Goal: Information Seeking & Learning: Learn about a topic

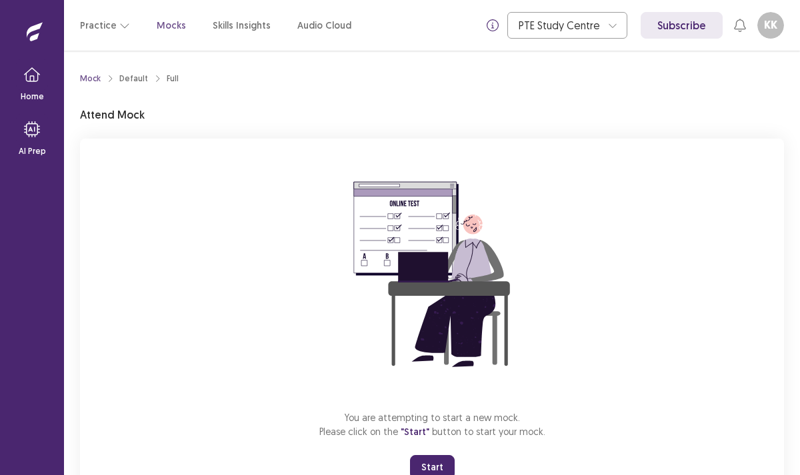
click at [431, 466] on button "Start" at bounding box center [432, 467] width 45 height 24
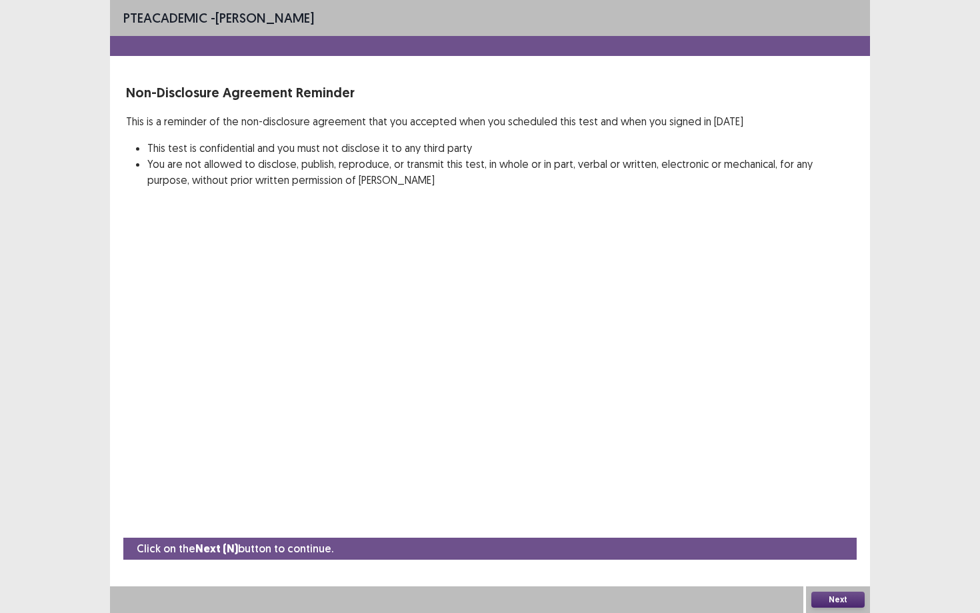
click at [799, 475] on button "Next" at bounding box center [837, 600] width 53 height 16
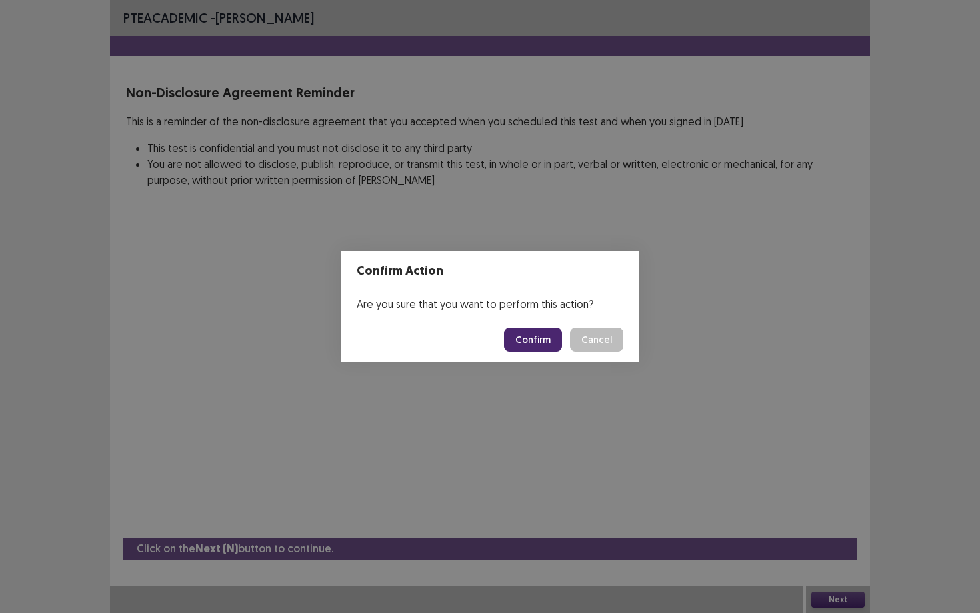
click at [535, 341] on button "Confirm" at bounding box center [533, 340] width 58 height 24
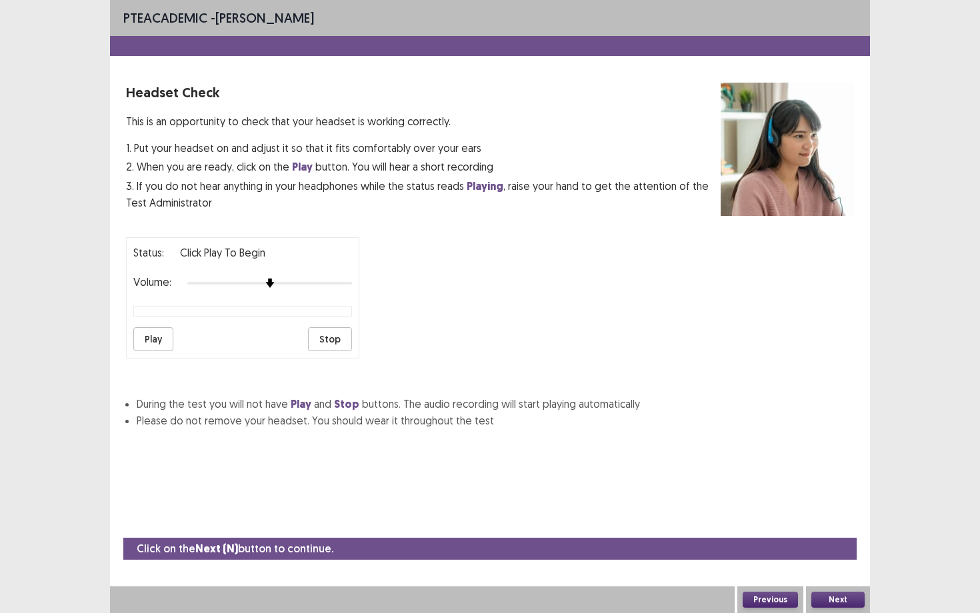
click at [159, 331] on button "Play" at bounding box center [153, 339] width 40 height 24
click at [799, 475] on button "Next" at bounding box center [837, 600] width 53 height 16
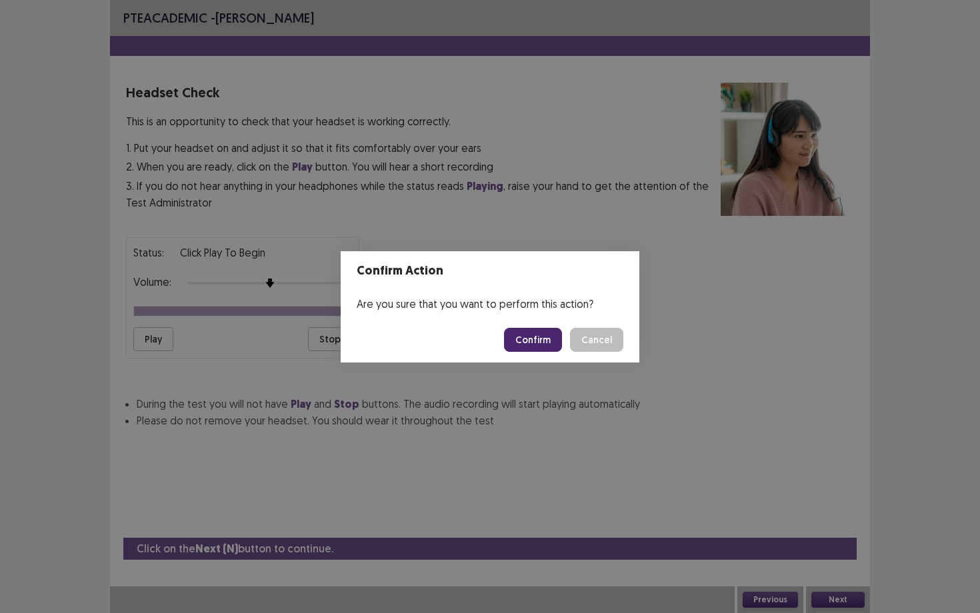
click at [531, 333] on button "Confirm" at bounding box center [533, 340] width 58 height 24
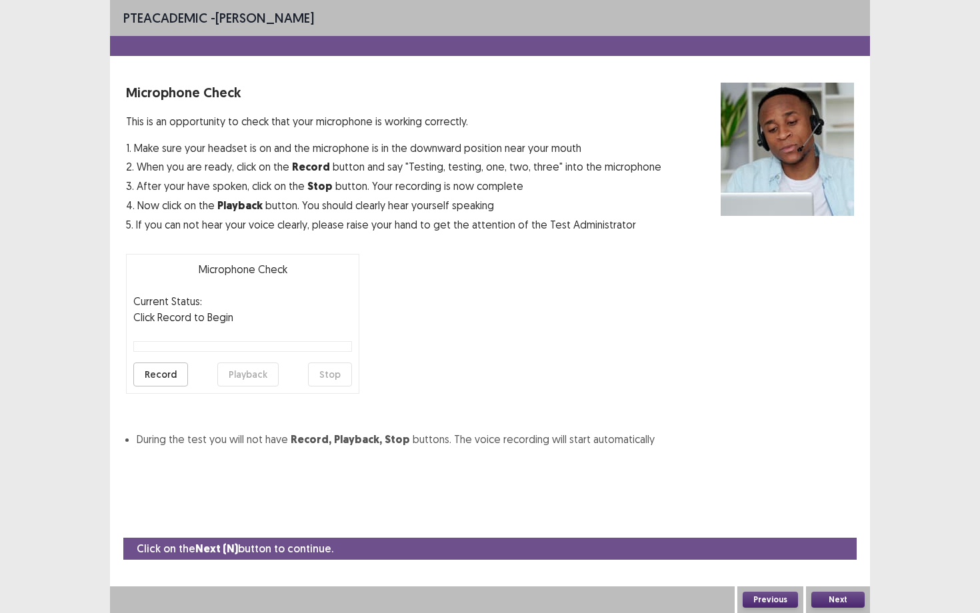
click at [161, 376] on button "Record" at bounding box center [160, 375] width 55 height 24
click at [317, 376] on button "Stop" at bounding box center [330, 375] width 44 height 24
click at [799, 475] on button "Next" at bounding box center [837, 600] width 53 height 16
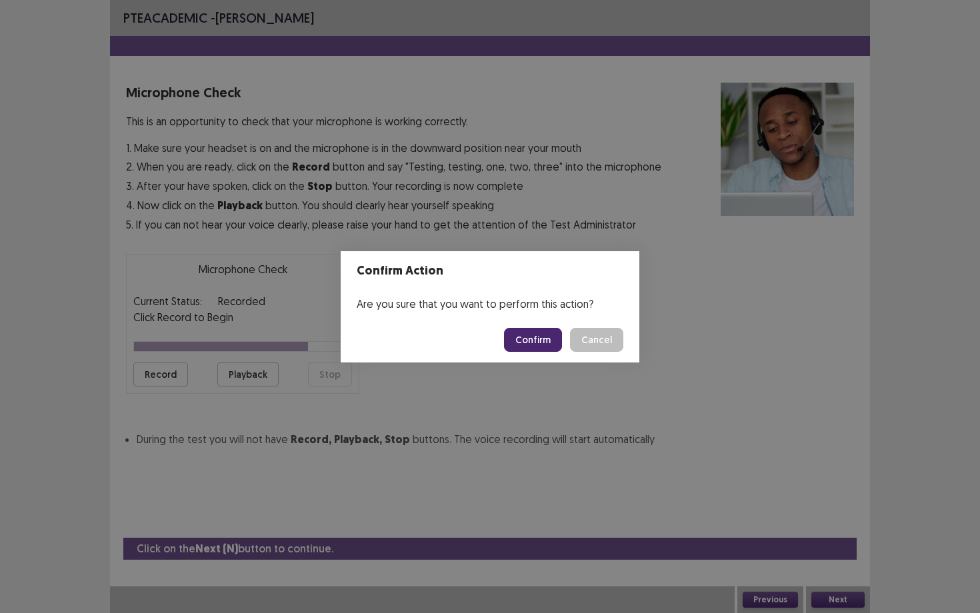
click at [534, 343] on button "Confirm" at bounding box center [533, 340] width 58 height 24
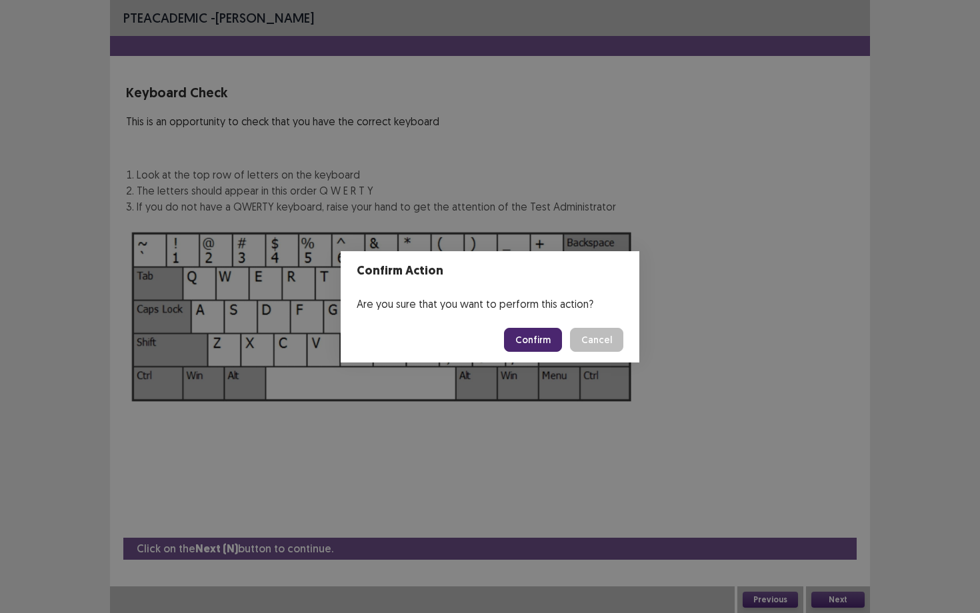
click at [527, 334] on button "Confirm" at bounding box center [533, 340] width 58 height 24
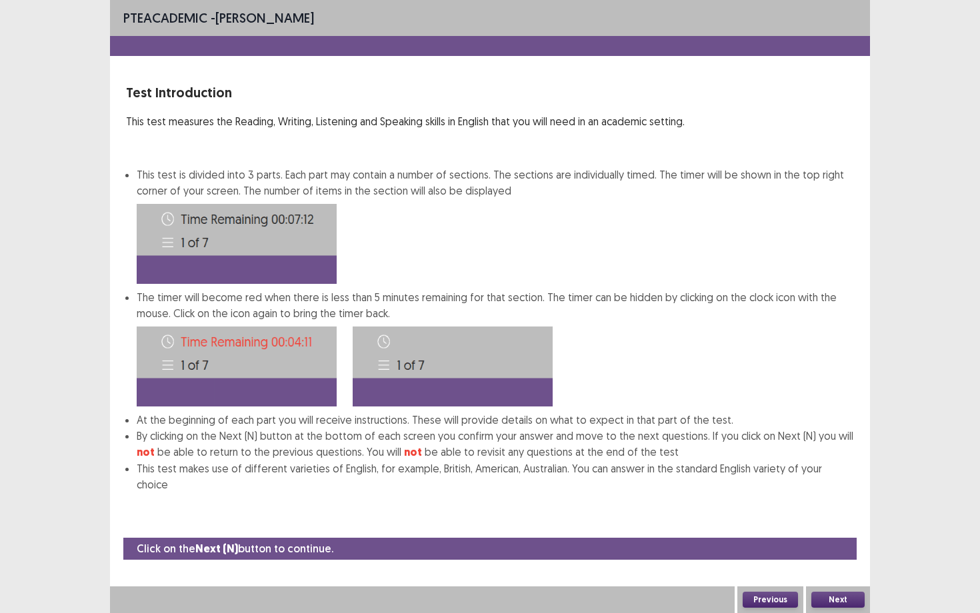
click at [799, 475] on button "Next" at bounding box center [837, 600] width 53 height 16
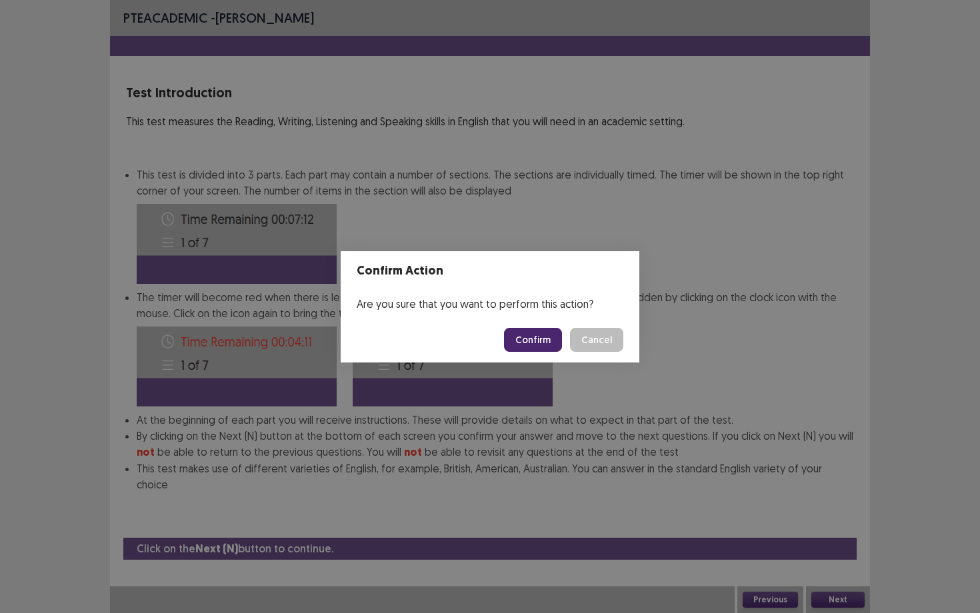
click at [535, 337] on button "Confirm" at bounding box center [533, 340] width 58 height 24
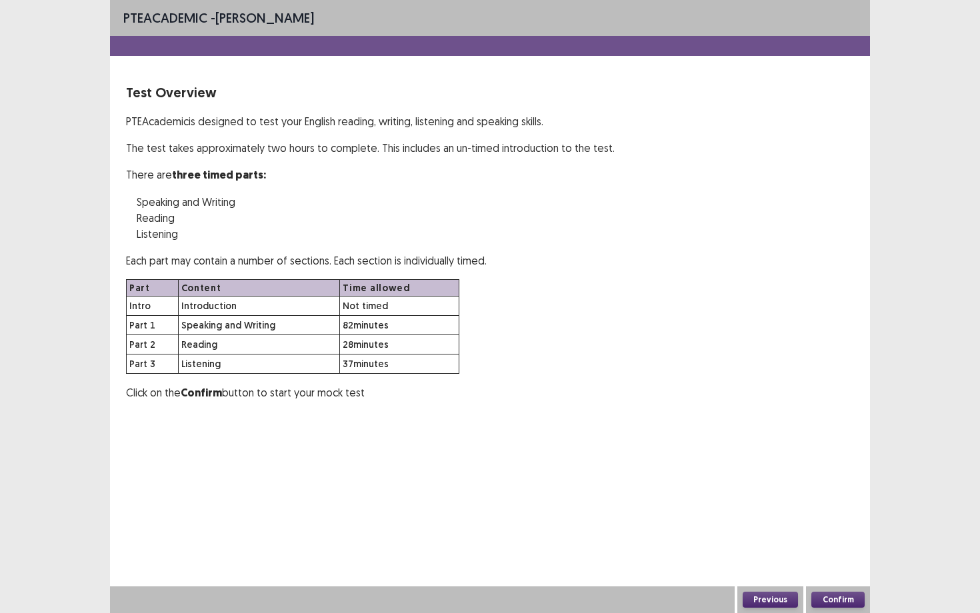
click at [799, 475] on button "Confirm" at bounding box center [837, 600] width 53 height 16
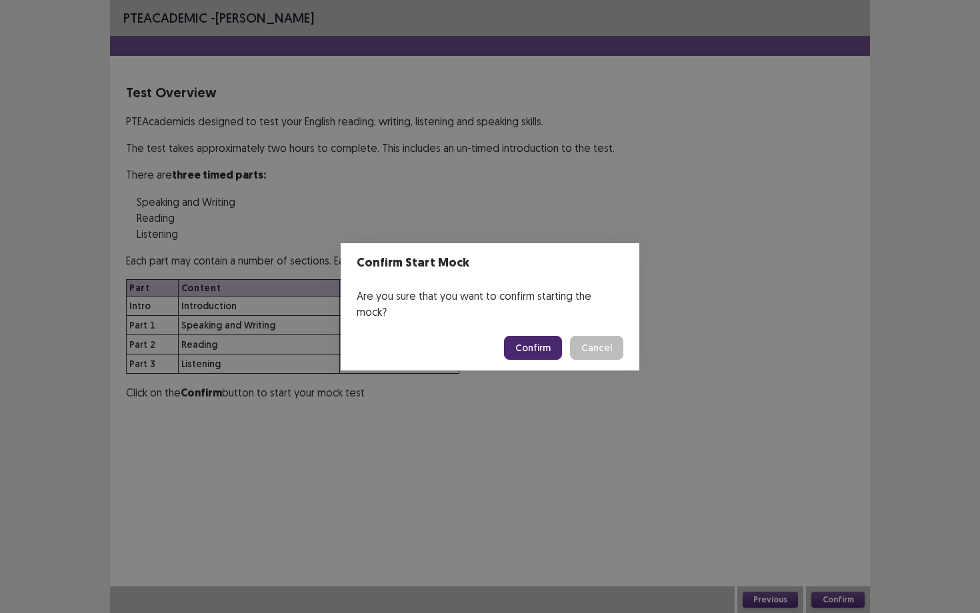
click at [545, 345] on button "Confirm" at bounding box center [533, 348] width 58 height 24
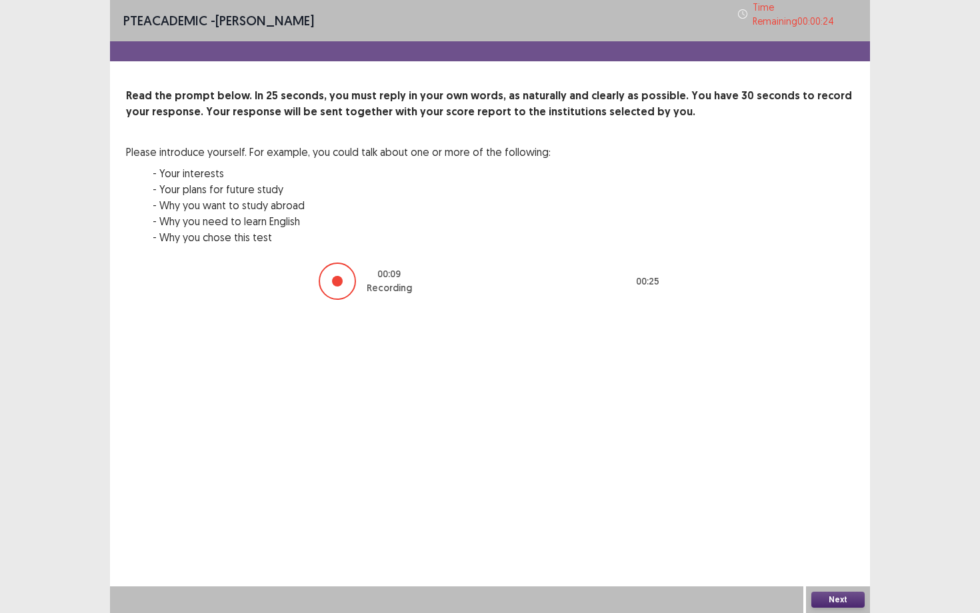
click at [799, 475] on button "Next" at bounding box center [837, 600] width 53 height 16
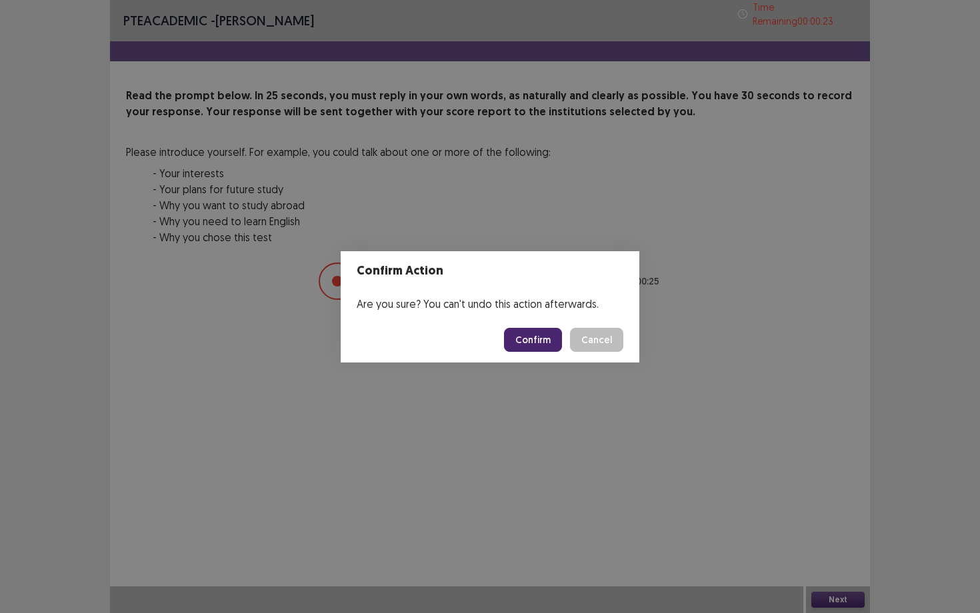
click at [548, 335] on button "Confirm" at bounding box center [533, 340] width 58 height 24
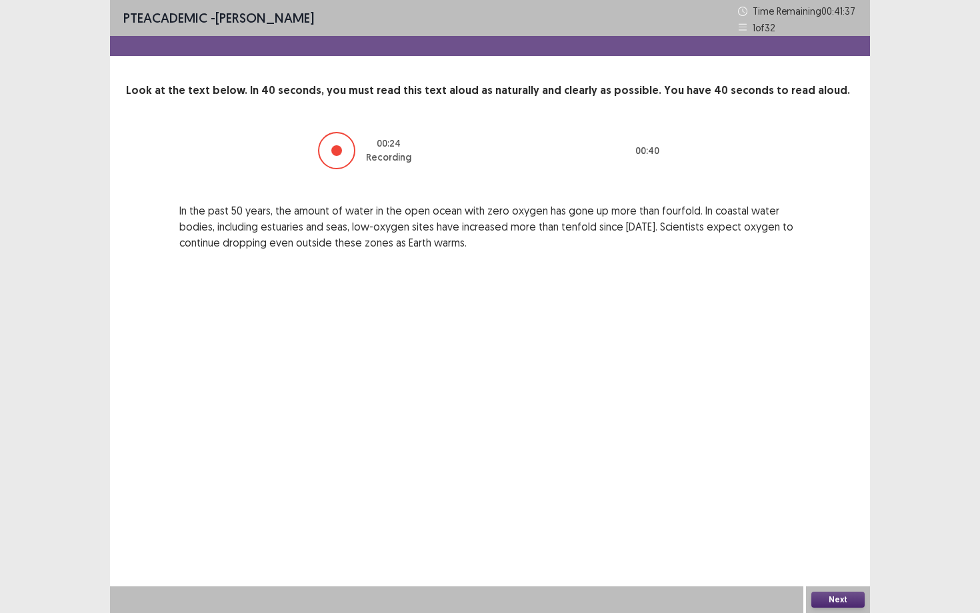
click at [799, 475] on button "Next" at bounding box center [837, 600] width 53 height 16
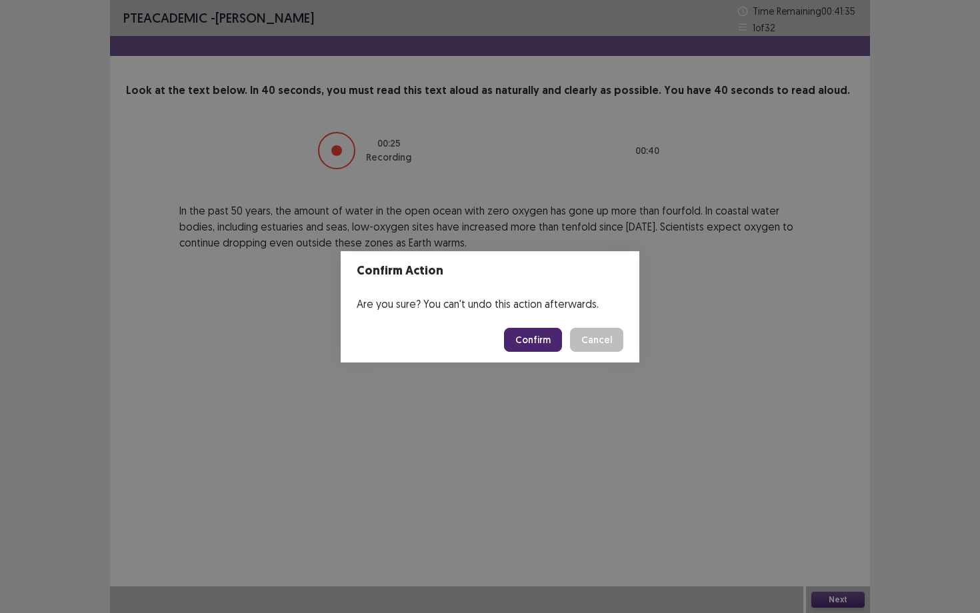
click at [547, 343] on button "Confirm" at bounding box center [533, 340] width 58 height 24
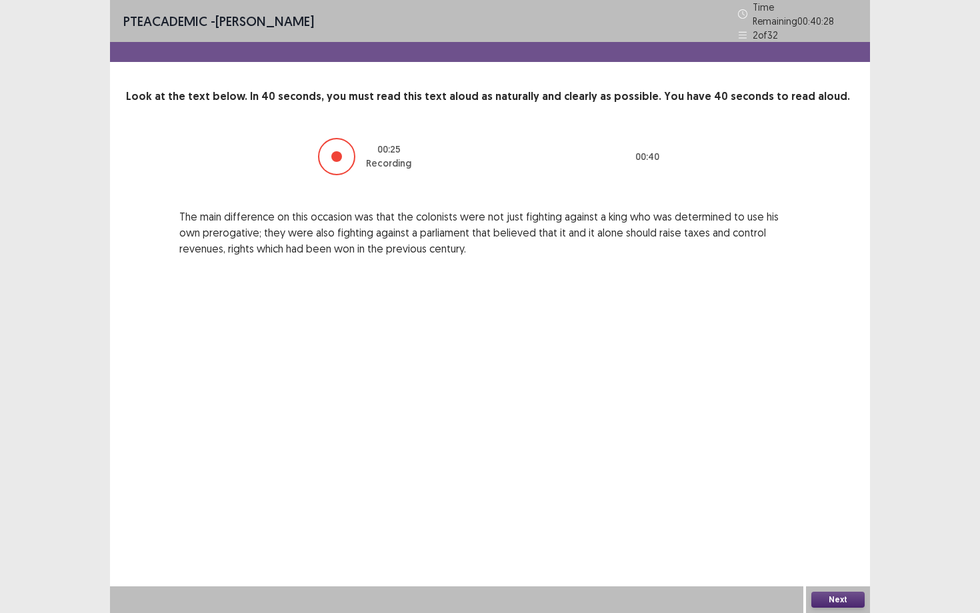
click at [799, 475] on button "Next" at bounding box center [837, 600] width 53 height 16
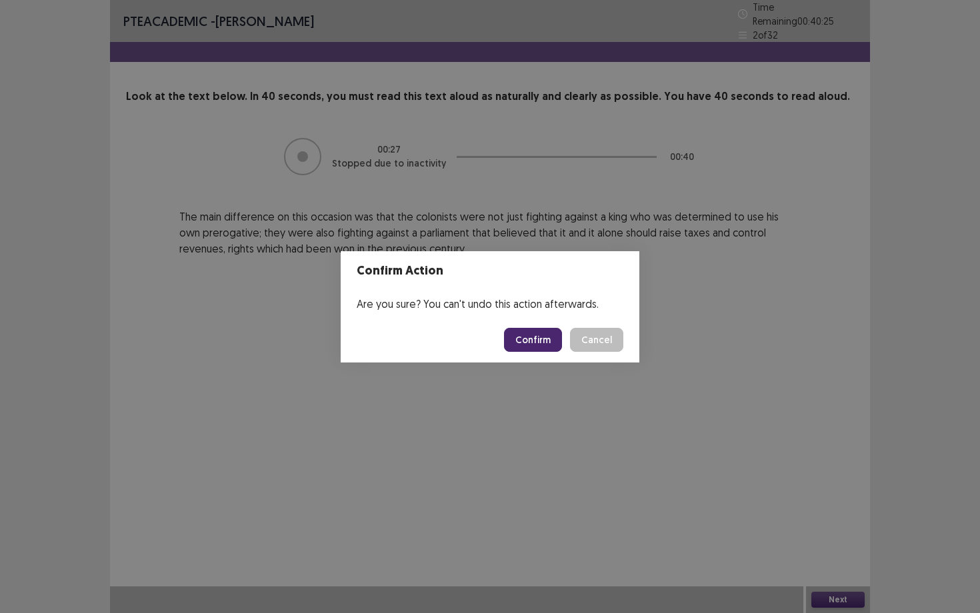
click at [527, 341] on button "Confirm" at bounding box center [533, 340] width 58 height 24
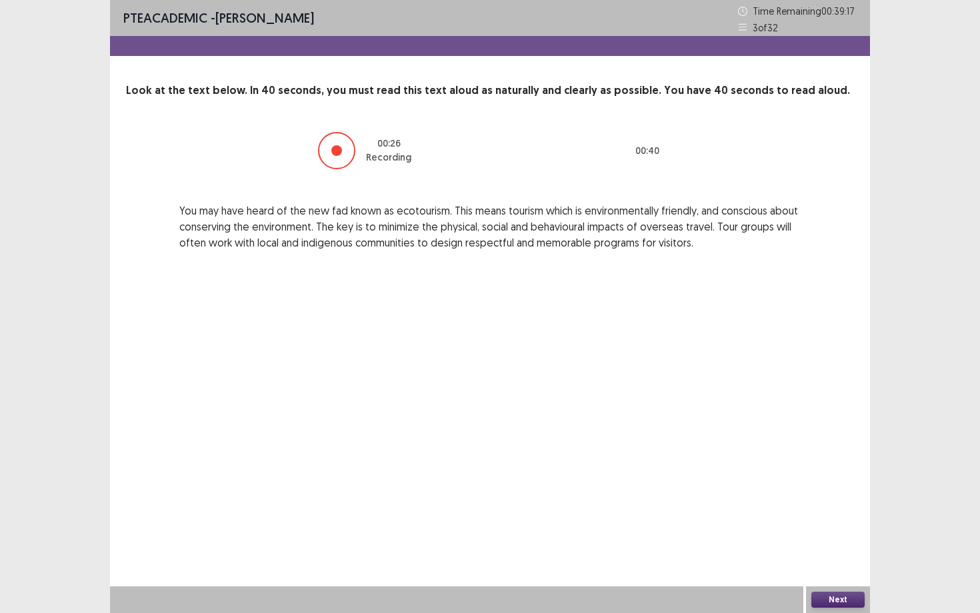
click at [799, 475] on button "Next" at bounding box center [837, 600] width 53 height 16
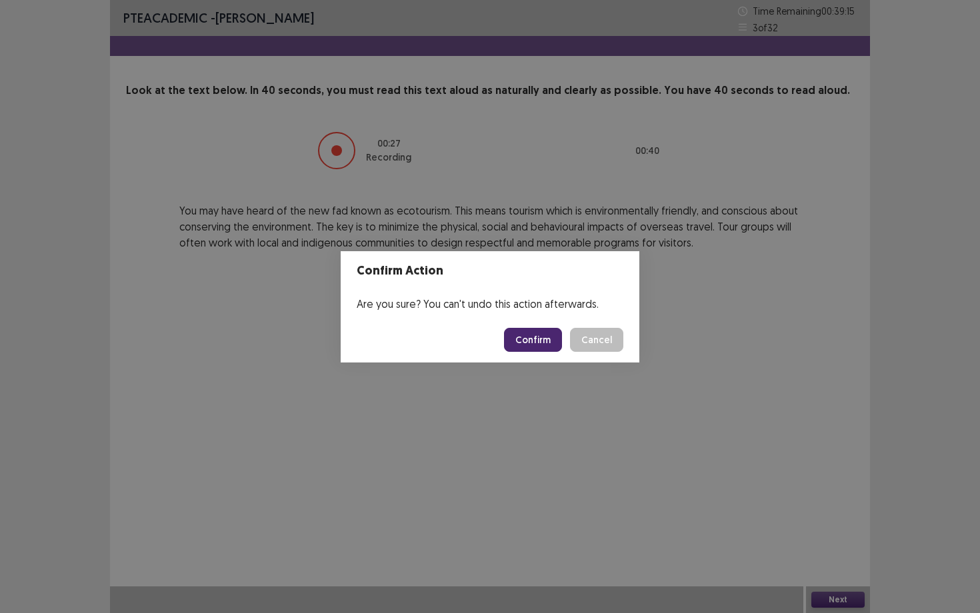
click at [529, 353] on footer "Confirm Cancel" at bounding box center [490, 339] width 299 height 45
click at [531, 344] on button "Confirm" at bounding box center [533, 340] width 58 height 24
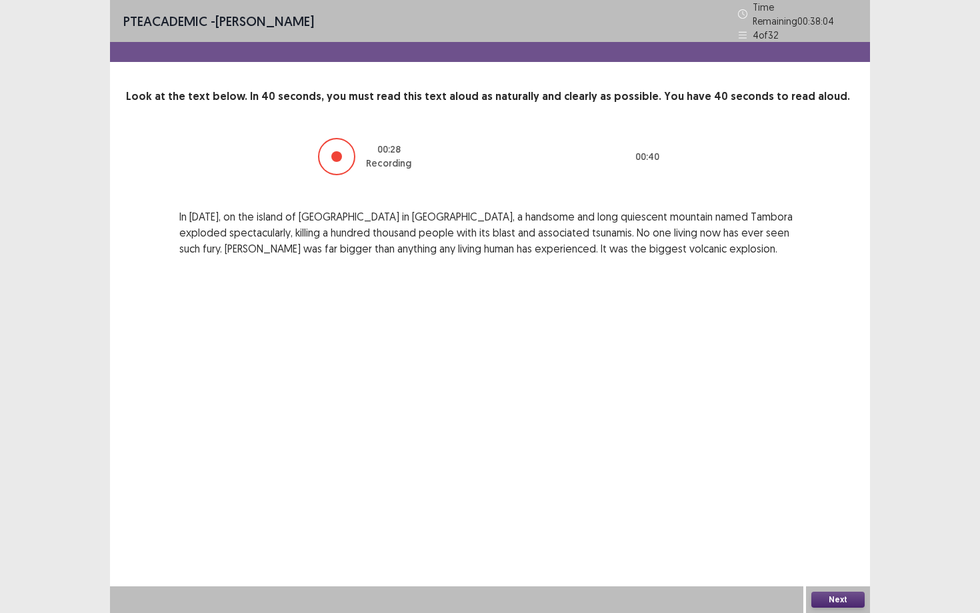
click at [799, 475] on button "Next" at bounding box center [837, 600] width 53 height 16
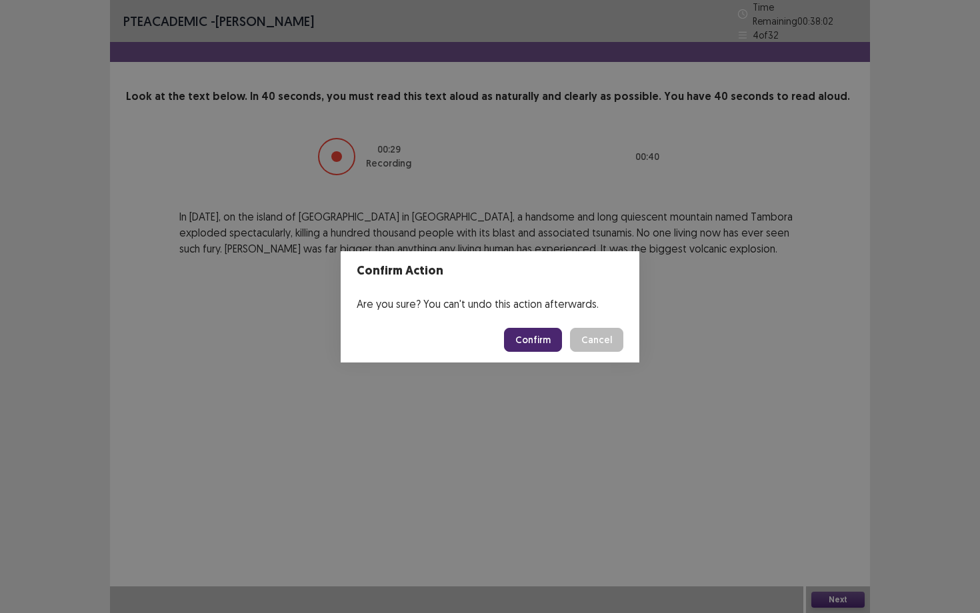
click at [541, 336] on button "Confirm" at bounding box center [533, 340] width 58 height 24
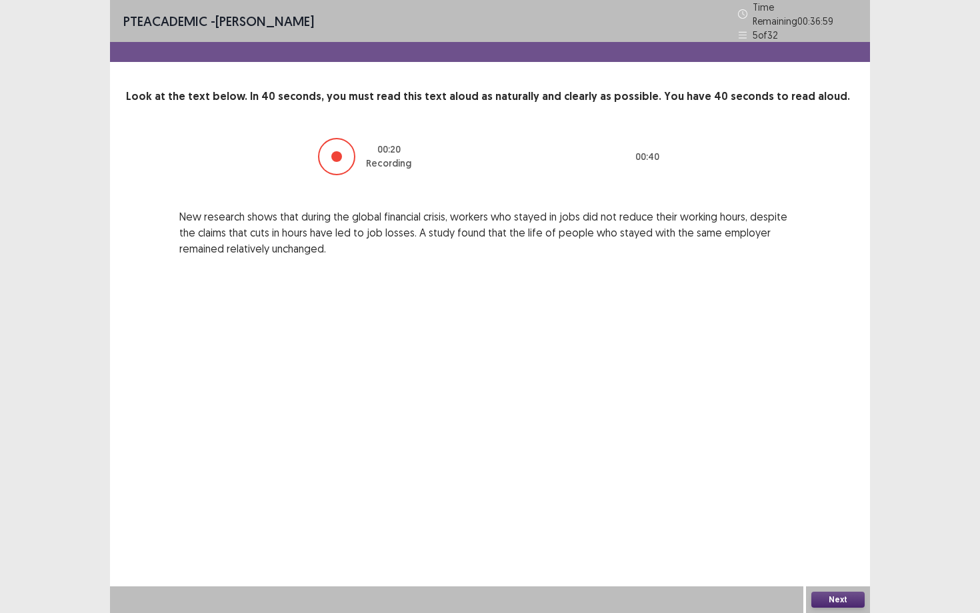
click at [799, 475] on button "Next" at bounding box center [837, 600] width 53 height 16
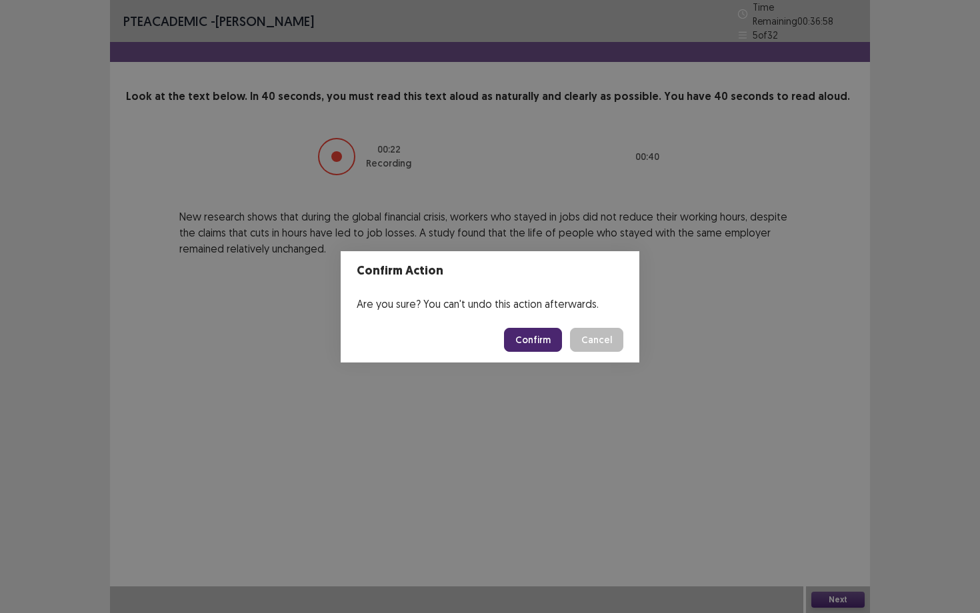
click at [542, 339] on button "Confirm" at bounding box center [533, 340] width 58 height 24
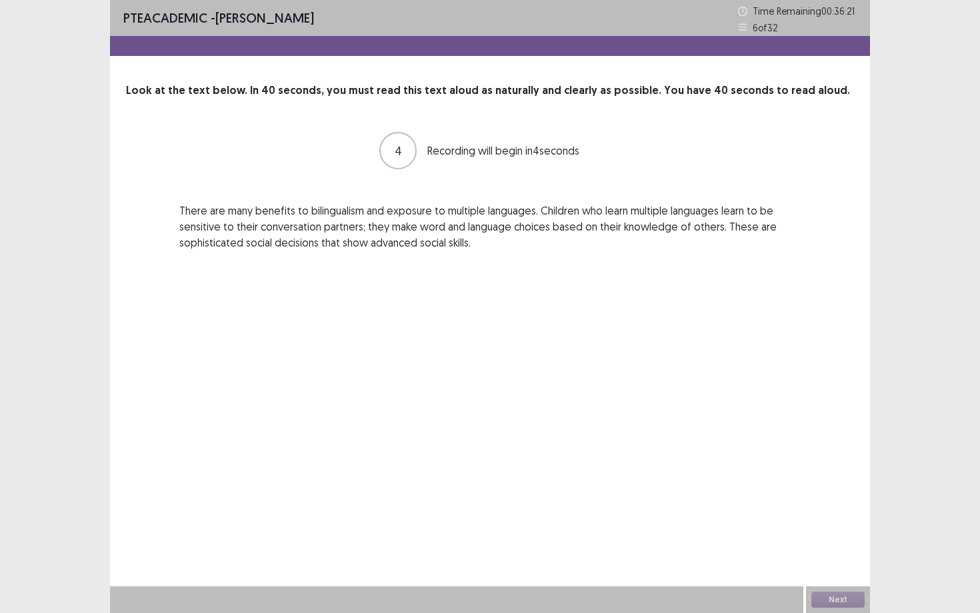
click at [718, 475] on div at bounding box center [456, 600] width 693 height 27
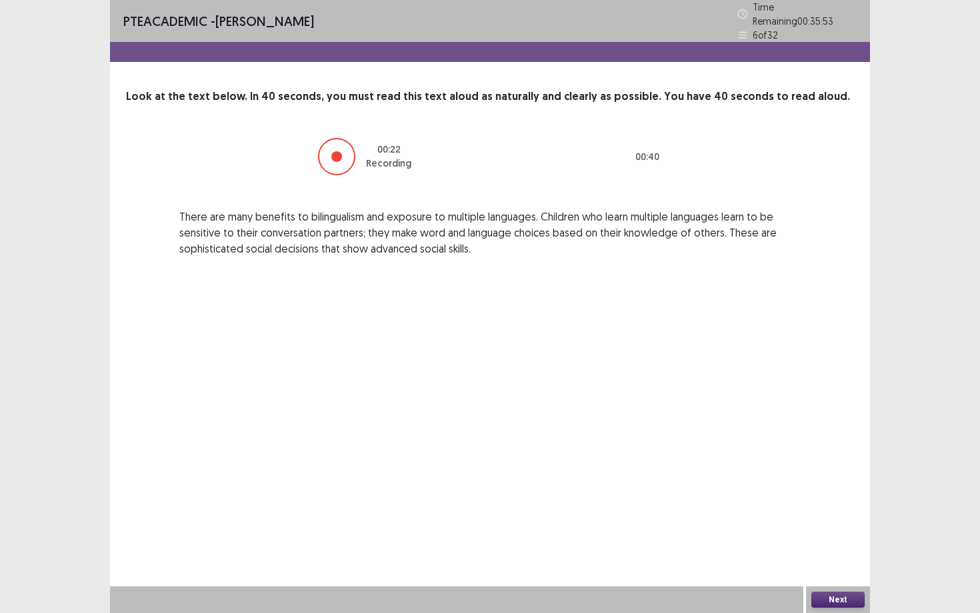
click at [799, 475] on button "Next" at bounding box center [837, 600] width 53 height 16
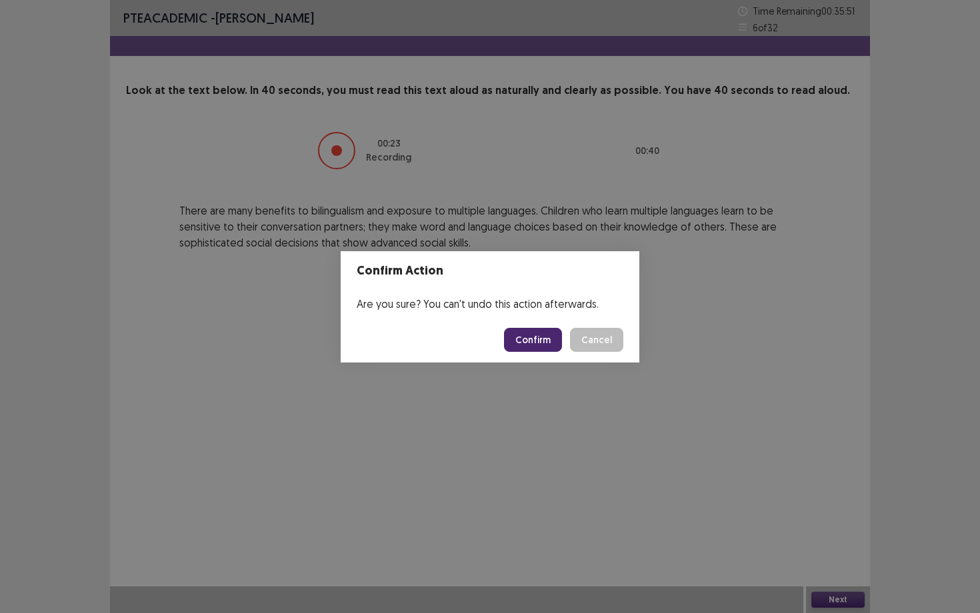
click at [525, 337] on button "Confirm" at bounding box center [533, 340] width 58 height 24
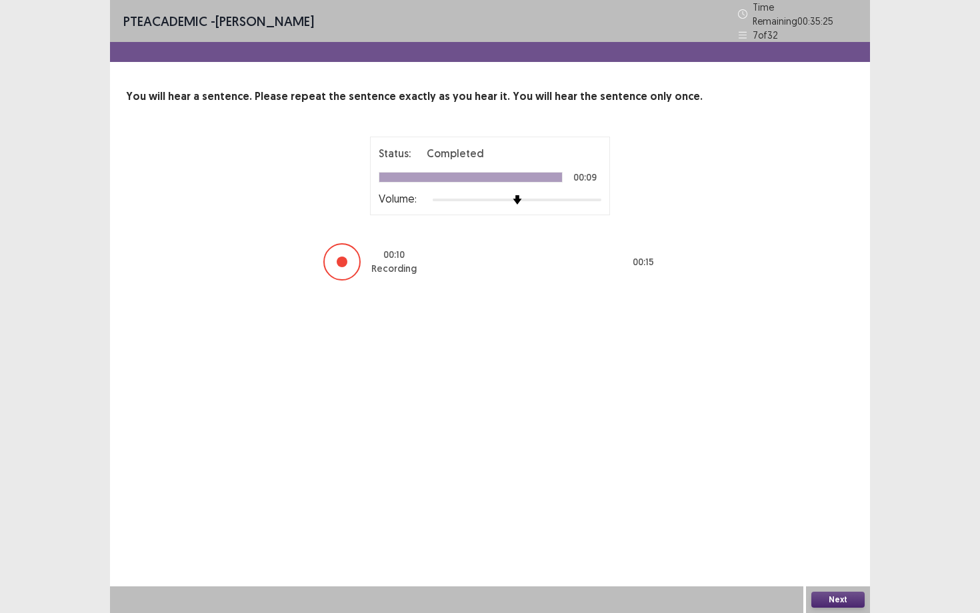
click at [799, 475] on button "Next" at bounding box center [837, 600] width 53 height 16
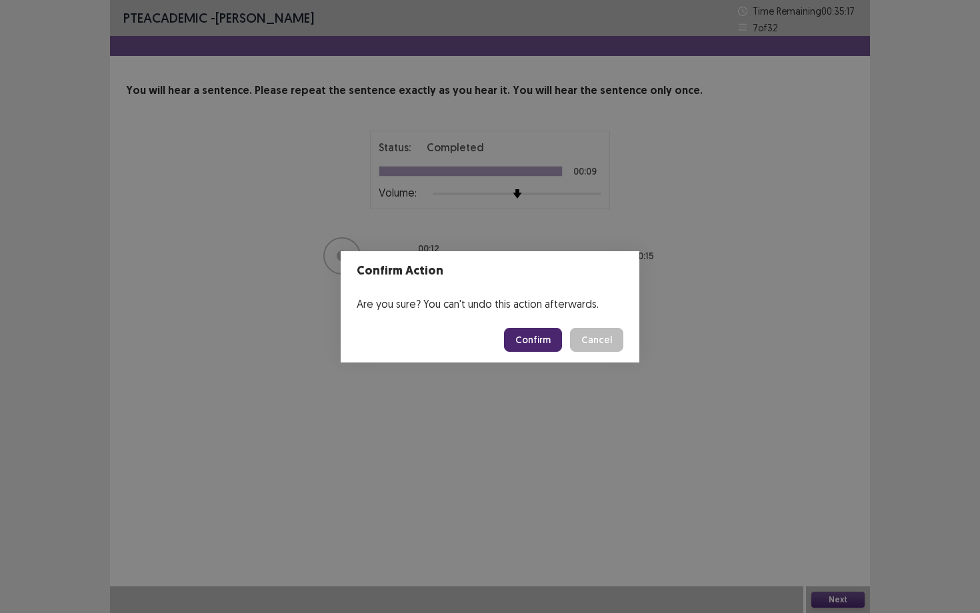
click at [541, 339] on button "Confirm" at bounding box center [533, 340] width 58 height 24
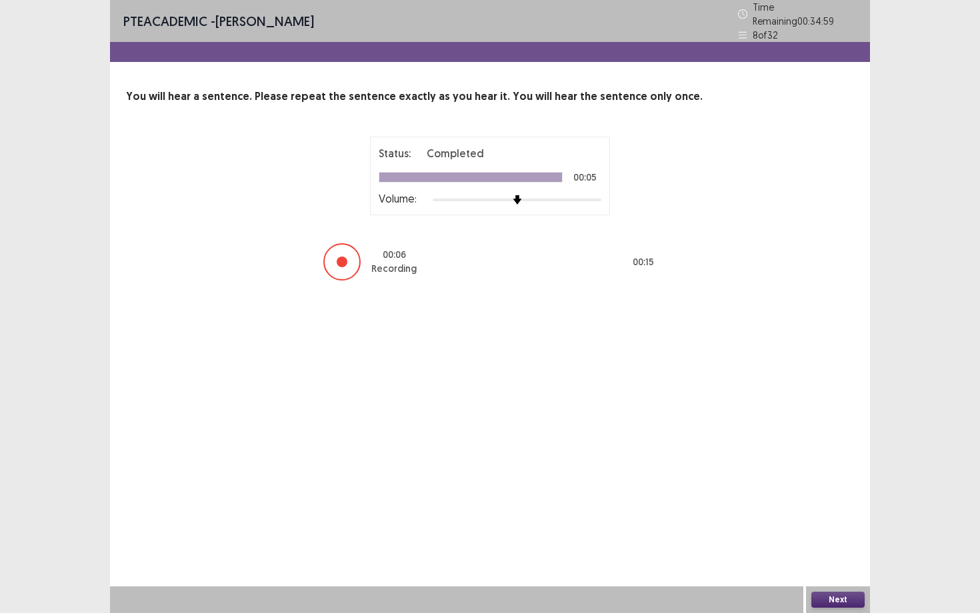
click at [799, 475] on button "Next" at bounding box center [837, 600] width 53 height 16
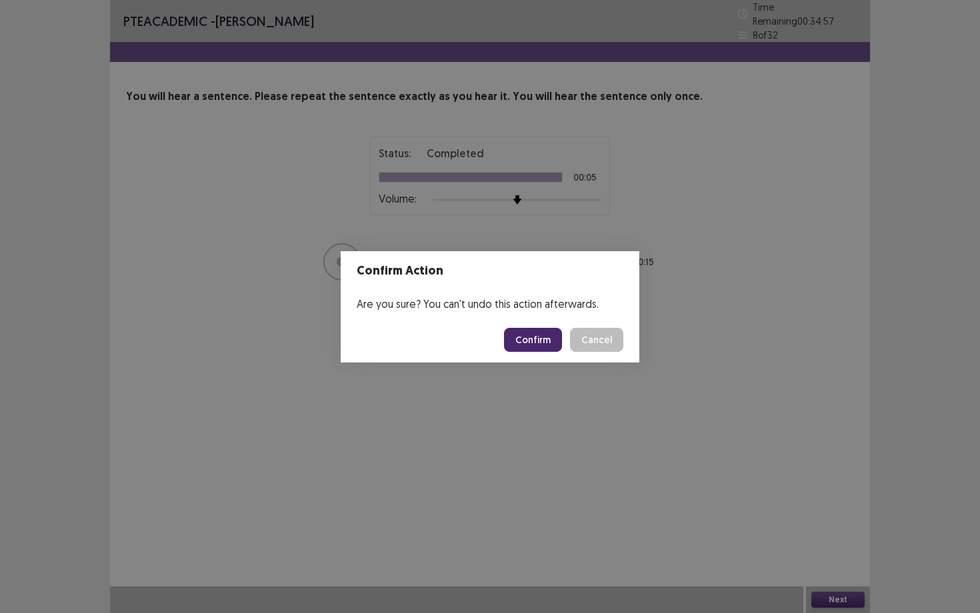
click at [540, 337] on button "Confirm" at bounding box center [533, 340] width 58 height 24
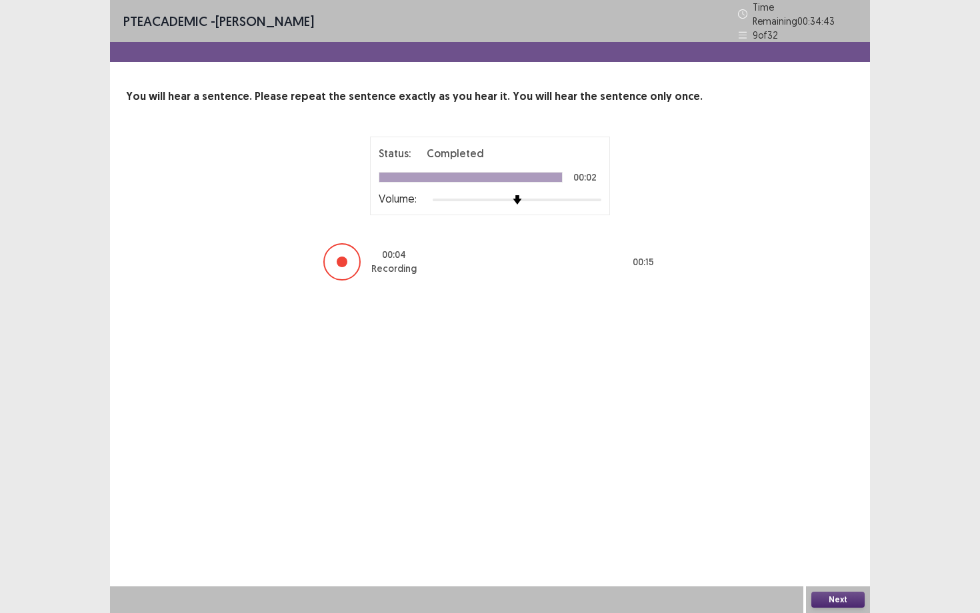
click at [799, 475] on button "Next" at bounding box center [837, 600] width 53 height 16
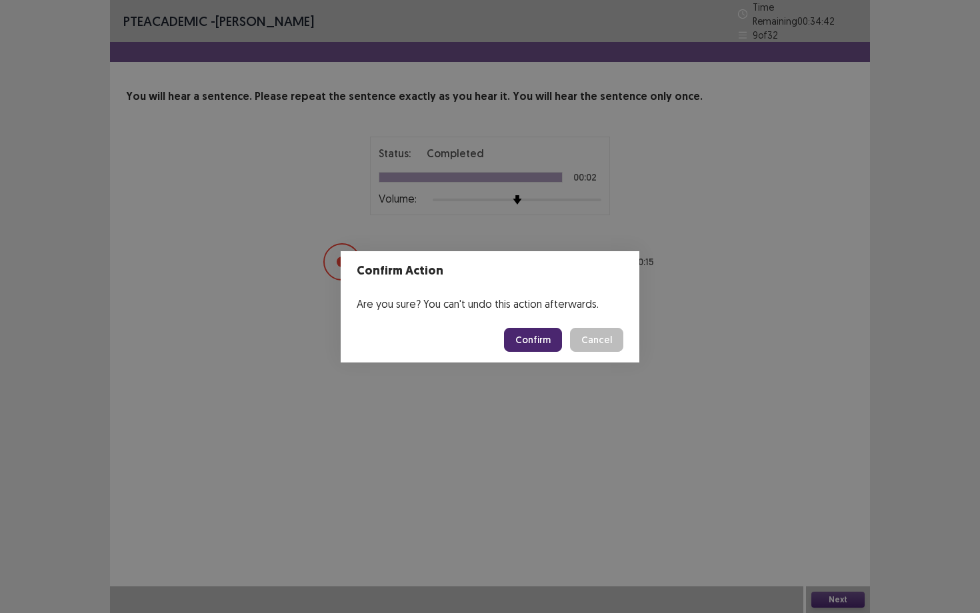
click at [521, 341] on button "Confirm" at bounding box center [533, 340] width 58 height 24
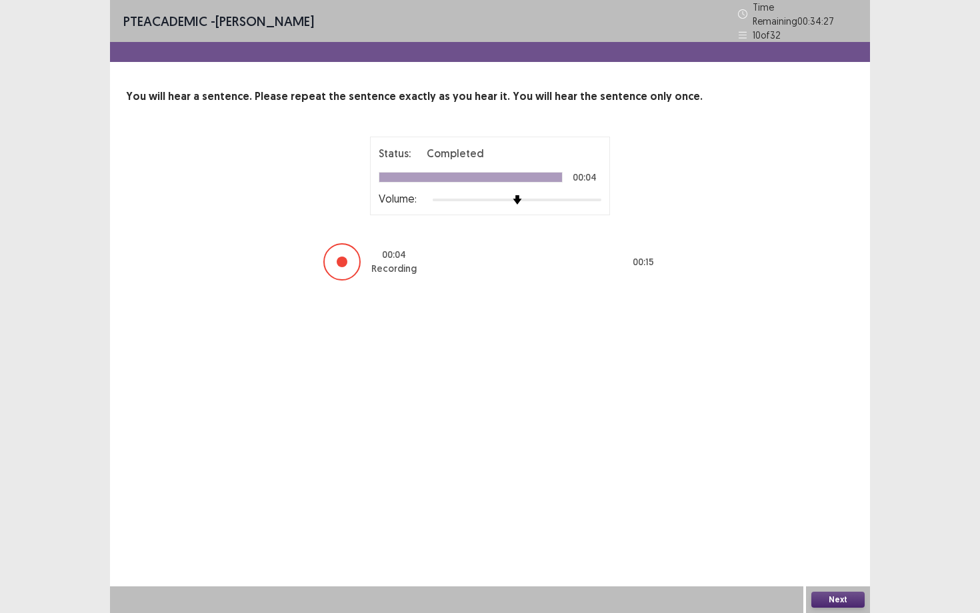
click at [799, 475] on button "Next" at bounding box center [837, 600] width 53 height 16
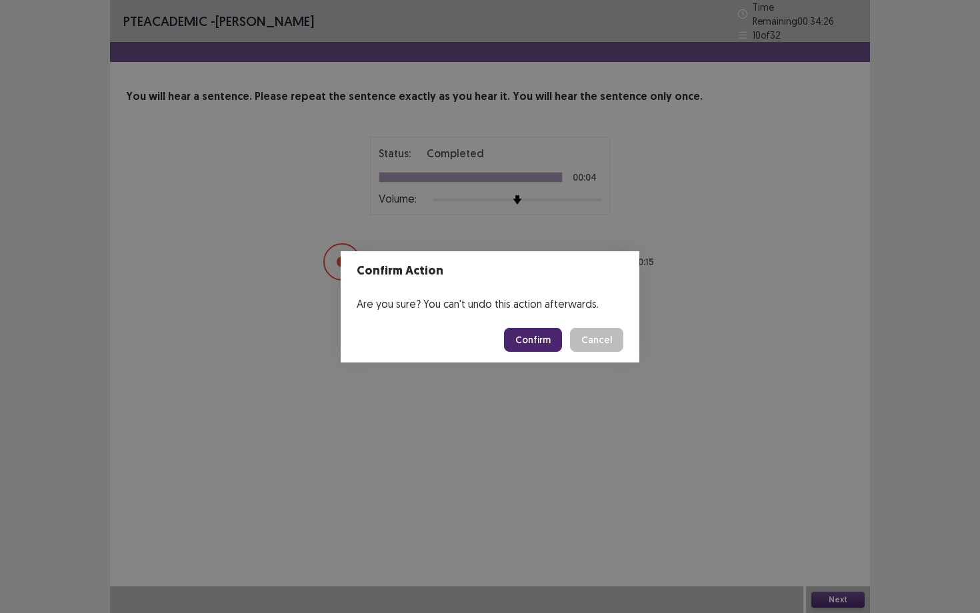
click at [518, 341] on button "Confirm" at bounding box center [533, 340] width 58 height 24
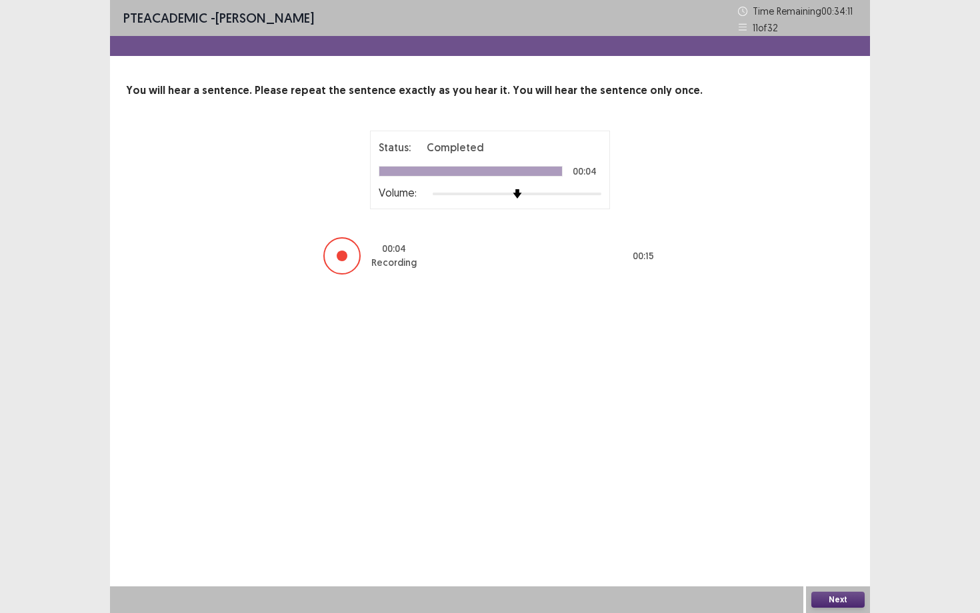
click at [799, 475] on button "Next" at bounding box center [837, 600] width 53 height 16
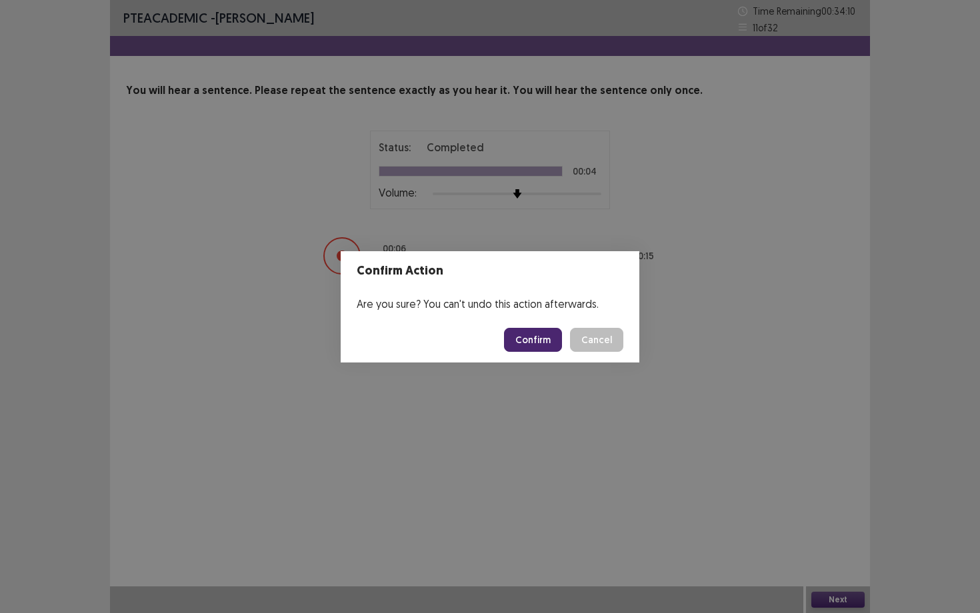
click at [523, 337] on button "Confirm" at bounding box center [533, 340] width 58 height 24
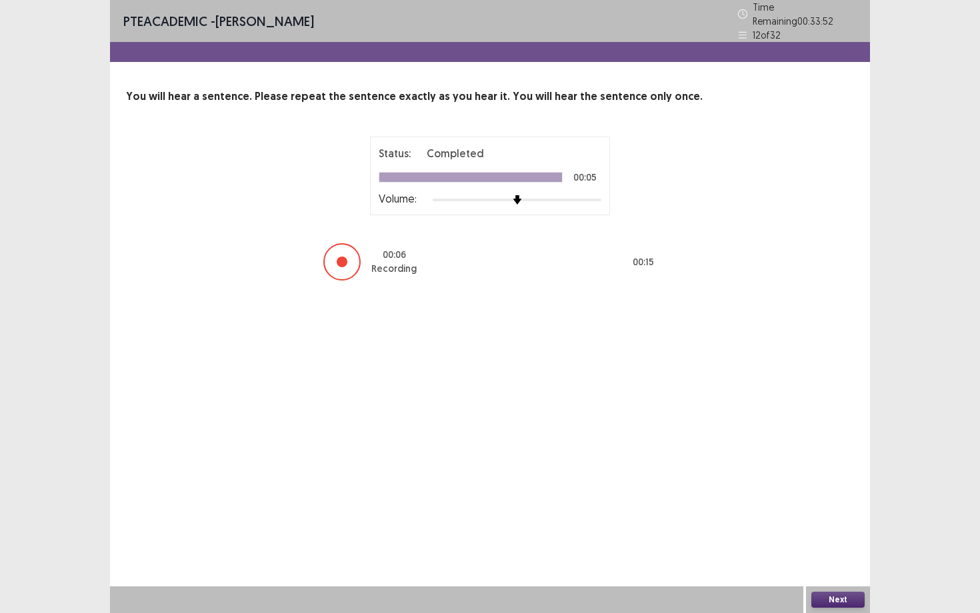
click at [799, 475] on button "Next" at bounding box center [837, 600] width 53 height 16
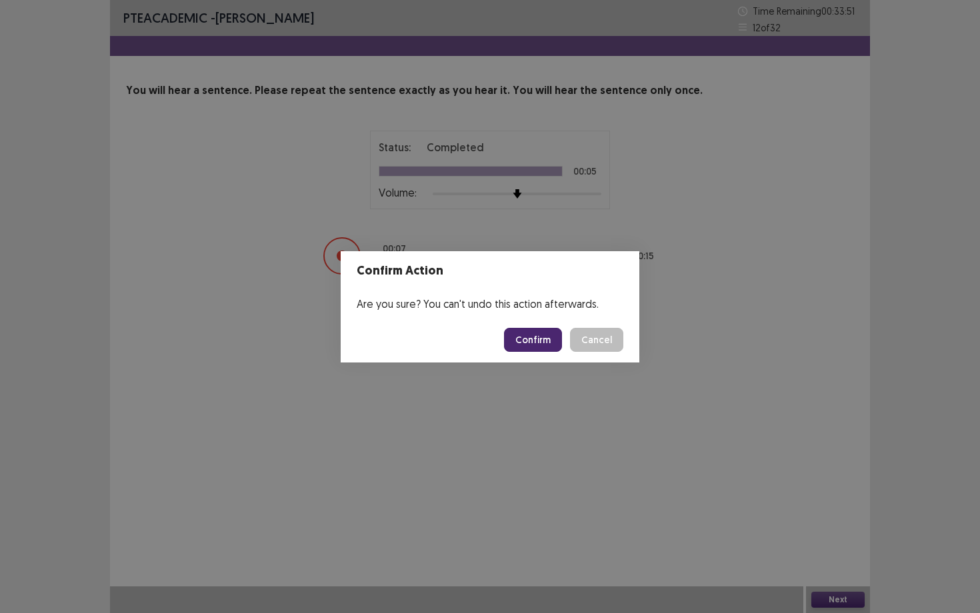
click at [533, 333] on button "Confirm" at bounding box center [533, 340] width 58 height 24
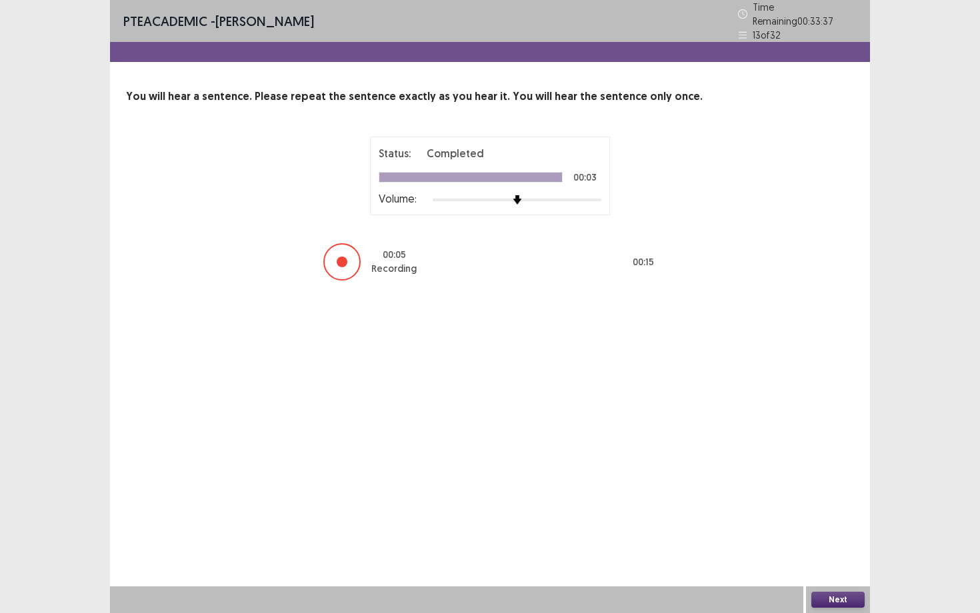
click at [799, 475] on button "Next" at bounding box center [837, 600] width 53 height 16
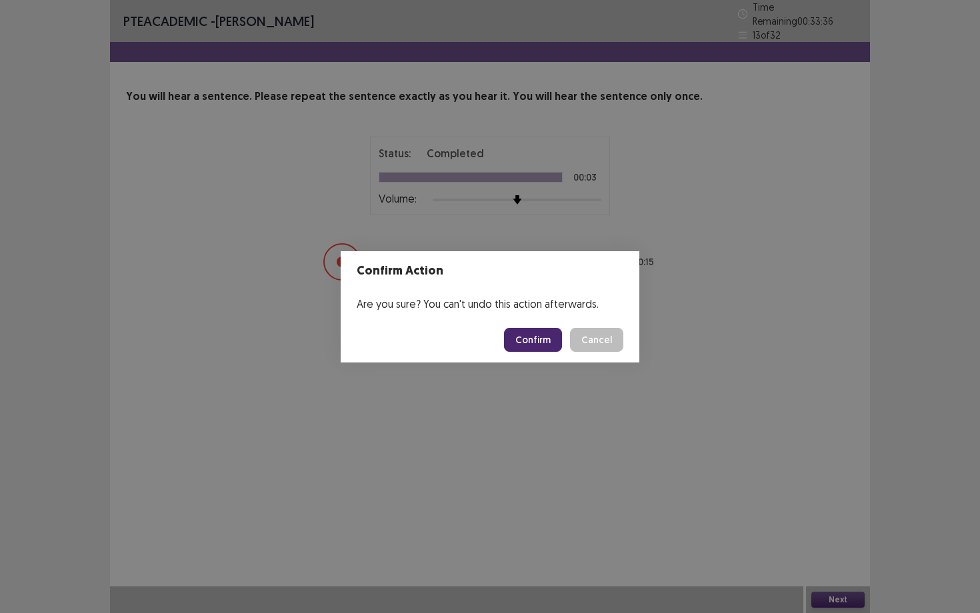
click at [523, 333] on button "Confirm" at bounding box center [533, 340] width 58 height 24
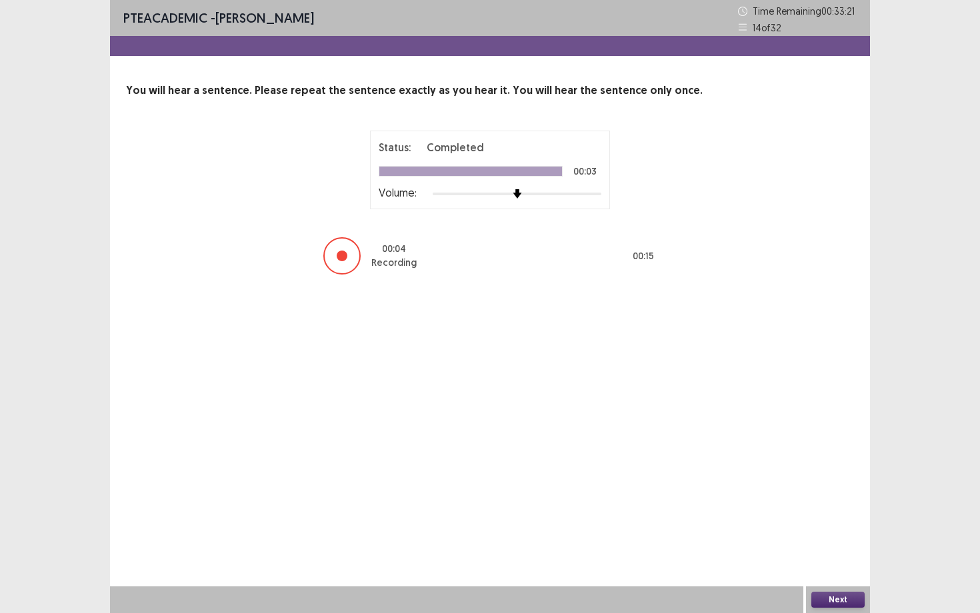
click at [799, 475] on button "Next" at bounding box center [837, 600] width 53 height 16
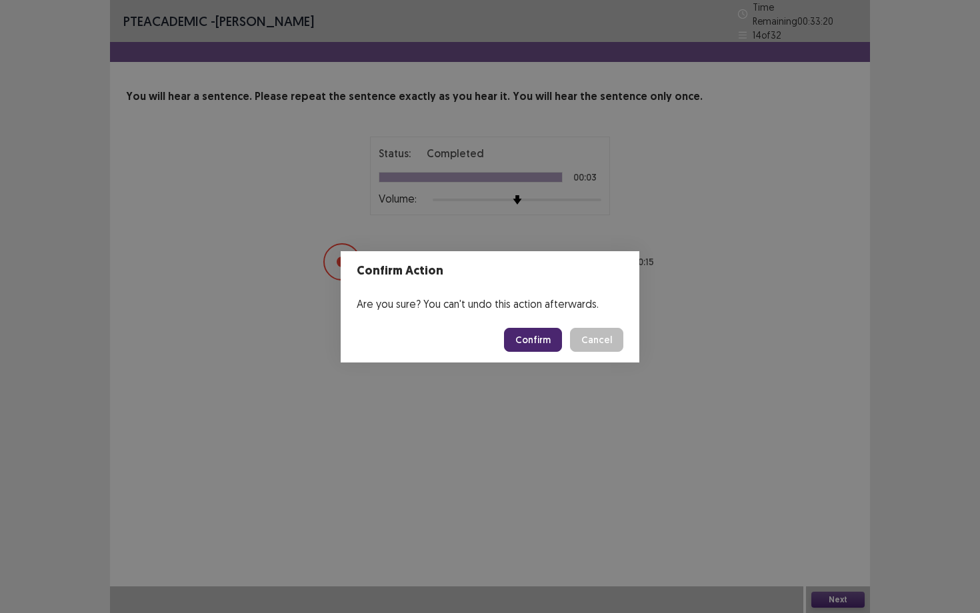
click at [535, 344] on button "Confirm" at bounding box center [533, 340] width 58 height 24
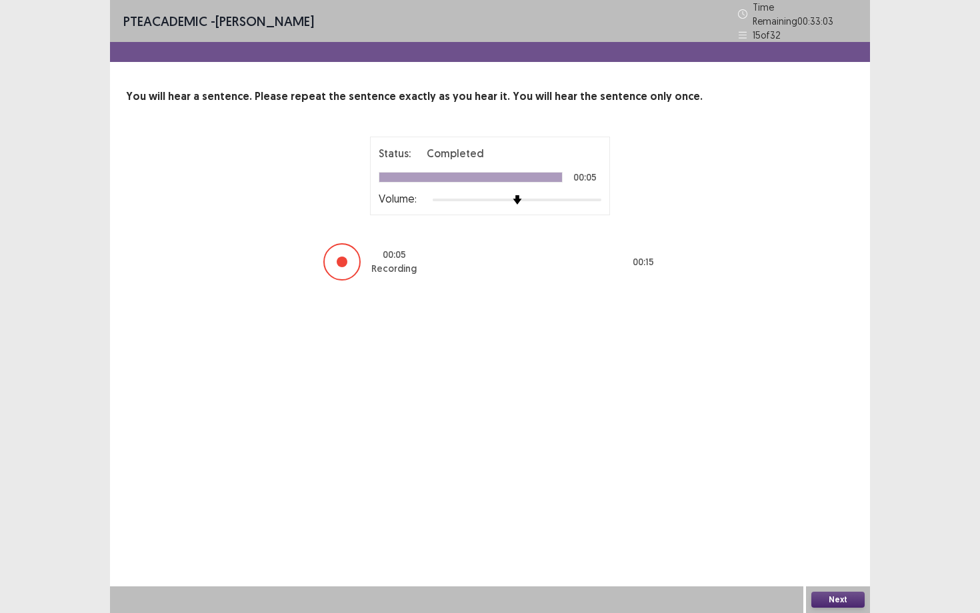
click at [799, 475] on button "Next" at bounding box center [837, 600] width 53 height 16
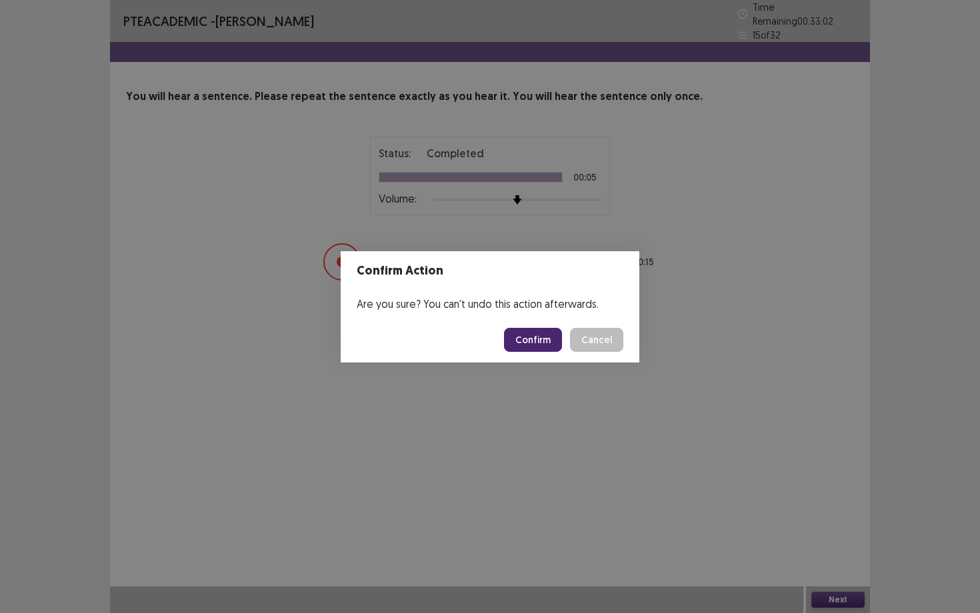
click at [541, 339] on button "Confirm" at bounding box center [533, 340] width 58 height 24
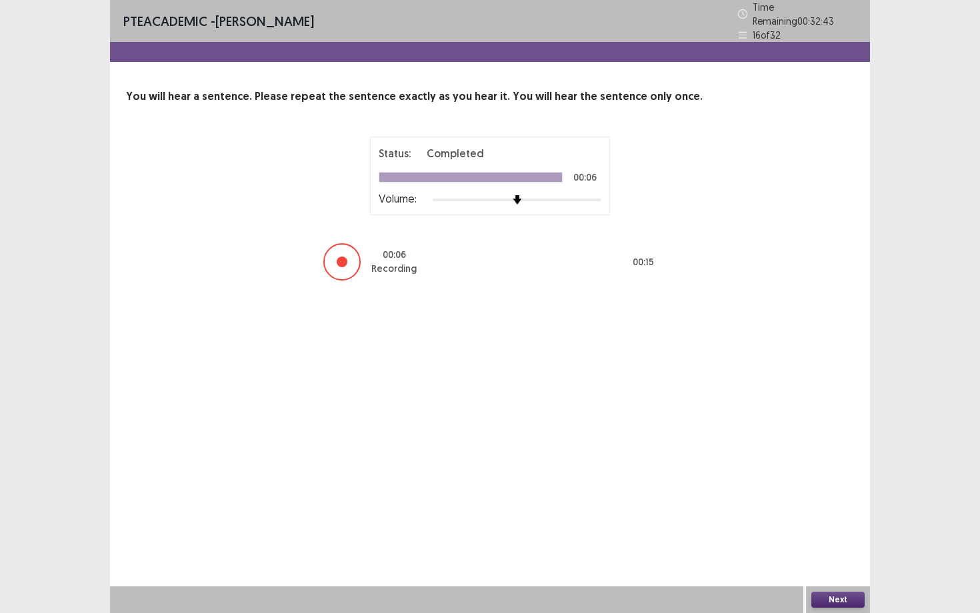
click at [799, 475] on button "Next" at bounding box center [837, 600] width 53 height 16
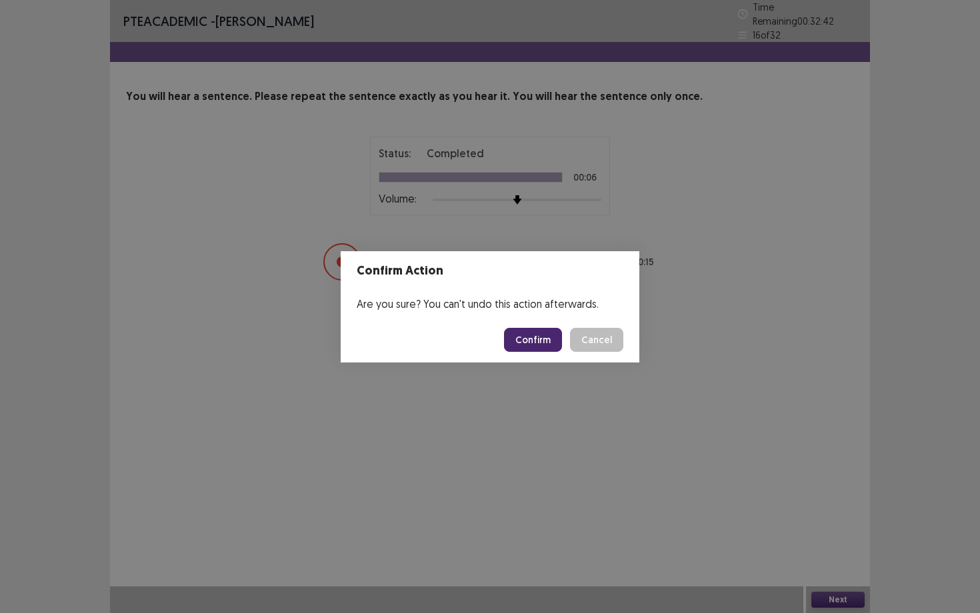
click at [544, 335] on button "Confirm" at bounding box center [533, 340] width 58 height 24
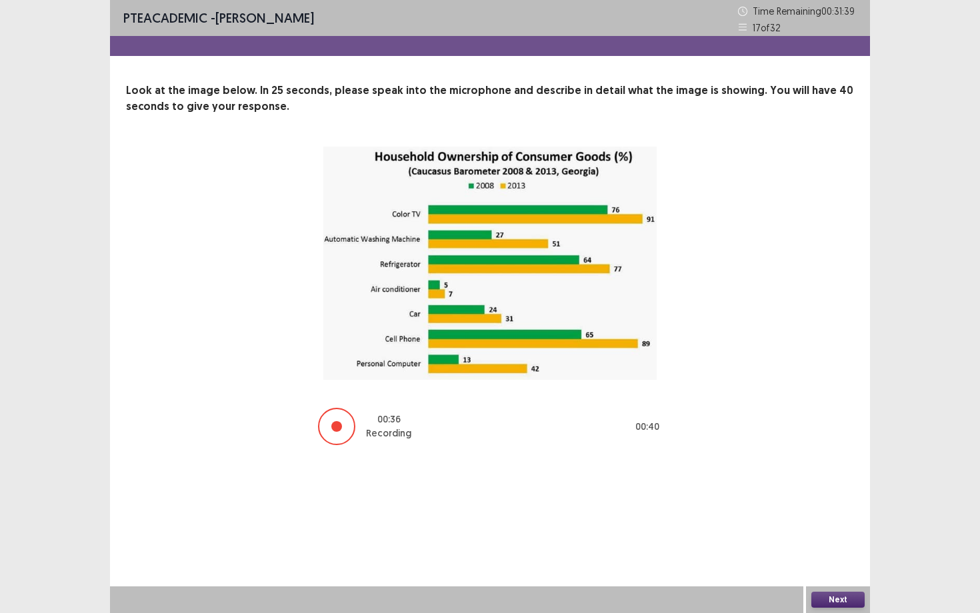
click at [799, 475] on button "Next" at bounding box center [837, 600] width 53 height 16
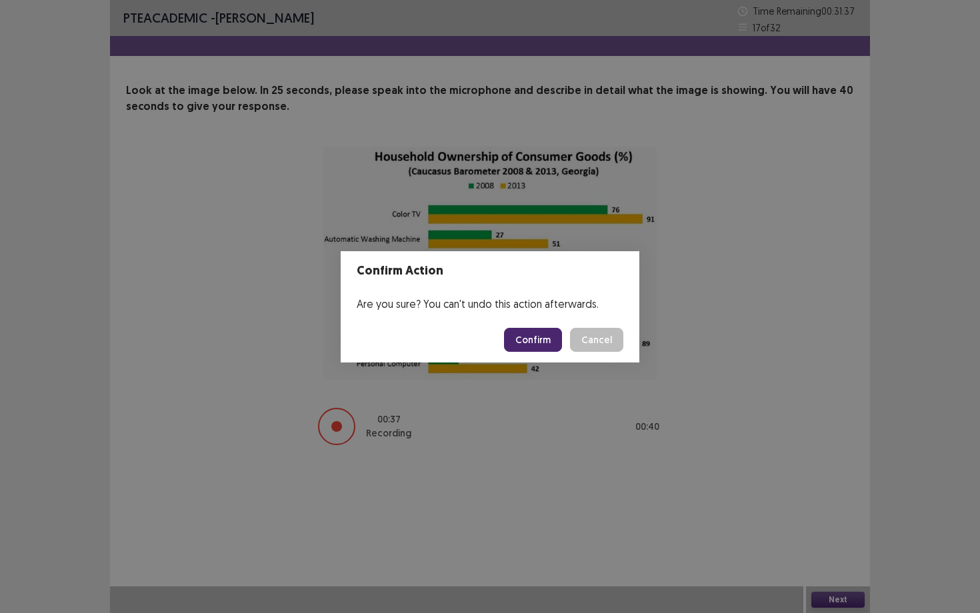
click at [540, 338] on button "Confirm" at bounding box center [533, 340] width 58 height 24
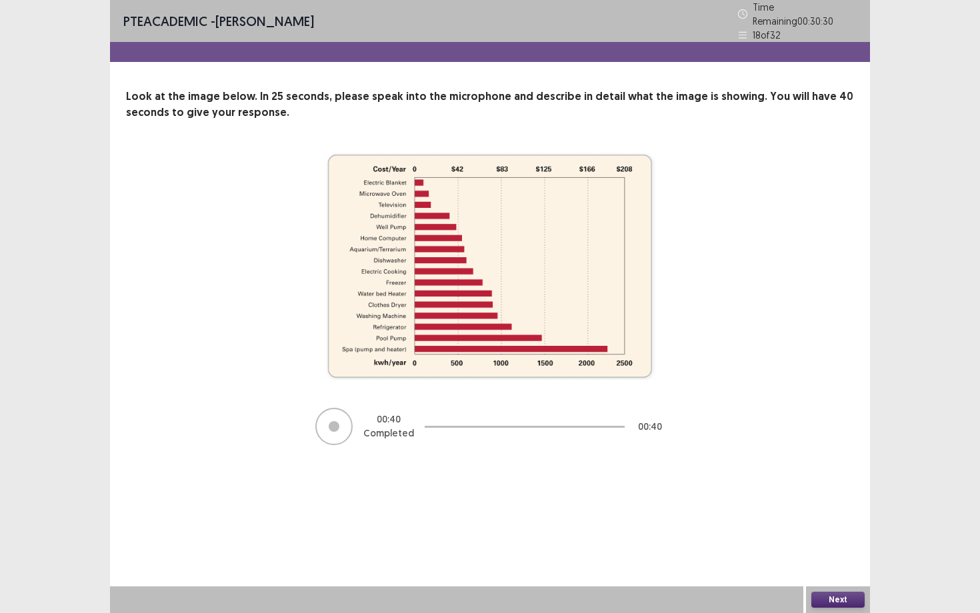
click at [799, 475] on button "Next" at bounding box center [837, 600] width 53 height 16
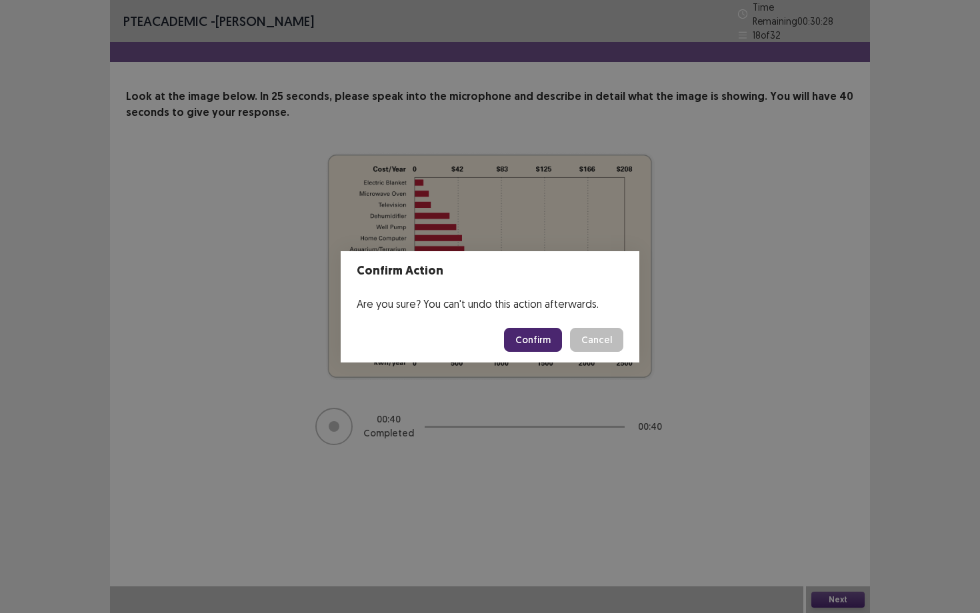
click at [547, 337] on button "Confirm" at bounding box center [533, 340] width 58 height 24
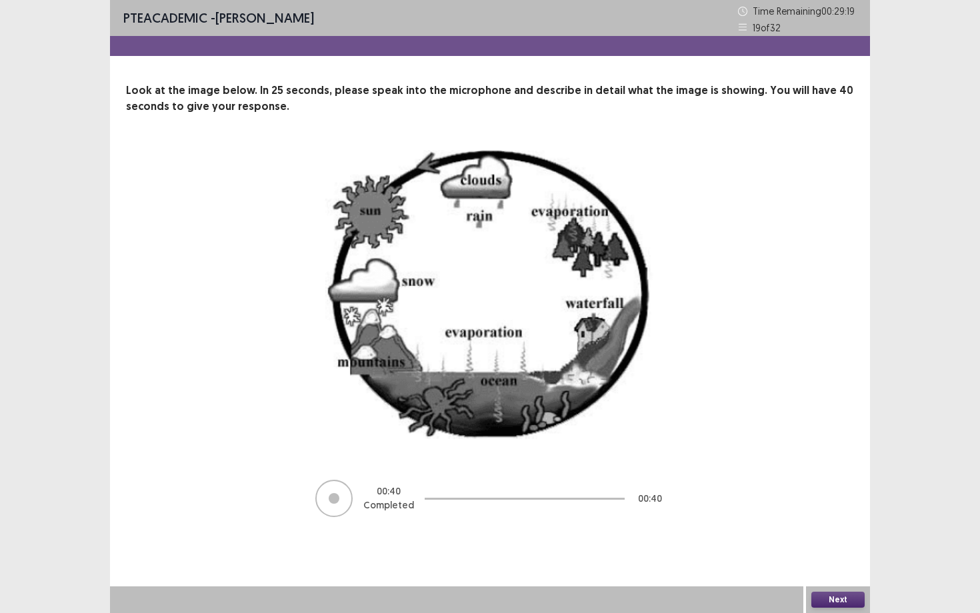
click at [799, 475] on button "Next" at bounding box center [837, 600] width 53 height 16
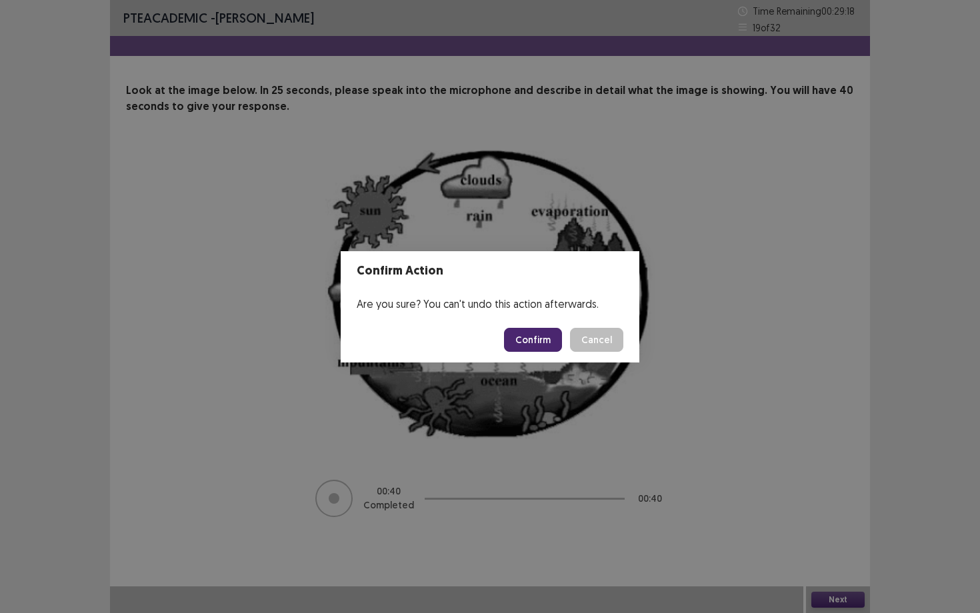
click at [543, 335] on button "Confirm" at bounding box center [533, 340] width 58 height 24
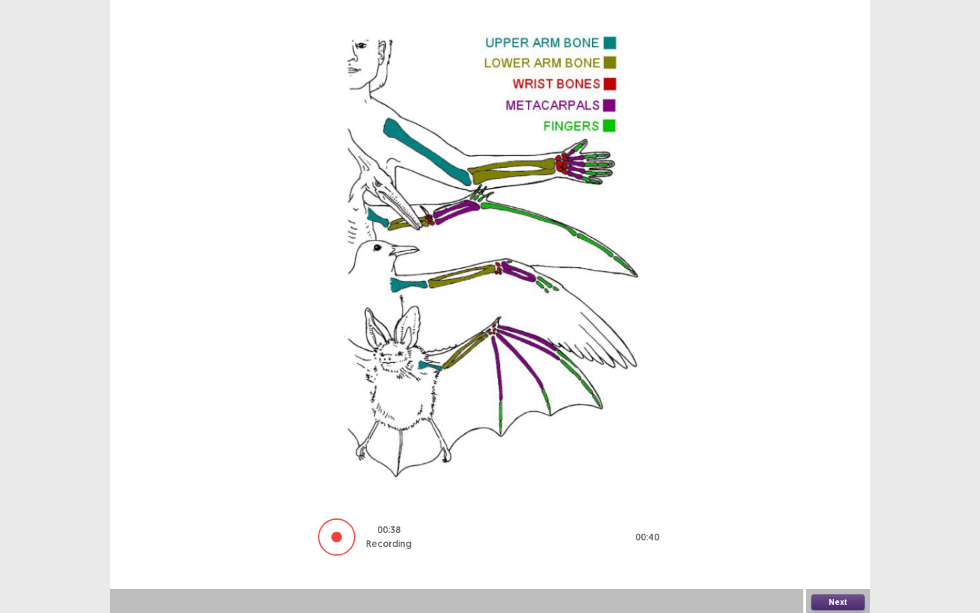
scroll to position [136, 0]
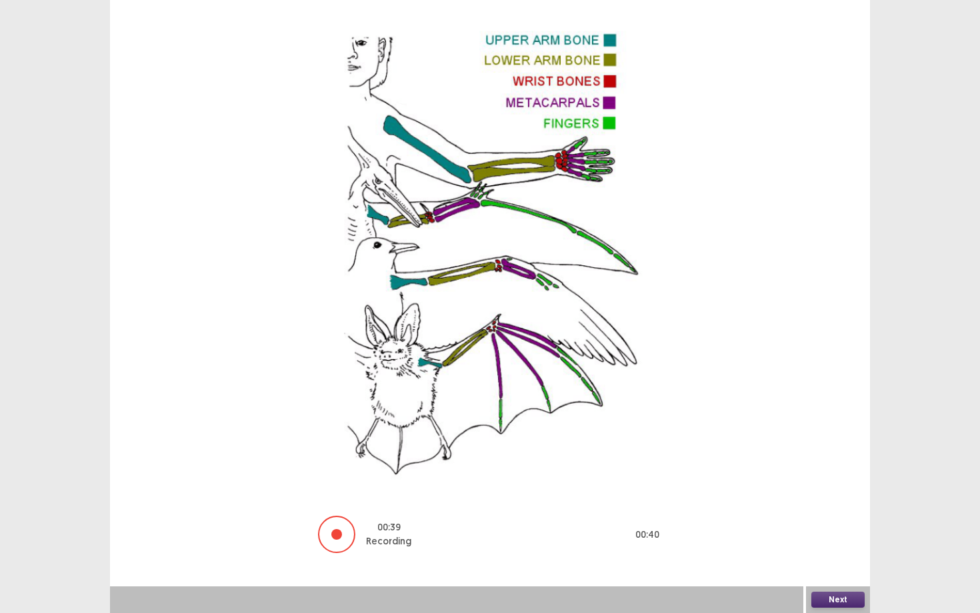
click at [799, 475] on button "Next" at bounding box center [837, 600] width 53 height 16
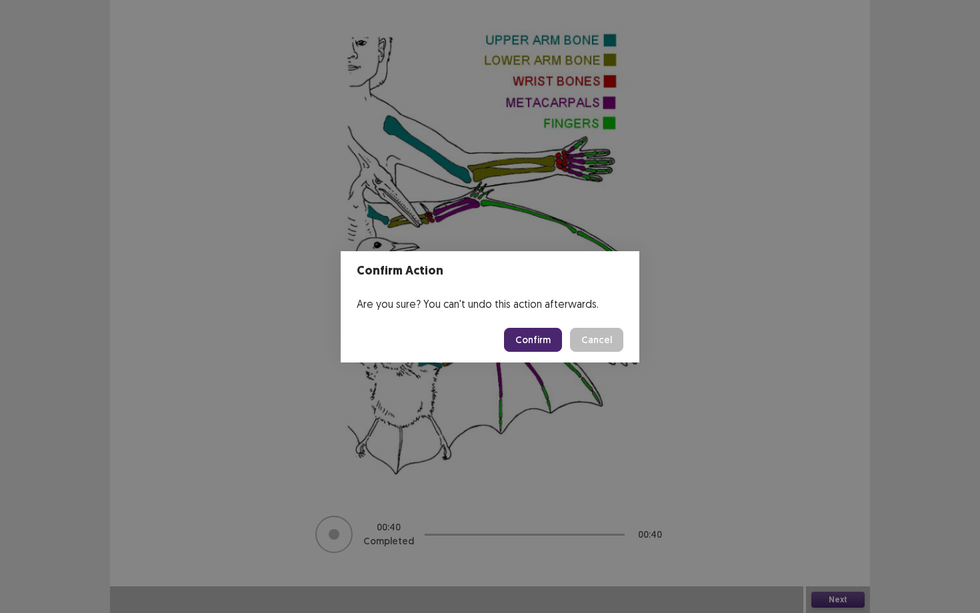
click at [538, 337] on button "Confirm" at bounding box center [533, 340] width 58 height 24
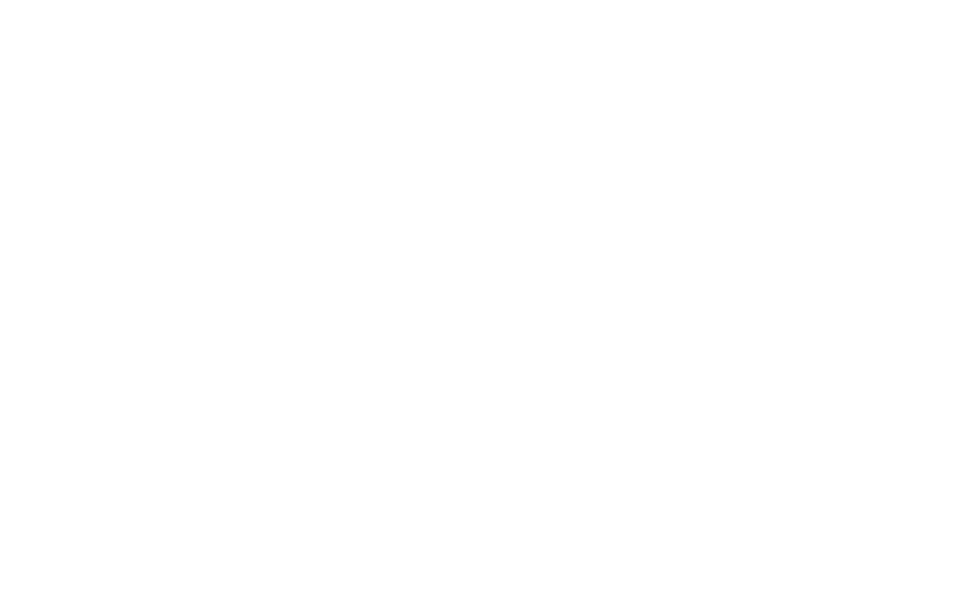
scroll to position [0, 0]
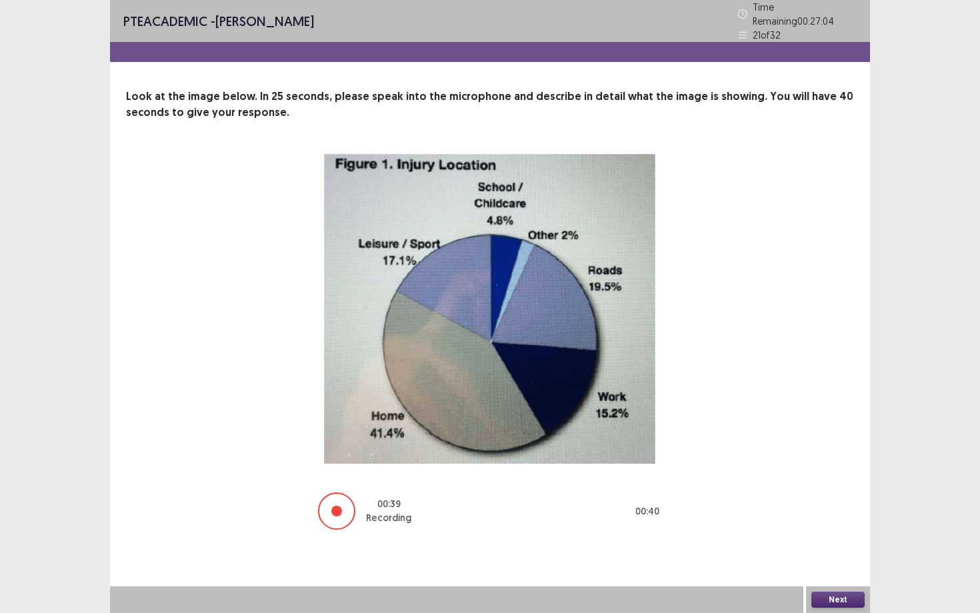
click at [799, 475] on button "Next" at bounding box center [837, 600] width 53 height 16
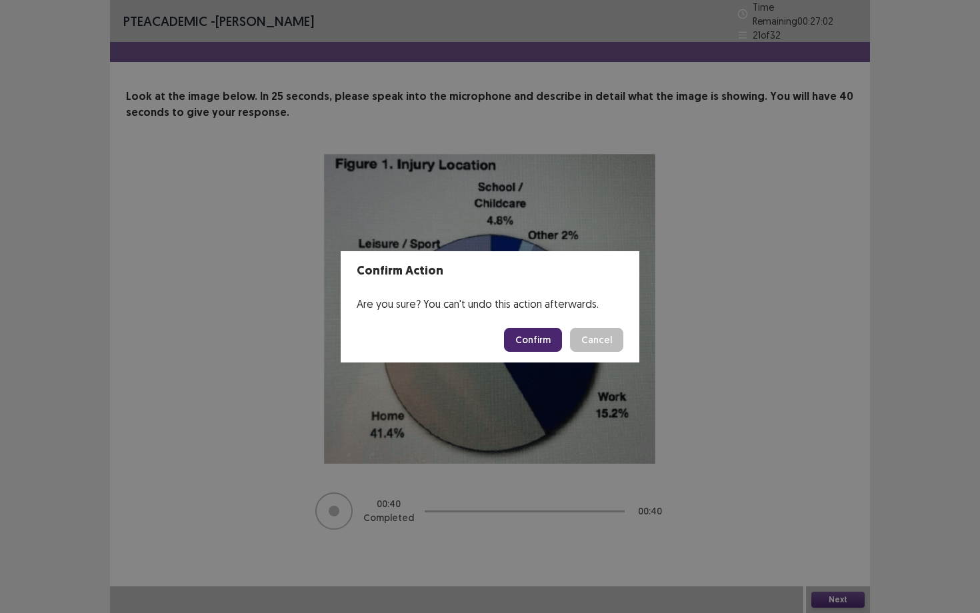
click at [534, 342] on button "Confirm" at bounding box center [533, 340] width 58 height 24
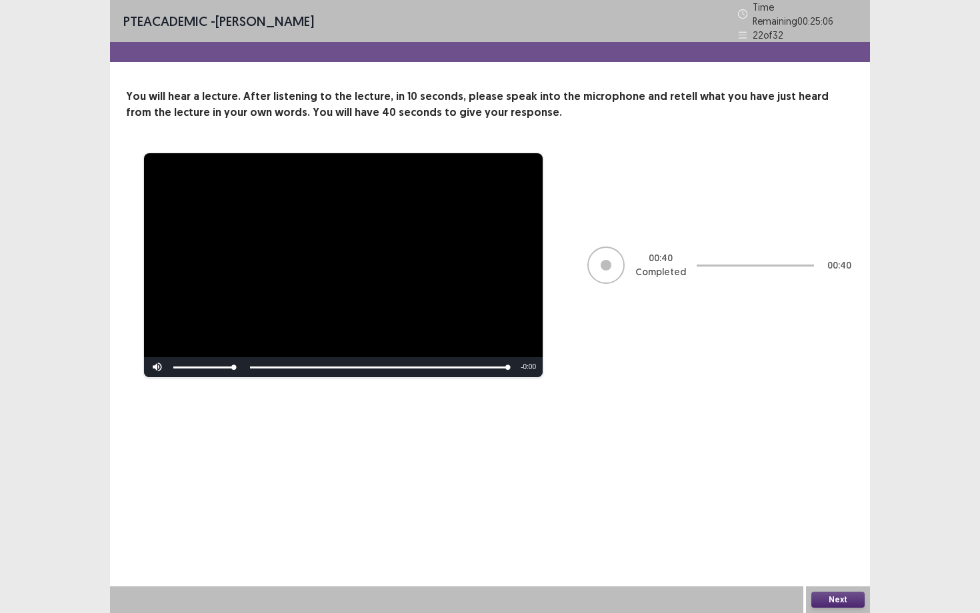
click at [799, 475] on button "Next" at bounding box center [837, 600] width 53 height 16
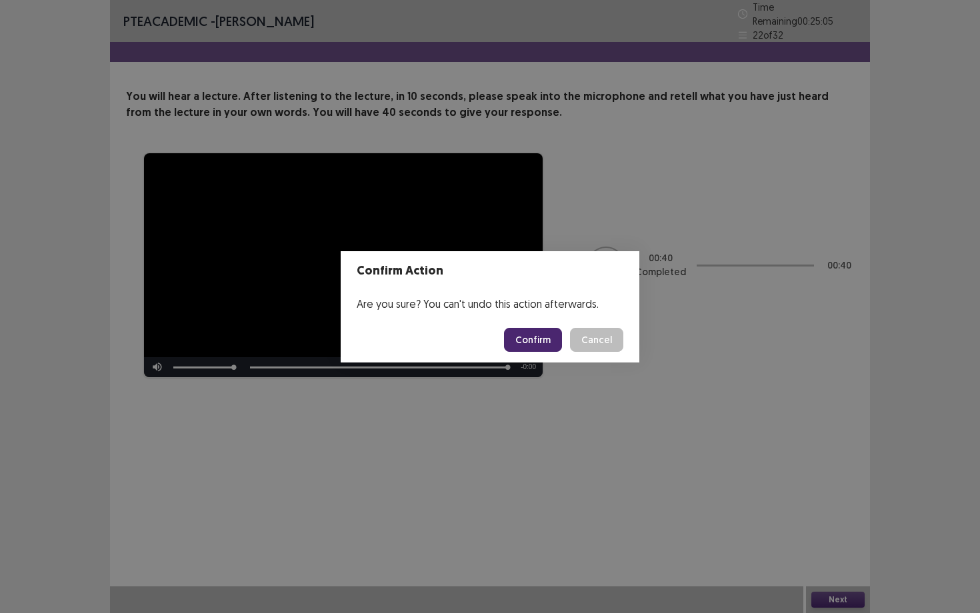
click at [556, 339] on button "Confirm" at bounding box center [533, 340] width 58 height 24
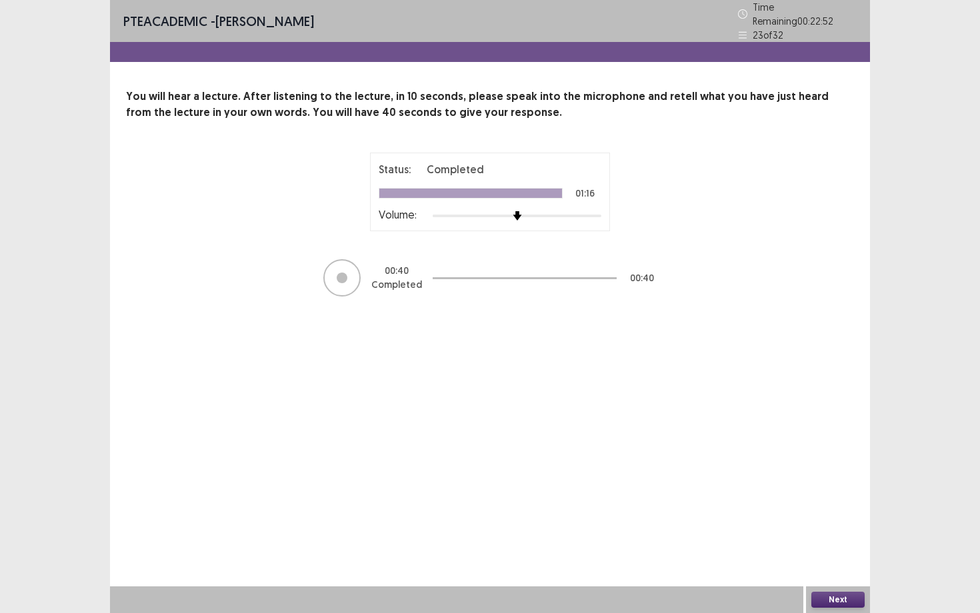
click at [799, 475] on button "Next" at bounding box center [837, 600] width 53 height 16
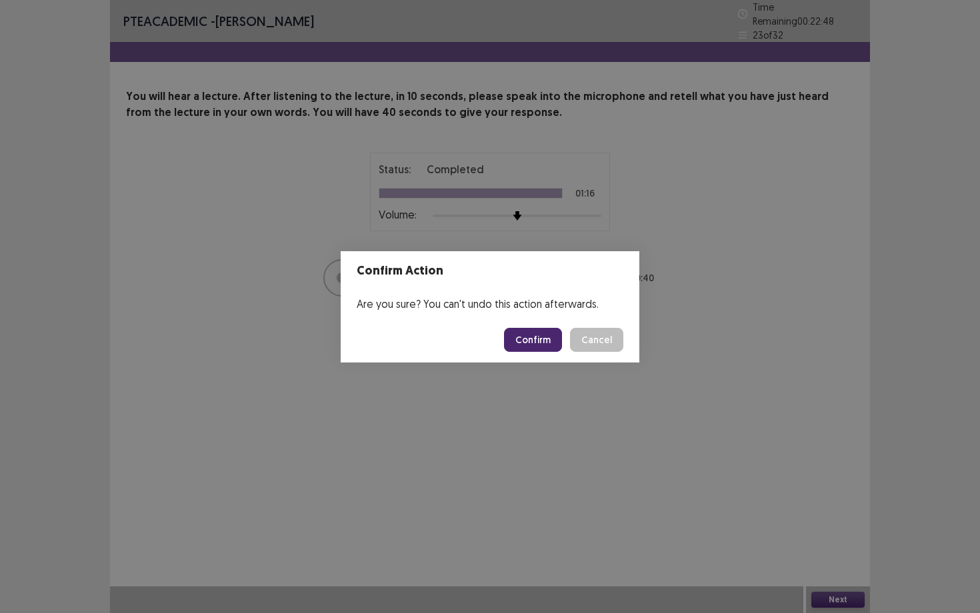
click at [535, 337] on button "Confirm" at bounding box center [533, 340] width 58 height 24
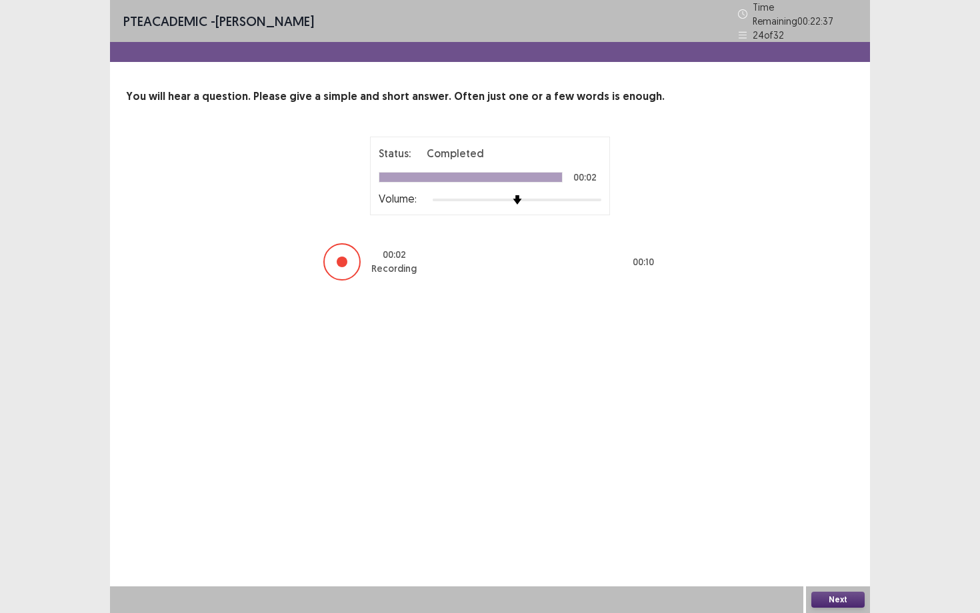
click at [799, 475] on button "Next" at bounding box center [837, 600] width 53 height 16
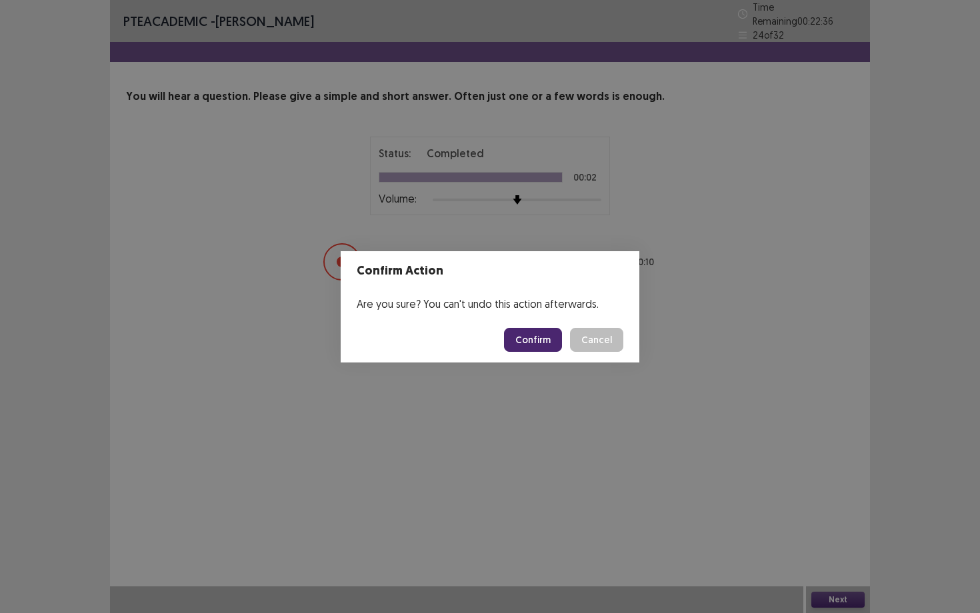
click at [542, 345] on button "Confirm" at bounding box center [533, 340] width 58 height 24
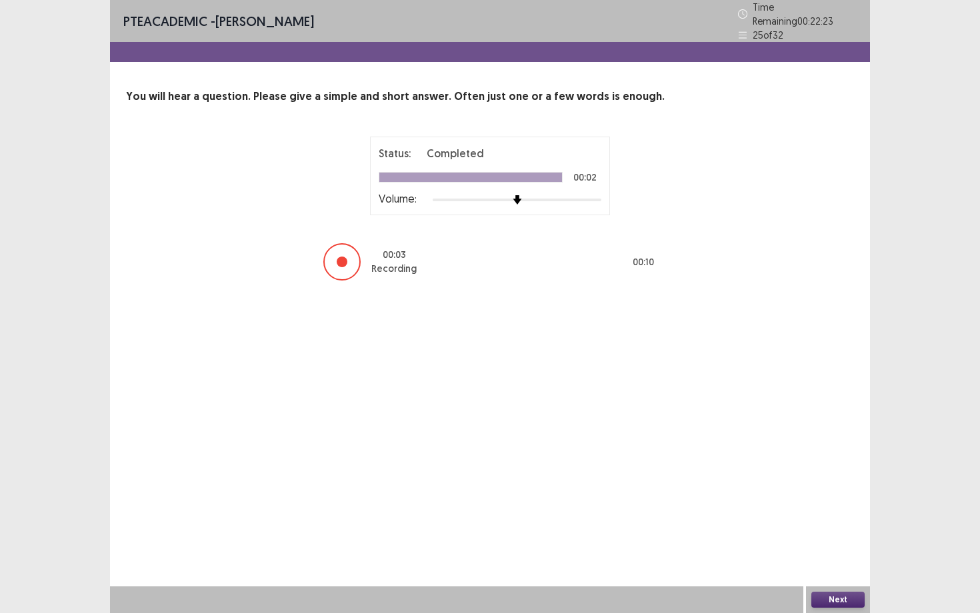
click at [799, 475] on button "Next" at bounding box center [837, 600] width 53 height 16
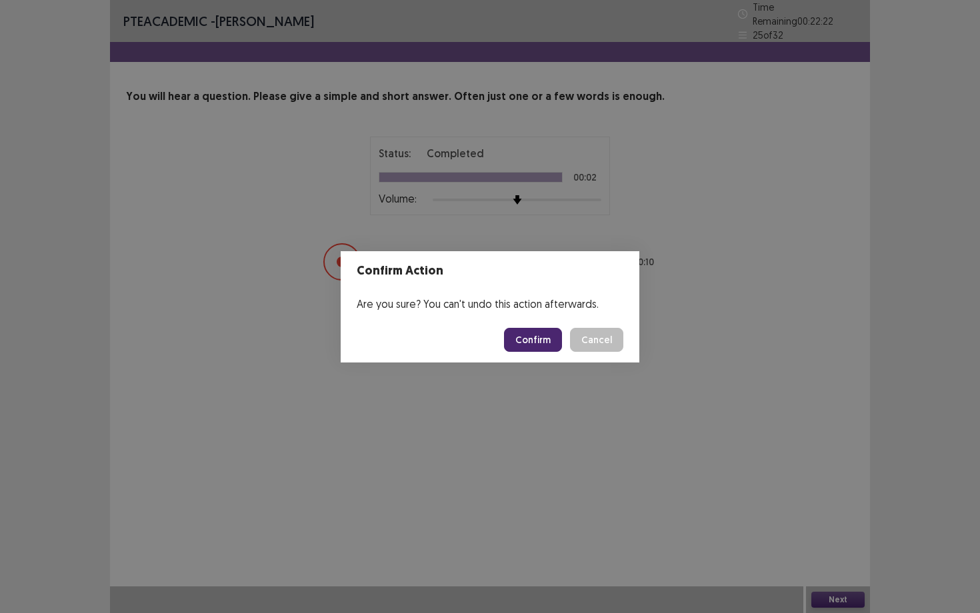
click at [536, 341] on button "Confirm" at bounding box center [533, 340] width 58 height 24
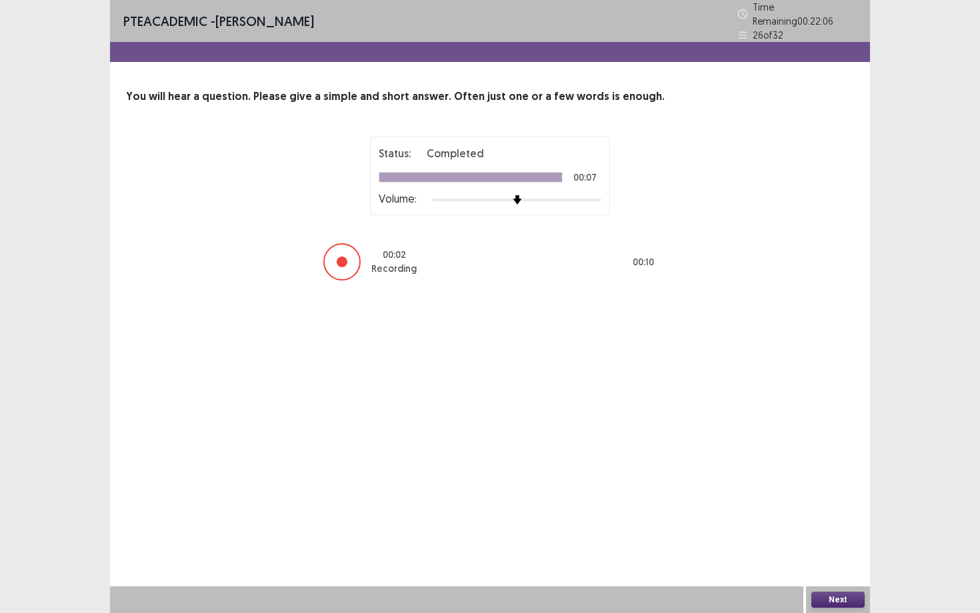
click at [799, 475] on button "Next" at bounding box center [837, 600] width 53 height 16
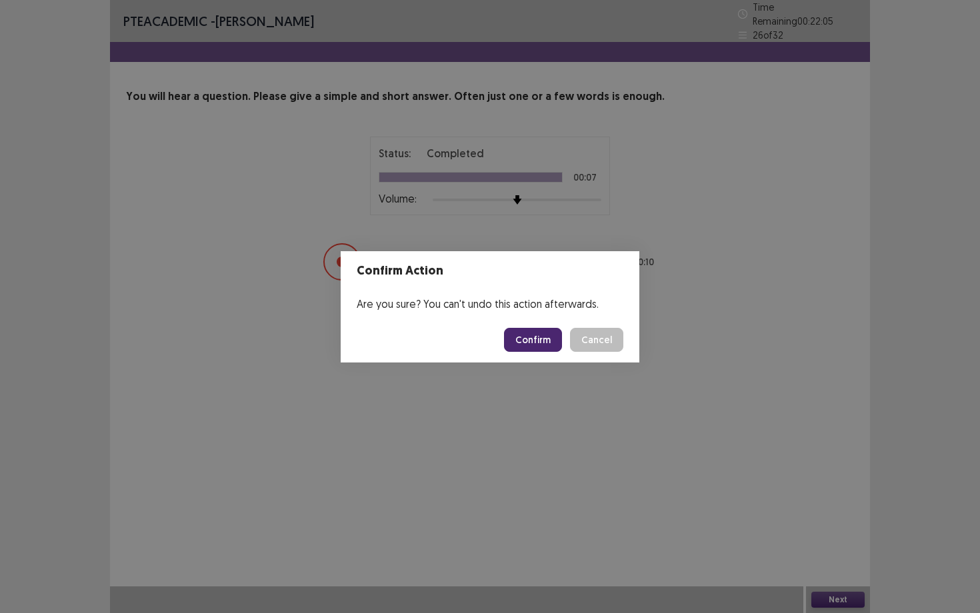
click at [553, 344] on button "Confirm" at bounding box center [533, 340] width 58 height 24
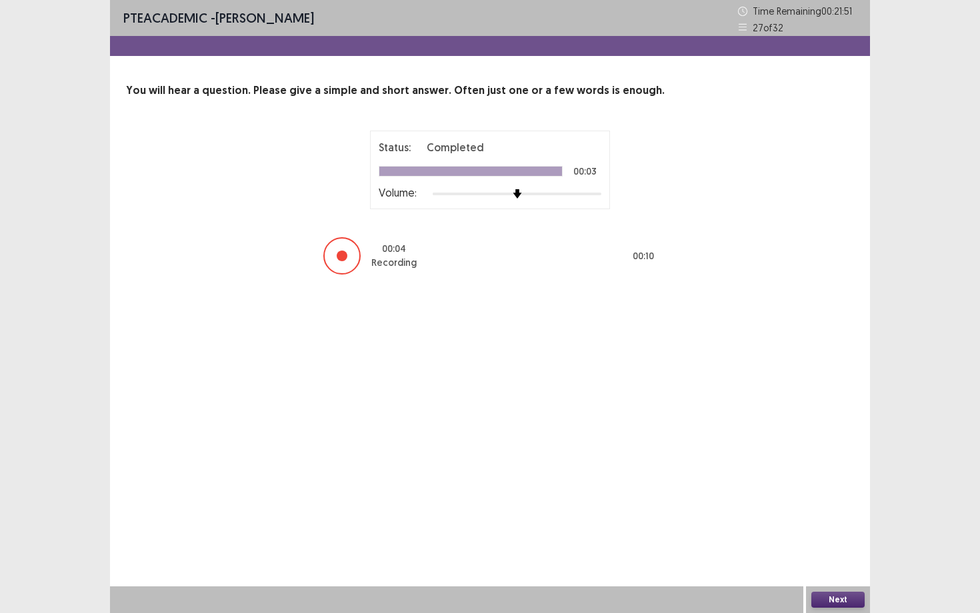
click at [799, 475] on button "Next" at bounding box center [837, 600] width 53 height 16
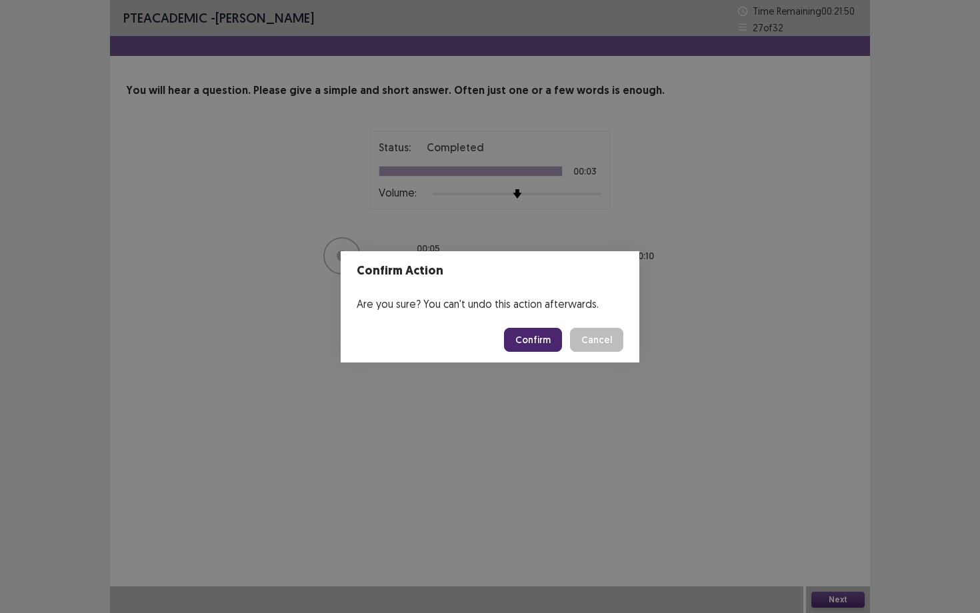
click at [547, 331] on button "Confirm" at bounding box center [533, 340] width 58 height 24
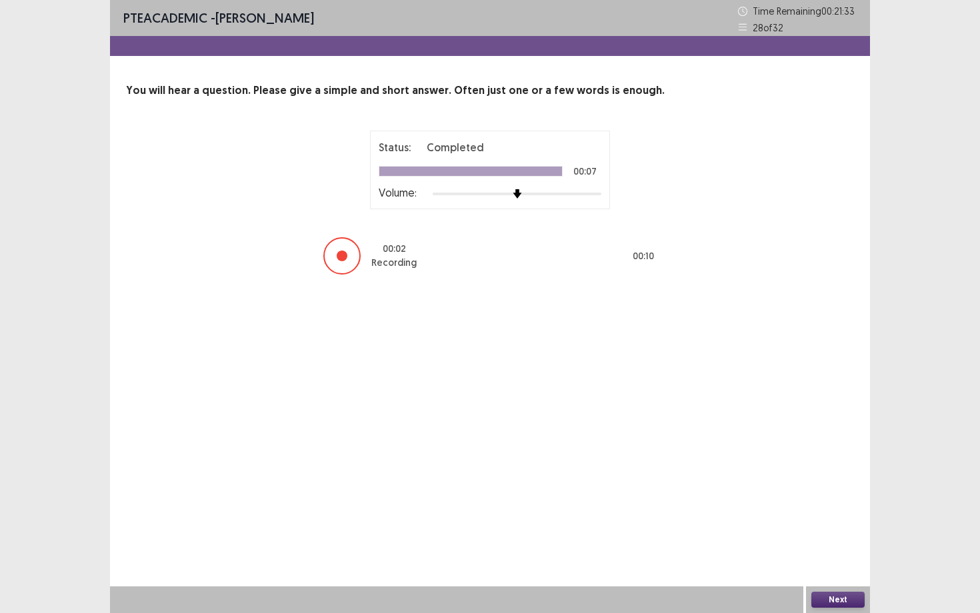
click at [799, 475] on button "Next" at bounding box center [837, 600] width 53 height 16
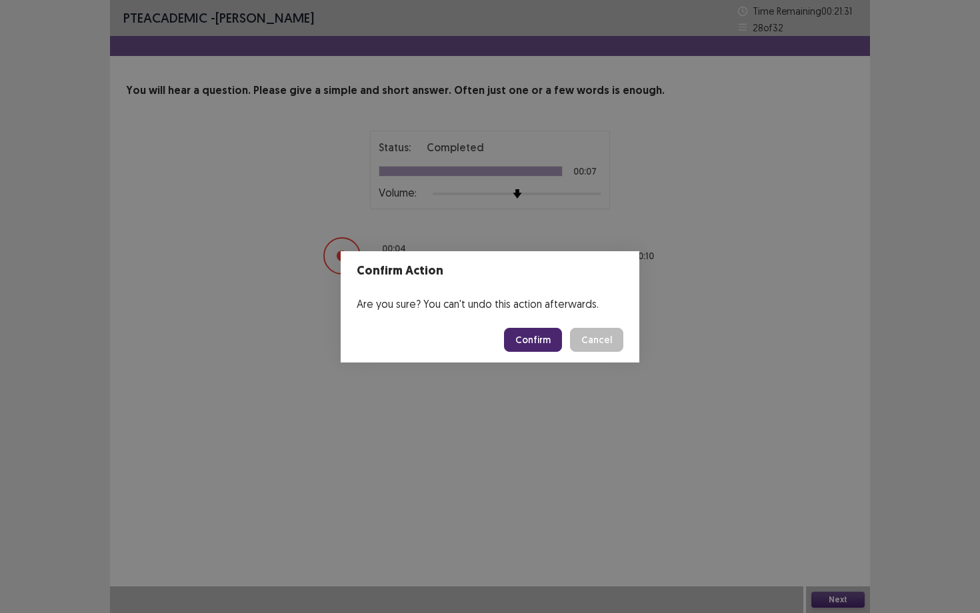
click at [549, 345] on button "Confirm" at bounding box center [533, 340] width 58 height 24
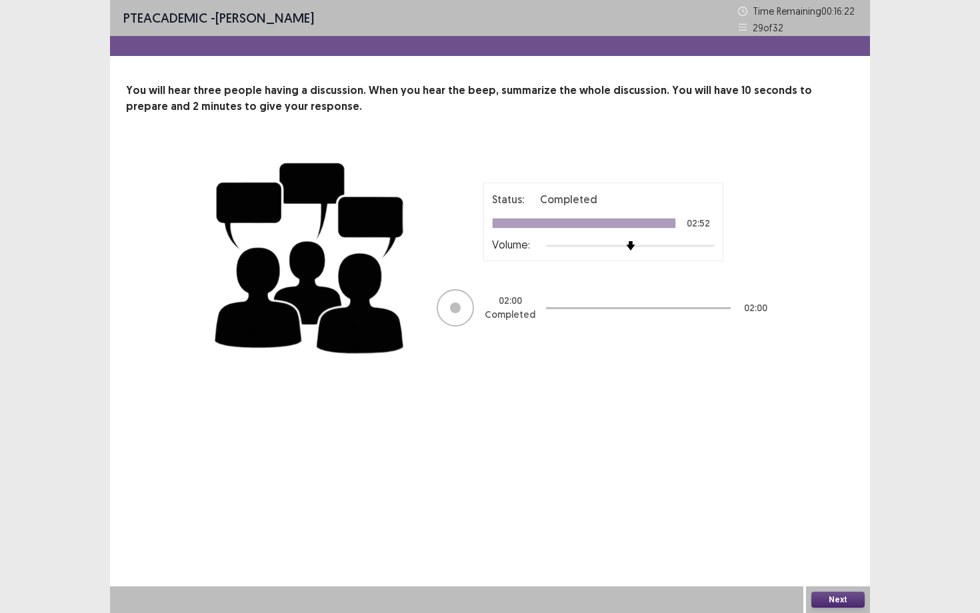
click at [799, 475] on button "Next" at bounding box center [837, 600] width 53 height 16
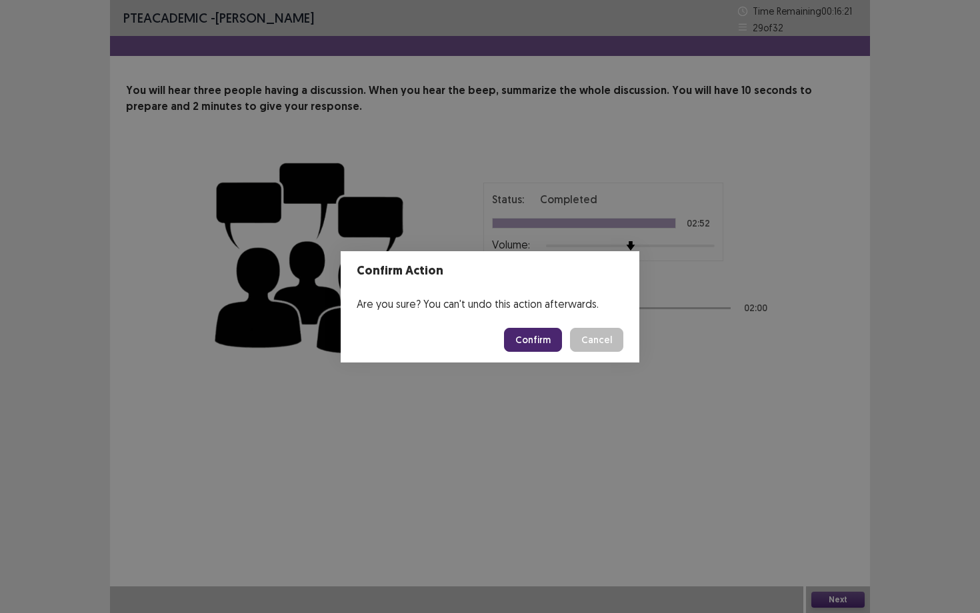
click at [525, 339] on button "Confirm" at bounding box center [533, 340] width 58 height 24
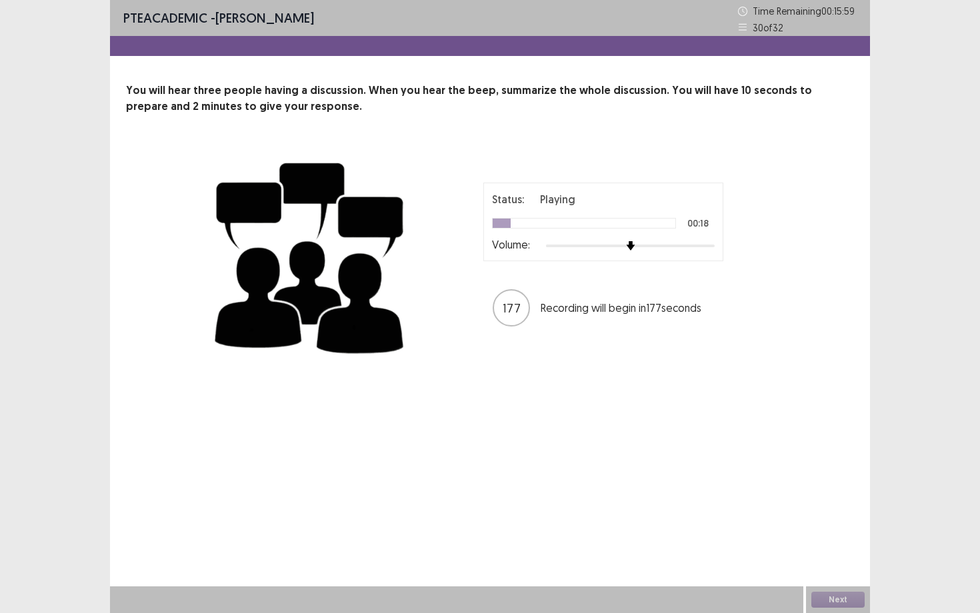
click at [799, 25] on div "30 of 32" at bounding box center [797, 28] width 119 height 14
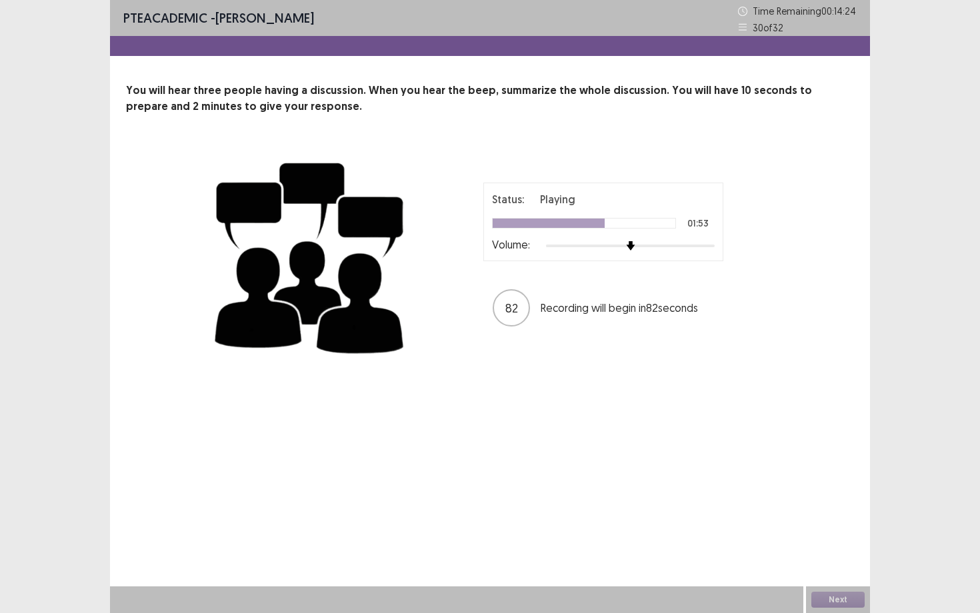
click at [799, 25] on div "30 of 32" at bounding box center [797, 28] width 119 height 14
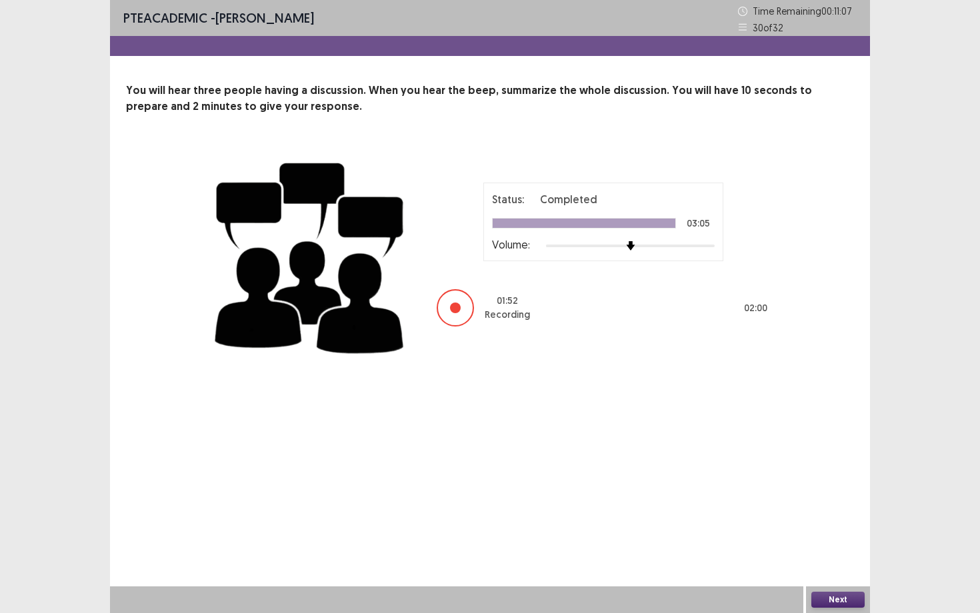
click at [799, 475] on button "Next" at bounding box center [837, 600] width 53 height 16
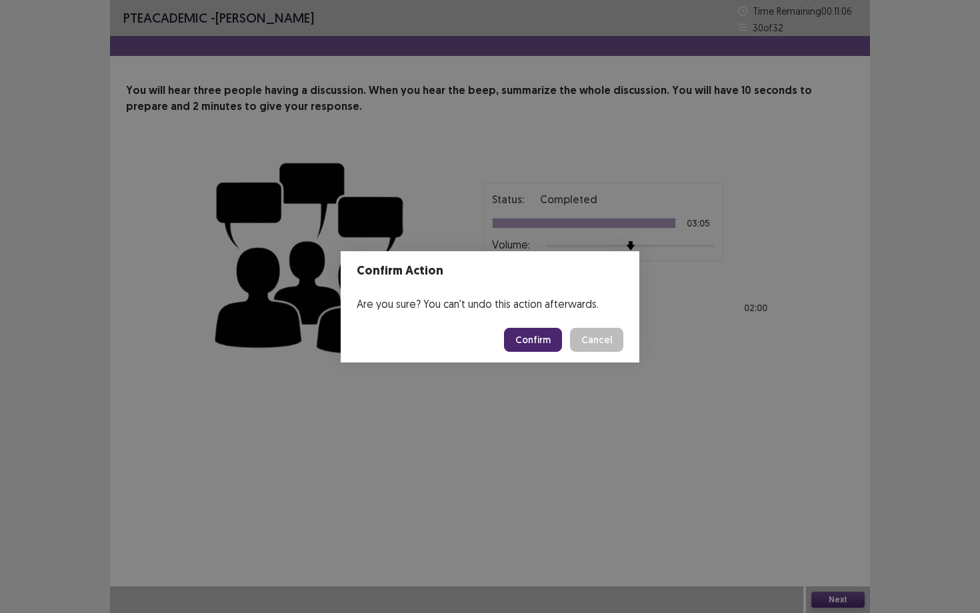
click at [533, 343] on button "Confirm" at bounding box center [533, 340] width 58 height 24
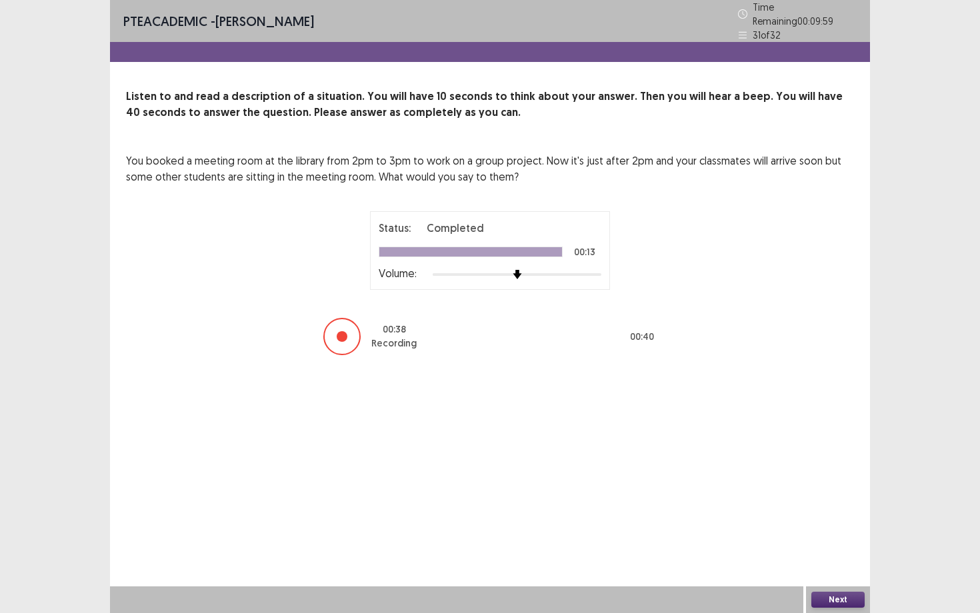
click at [799, 475] on button "Next" at bounding box center [837, 600] width 53 height 16
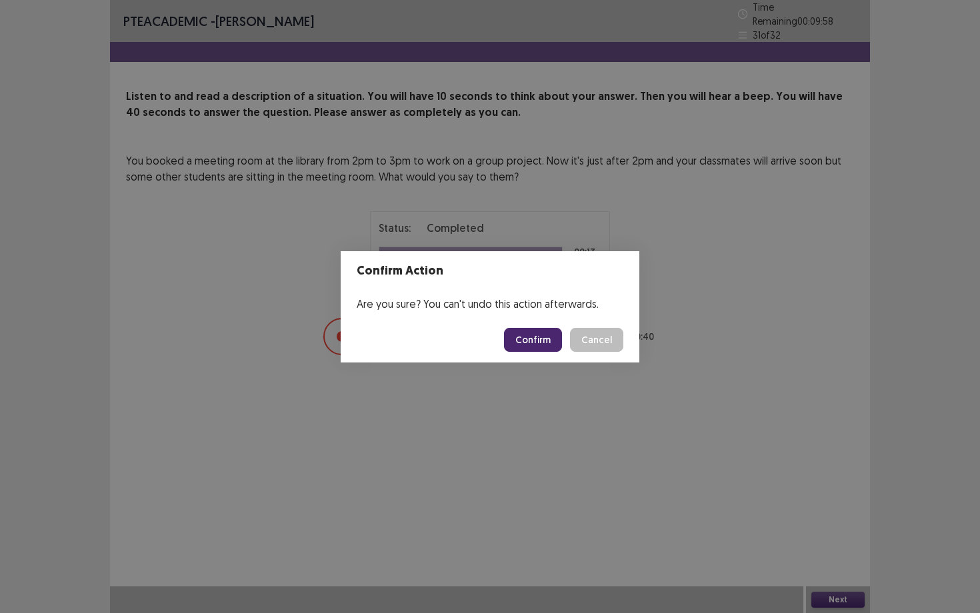
click at [537, 341] on button "Confirm" at bounding box center [533, 340] width 58 height 24
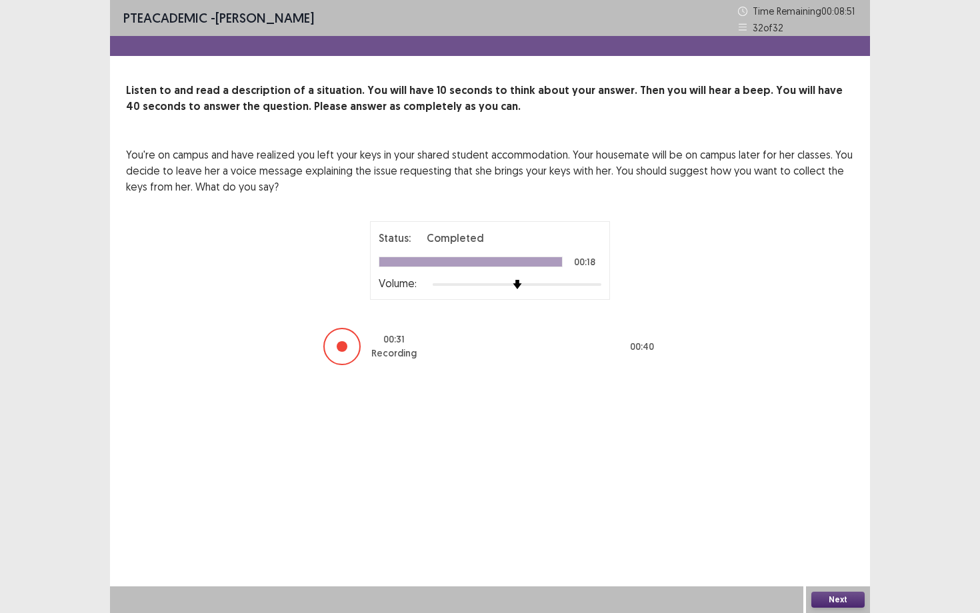
click at [799, 475] on button "Next" at bounding box center [837, 600] width 53 height 16
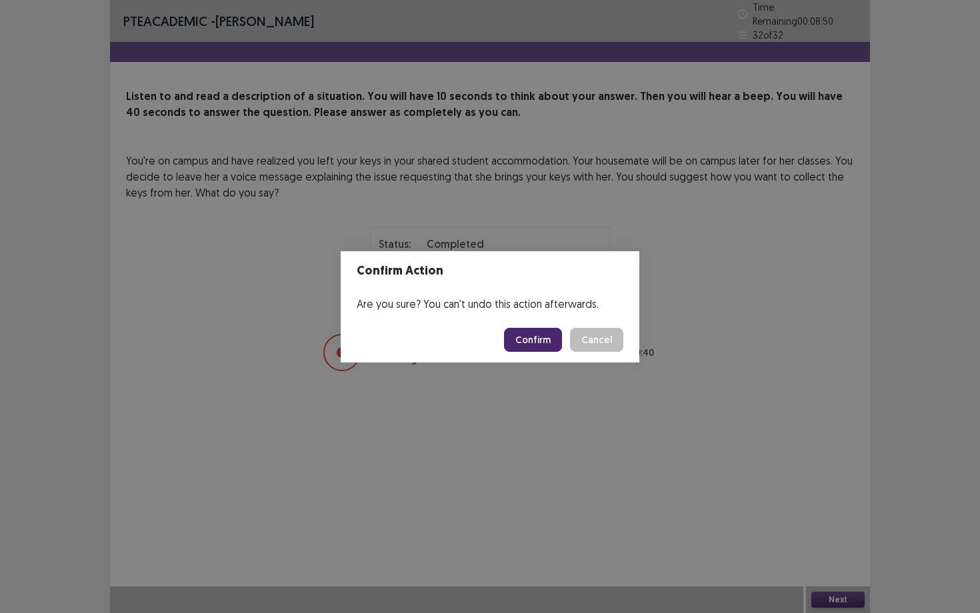
click at [560, 337] on button "Confirm" at bounding box center [533, 340] width 58 height 24
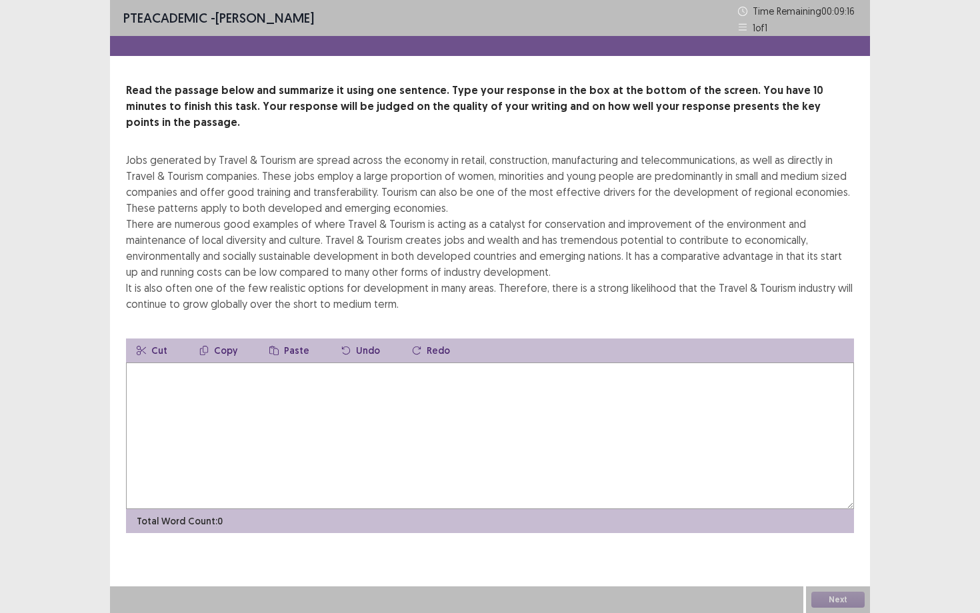
click at [148, 374] on textarea at bounding box center [490, 436] width 728 height 147
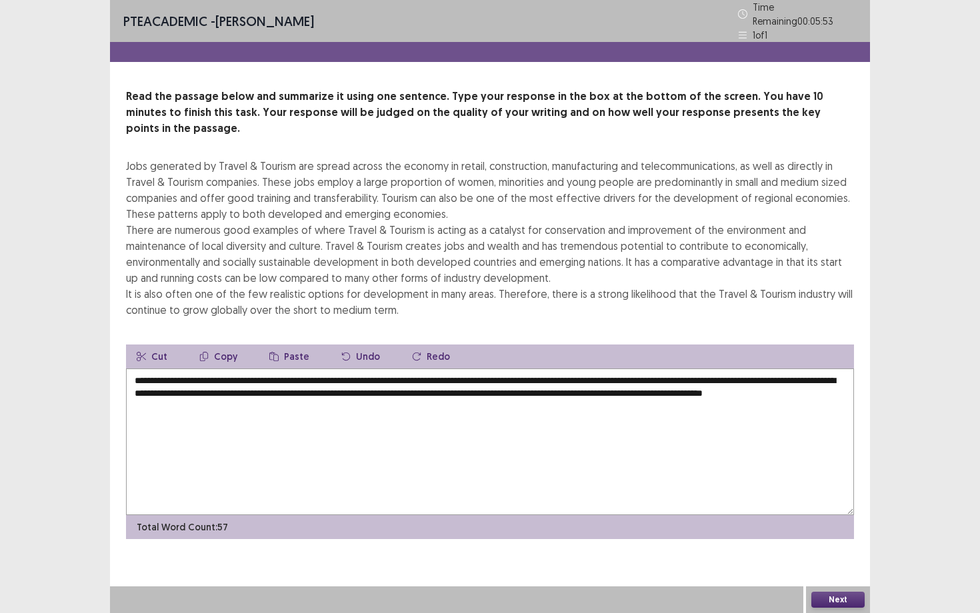
click at [169, 369] on textarea "**********" at bounding box center [490, 442] width 728 height 147
click at [321, 369] on textarea "**********" at bounding box center [490, 442] width 728 height 147
click at [539, 369] on textarea "**********" at bounding box center [490, 442] width 728 height 147
click at [522, 375] on textarea "**********" at bounding box center [490, 442] width 728 height 147
click at [286, 386] on textarea "**********" at bounding box center [490, 442] width 728 height 147
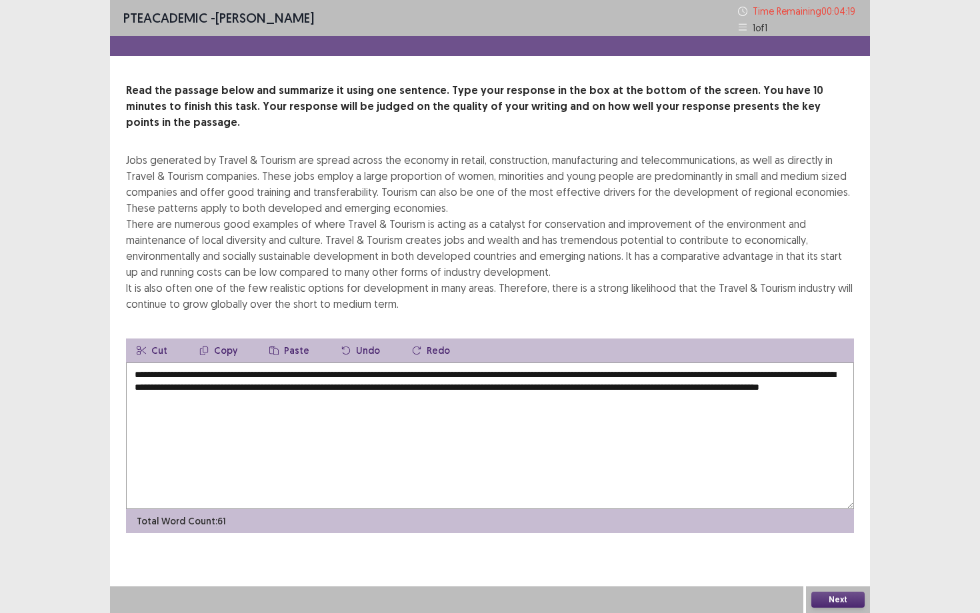
type textarea "**********"
click at [799, 475] on button "Next" at bounding box center [837, 600] width 53 height 16
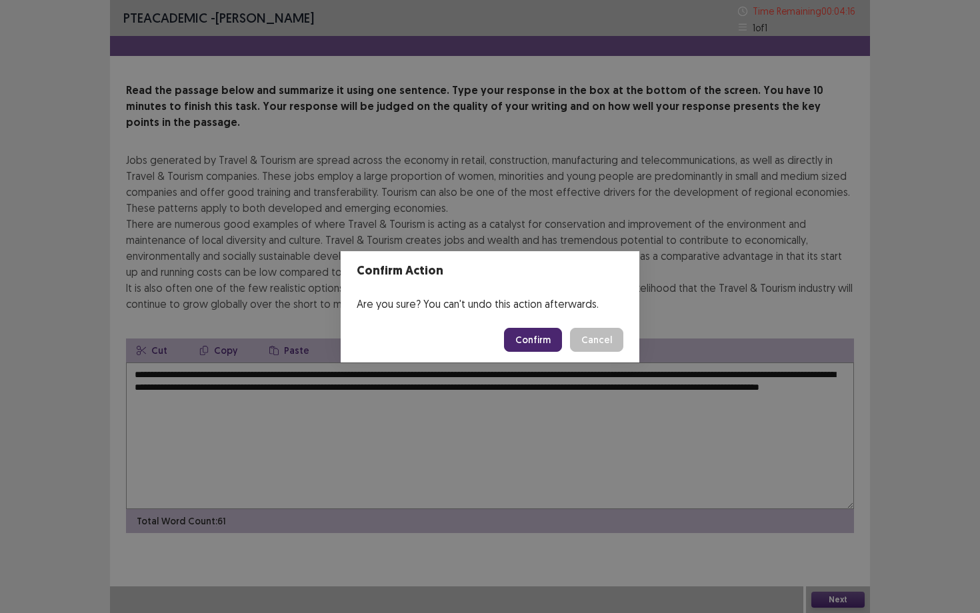
click at [545, 344] on button "Confirm" at bounding box center [533, 340] width 58 height 24
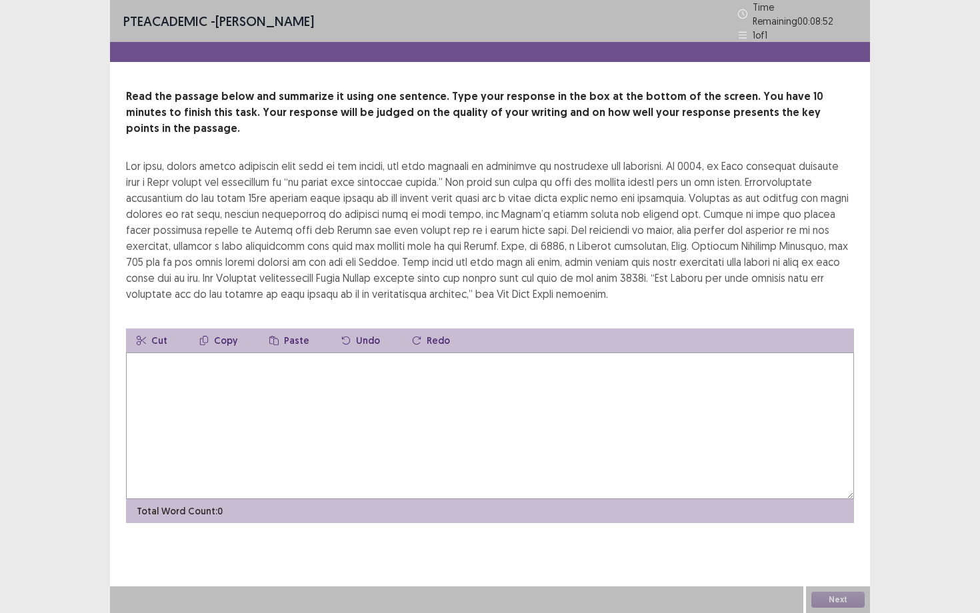
click at [735, 159] on div at bounding box center [490, 230] width 728 height 144
click at [135, 353] on textarea at bounding box center [490, 426] width 728 height 147
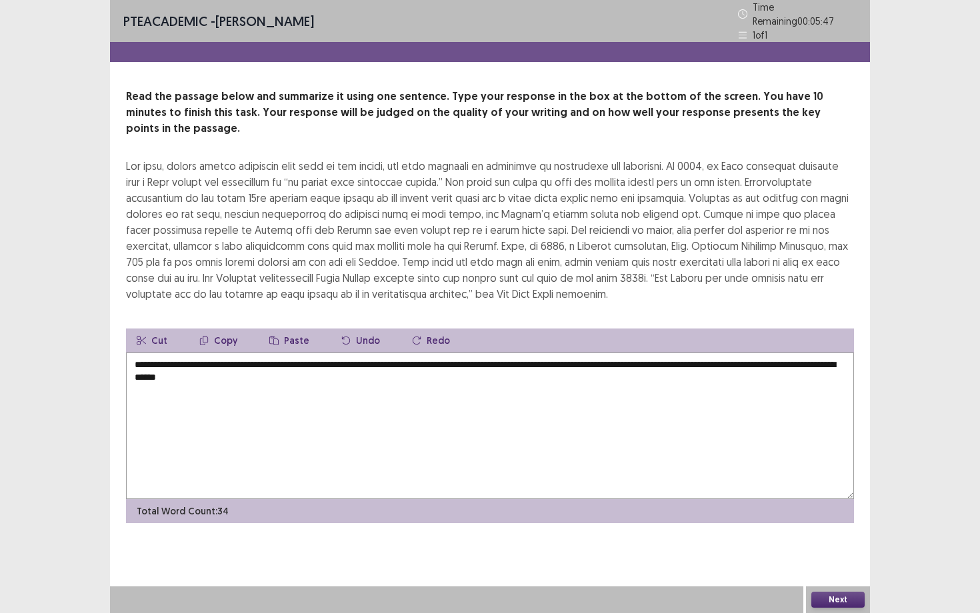
click at [357, 358] on textarea "**********" at bounding box center [490, 426] width 728 height 147
click at [420, 355] on textarea "**********" at bounding box center [490, 426] width 728 height 147
click at [673, 353] on textarea "**********" at bounding box center [490, 426] width 728 height 147
click at [355, 357] on textarea "**********" at bounding box center [490, 426] width 728 height 147
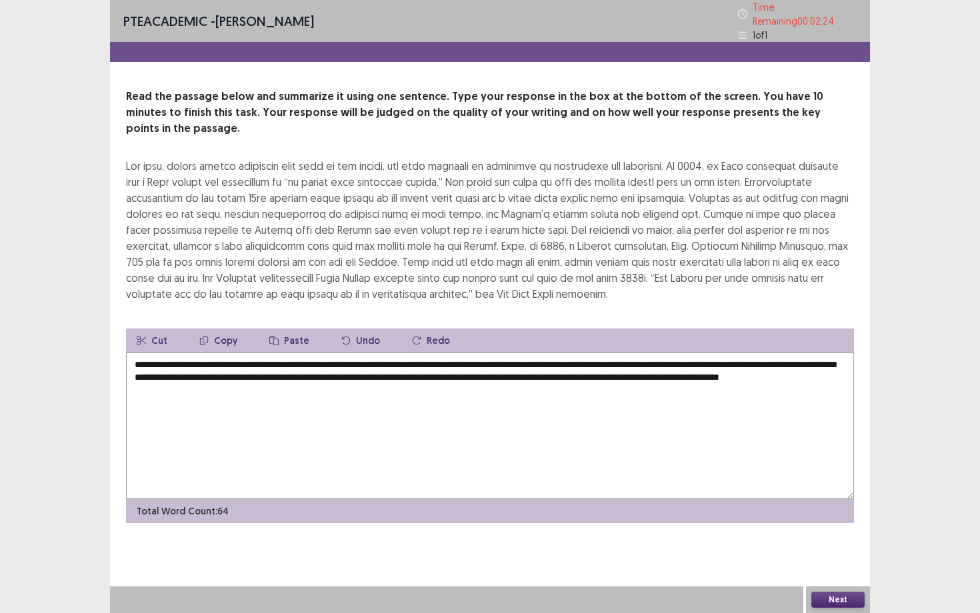
click at [621, 358] on textarea "**********" at bounding box center [490, 426] width 728 height 147
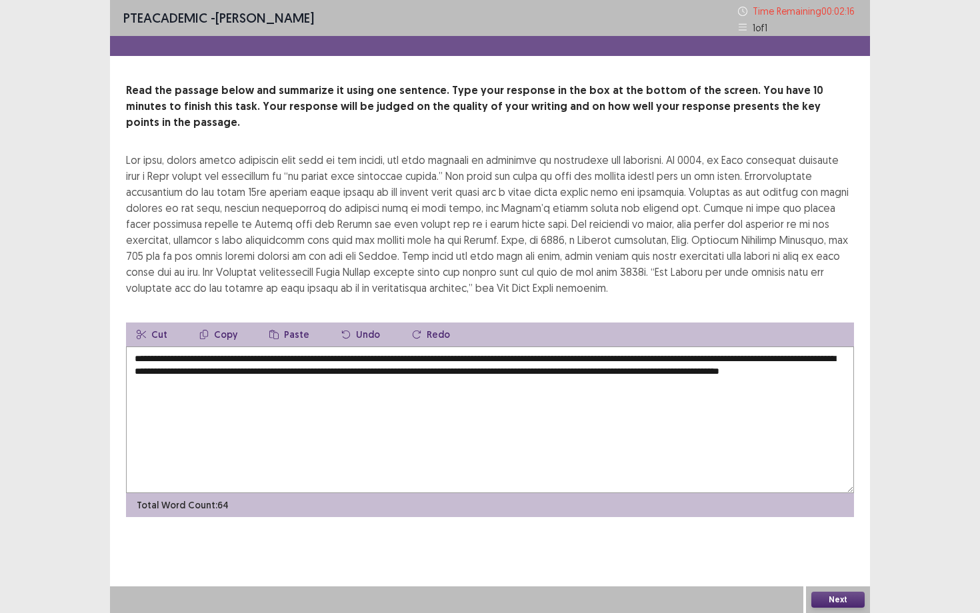
click at [654, 357] on textarea "**********" at bounding box center [490, 420] width 728 height 147
click at [799, 358] on textarea "**********" at bounding box center [490, 420] width 728 height 147
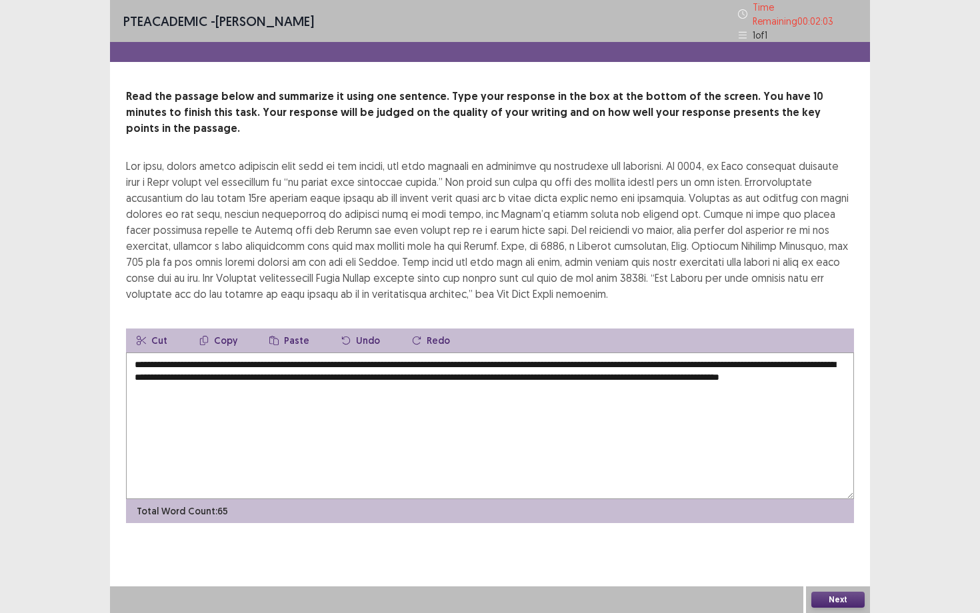
type textarea "**********"
click at [799, 475] on button "Next" at bounding box center [837, 600] width 53 height 16
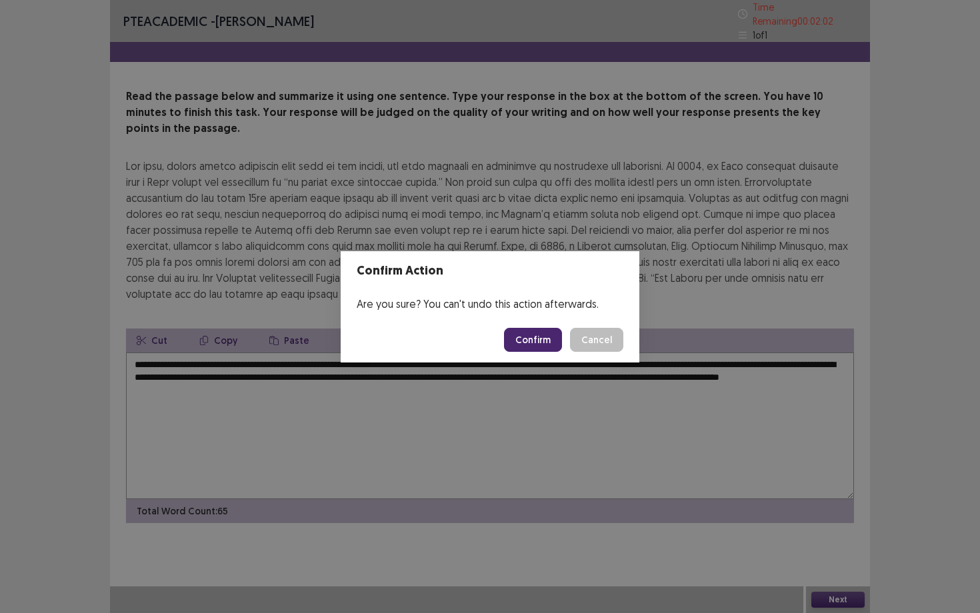
click at [539, 337] on button "Confirm" at bounding box center [533, 340] width 58 height 24
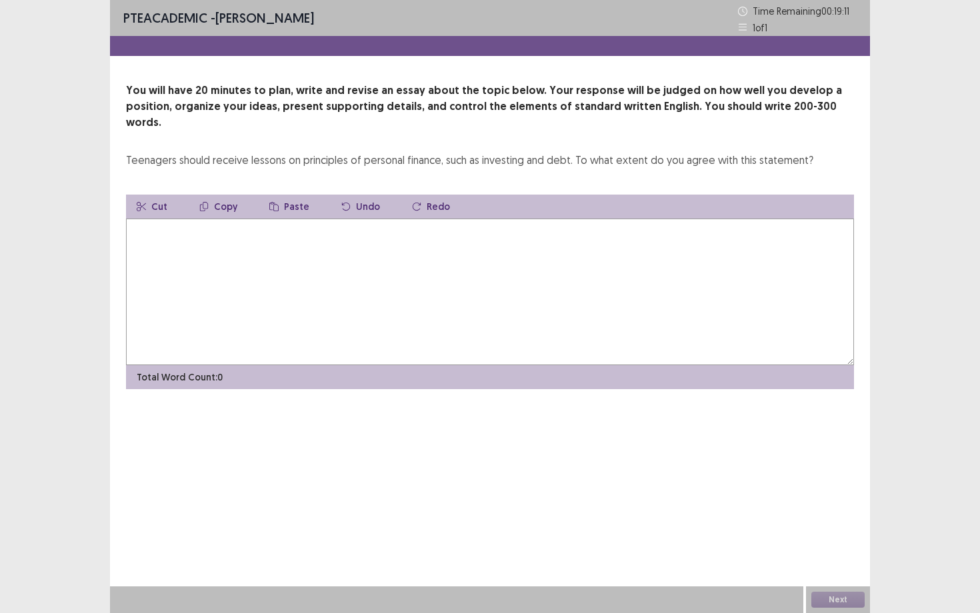
click at [140, 219] on textarea at bounding box center [490, 292] width 728 height 147
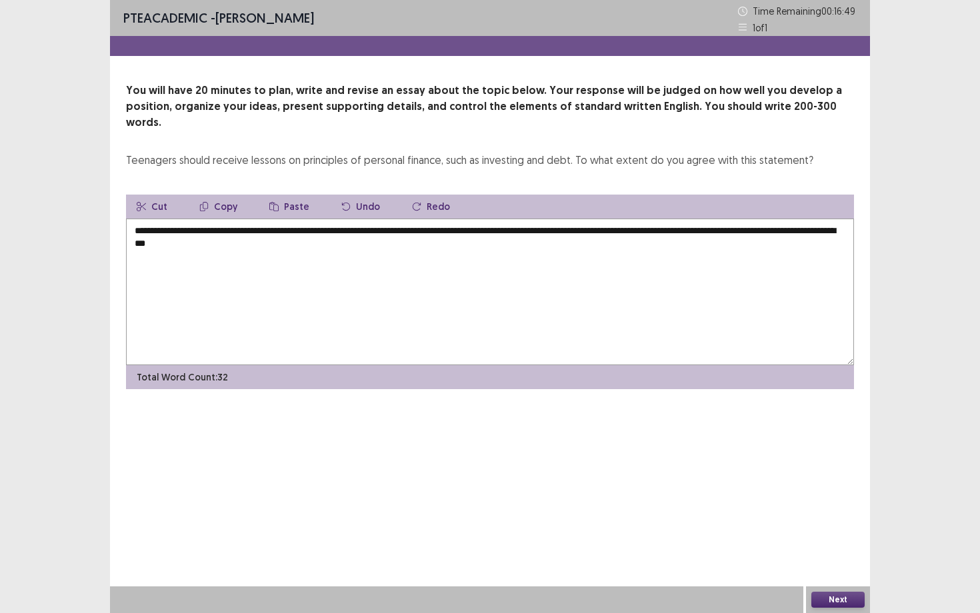
click at [157, 219] on textarea "**********" at bounding box center [490, 292] width 728 height 147
click at [360, 259] on textarea "**********" at bounding box center [490, 292] width 728 height 147
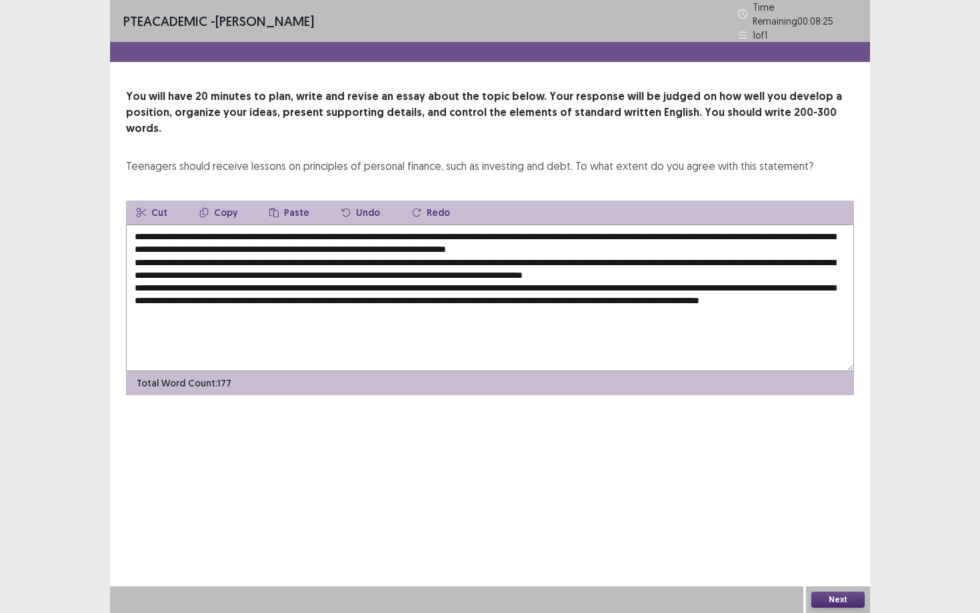
click at [136, 302] on textarea "**********" at bounding box center [490, 298] width 728 height 147
click at [517, 305] on textarea at bounding box center [490, 298] width 728 height 147
click at [562, 307] on textarea at bounding box center [490, 298] width 728 height 147
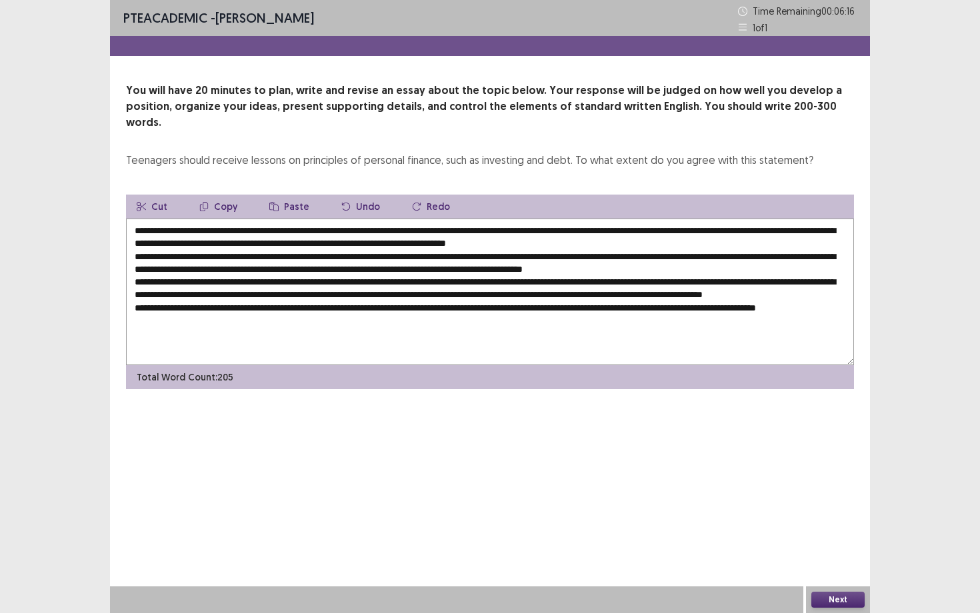
type textarea "**********"
click at [799, 475] on button "Next" at bounding box center [837, 600] width 53 height 16
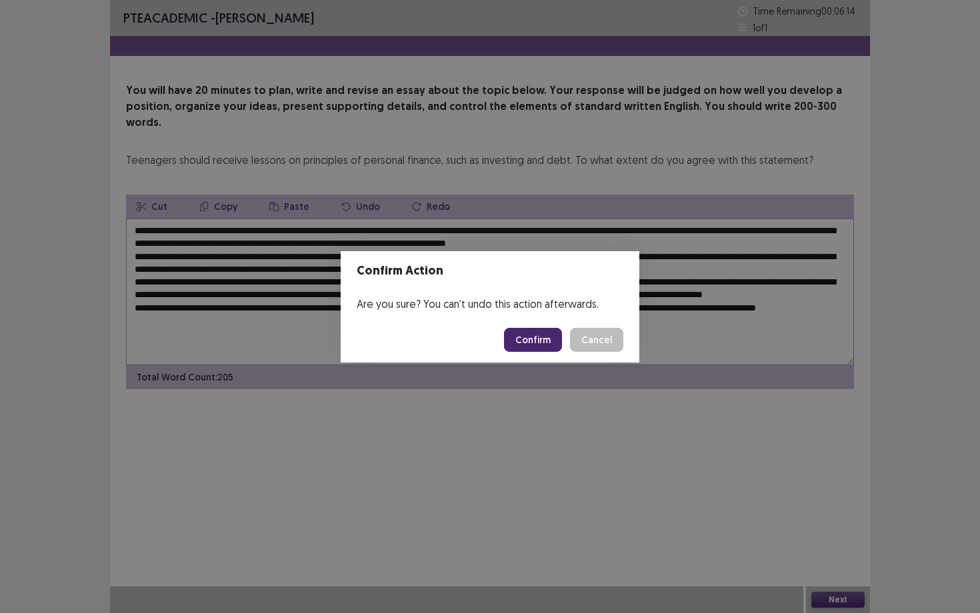
click at [539, 333] on button "Confirm" at bounding box center [533, 340] width 58 height 24
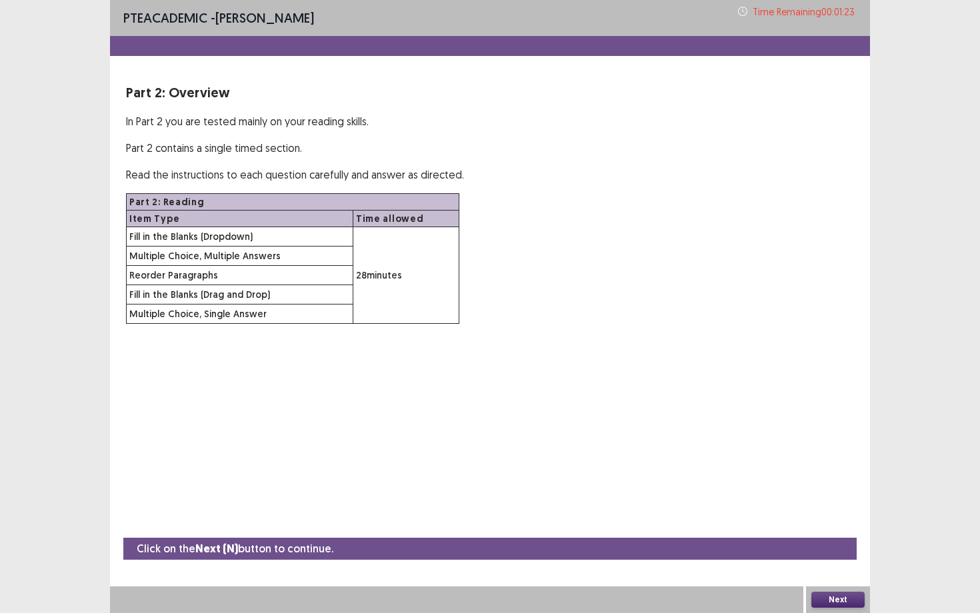
click at [799, 475] on button "Next" at bounding box center [837, 600] width 53 height 16
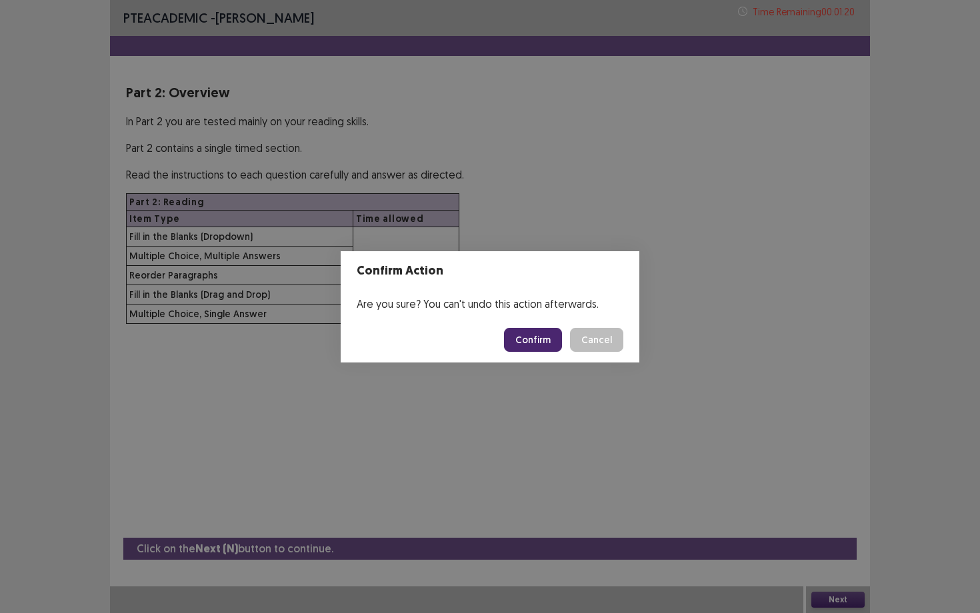
click at [531, 331] on button "Confirm" at bounding box center [533, 340] width 58 height 24
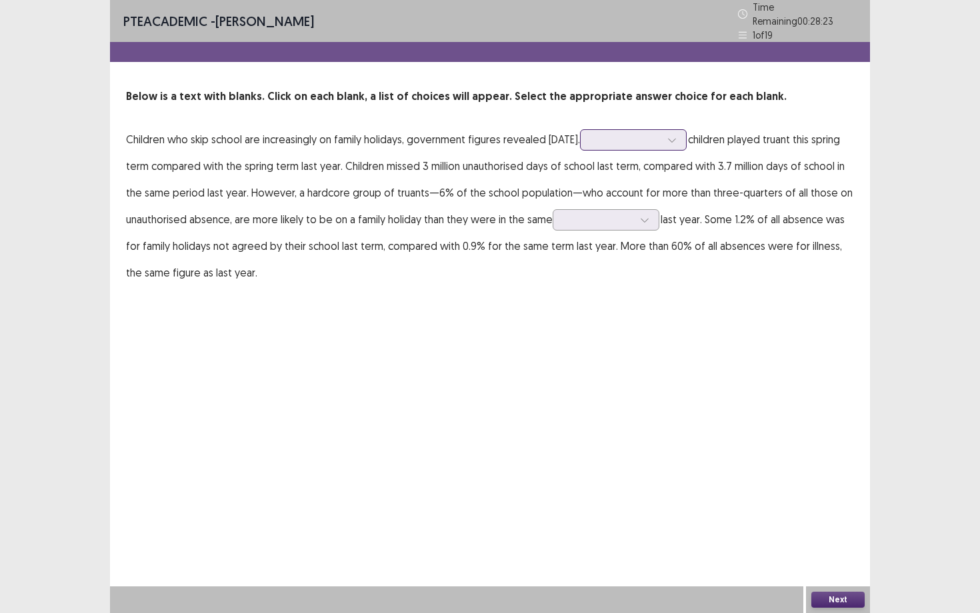
click at [675, 135] on icon at bounding box center [671, 139] width 9 height 9
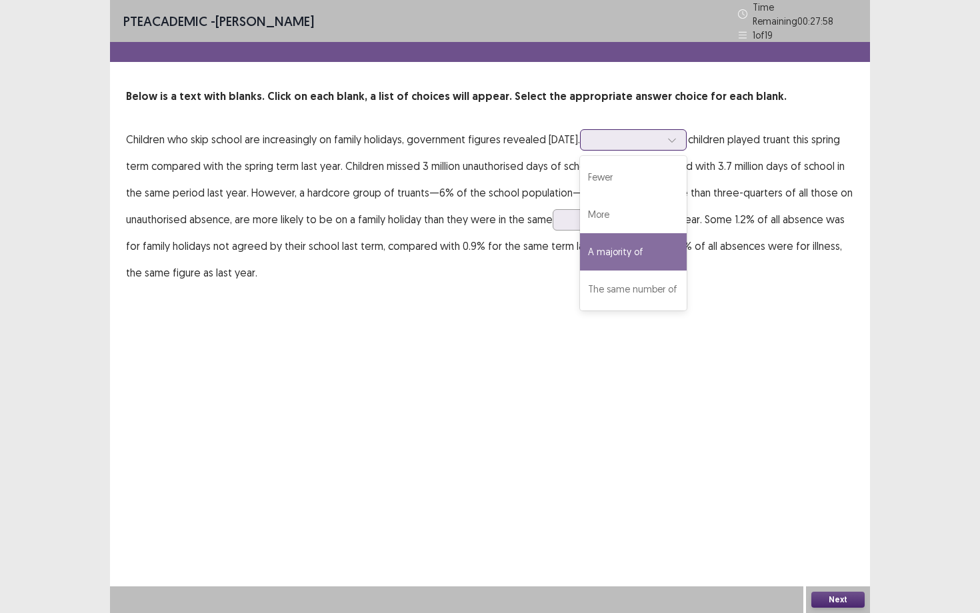
click at [639, 251] on div "A majority of" at bounding box center [633, 251] width 107 height 37
click at [674, 135] on icon at bounding box center [671, 139] width 9 height 9
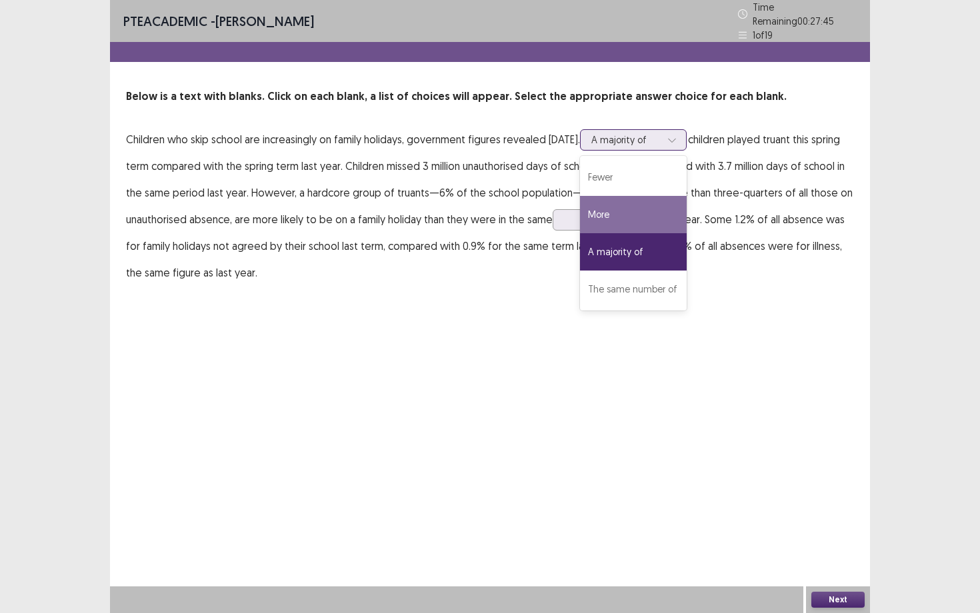
click at [630, 212] on div "More" at bounding box center [633, 214] width 107 height 37
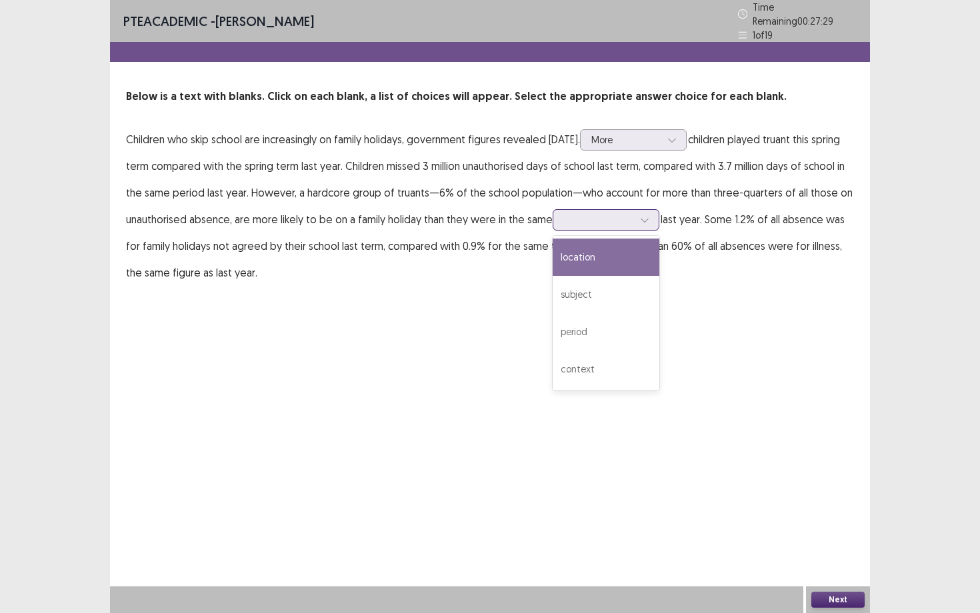
click at [643, 215] on icon at bounding box center [644, 219] width 9 height 9
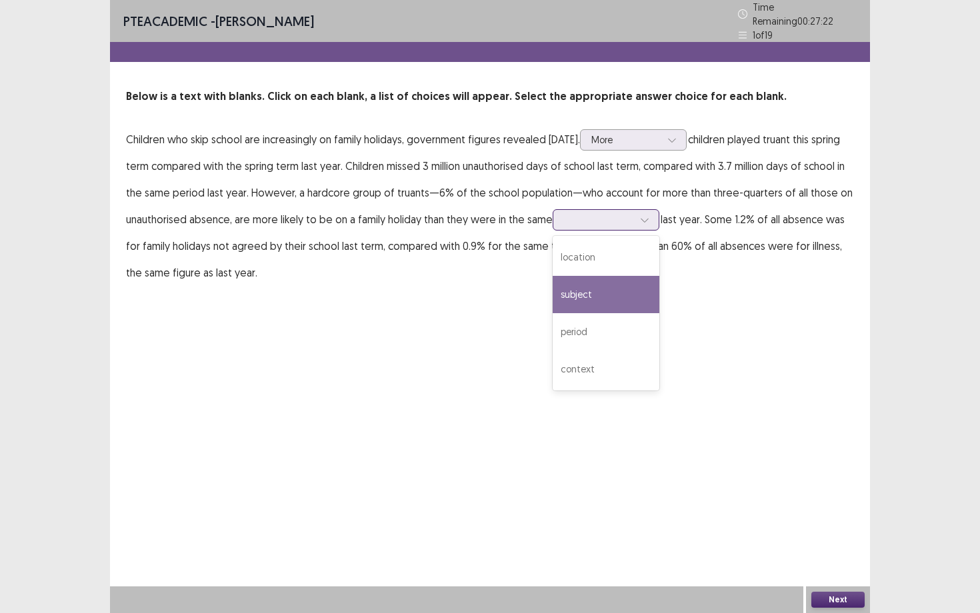
click at [603, 286] on div "subject" at bounding box center [606, 294] width 107 height 37
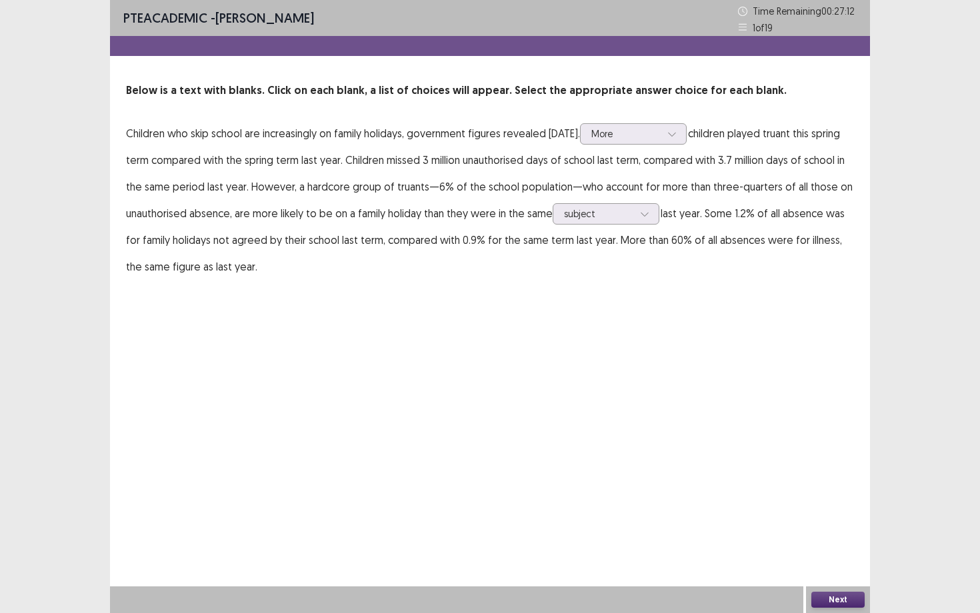
click at [799, 475] on button "Next" at bounding box center [837, 600] width 53 height 16
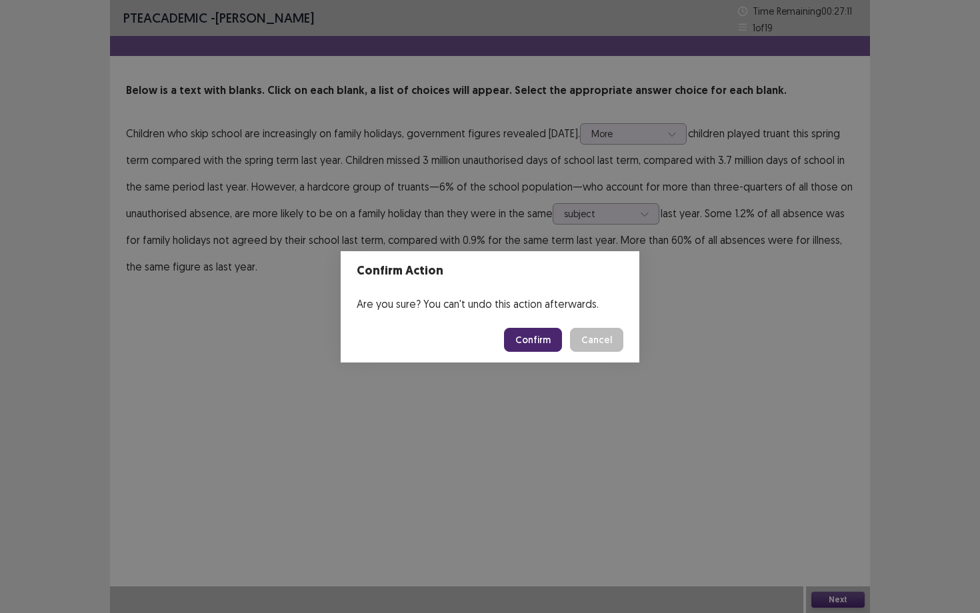
click at [553, 333] on button "Confirm" at bounding box center [533, 340] width 58 height 24
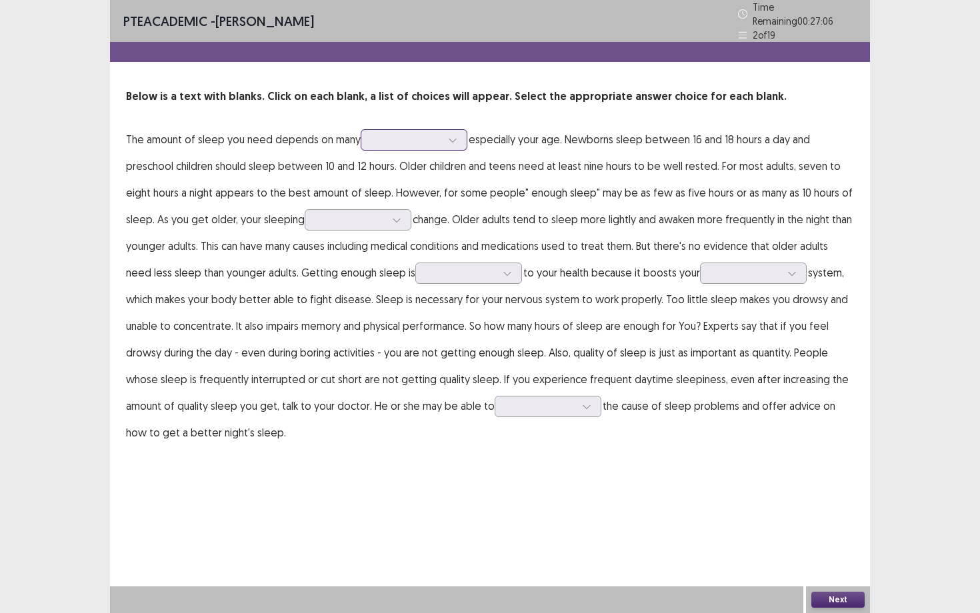
click at [453, 135] on icon at bounding box center [452, 139] width 9 height 9
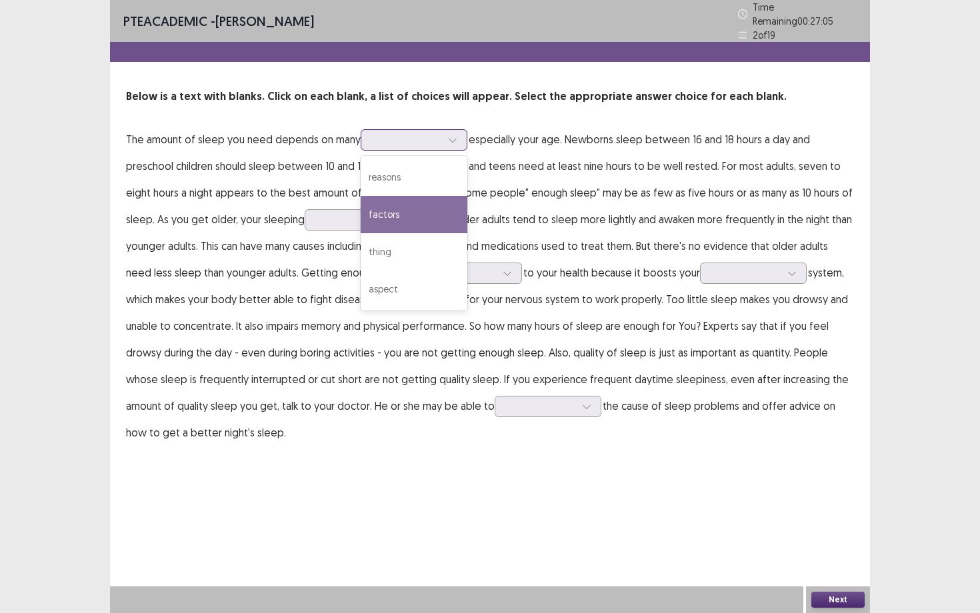
click at [426, 209] on div "factors" at bounding box center [414, 214] width 107 height 37
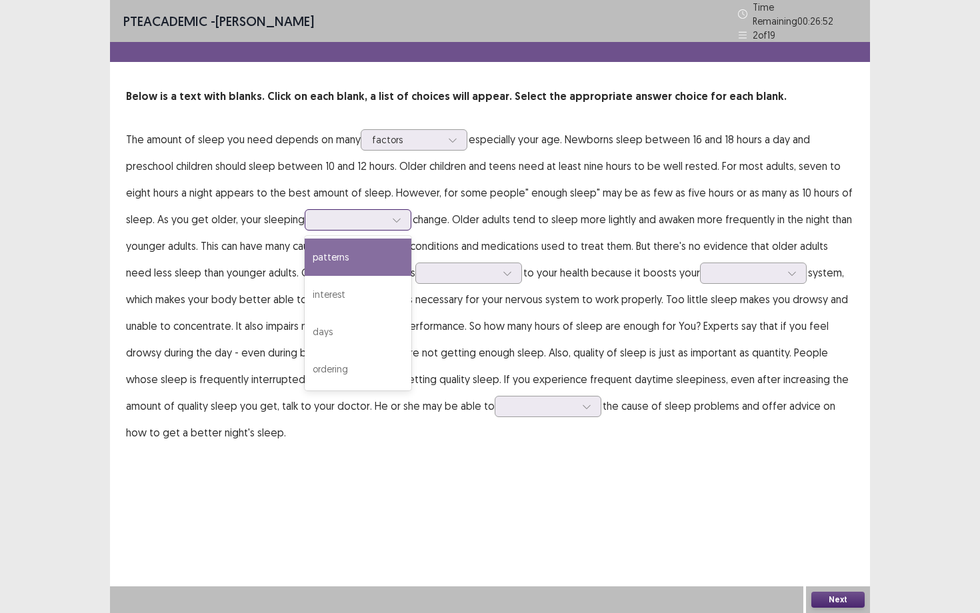
click at [399, 215] on icon at bounding box center [396, 219] width 9 height 9
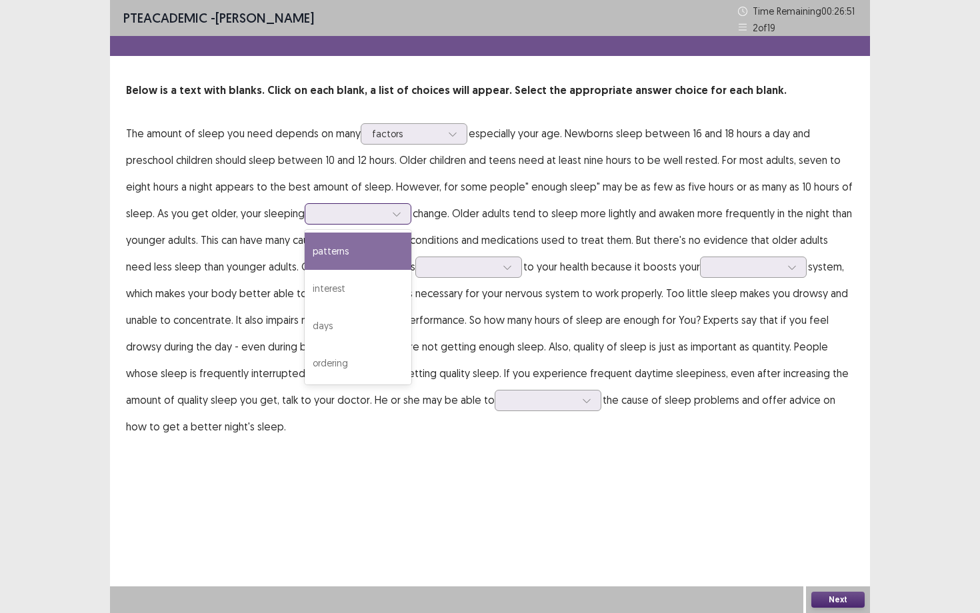
click at [375, 256] on div "patterns" at bounding box center [358, 251] width 107 height 37
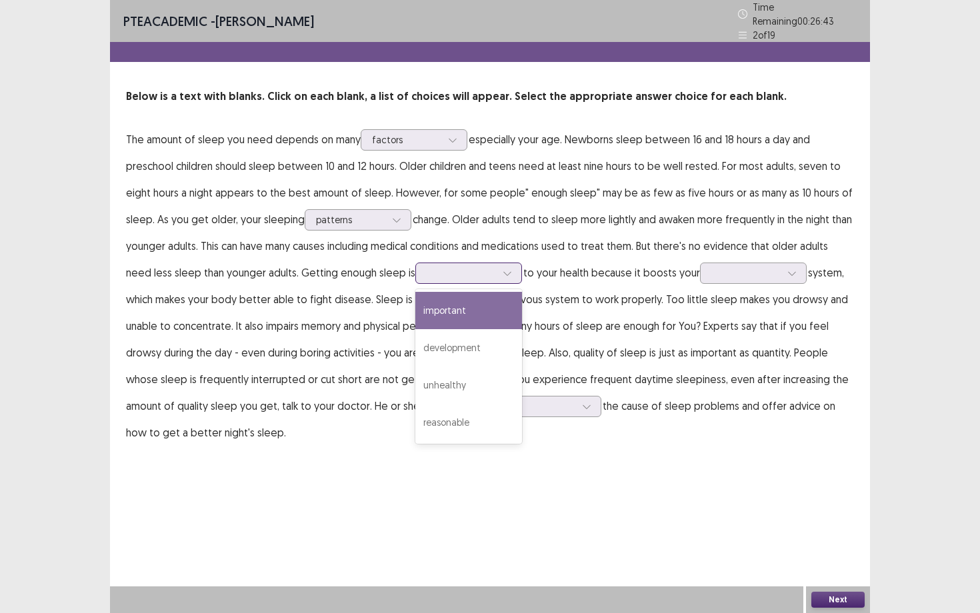
click at [503, 269] on icon at bounding box center [507, 273] width 9 height 9
click at [467, 309] on div "important" at bounding box center [468, 310] width 107 height 37
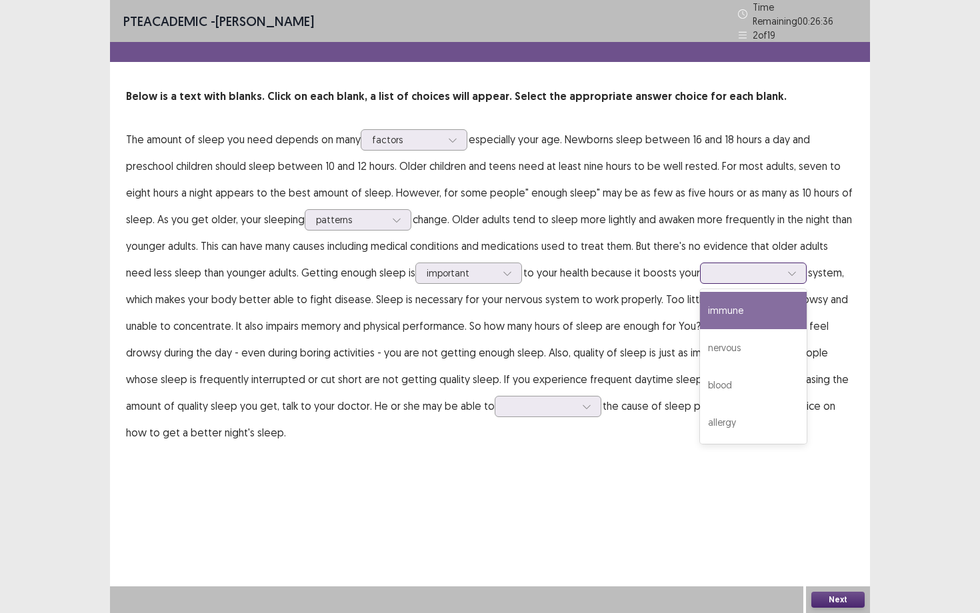
click at [787, 269] on icon at bounding box center [791, 273] width 9 height 9
click at [711, 308] on div "immune" at bounding box center [753, 310] width 107 height 37
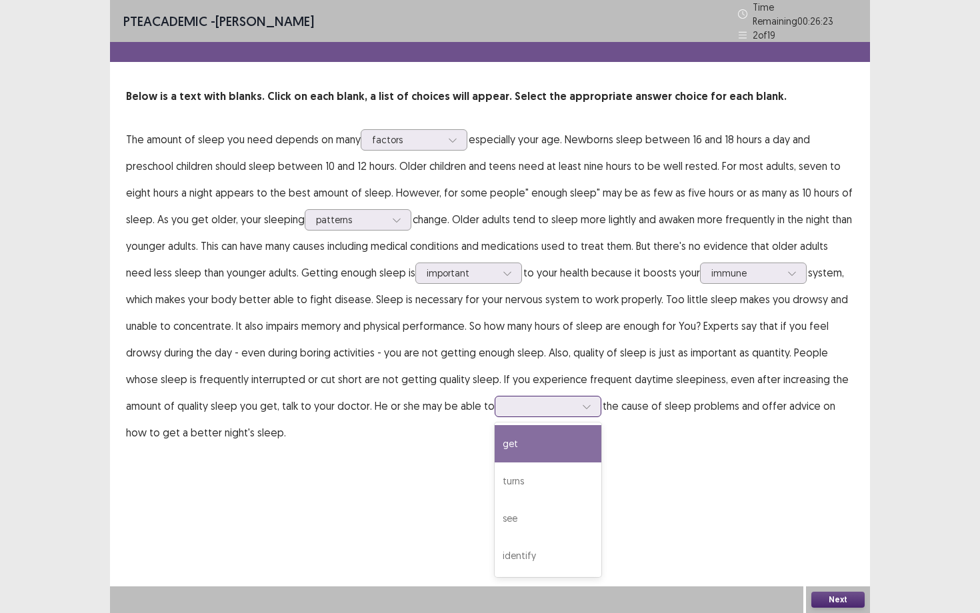
click at [582, 402] on icon at bounding box center [586, 406] width 9 height 9
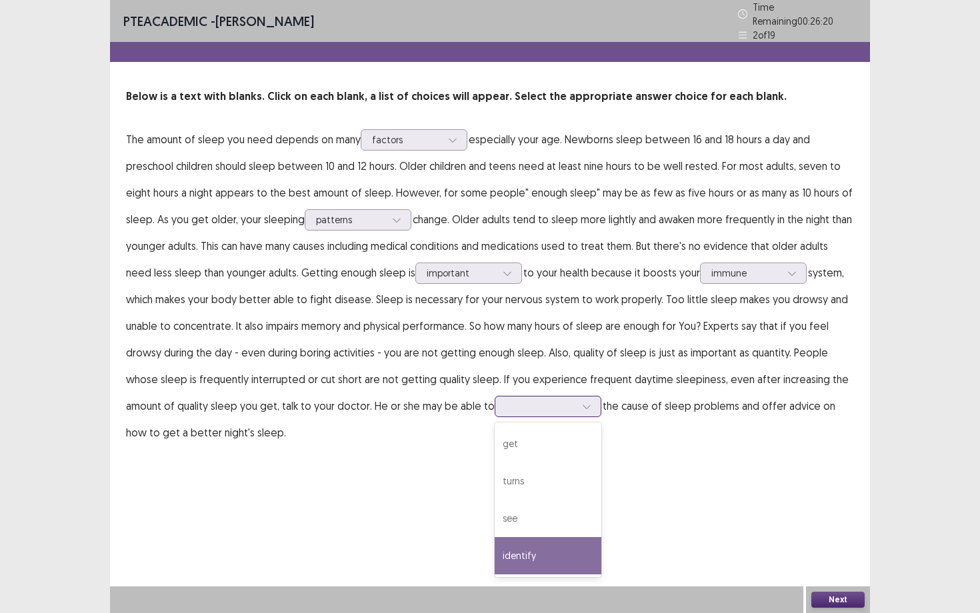
click at [495, 475] on div "identify" at bounding box center [548, 555] width 107 height 37
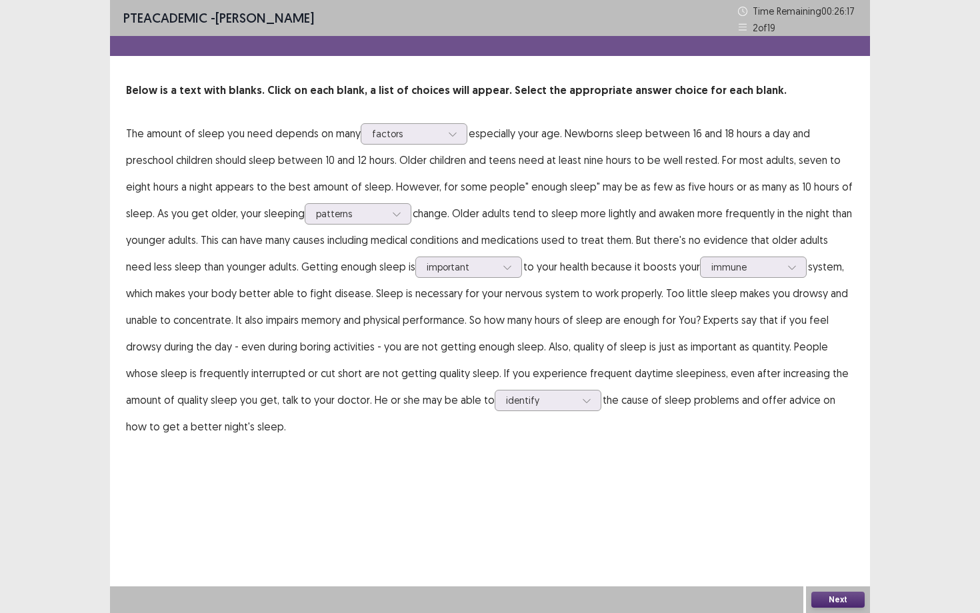
click at [799, 475] on div "Next" at bounding box center [838, 600] width 64 height 27
click at [799, 475] on button "Next" at bounding box center [837, 600] width 53 height 16
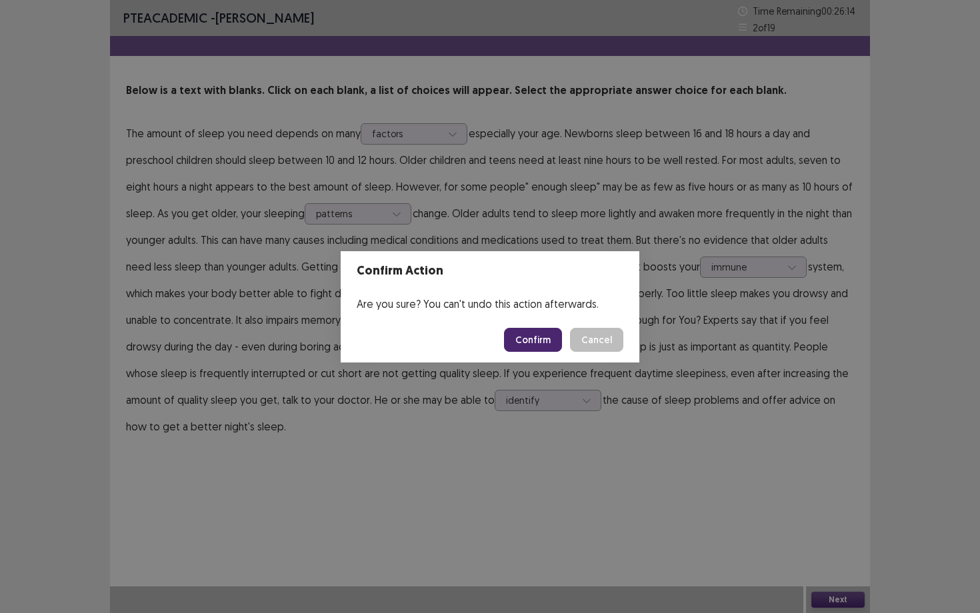
click at [549, 337] on button "Confirm" at bounding box center [533, 340] width 58 height 24
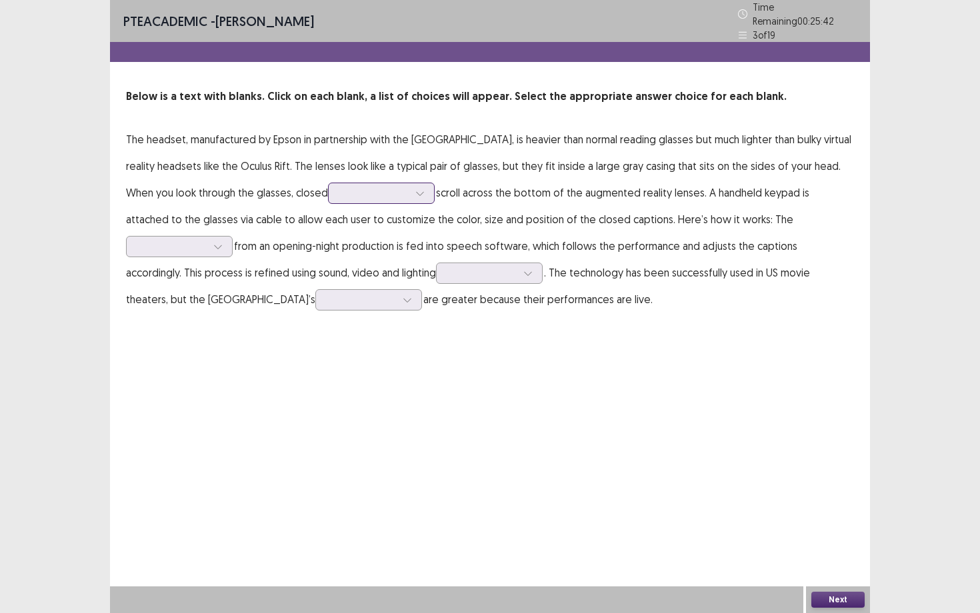
click at [425, 189] on icon at bounding box center [419, 193] width 9 height 9
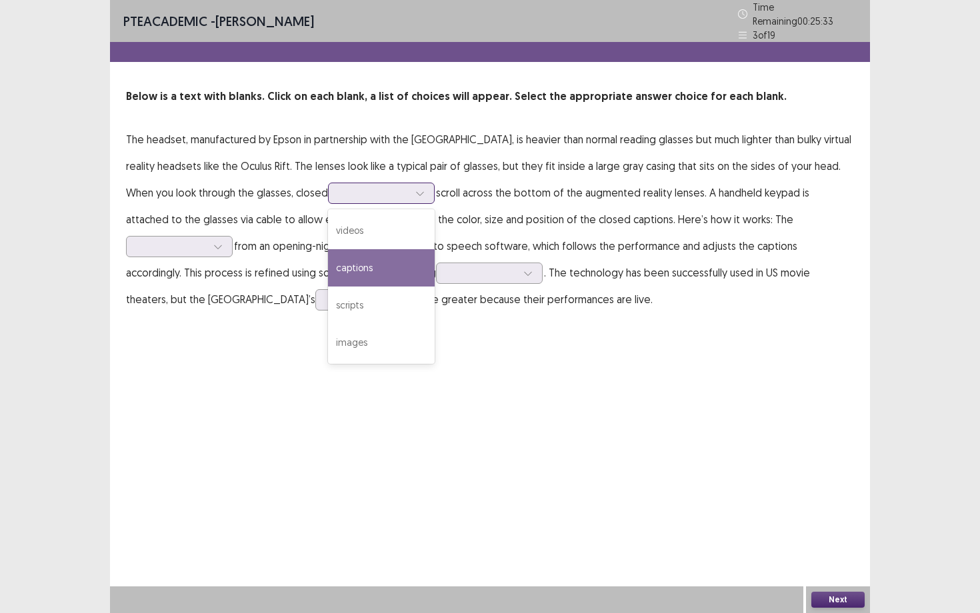
click at [425, 265] on div "captions" at bounding box center [381, 267] width 107 height 37
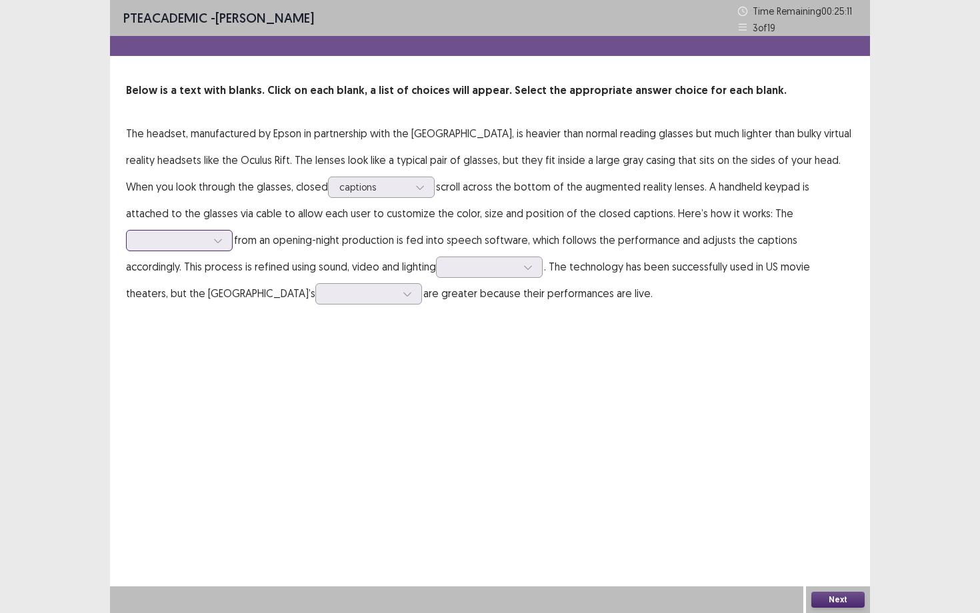
click at [219, 243] on icon at bounding box center [217, 240] width 9 height 9
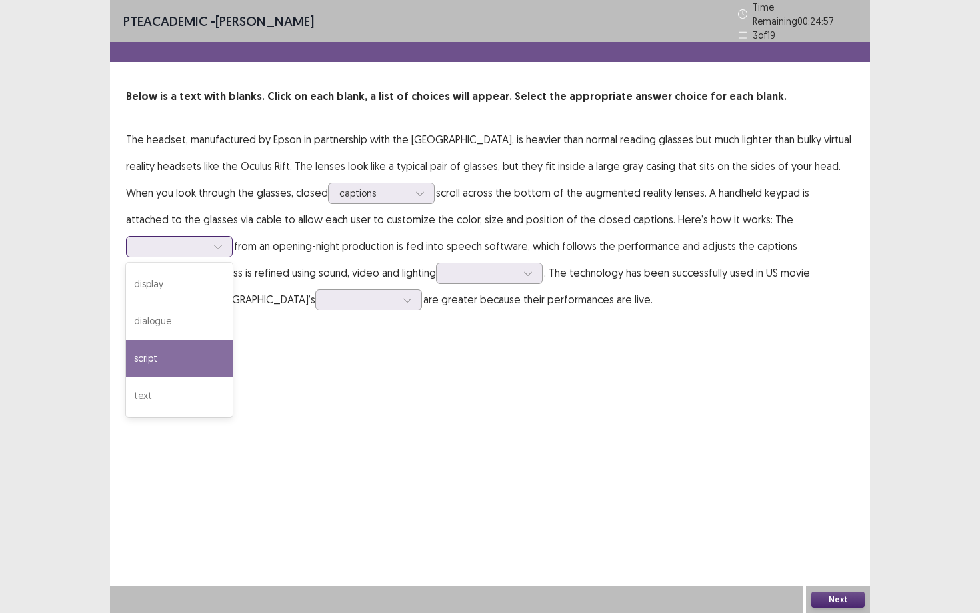
click at [181, 342] on div "script" at bounding box center [179, 358] width 107 height 37
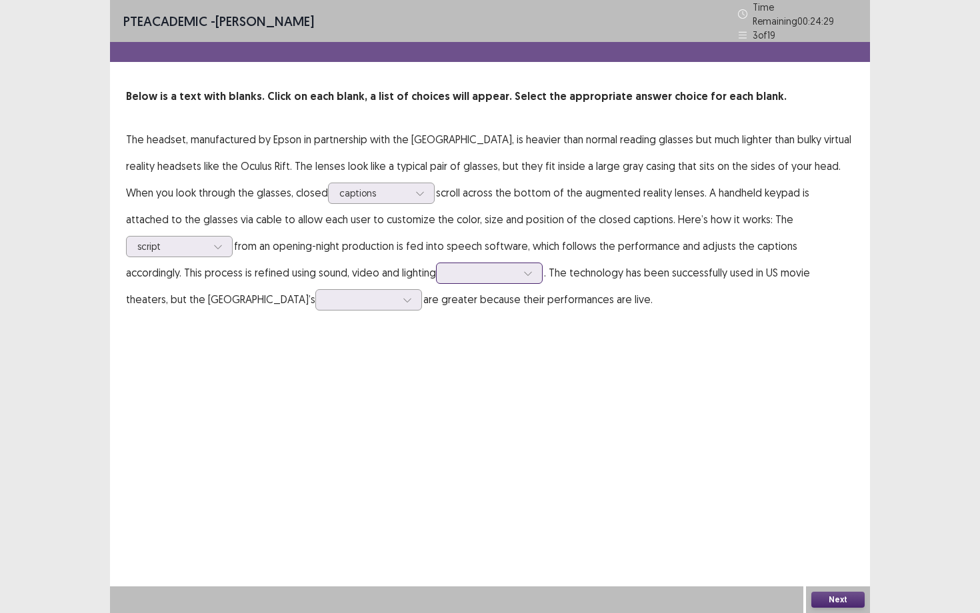
click at [518, 270] on div at bounding box center [528, 273] width 20 height 20
click at [465, 367] on div "themes" at bounding box center [489, 385] width 107 height 37
click at [397, 290] on div at bounding box center [407, 300] width 20 height 20
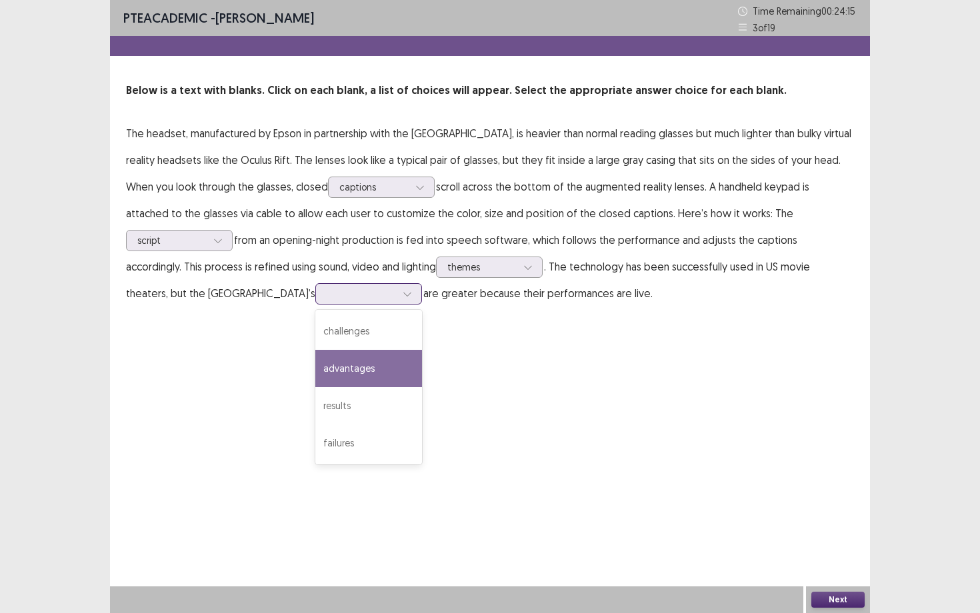
click at [317, 365] on div "advantages" at bounding box center [368, 368] width 107 height 37
click at [799, 475] on button "Next" at bounding box center [837, 600] width 53 height 16
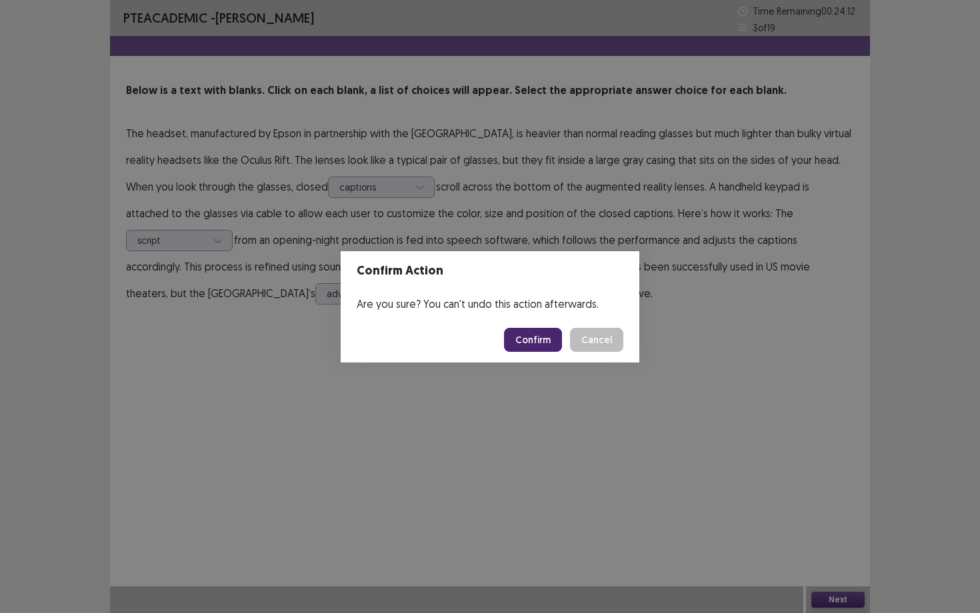
click at [545, 349] on button "Confirm" at bounding box center [533, 340] width 58 height 24
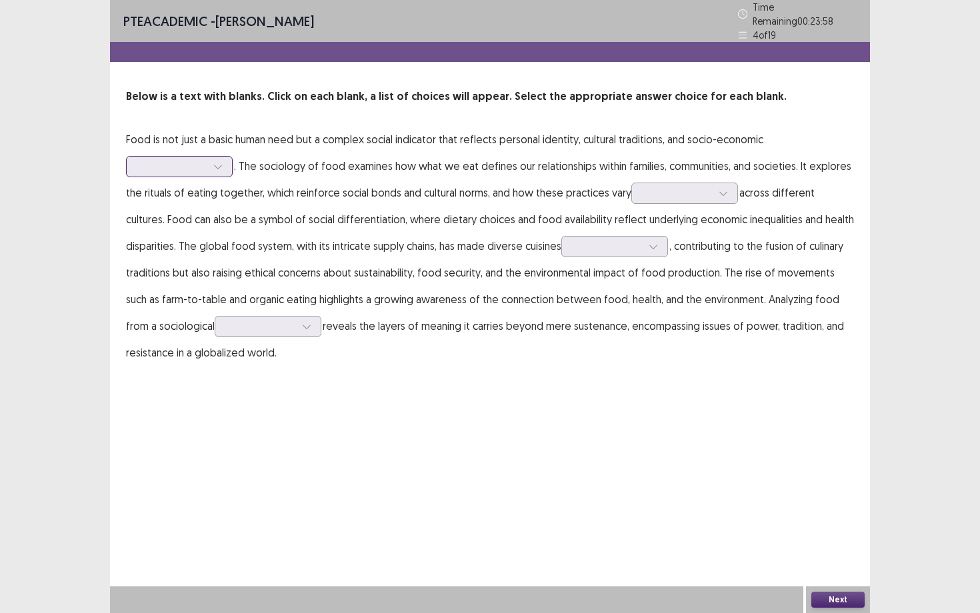
click at [226, 157] on div at bounding box center [218, 167] width 20 height 20
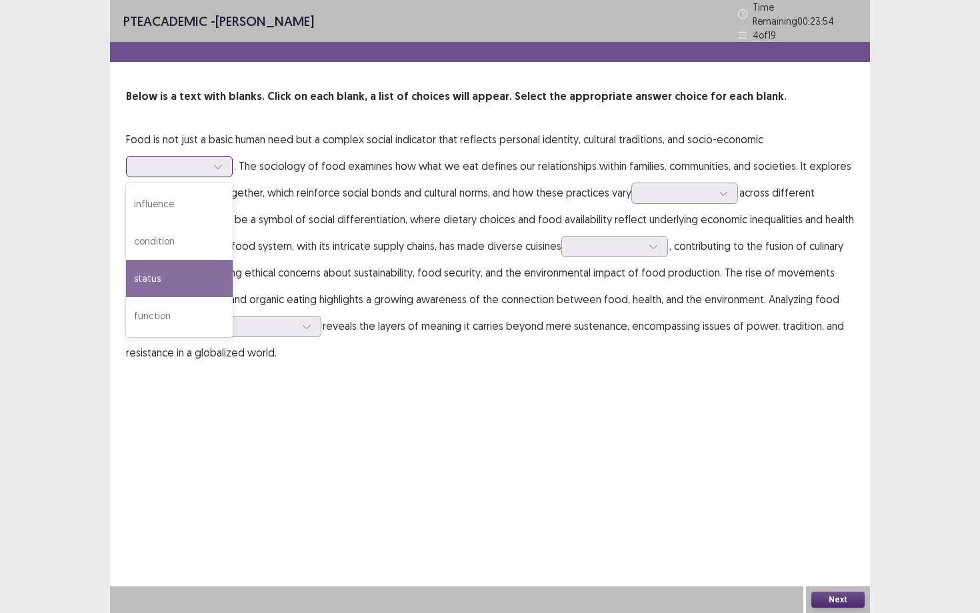
click at [174, 271] on div "status" at bounding box center [179, 278] width 107 height 37
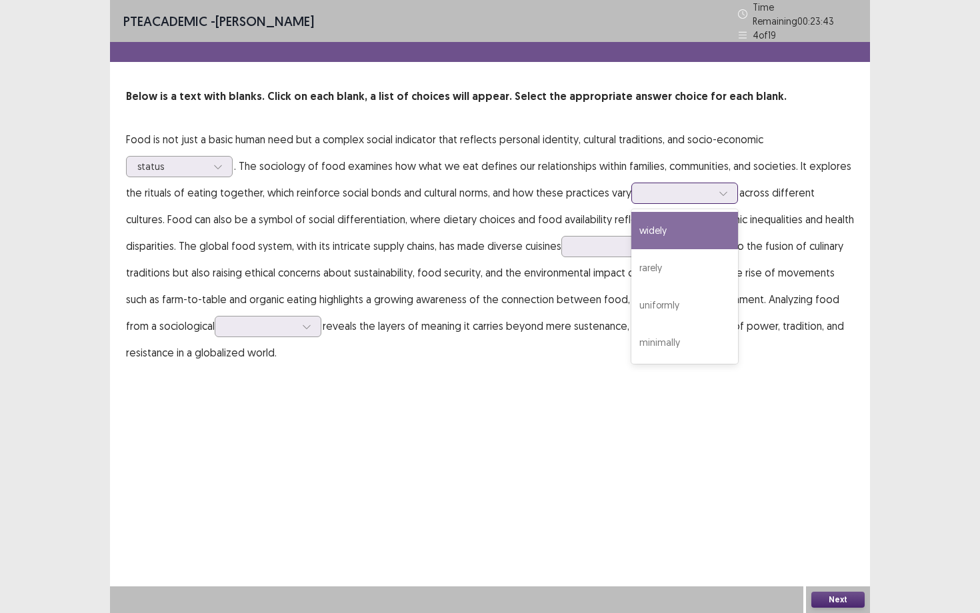
click at [725, 192] on icon at bounding box center [722, 194] width 7 height 4
click at [711, 225] on div "widely" at bounding box center [684, 230] width 107 height 37
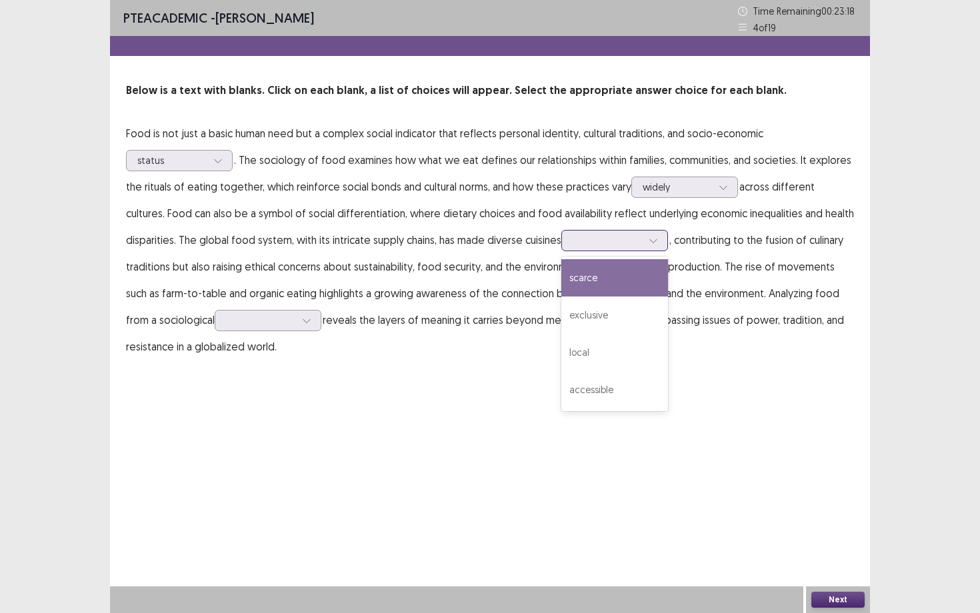
click at [649, 243] on icon at bounding box center [653, 240] width 9 height 9
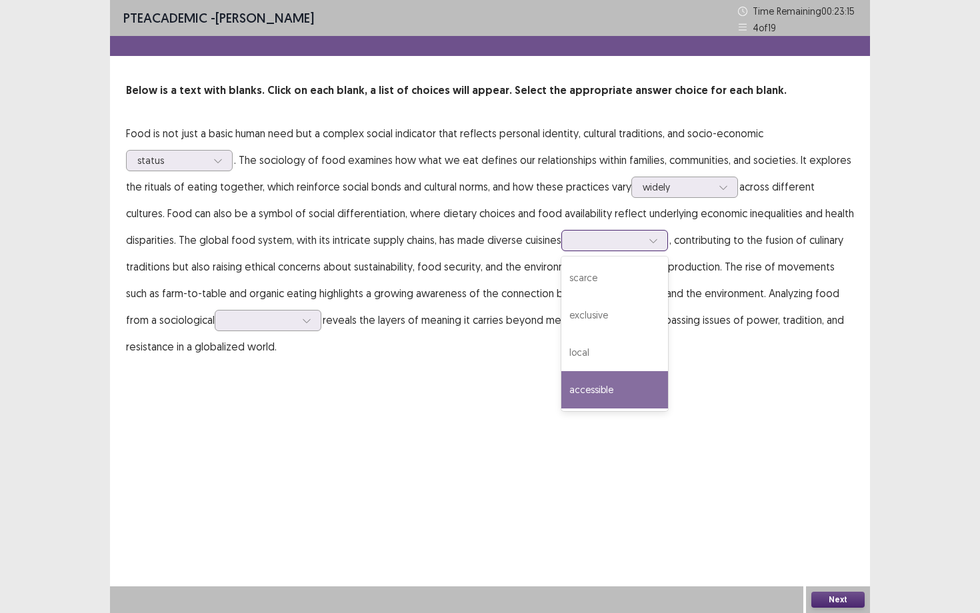
click at [630, 402] on div "accessible" at bounding box center [614, 389] width 107 height 37
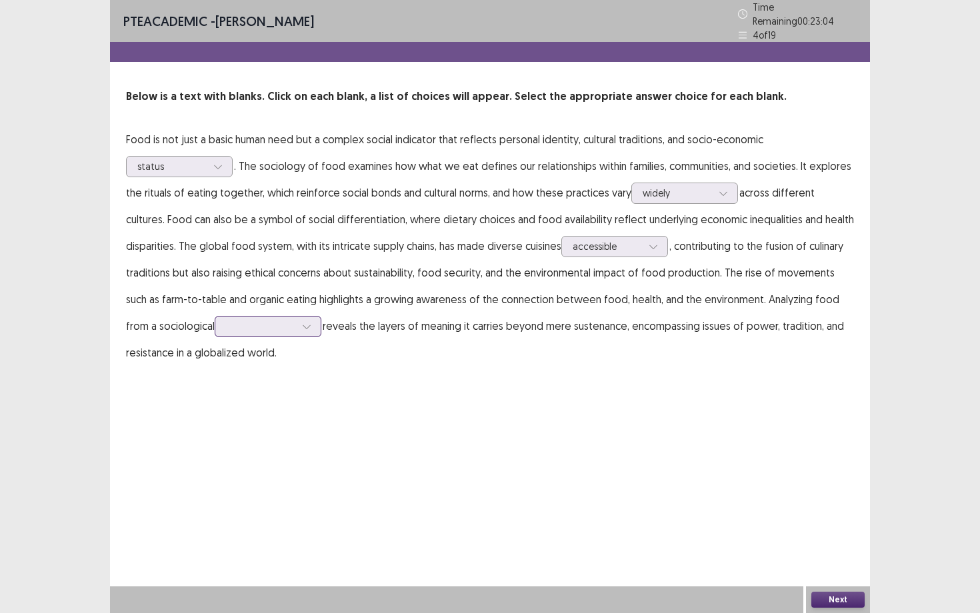
click at [297, 323] on div at bounding box center [307, 327] width 20 height 20
click at [215, 363] on div "perspective" at bounding box center [268, 363] width 107 height 37
click at [297, 320] on div at bounding box center [307, 327] width 20 height 20
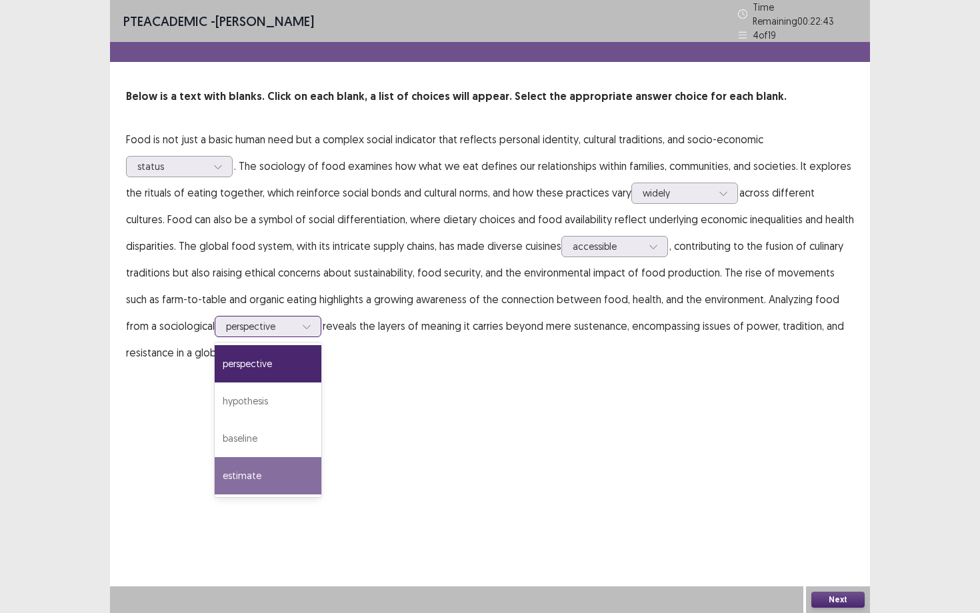
click at [222, 475] on div "estimate" at bounding box center [268, 475] width 107 height 37
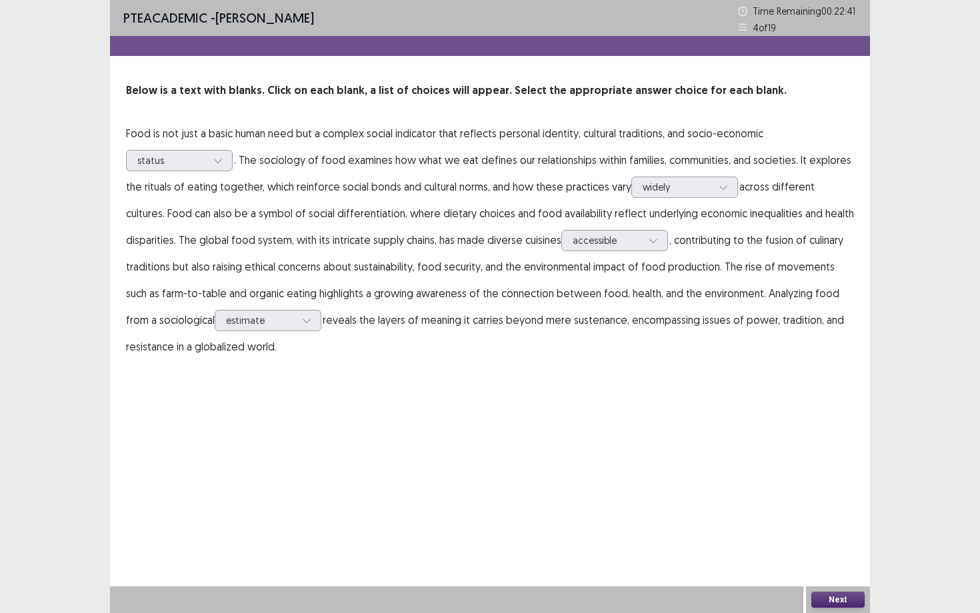
click at [799, 475] on button "Next" at bounding box center [837, 600] width 53 height 16
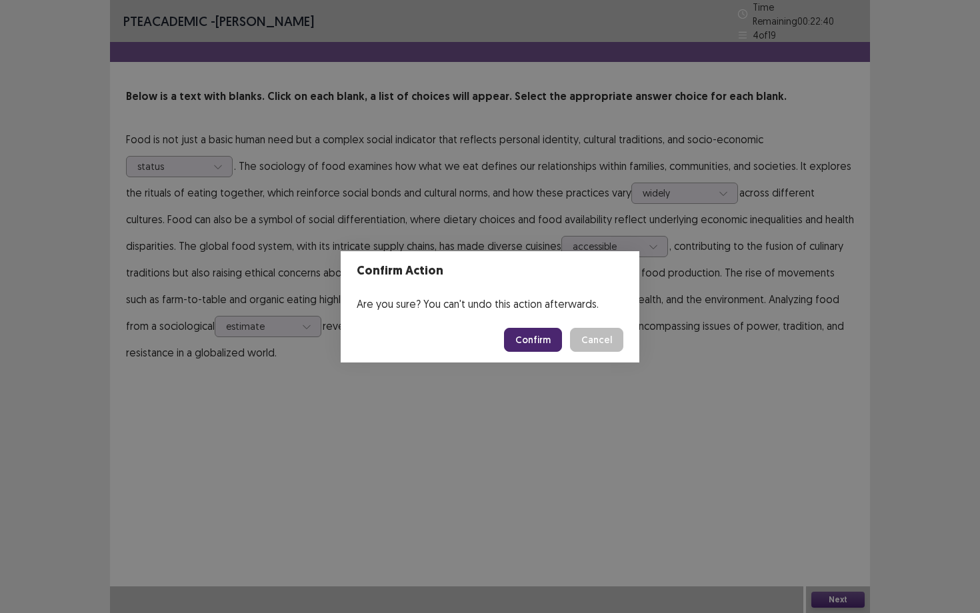
click at [547, 343] on button "Confirm" at bounding box center [533, 340] width 58 height 24
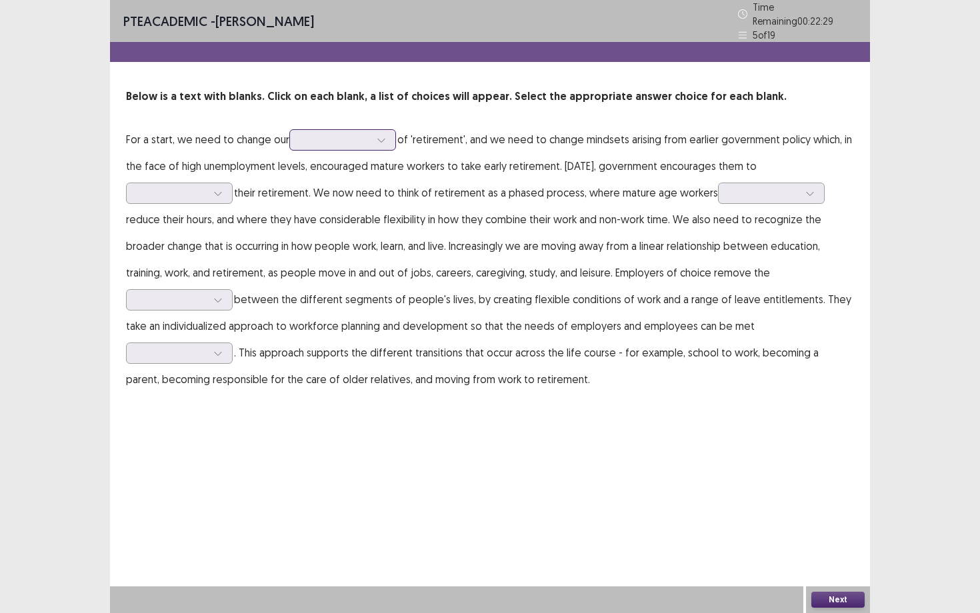
click at [381, 135] on icon at bounding box center [381, 139] width 9 height 9
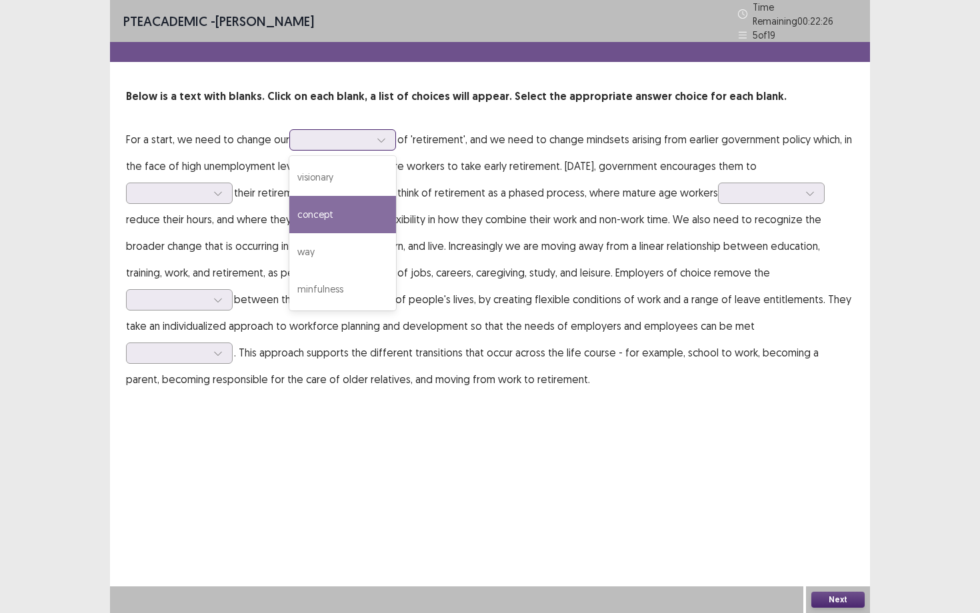
click at [353, 202] on div "concept" at bounding box center [342, 214] width 107 height 37
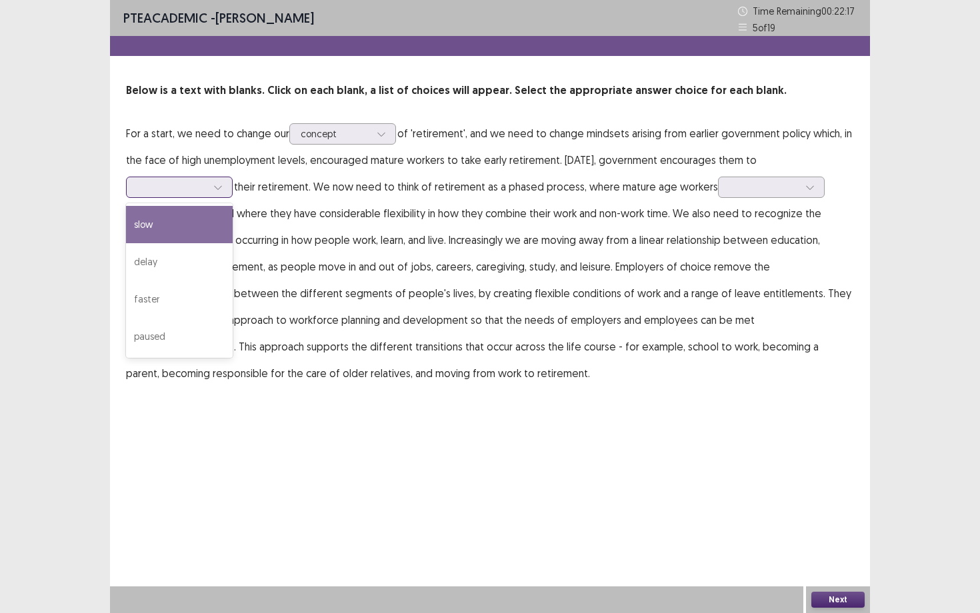
click at [220, 183] on icon at bounding box center [217, 187] width 9 height 9
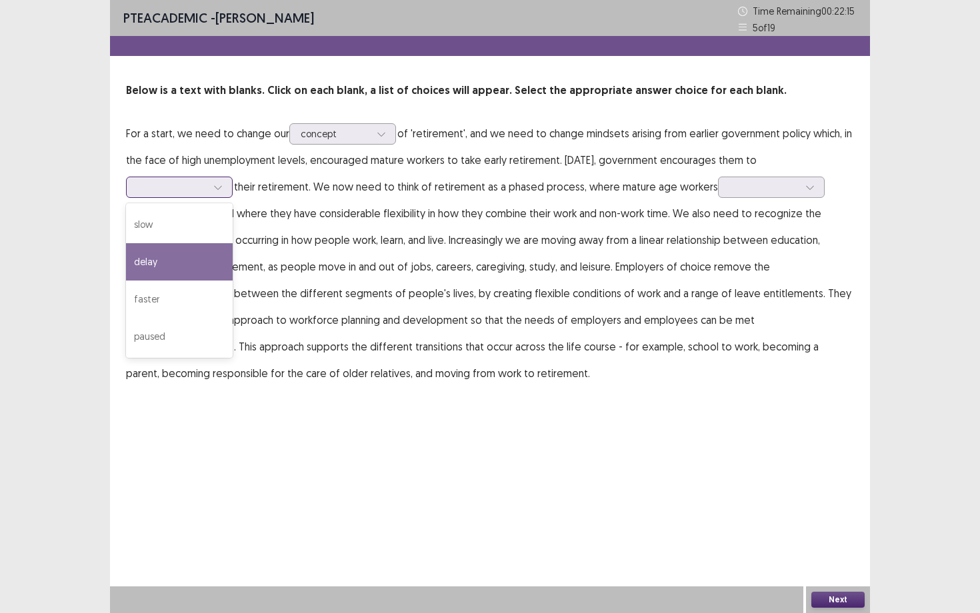
click at [203, 260] on div "delay" at bounding box center [179, 261] width 107 height 37
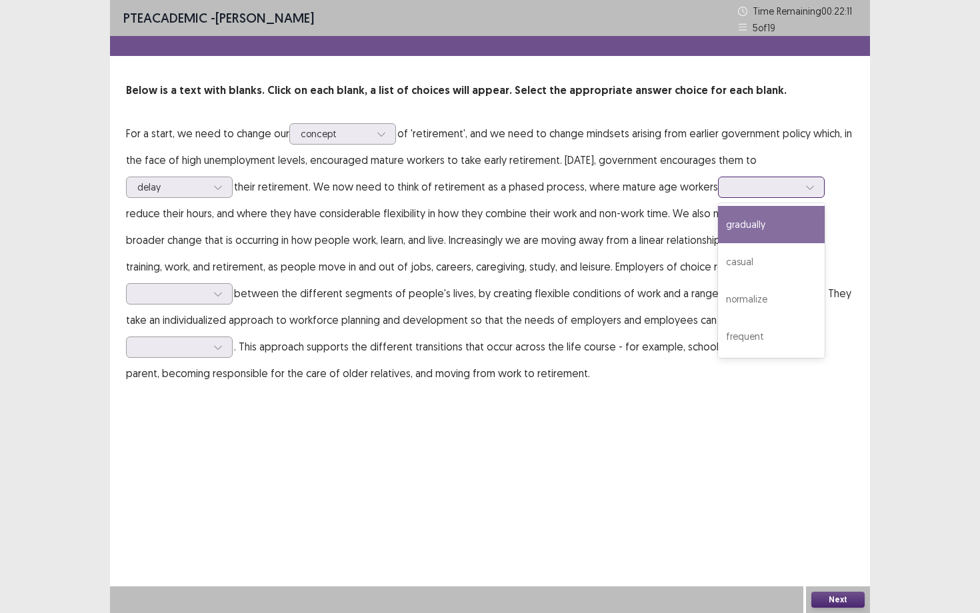
click at [799, 187] on icon at bounding box center [809, 187] width 9 height 9
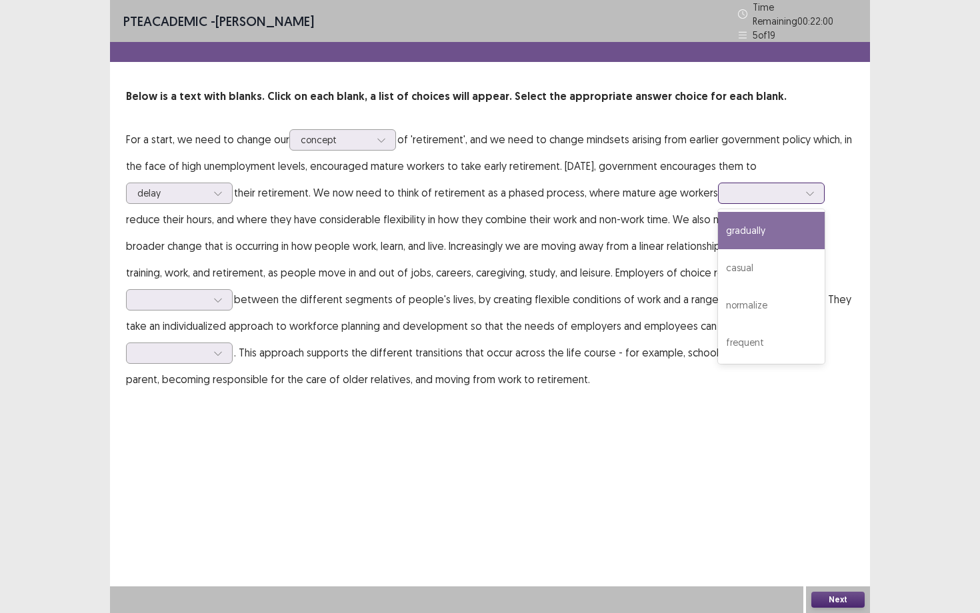
click at [784, 219] on div "gradually" at bounding box center [771, 230] width 107 height 37
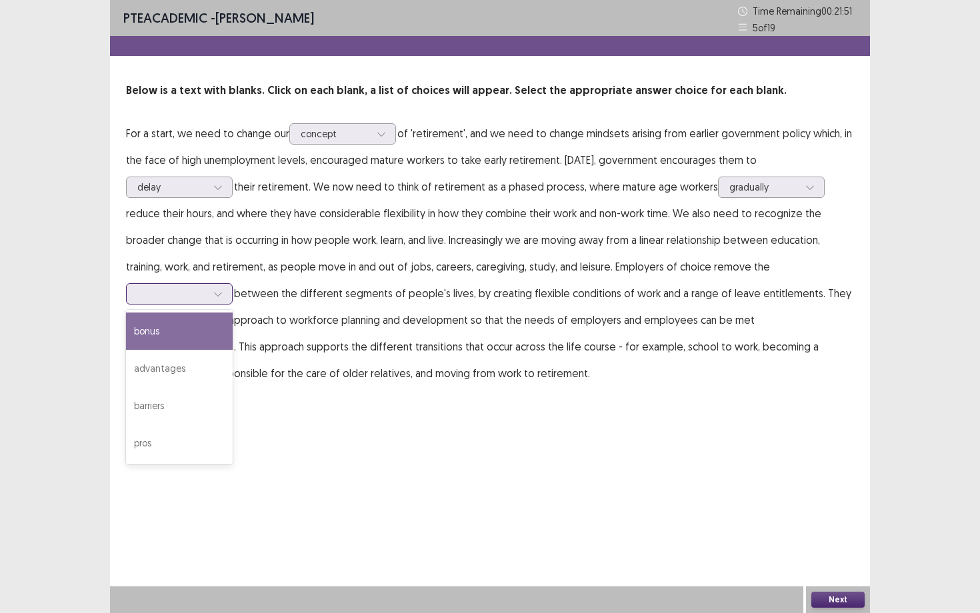
click at [227, 293] on div at bounding box center [218, 294] width 20 height 20
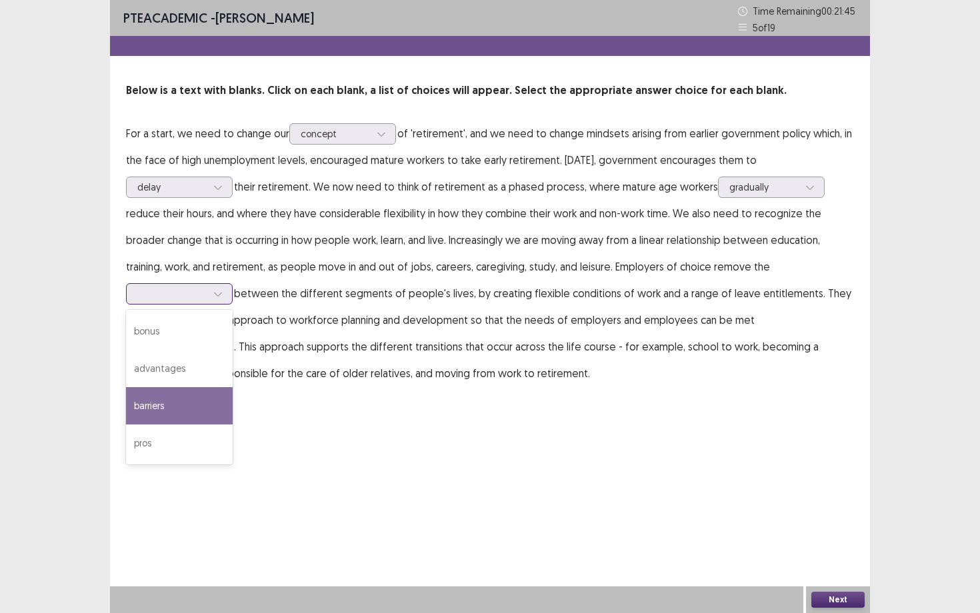
click at [207, 400] on div "barriers" at bounding box center [179, 405] width 107 height 37
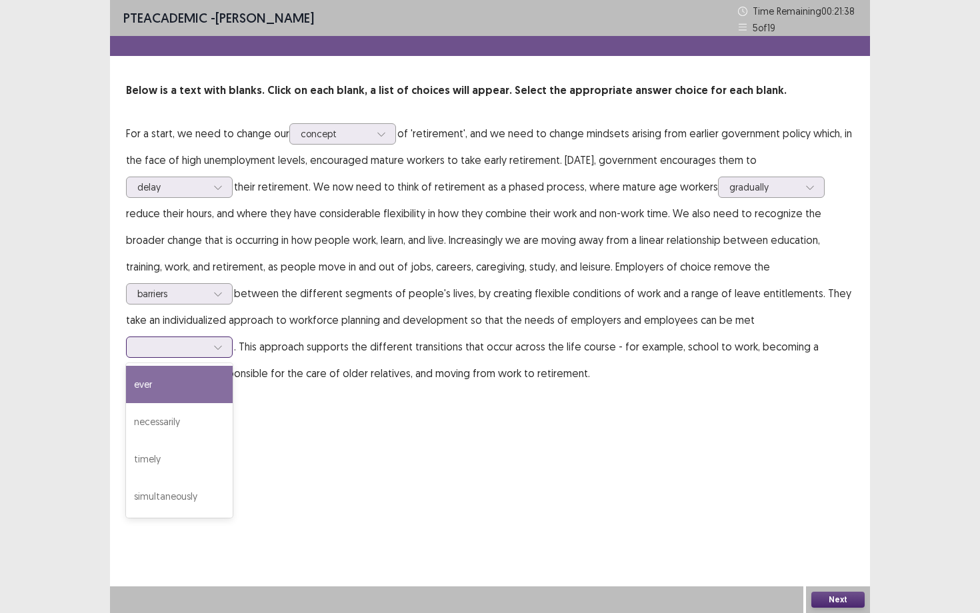
click at [221, 349] on icon at bounding box center [217, 347] width 9 height 9
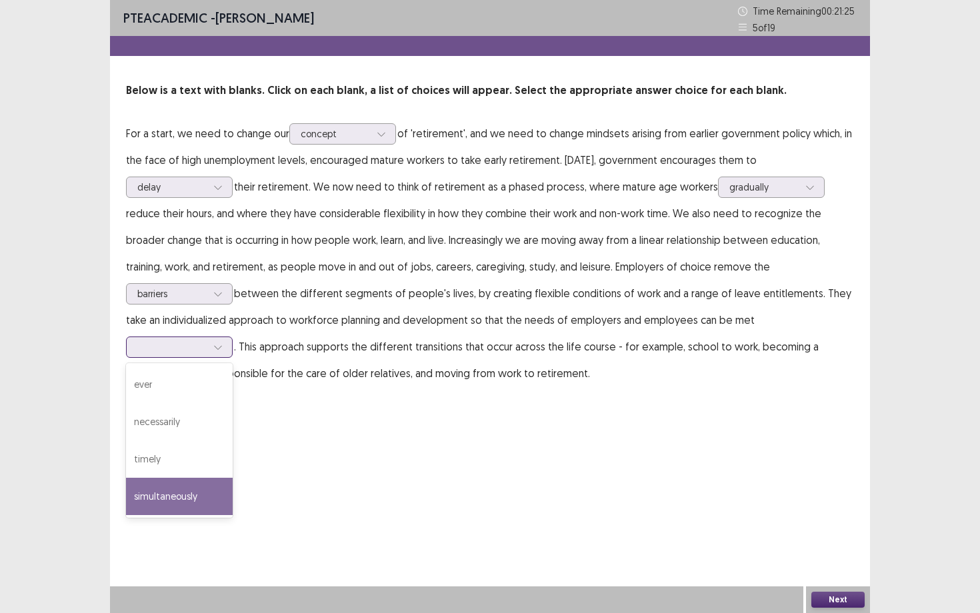
click at [163, 475] on div "simultaneously" at bounding box center [179, 496] width 107 height 37
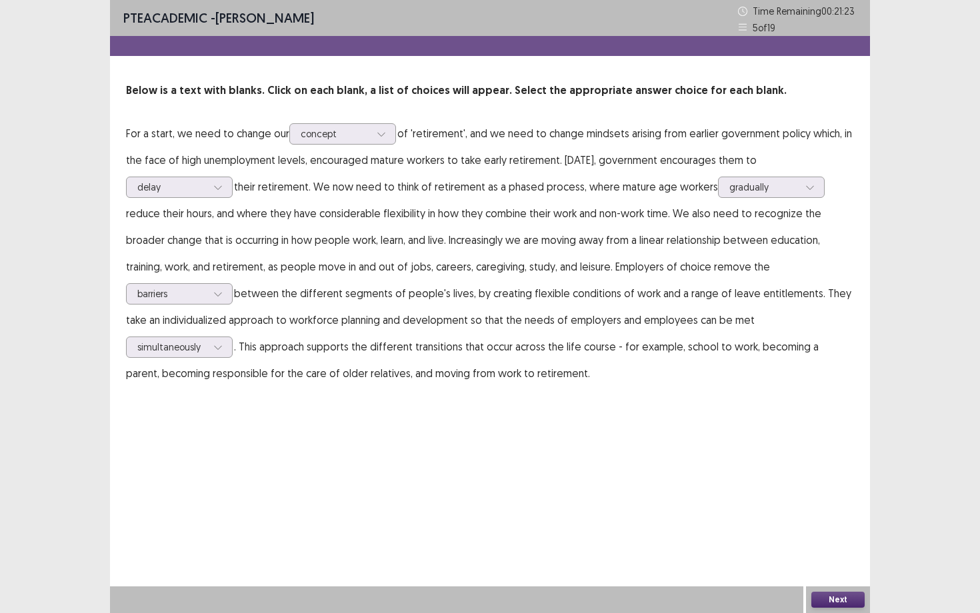
click at [799, 475] on button "Next" at bounding box center [837, 600] width 53 height 16
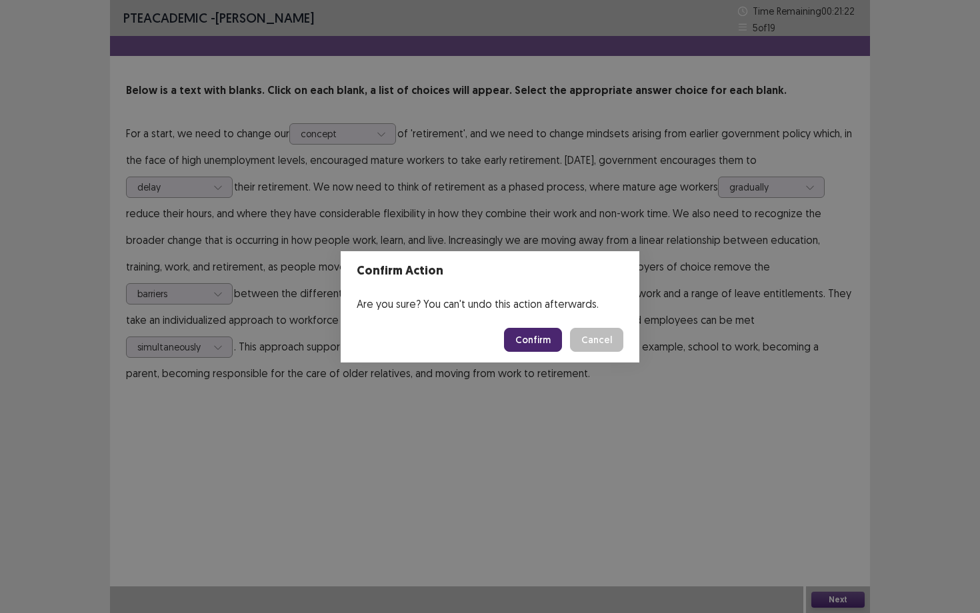
click at [538, 345] on button "Confirm" at bounding box center [533, 340] width 58 height 24
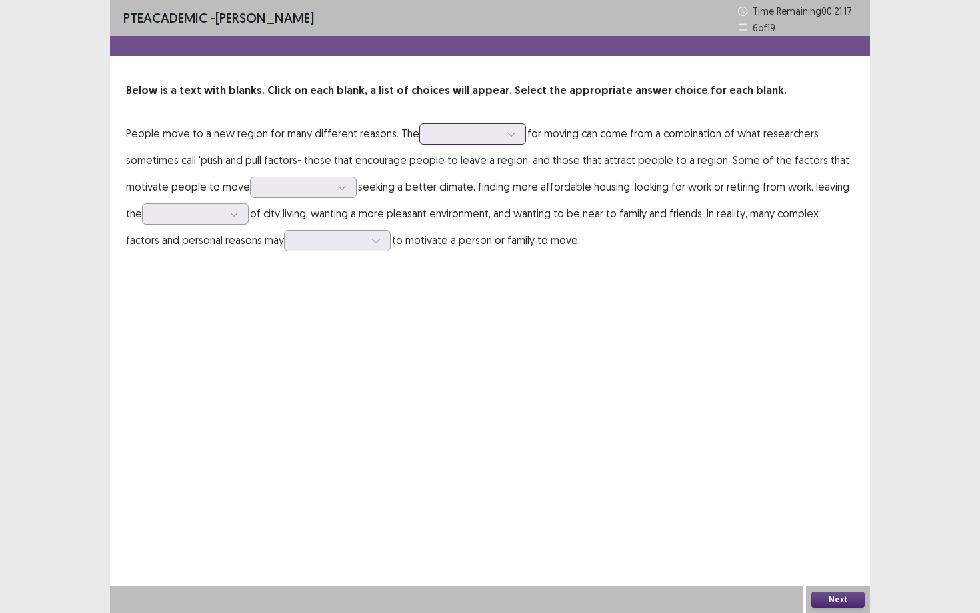
click at [509, 135] on icon at bounding box center [511, 133] width 9 height 9
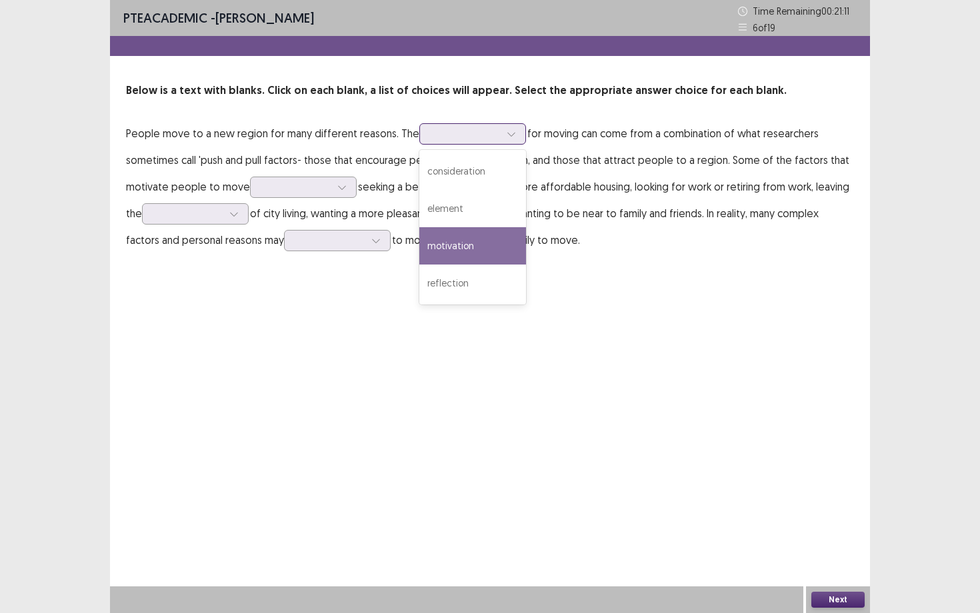
click at [491, 234] on div "motivation" at bounding box center [472, 245] width 107 height 37
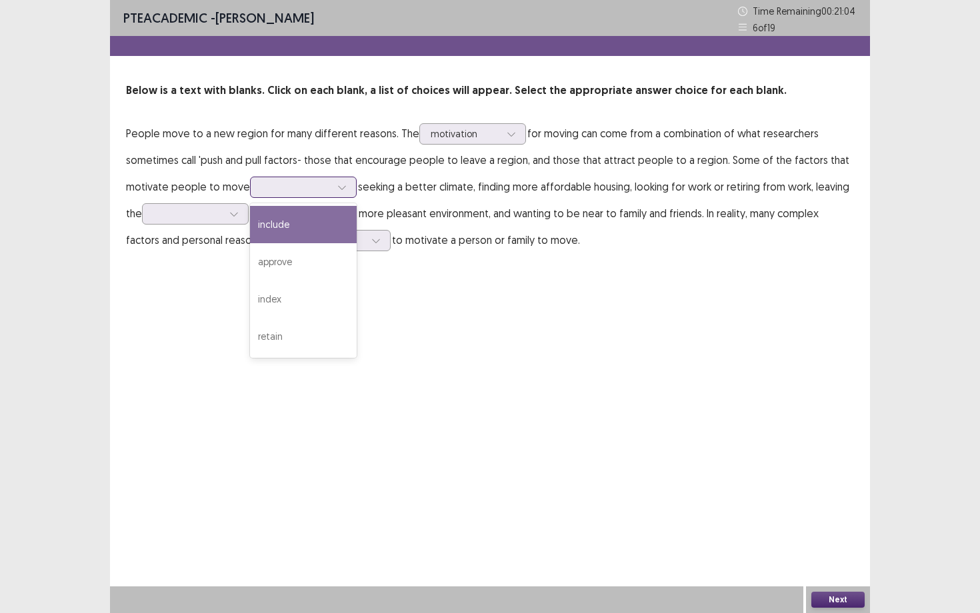
click at [339, 190] on icon at bounding box center [341, 187] width 9 height 9
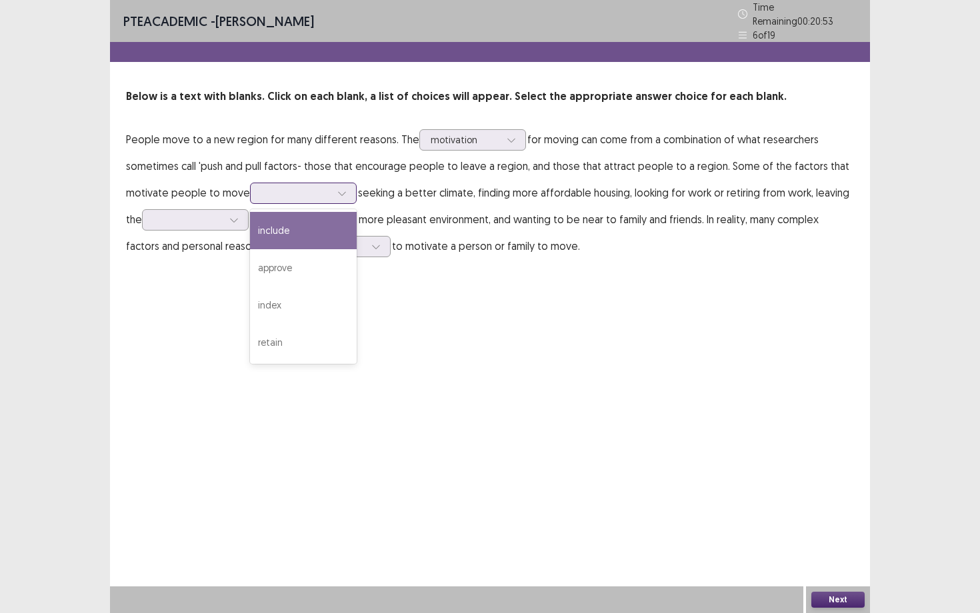
click at [329, 219] on div "include" at bounding box center [303, 230] width 107 height 37
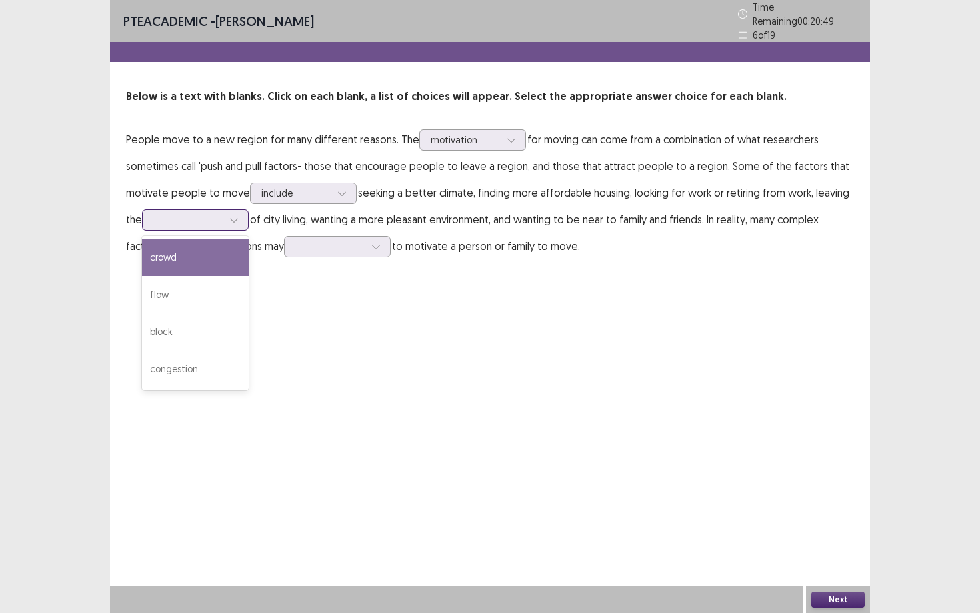
click at [241, 215] on div at bounding box center [234, 220] width 20 height 20
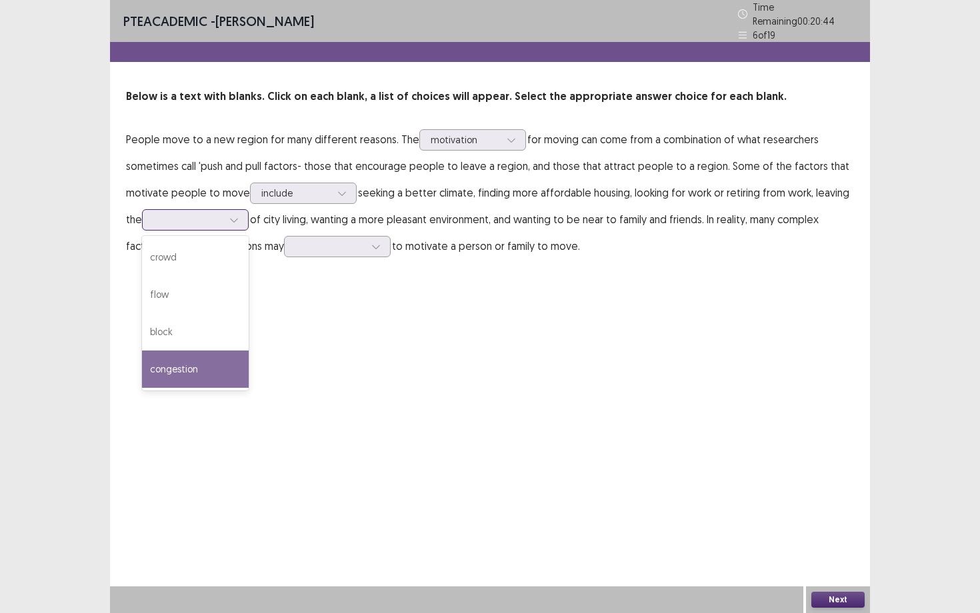
click at [201, 351] on div "congestion" at bounding box center [195, 369] width 107 height 37
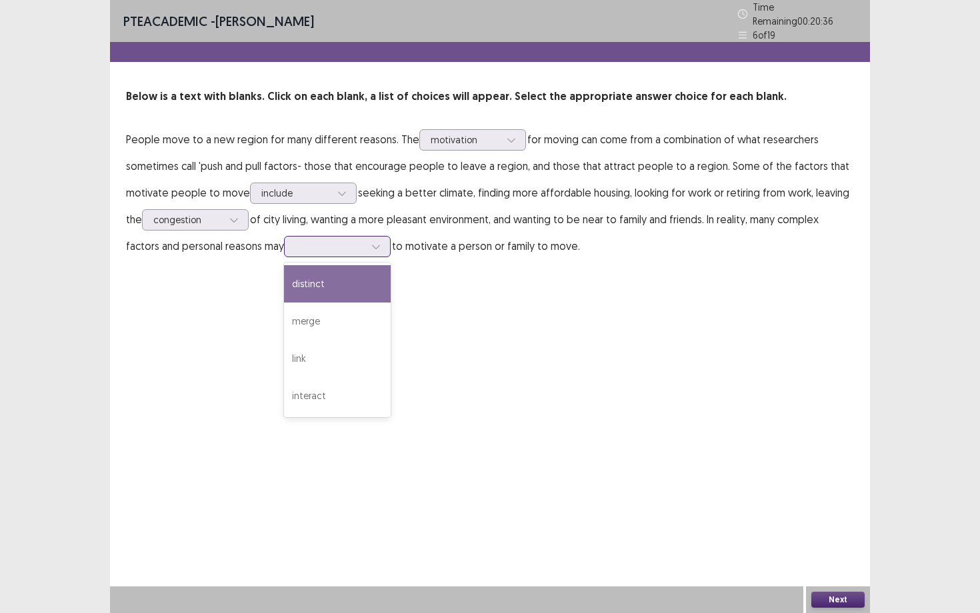
click at [383, 241] on div at bounding box center [376, 247] width 20 height 20
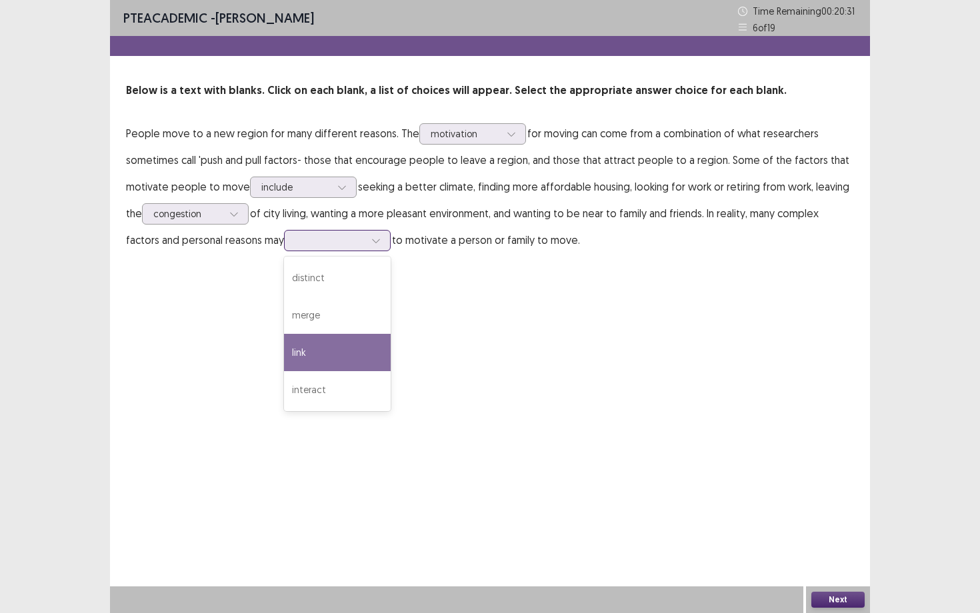
click at [339, 350] on div "link" at bounding box center [337, 352] width 107 height 37
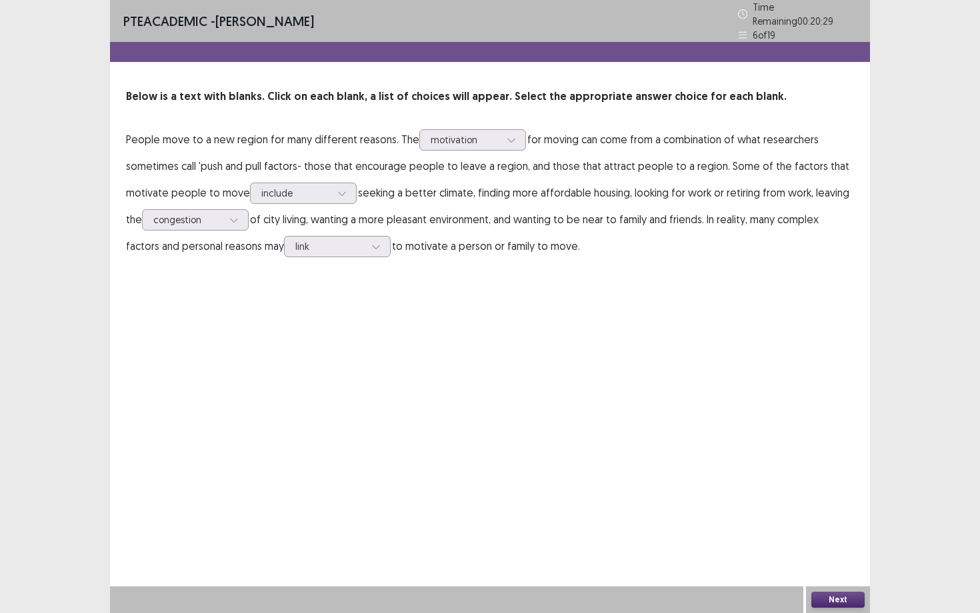
click at [799, 475] on button "Next" at bounding box center [837, 600] width 53 height 16
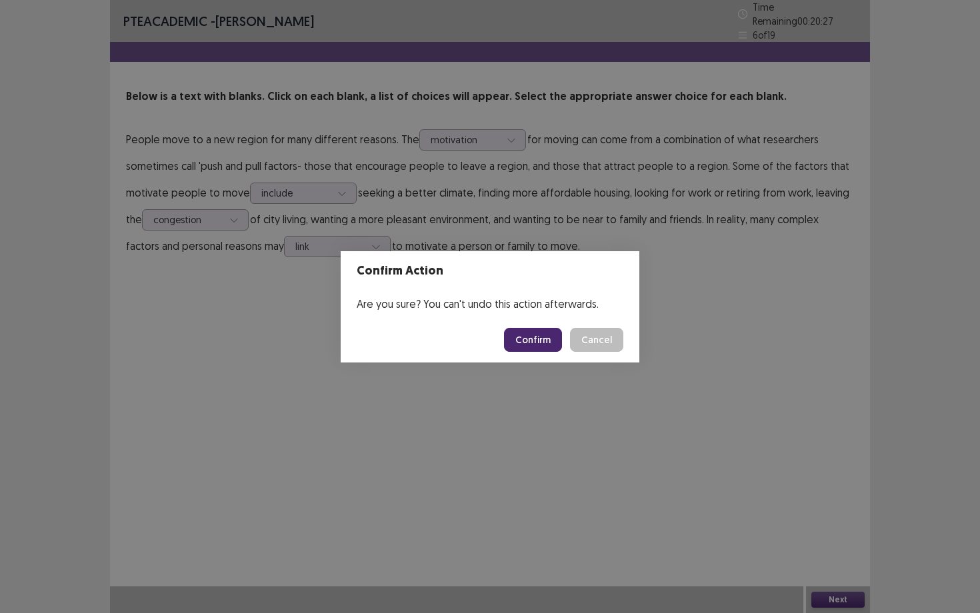
click at [534, 339] on button "Confirm" at bounding box center [533, 340] width 58 height 24
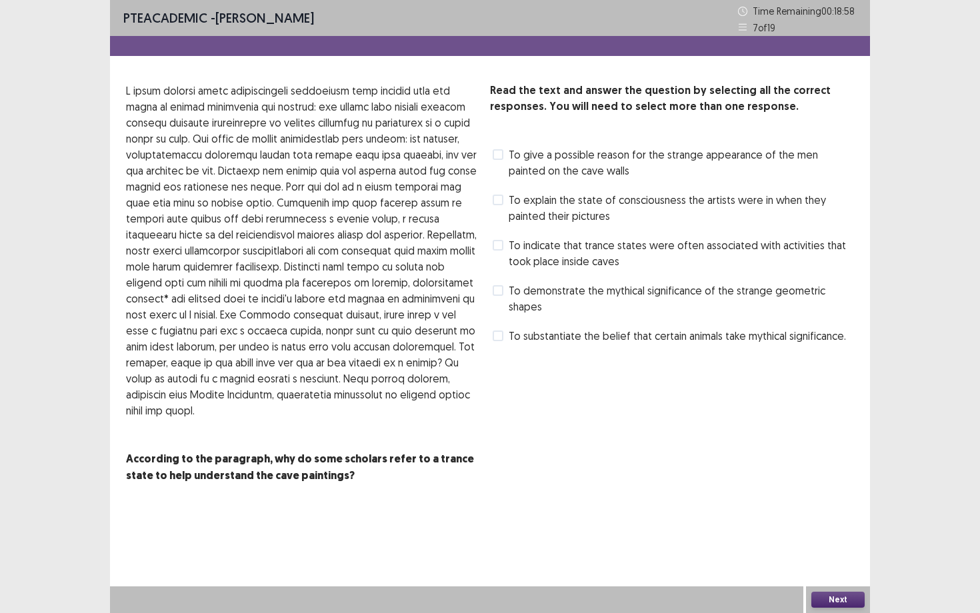
click at [521, 340] on span "To substantiate the belief that certain animals take mythical significance." at bounding box center [677, 336] width 337 height 16
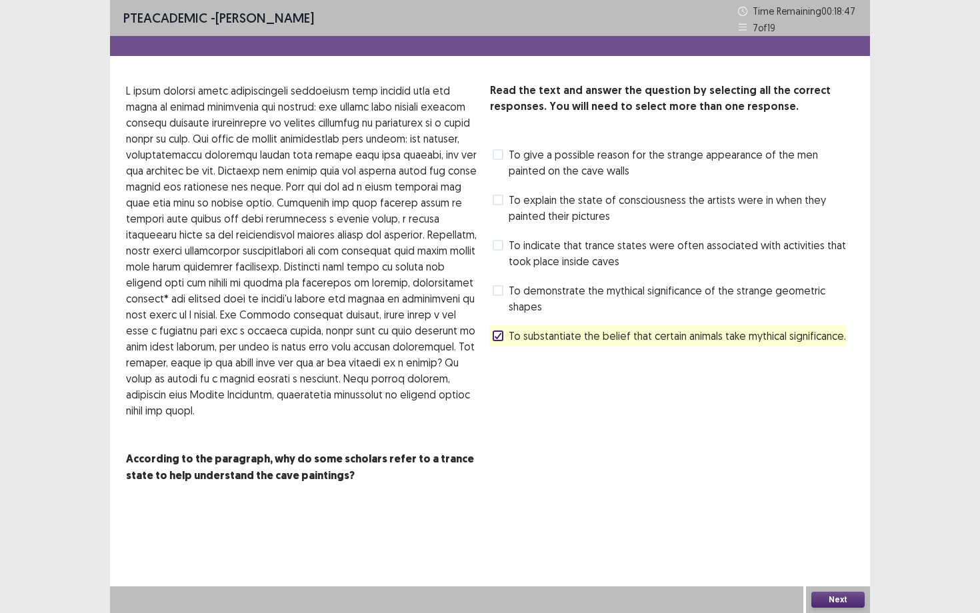
click at [507, 299] on label "To demonstrate the mythical significance of the strange geometric shapes" at bounding box center [673, 299] width 361 height 32
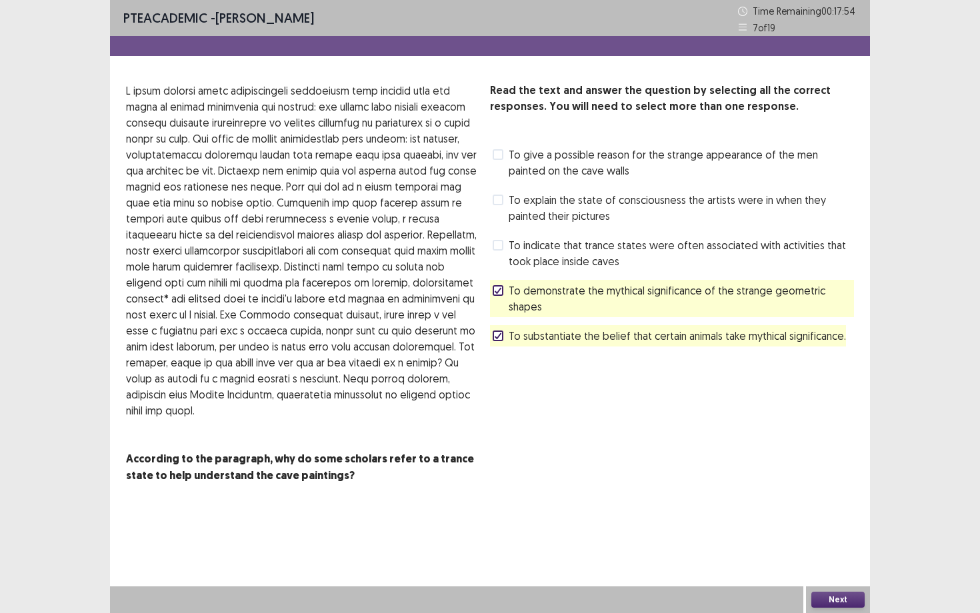
click at [513, 207] on span "To explain the state of consciousness the artists were in when they painted the…" at bounding box center [681, 208] width 345 height 32
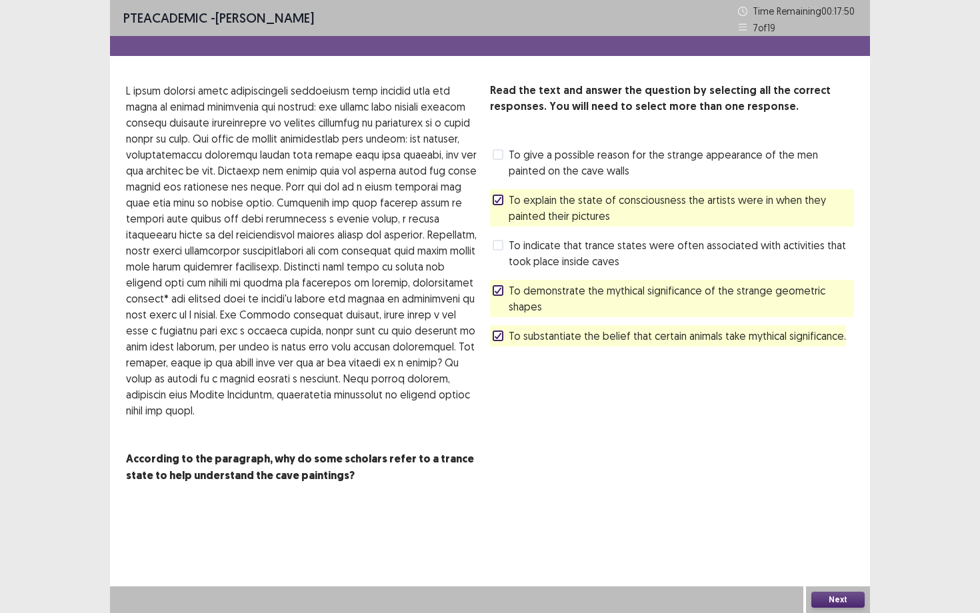
click at [527, 249] on span "To indicate that trance states were often associated with activities that took …" at bounding box center [681, 253] width 345 height 32
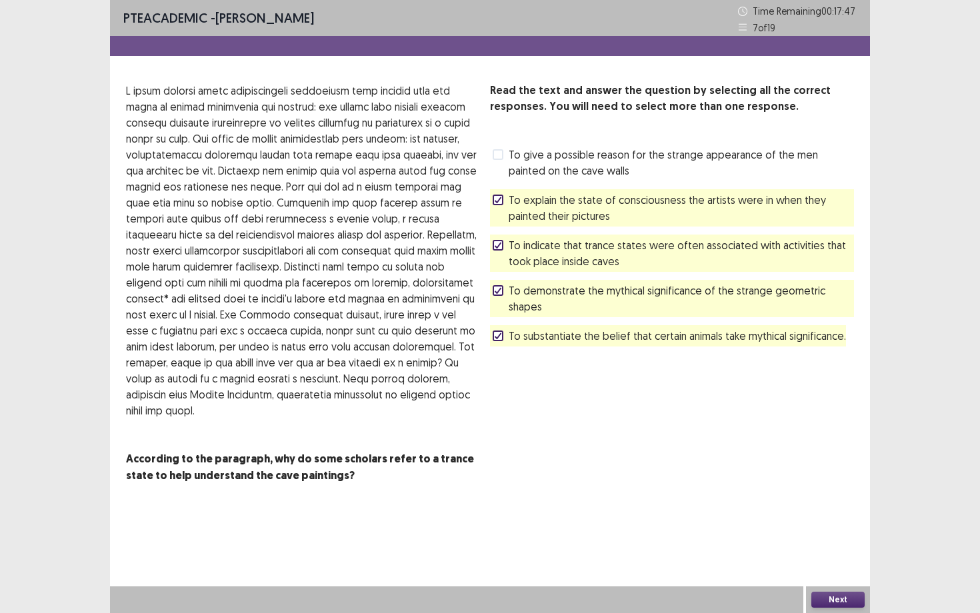
click at [799, 475] on button "Next" at bounding box center [837, 600] width 53 height 16
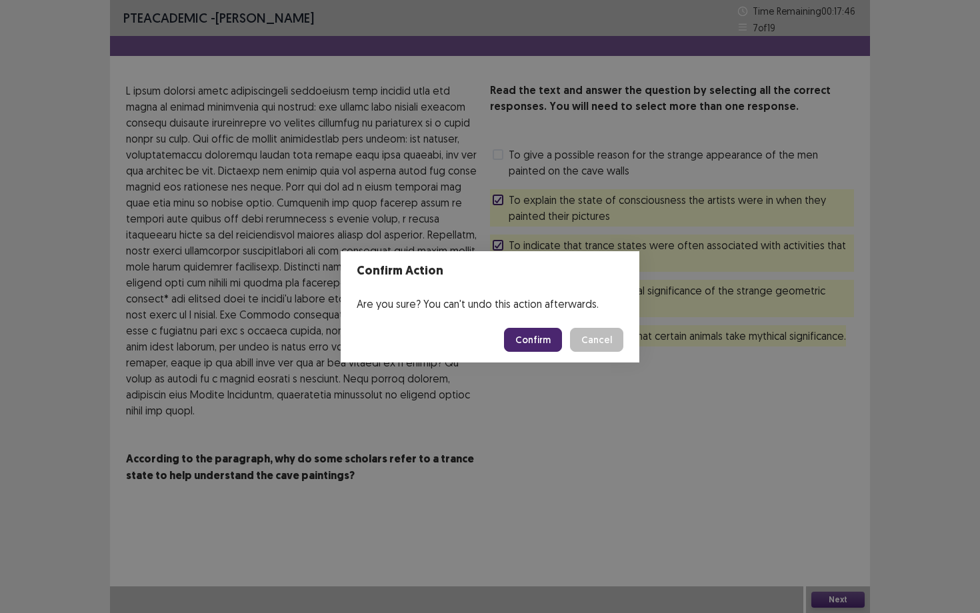
click at [533, 341] on button "Confirm" at bounding box center [533, 340] width 58 height 24
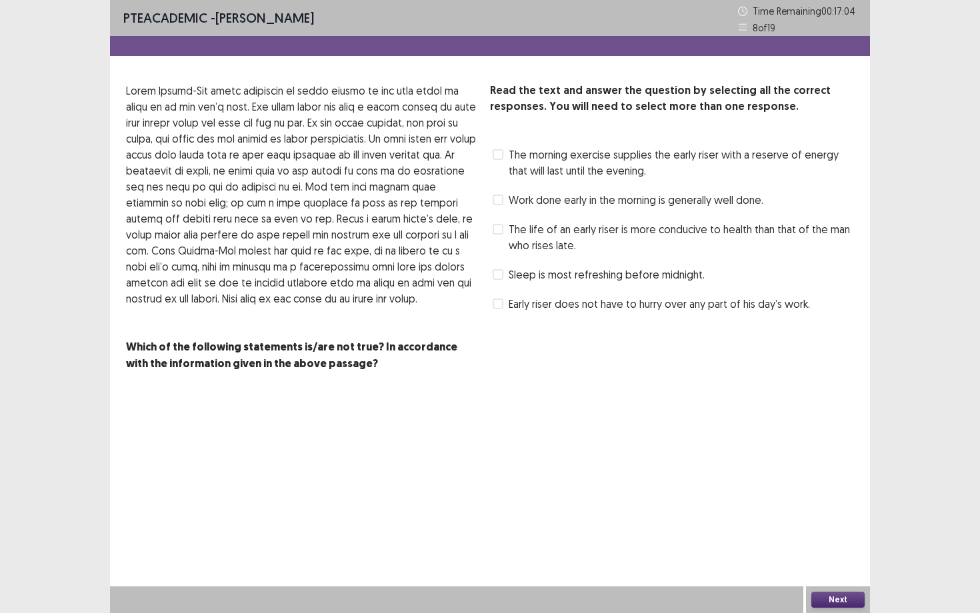
click at [606, 201] on span "Work done early in the morning is generally well done." at bounding box center [636, 200] width 255 height 16
click at [615, 306] on span "Early riser does not have to hurry over any part of his day’s work." at bounding box center [659, 304] width 301 height 16
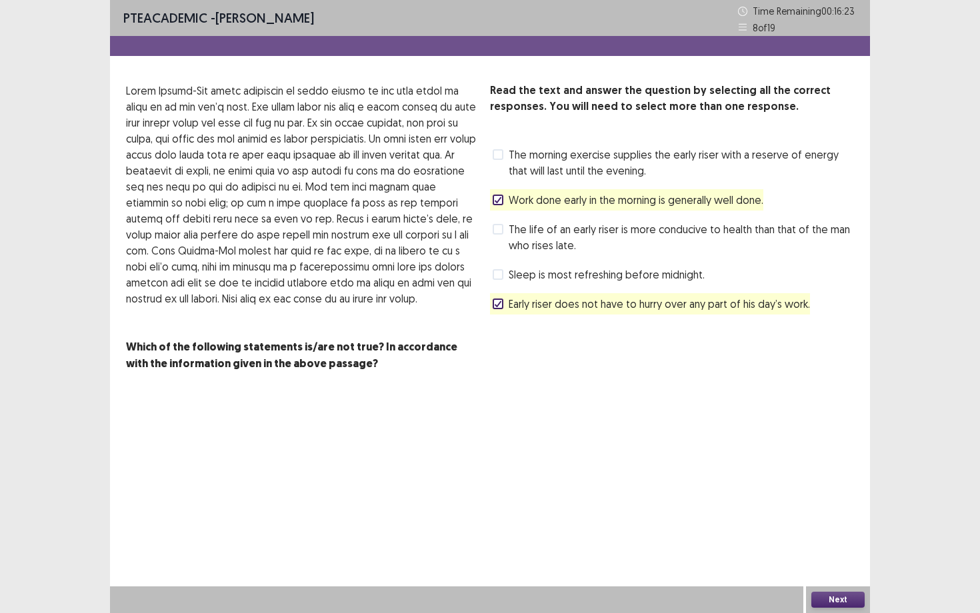
click at [644, 249] on span "The life of an early riser is more conducive to health than that of the man who…" at bounding box center [681, 237] width 345 height 32
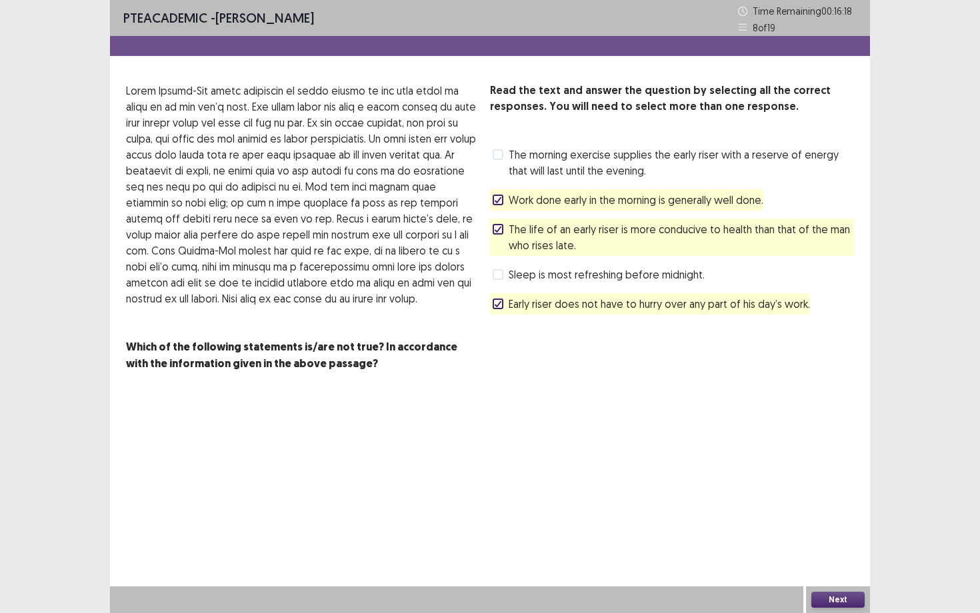
click at [665, 161] on span "The morning exercise supplies the early riser with a reserve of energy that wil…" at bounding box center [681, 163] width 345 height 32
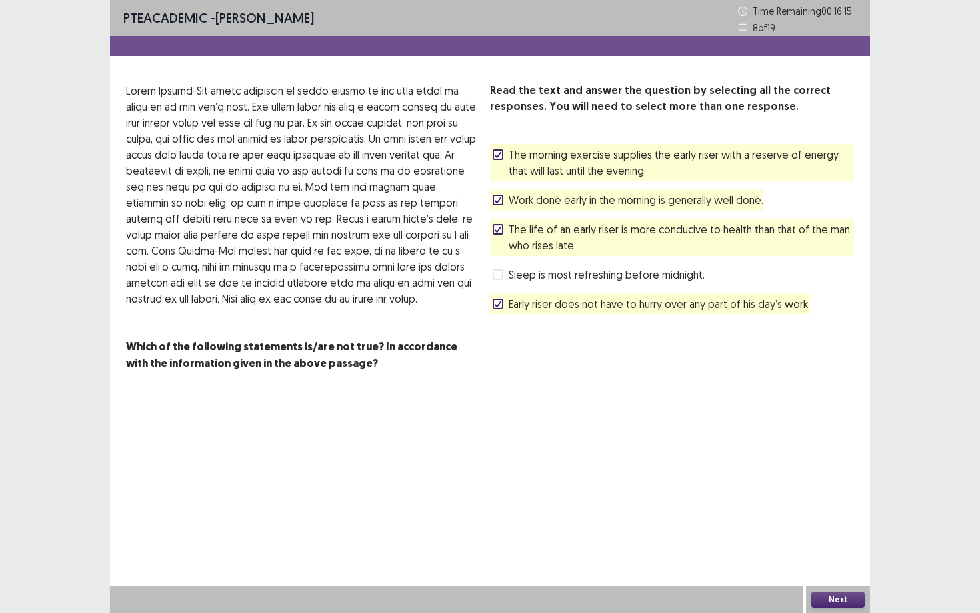
click at [799, 475] on button "Next" at bounding box center [837, 600] width 53 height 16
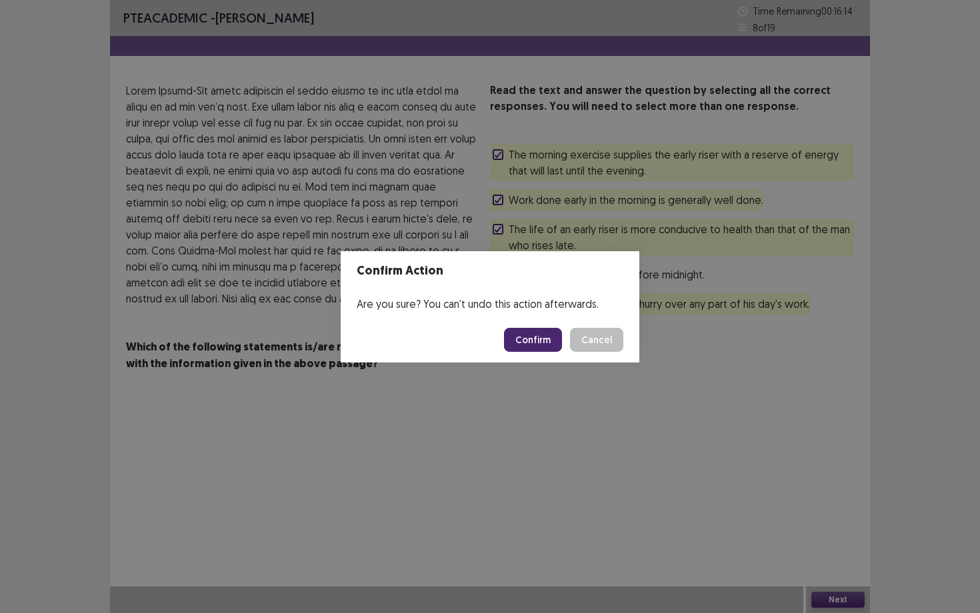
click at [523, 329] on button "Confirm" at bounding box center [533, 340] width 58 height 24
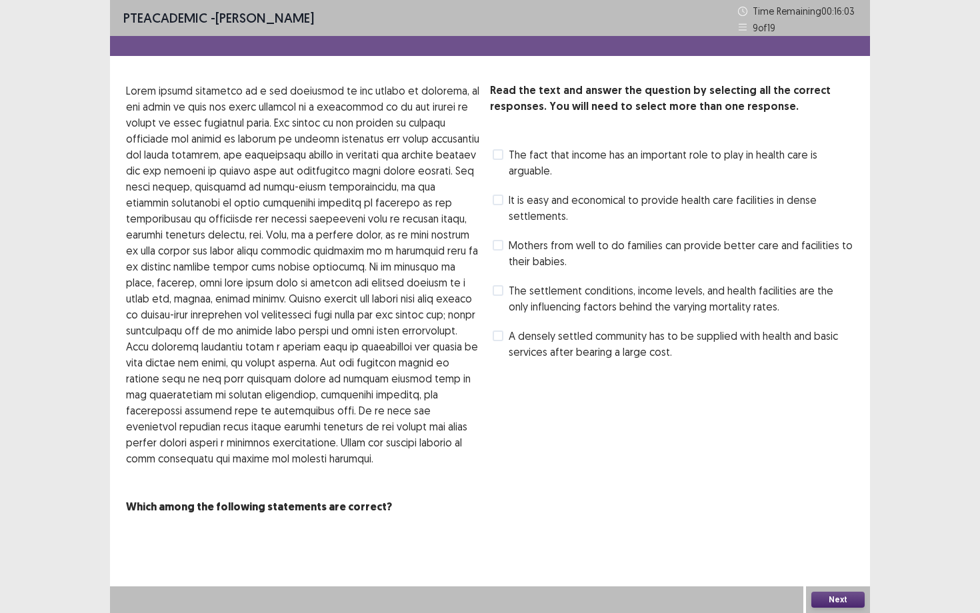
click at [519, 345] on span "A densely settled community has to be supplied with health and basic services a…" at bounding box center [681, 344] width 345 height 32
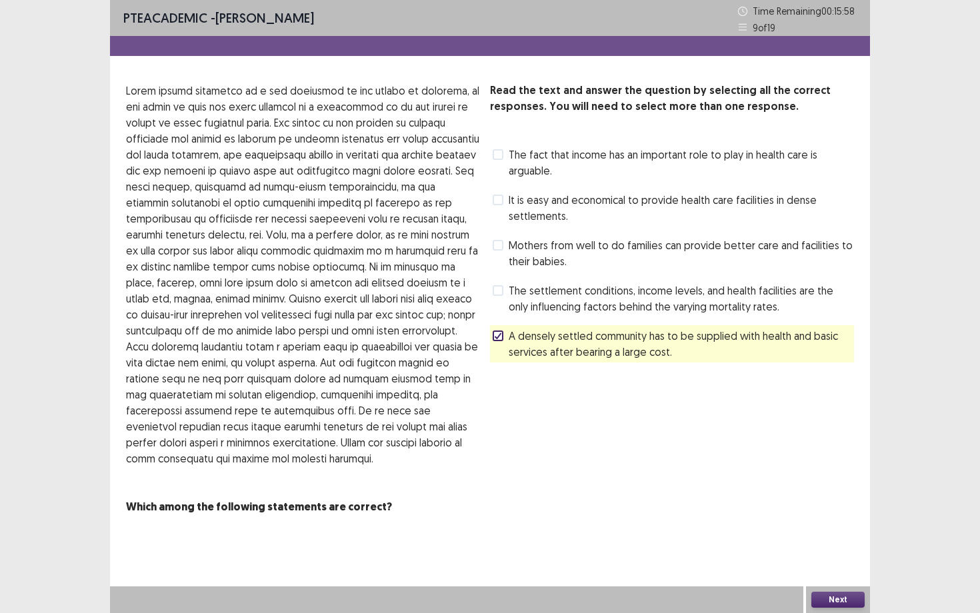
click at [530, 311] on span "The settlement conditions, income levels, and health facilities are the only in…" at bounding box center [681, 299] width 345 height 32
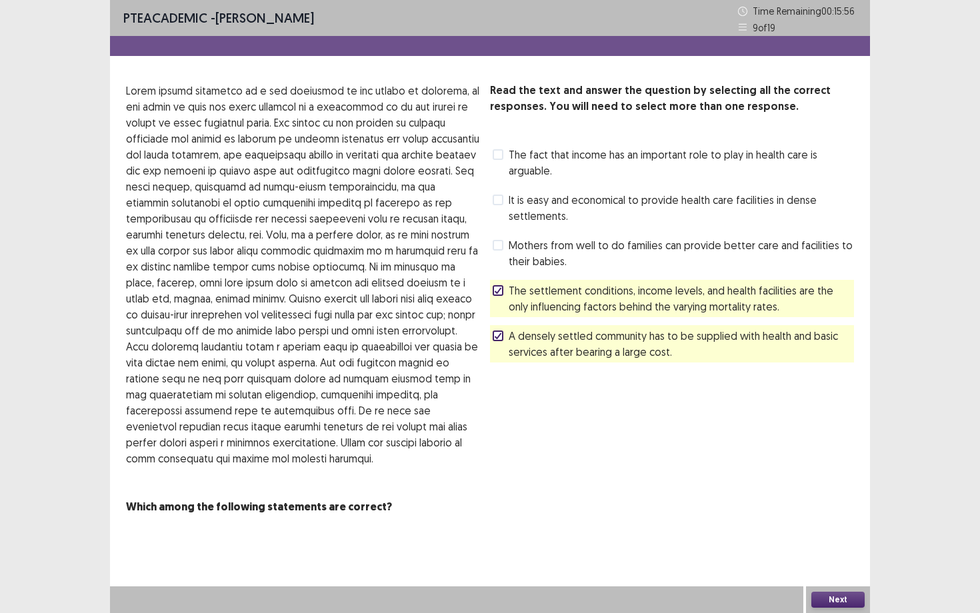
click at [545, 261] on span "Mothers from well to do families can provide better care and facilities to thei…" at bounding box center [681, 253] width 345 height 32
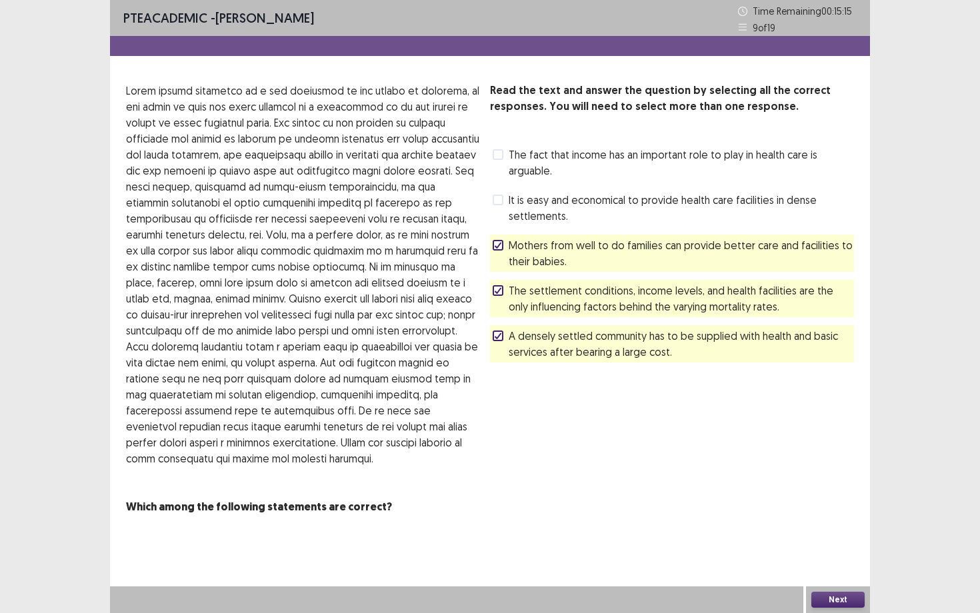
click at [581, 201] on span "It is easy and economical to provide health care facilities in dense settlement…" at bounding box center [681, 208] width 345 height 32
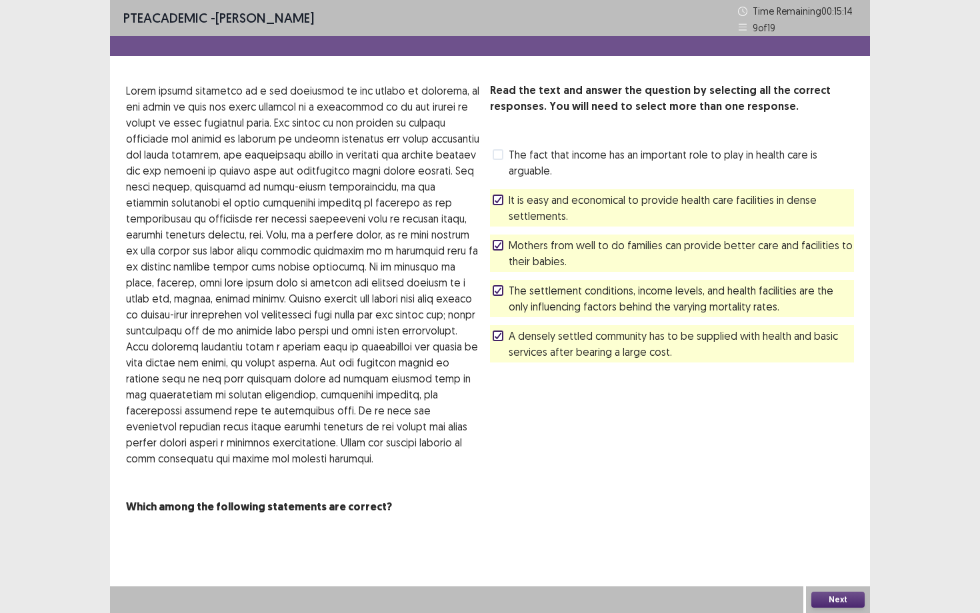
click at [799, 475] on button "Next" at bounding box center [837, 600] width 53 height 16
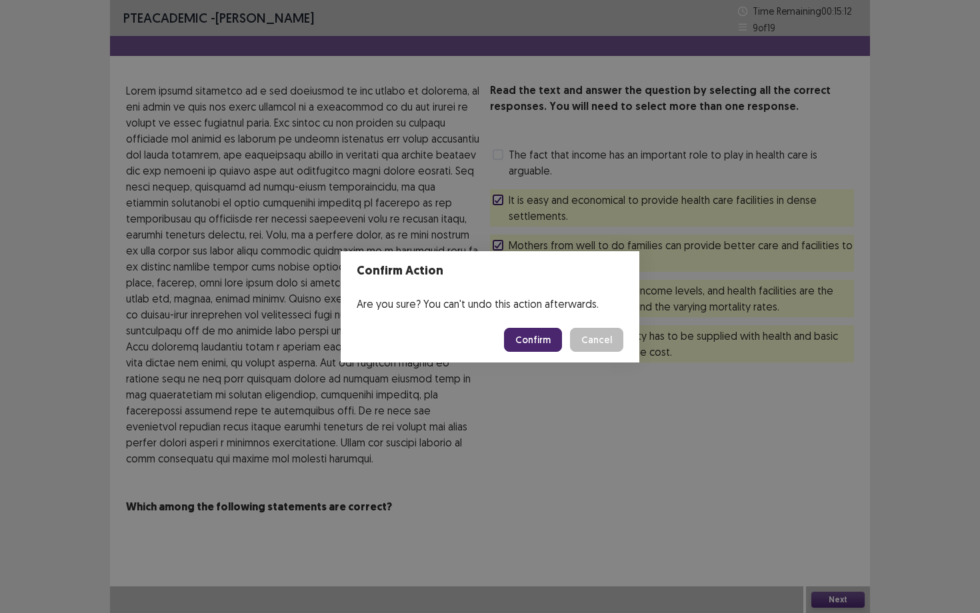
click at [553, 343] on button "Confirm" at bounding box center [533, 340] width 58 height 24
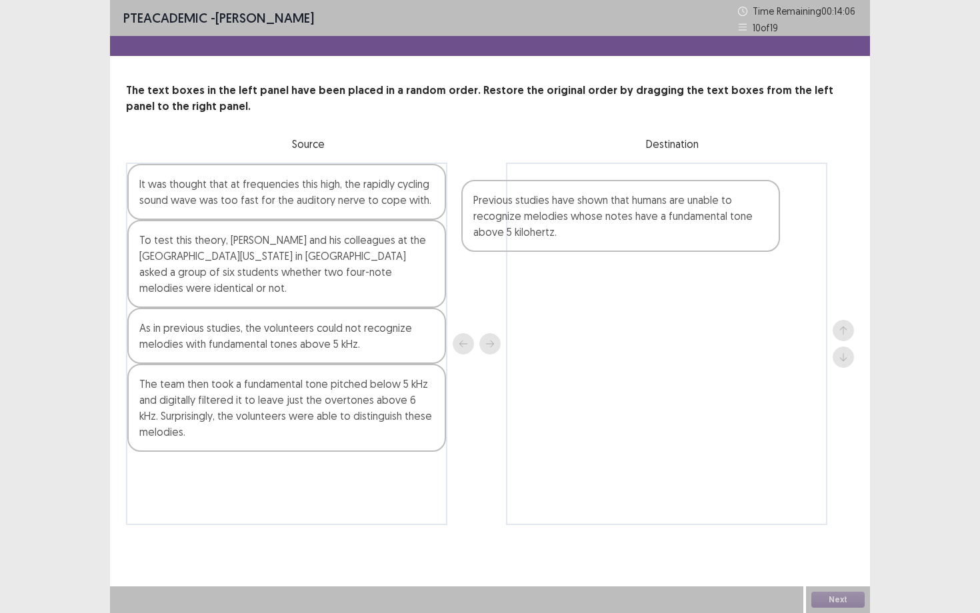
drag, startPoint x: 285, startPoint y: 341, endPoint x: 663, endPoint y: 191, distance: 406.2
click at [665, 191] on div "It was thought that at frequencies this high, the rapidly cycling sound wave wa…" at bounding box center [490, 344] width 728 height 363
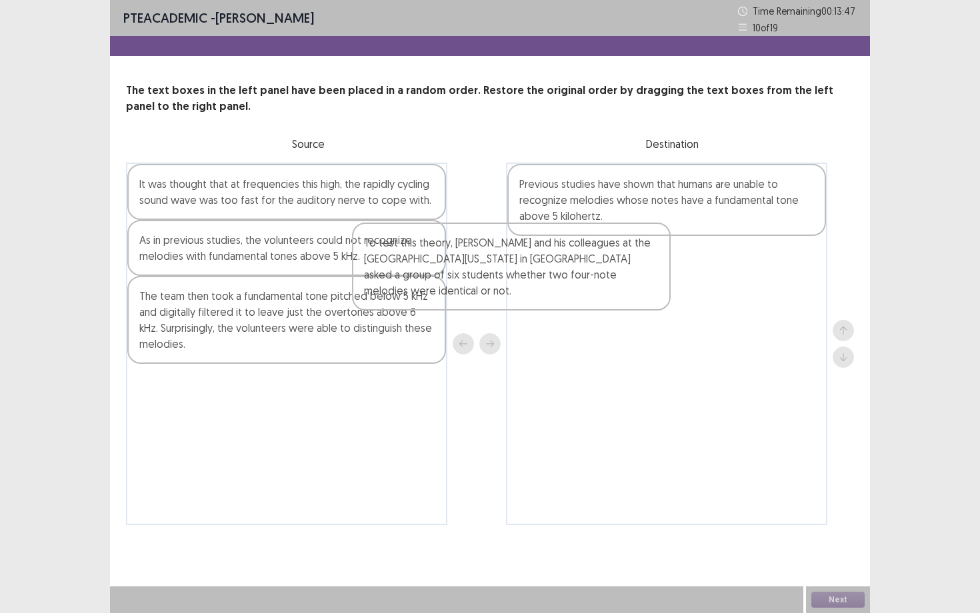
drag, startPoint x: 272, startPoint y: 279, endPoint x: 637, endPoint y: 279, distance: 364.6
click at [637, 279] on div "It was thought that at frequencies this high, the rapidly cycling sound wave wa…" at bounding box center [490, 344] width 728 height 363
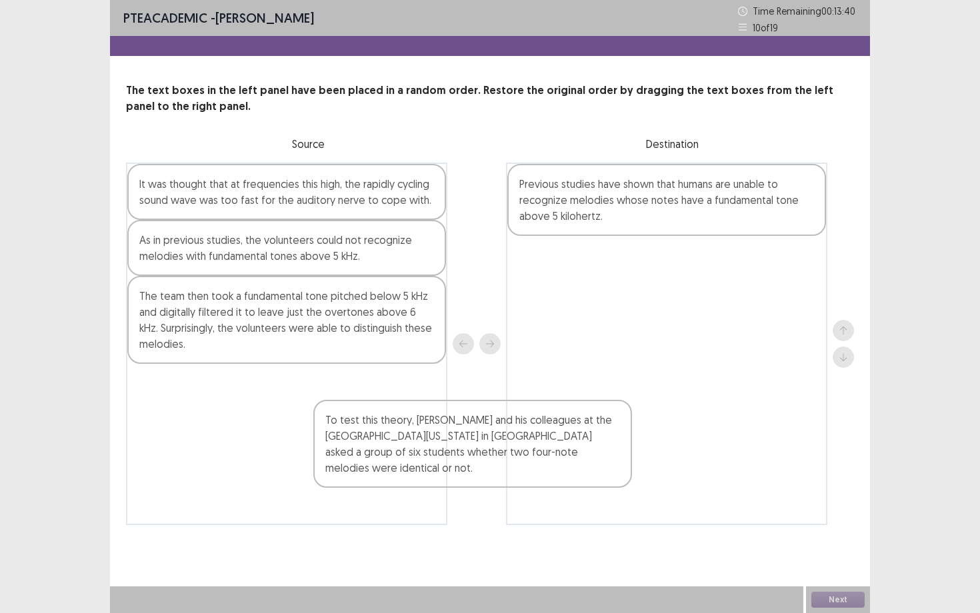
drag, startPoint x: 637, startPoint y: 279, endPoint x: 434, endPoint y: 443, distance: 261.1
click at [436, 445] on div "It was thought that at frequencies this high, the rapidly cycling sound wave wa…" at bounding box center [490, 344] width 728 height 363
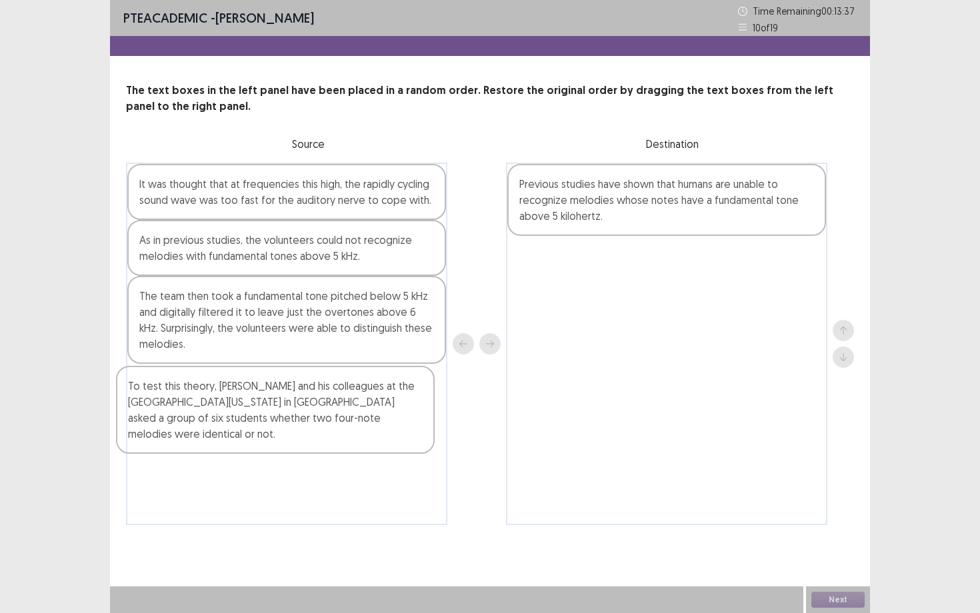
drag, startPoint x: 636, startPoint y: 253, endPoint x: 241, endPoint y: 384, distance: 415.7
click at [241, 384] on div "It was thought that at frequencies this high, the rapidly cycling sound wave wa…" at bounding box center [490, 344] width 728 height 363
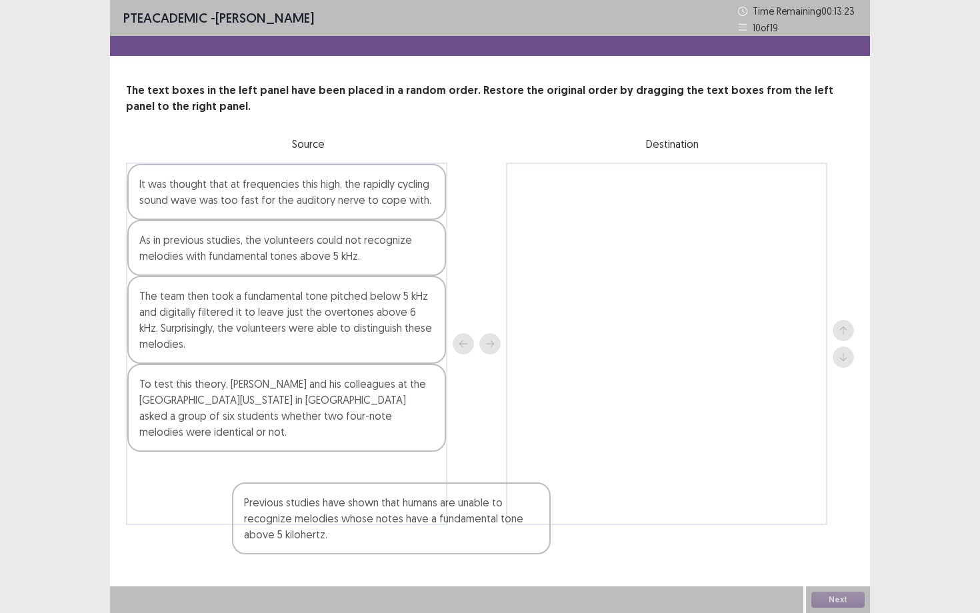
drag, startPoint x: 559, startPoint y: 219, endPoint x: 279, endPoint y: 543, distance: 427.2
click at [279, 475] on div "PTE academic - [PERSON_NAME] Time Remaining 00 : 13 : 23 10 of 19 The text boxe…" at bounding box center [490, 276] width 760 height 552
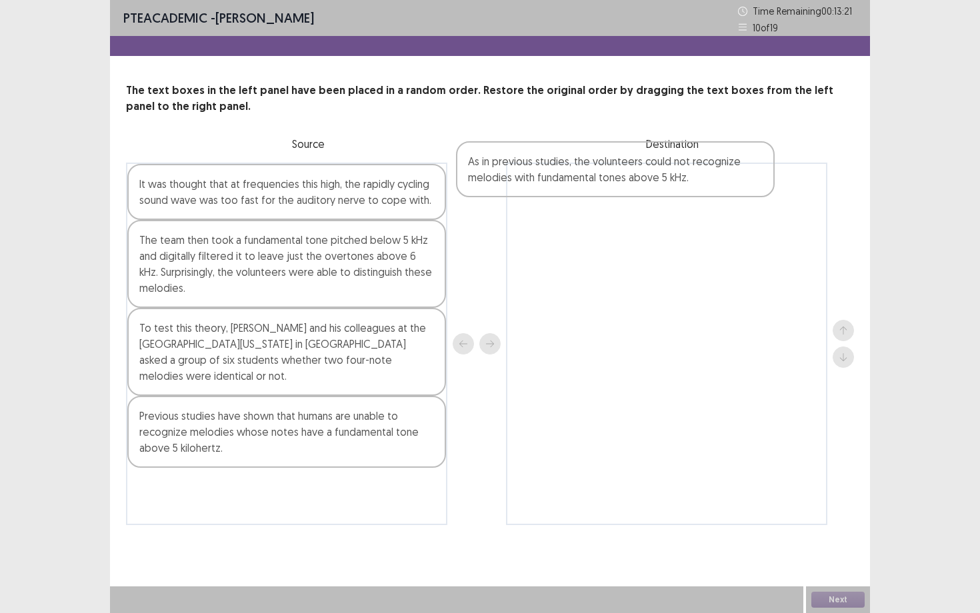
drag, startPoint x: 260, startPoint y: 235, endPoint x: 617, endPoint y: 147, distance: 368.0
click at [613, 148] on div "The text boxes in the left panel have been placed in a random order. Restore th…" at bounding box center [490, 304] width 760 height 443
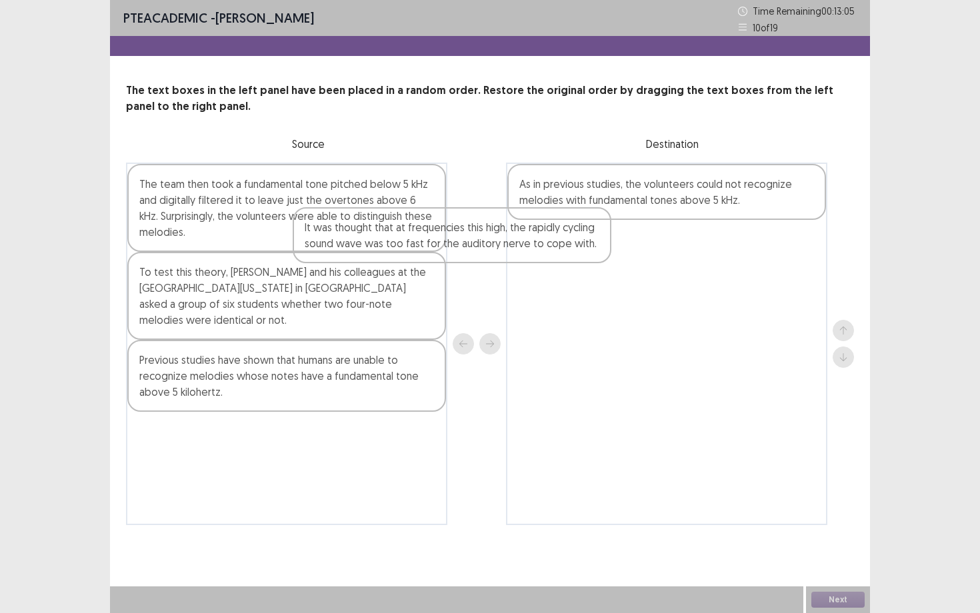
drag, startPoint x: 327, startPoint y: 207, endPoint x: 621, endPoint y: 301, distance: 309.3
click at [621, 301] on div "It was thought that at frequencies this high, the rapidly cycling sound wave wa…" at bounding box center [490, 344] width 728 height 363
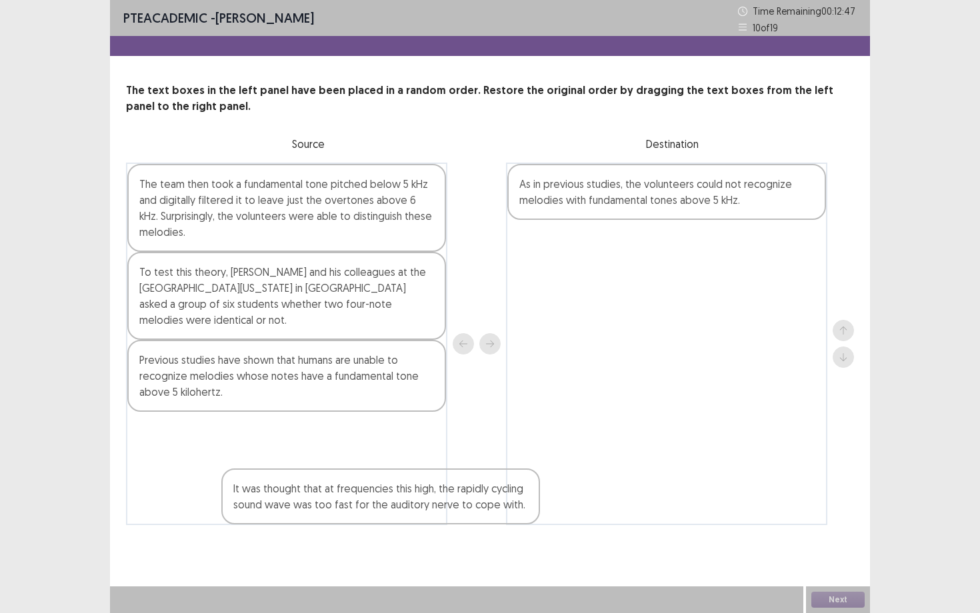
drag, startPoint x: 617, startPoint y: 253, endPoint x: 307, endPoint y: 503, distance: 398.2
click at [310, 475] on div "The team then took a fundamental tone pitched below 5 kHz and digitally filtere…" at bounding box center [490, 344] width 728 height 363
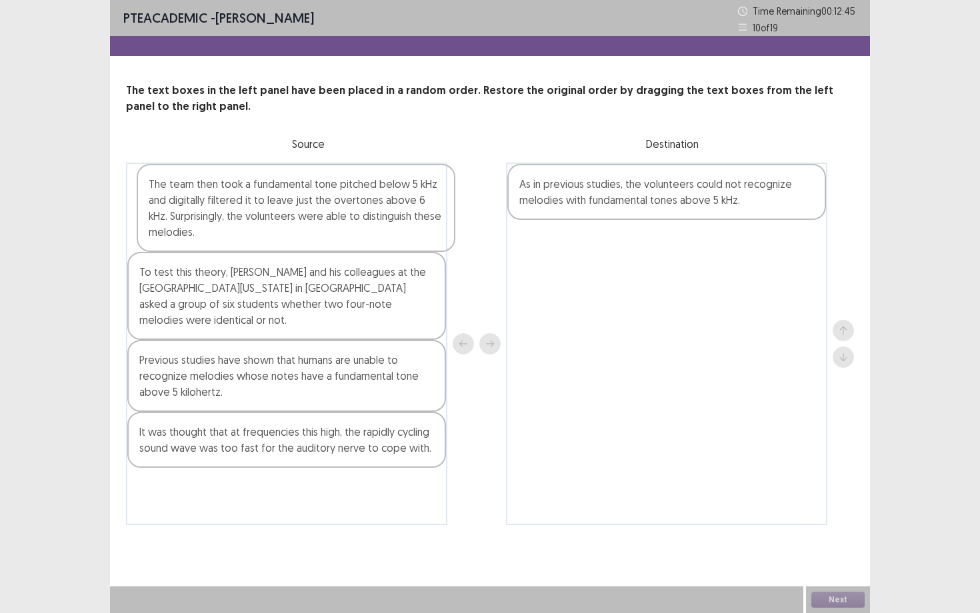
drag, startPoint x: 279, startPoint y: 211, endPoint x: 626, endPoint y: 252, distance: 349.1
click at [626, 252] on div "The team then took a fundamental tone pitched below 5 kHz and digitally filtere…" at bounding box center [490, 344] width 728 height 363
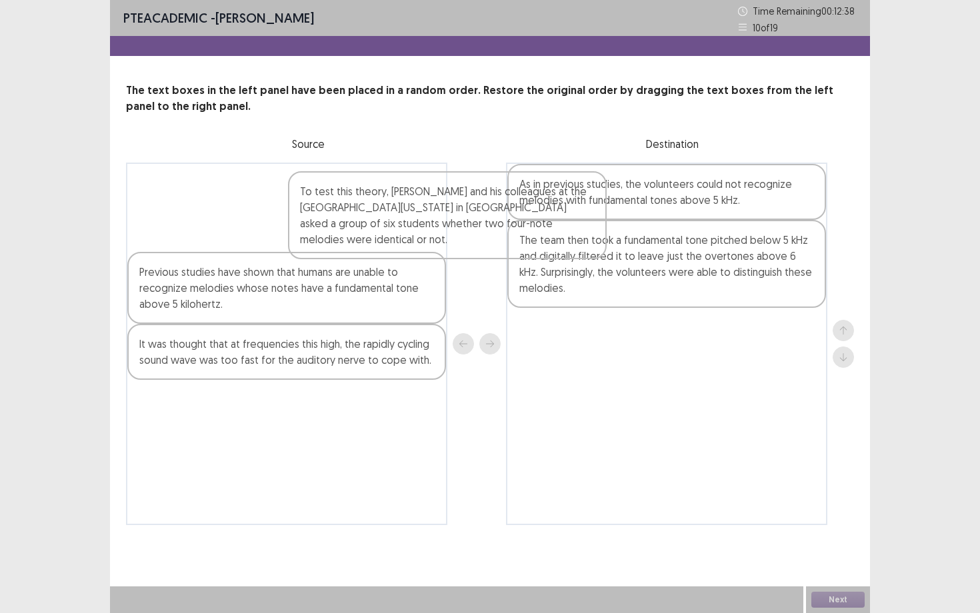
drag, startPoint x: 267, startPoint y: 224, endPoint x: 543, endPoint y: 263, distance: 278.7
click at [541, 262] on div "To test this theory, [PERSON_NAME] and his colleagues at the [GEOGRAPHIC_DATA][…" at bounding box center [490, 344] width 728 height 363
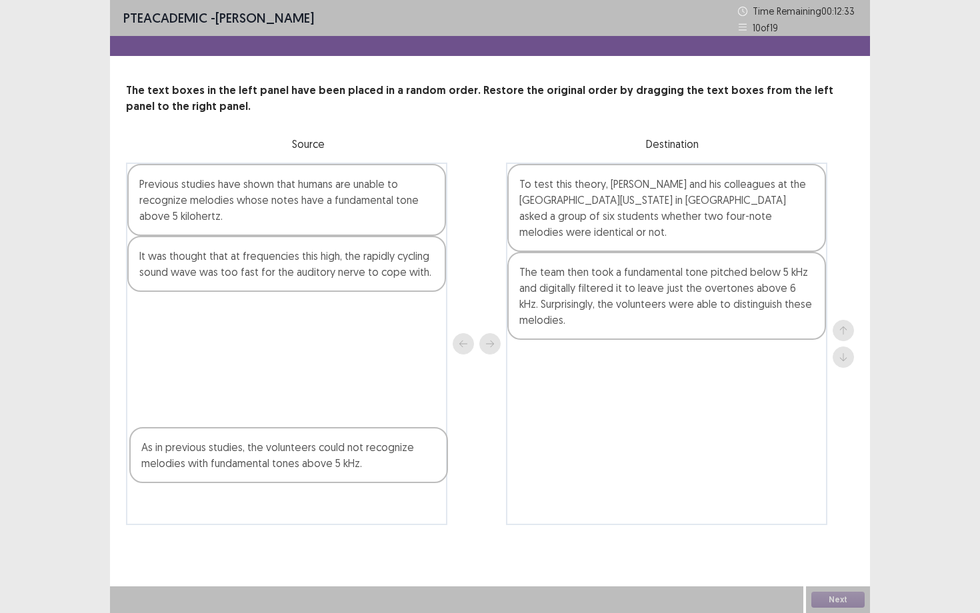
drag, startPoint x: 618, startPoint y: 199, endPoint x: 210, endPoint y: 409, distance: 458.8
click at [210, 429] on div "Previous studies have shown that humans are unable to recognize melodies whose …" at bounding box center [490, 344] width 728 height 363
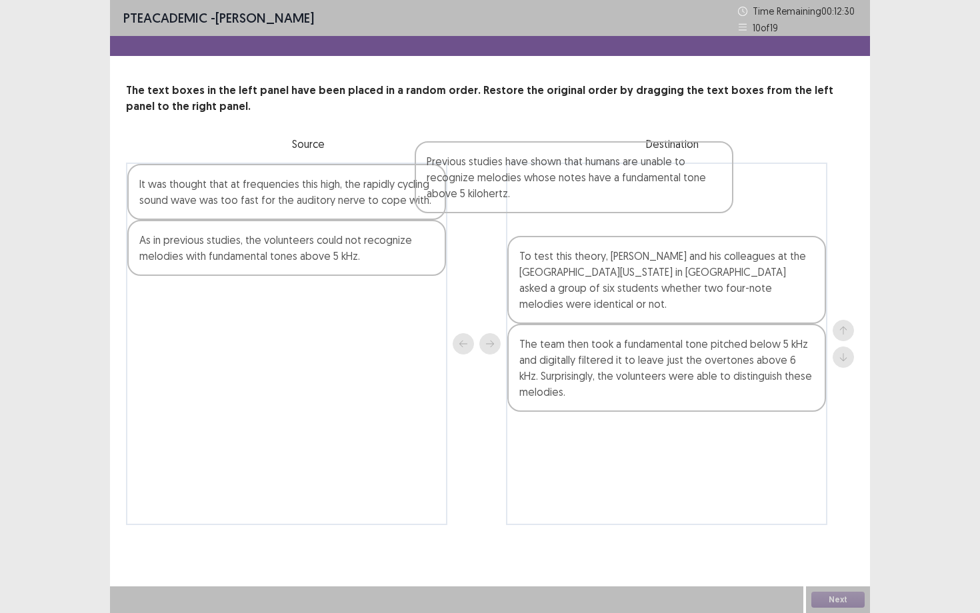
drag, startPoint x: 224, startPoint y: 207, endPoint x: 575, endPoint y: 206, distance: 350.6
click at [575, 206] on div "Previous studies have shown that humans are unable to recognize melodies whose …" at bounding box center [490, 344] width 728 height 363
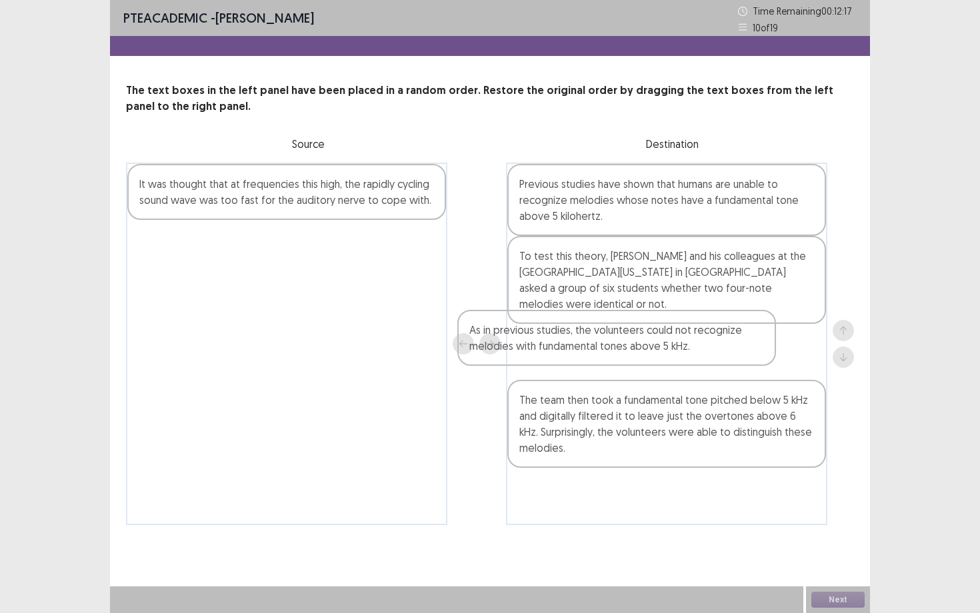
drag, startPoint x: 348, startPoint y: 256, endPoint x: 712, endPoint y: 372, distance: 382.0
click at [712, 372] on div "It was thought that at frequencies this high, the rapidly cycling sound wave wa…" at bounding box center [490, 344] width 728 height 363
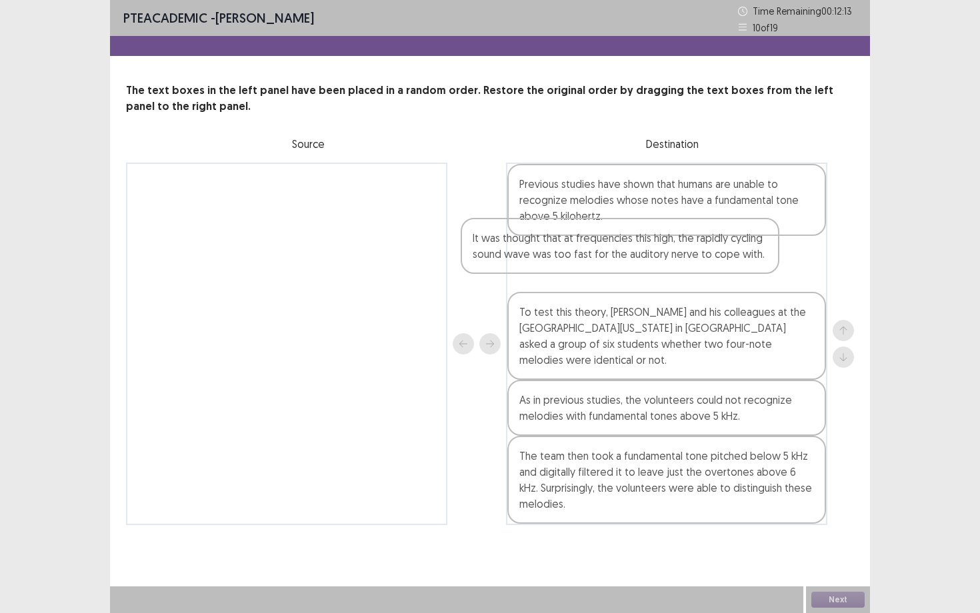
drag, startPoint x: 343, startPoint y: 213, endPoint x: 809, endPoint y: 275, distance: 470.0
click at [799, 275] on div "It was thought that at frequencies this high, the rapidly cycling sound wave wa…" at bounding box center [490, 344] width 728 height 363
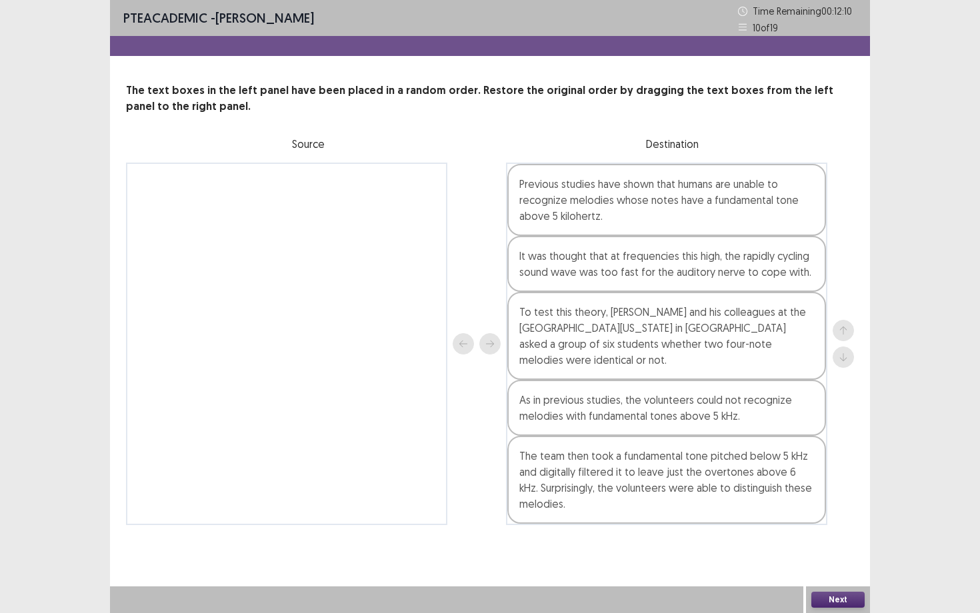
click at [799, 475] on button "Next" at bounding box center [837, 600] width 53 height 16
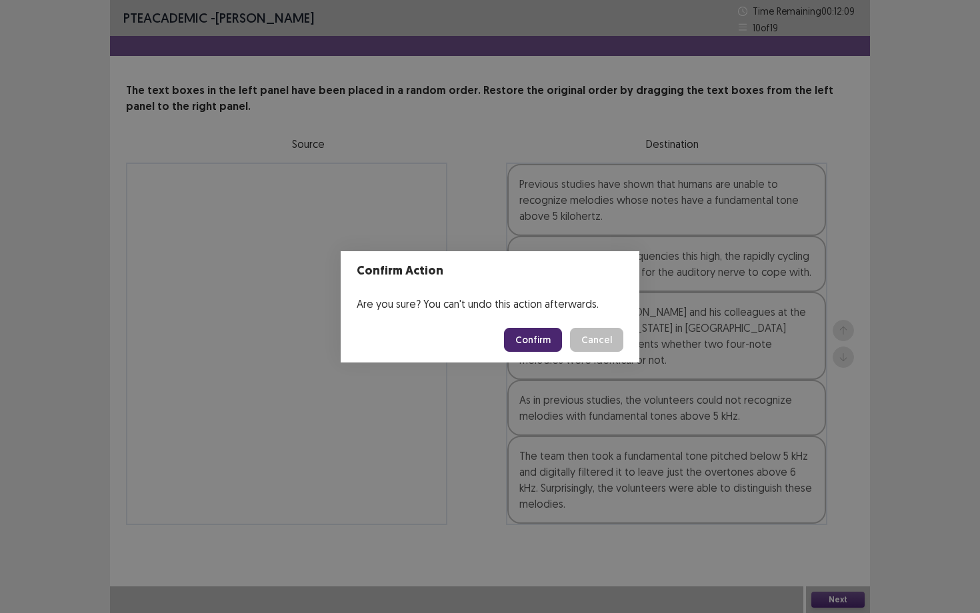
click at [535, 343] on button "Confirm" at bounding box center [533, 340] width 58 height 24
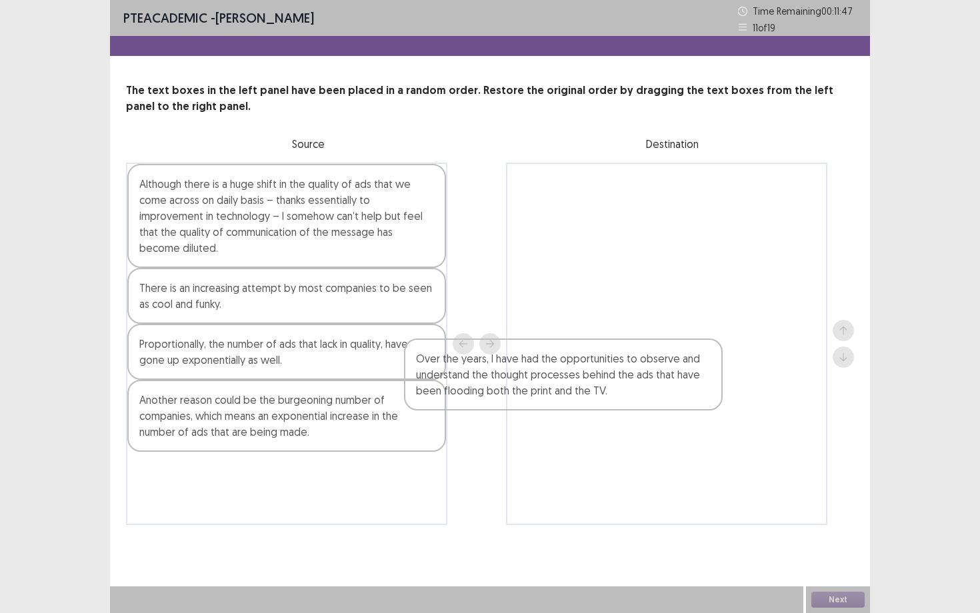
drag, startPoint x: 251, startPoint y: 503, endPoint x: 654, endPoint y: 236, distance: 483.4
click at [653, 238] on div "Although there is a huge shift in the quality of ads that we come across on dai…" at bounding box center [490, 344] width 728 height 363
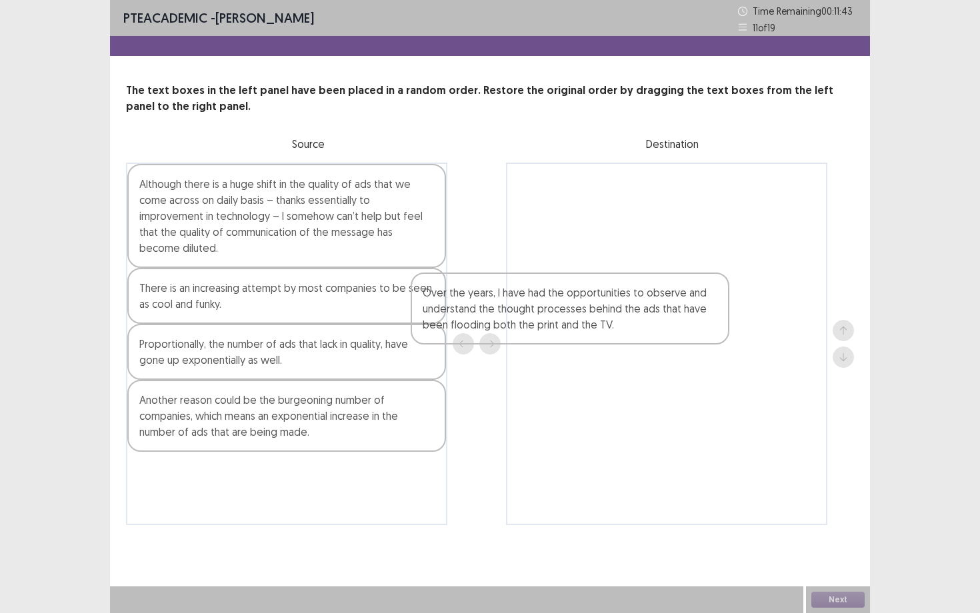
drag, startPoint x: 660, startPoint y: 207, endPoint x: 481, endPoint y: 429, distance: 284.8
click at [481, 427] on div "Although there is a huge shift in the quality of ads that we come across on dai…" at bounding box center [490, 344] width 728 height 363
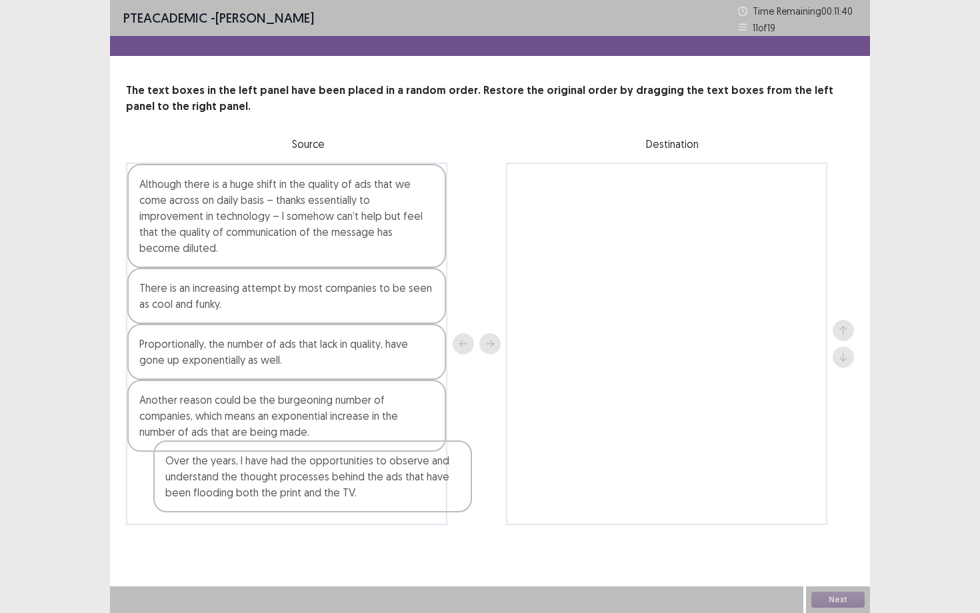
drag, startPoint x: 640, startPoint y: 194, endPoint x: 281, endPoint y: 472, distance: 453.7
click at [281, 473] on div "Although there is a huge shift in the quality of ads that we come across on dai…" at bounding box center [490, 344] width 728 height 363
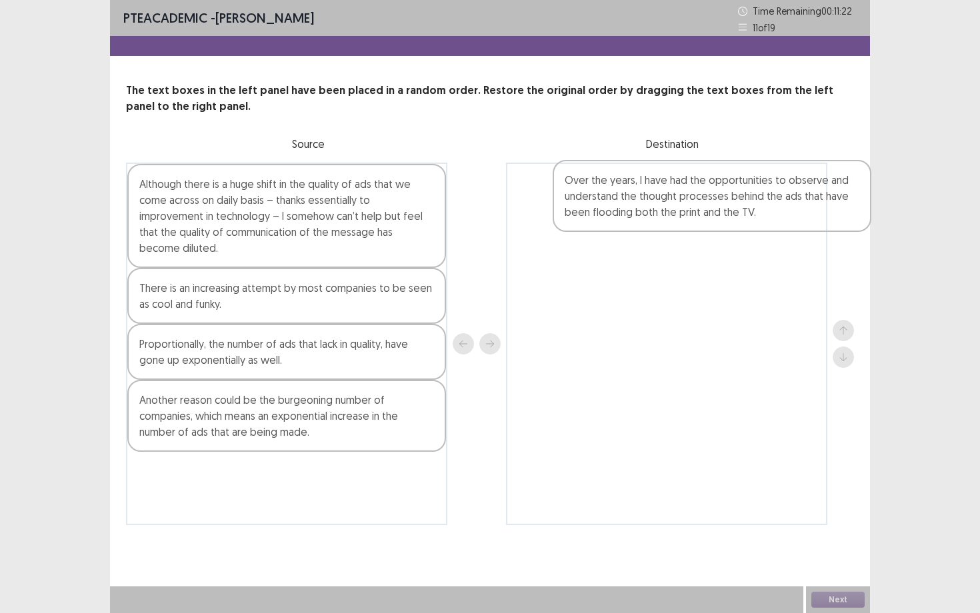
drag, startPoint x: 234, startPoint y: 497, endPoint x: 662, endPoint y: 205, distance: 518.4
click at [662, 205] on div "Although there is a huge shift in the quality of ads that we come across on dai…" at bounding box center [490, 344] width 728 height 363
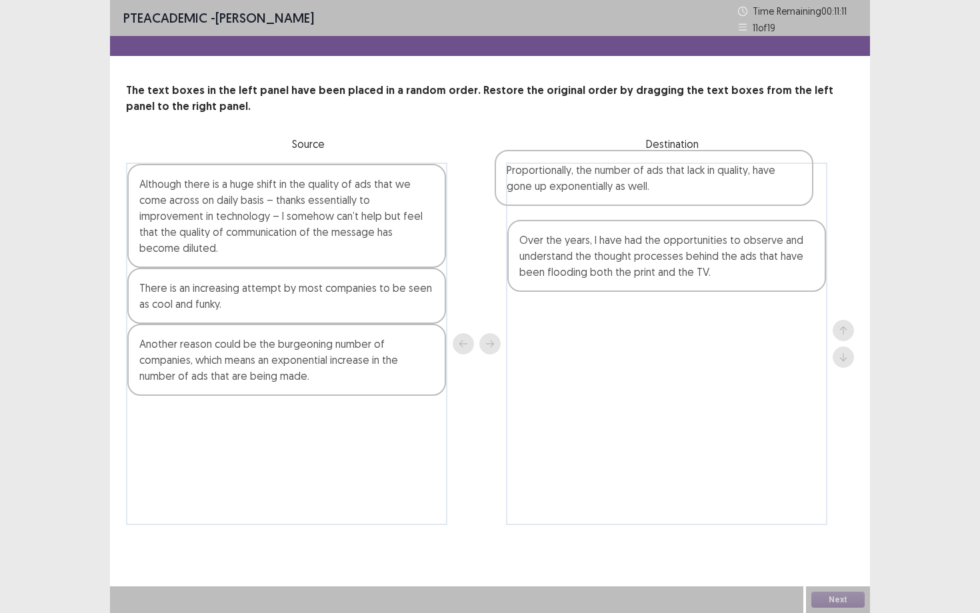
drag, startPoint x: 275, startPoint y: 366, endPoint x: 647, endPoint y: 201, distance: 406.8
click at [647, 201] on div "Although there is a huge shift in the quality of ads that we come across on dai…" at bounding box center [490, 344] width 728 height 363
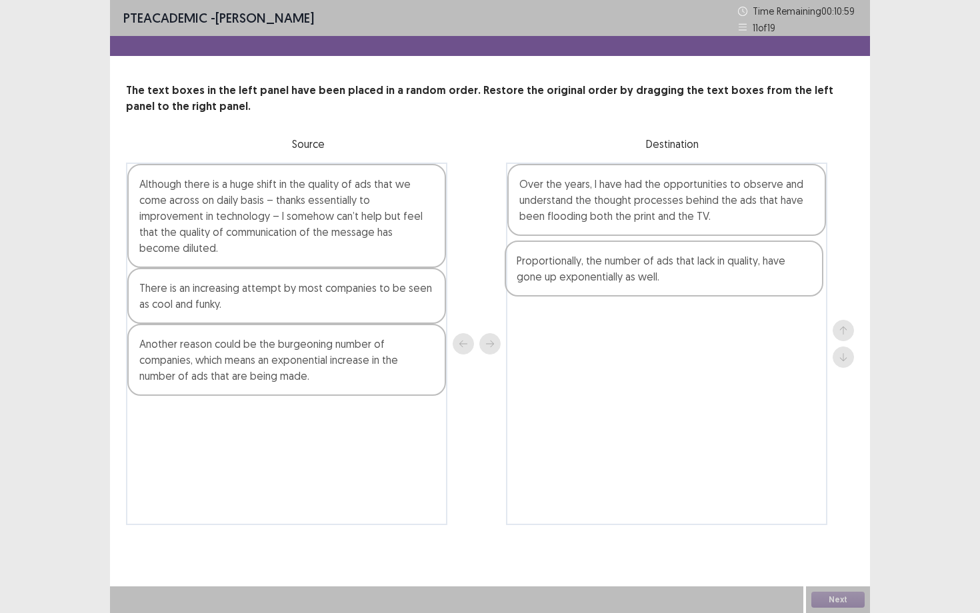
drag, startPoint x: 627, startPoint y: 192, endPoint x: 623, endPoint y: 271, distance: 79.4
click at [623, 272] on div "Proportionally, the number of ads that lack in quality, have gone up exponentia…" at bounding box center [666, 344] width 321 height 363
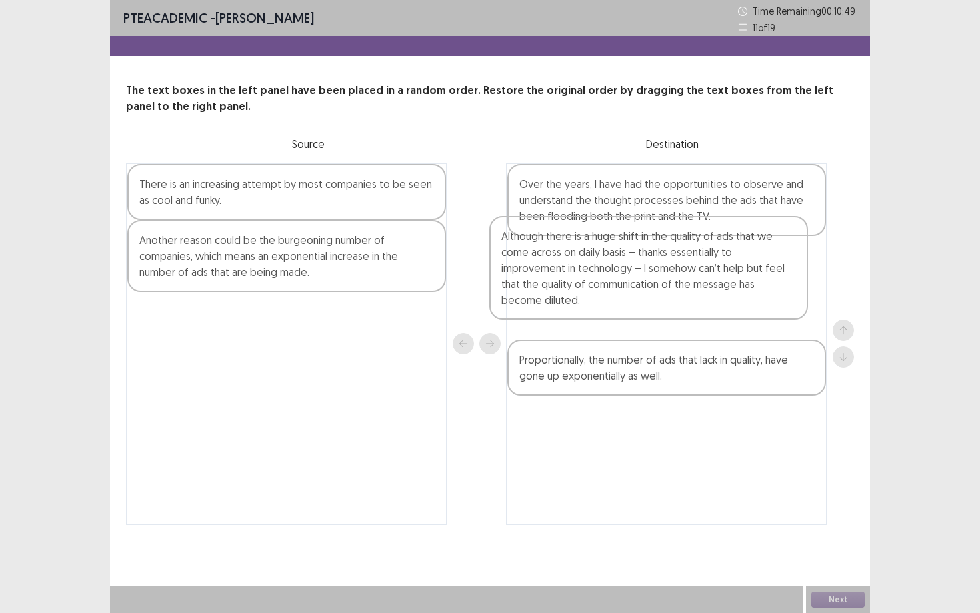
drag, startPoint x: 337, startPoint y: 247, endPoint x: 706, endPoint y: 318, distance: 375.5
click at [706, 317] on div "Although there is a huge shift in the quality of ads that we come across on dai…" at bounding box center [490, 344] width 728 height 363
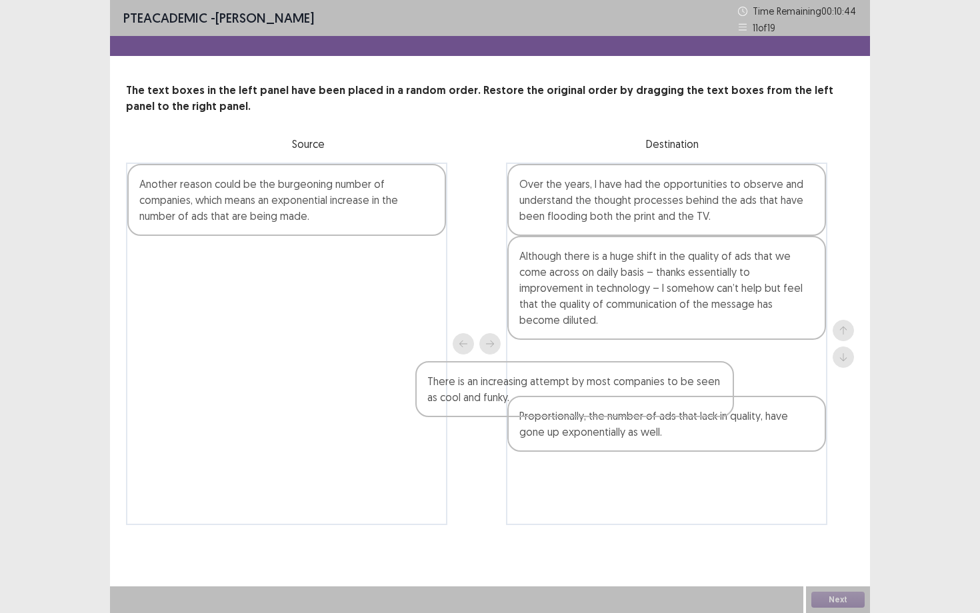
drag, startPoint x: 350, startPoint y: 191, endPoint x: 665, endPoint y: 399, distance: 378.1
click at [663, 399] on div "There is an increasing attempt by most companies to be seen as cool and funky. …" at bounding box center [490, 344] width 728 height 363
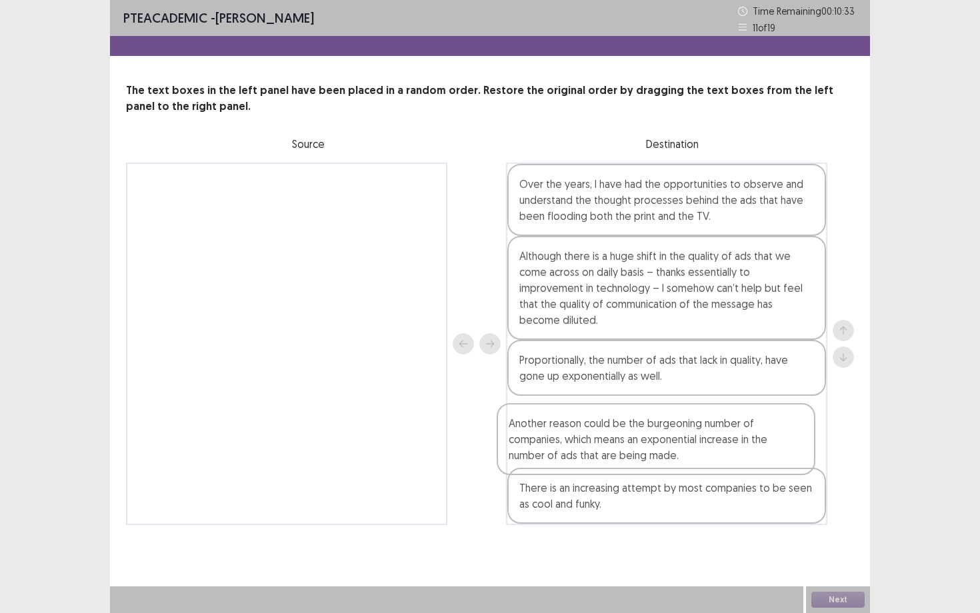
drag, startPoint x: 405, startPoint y: 213, endPoint x: 789, endPoint y: 453, distance: 452.8
click at [789, 453] on div "Another reason could be the burgeoning number of companies, which means an expo…" at bounding box center [490, 344] width 728 height 363
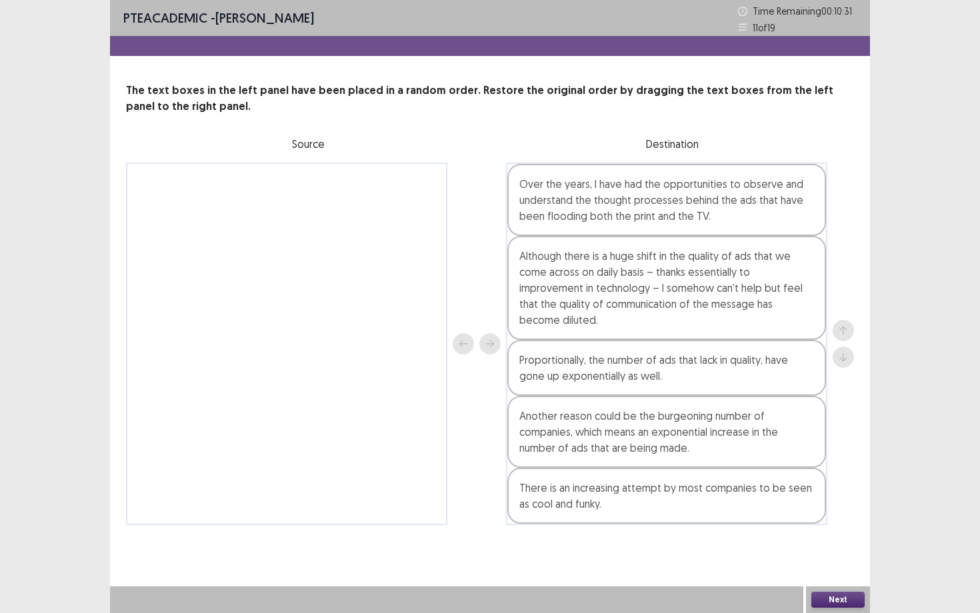
click at [799, 475] on button "Next" at bounding box center [837, 600] width 53 height 16
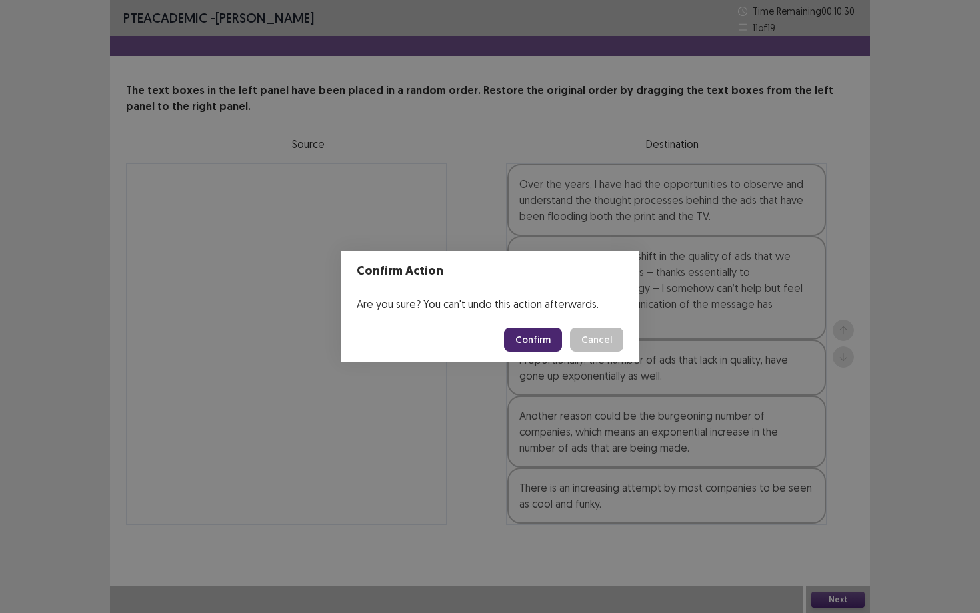
click at [542, 343] on button "Confirm" at bounding box center [533, 340] width 58 height 24
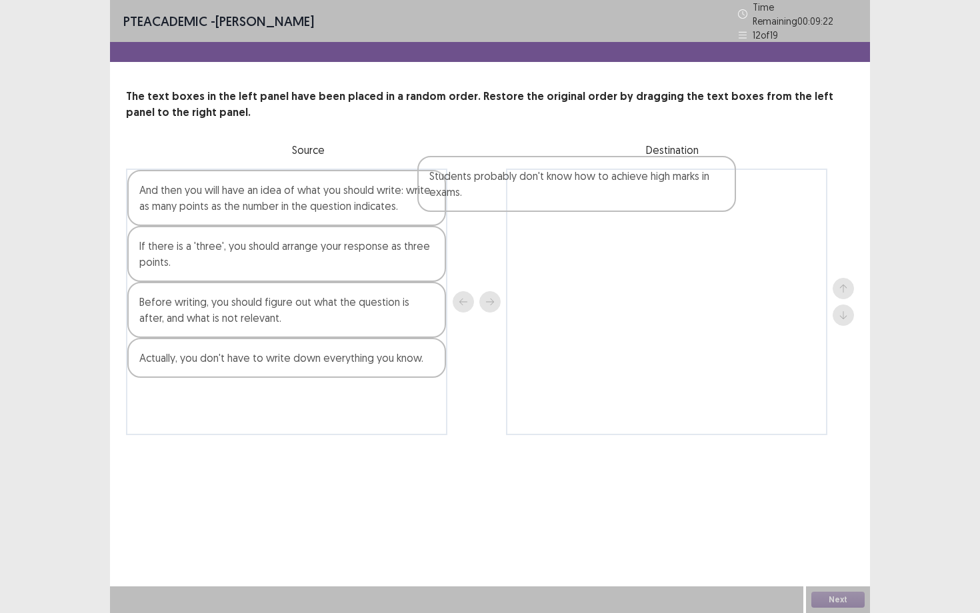
drag, startPoint x: 285, startPoint y: 251, endPoint x: 690, endPoint y: 189, distance: 410.0
click at [687, 185] on div "And then you will have an idea of what you should write: write as many points a…" at bounding box center [490, 302] width 728 height 267
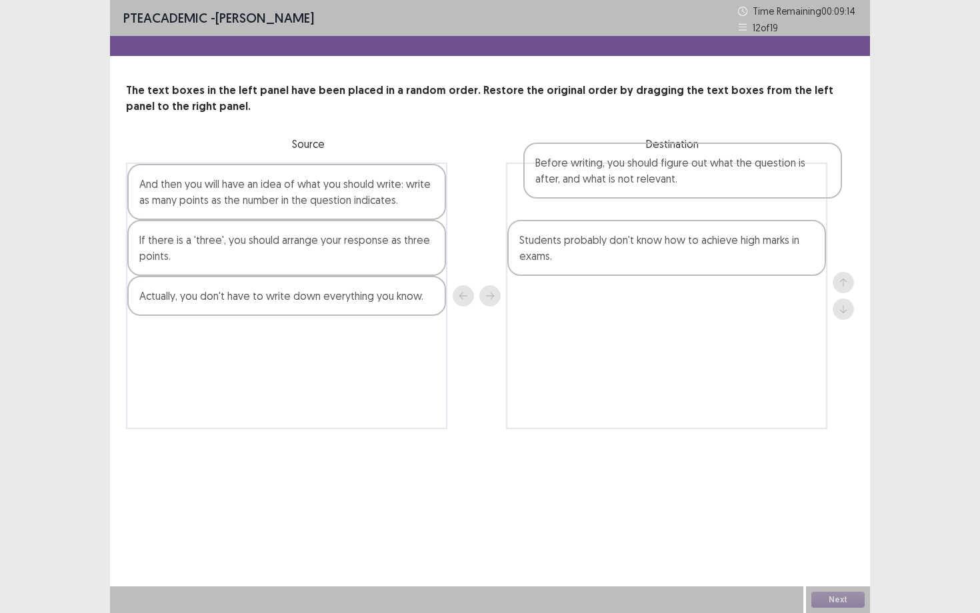
drag, startPoint x: 321, startPoint y: 317, endPoint x: 708, endPoint y: 183, distance: 409.2
click at [711, 183] on div "And then you will have an idea of what you should write: write as many points a…" at bounding box center [490, 296] width 728 height 267
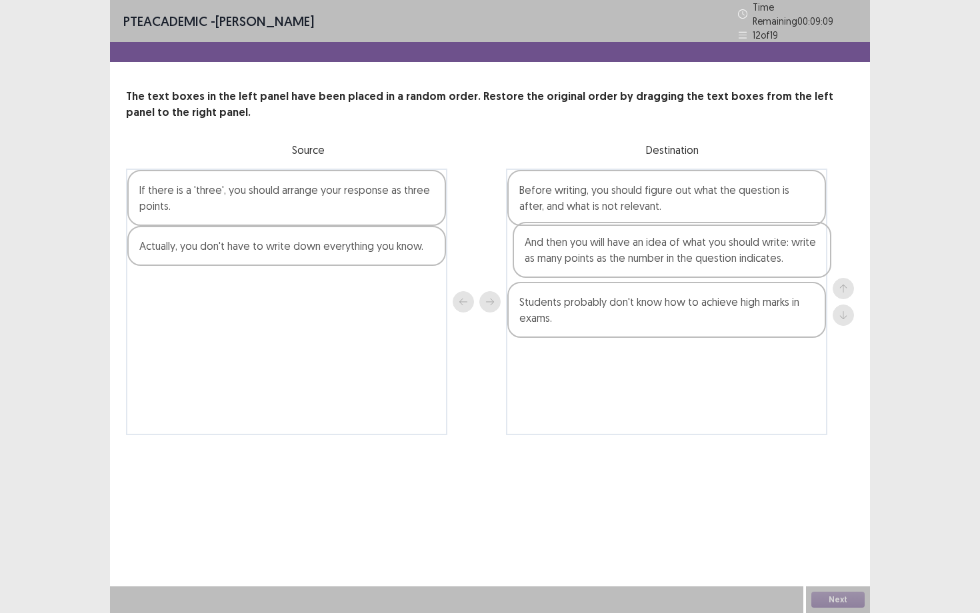
drag, startPoint x: 329, startPoint y: 215, endPoint x: 721, endPoint y: 272, distance: 396.0
click at [721, 273] on div "And then you will have an idea of what you should write: write as many points a…" at bounding box center [490, 302] width 728 height 267
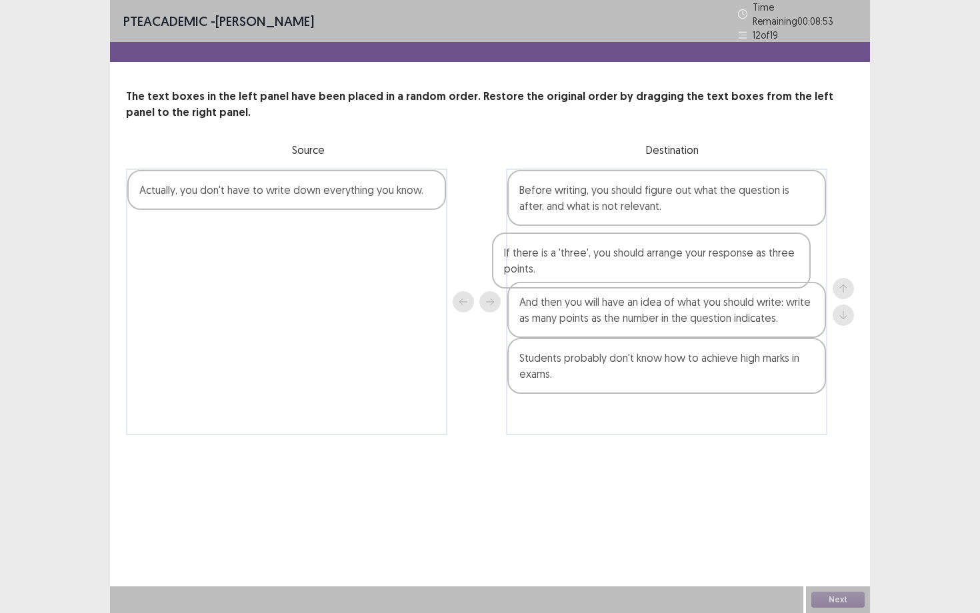
drag, startPoint x: 287, startPoint y: 203, endPoint x: 675, endPoint y: 271, distance: 393.1
click at [670, 273] on div "If there is a 'three', you should arrange your response as three points. Actual…" at bounding box center [490, 302] width 728 height 267
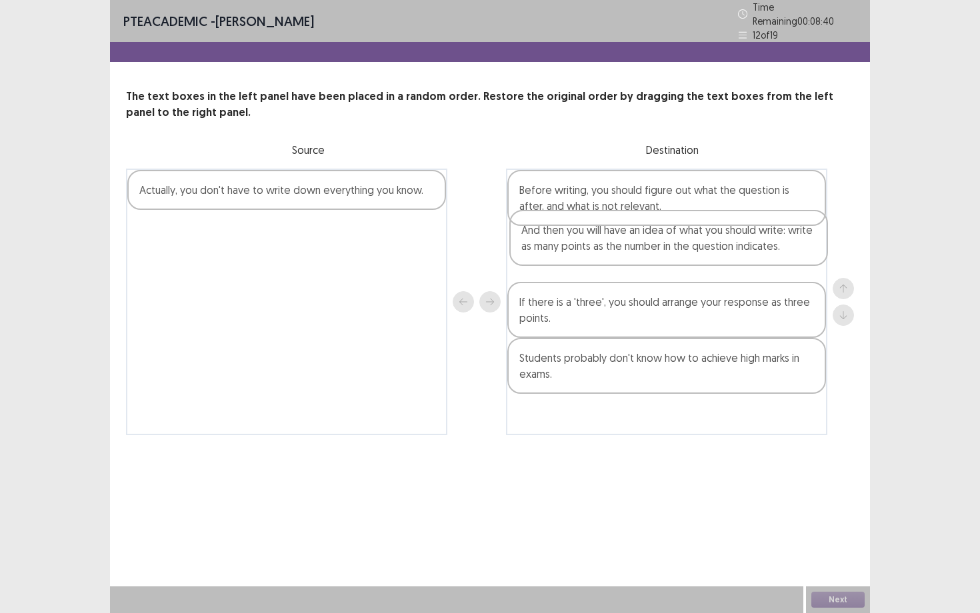
drag, startPoint x: 668, startPoint y: 312, endPoint x: 669, endPoint y: 242, distance: 70.0
click at [669, 242] on div "Before writing, you should figure out what the question is after, and what is n…" at bounding box center [666, 302] width 321 height 267
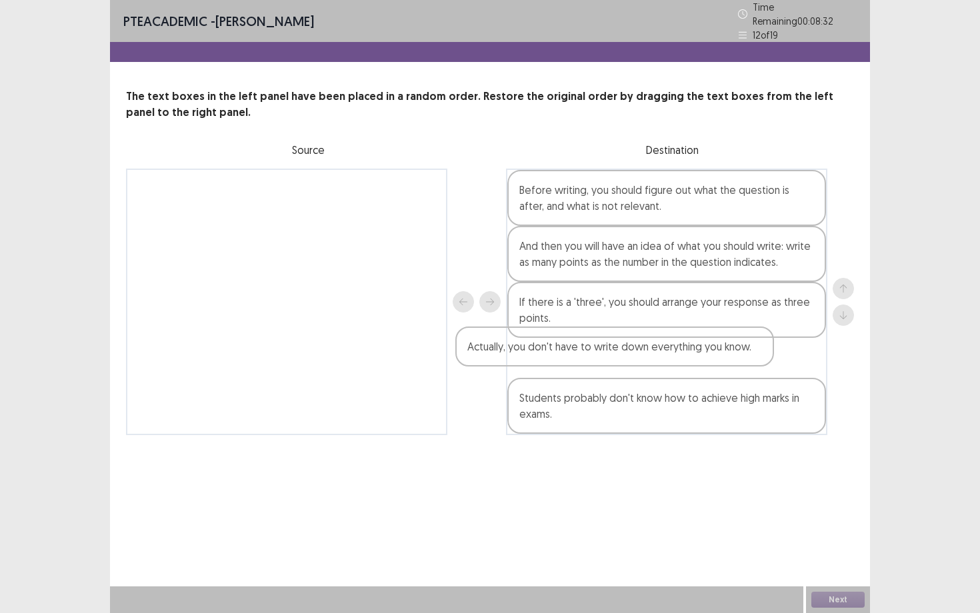
drag, startPoint x: 332, startPoint y: 201, endPoint x: 681, endPoint y: 375, distance: 389.6
click at [680, 375] on div "Actually, you don't have to write down everything you know. Before writing, you…" at bounding box center [490, 302] width 728 height 267
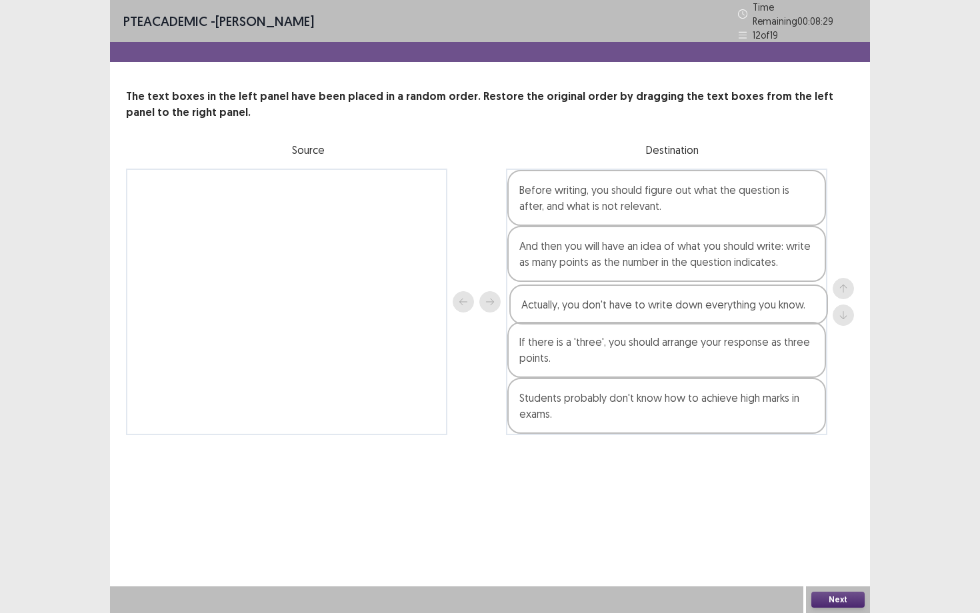
drag, startPoint x: 676, startPoint y: 368, endPoint x: 674, endPoint y: 311, distance: 56.7
click at [674, 313] on div "Before writing, you should figure out what the question is after, and what is n…" at bounding box center [666, 302] width 321 height 267
click at [799, 475] on button "Next" at bounding box center [837, 600] width 53 height 16
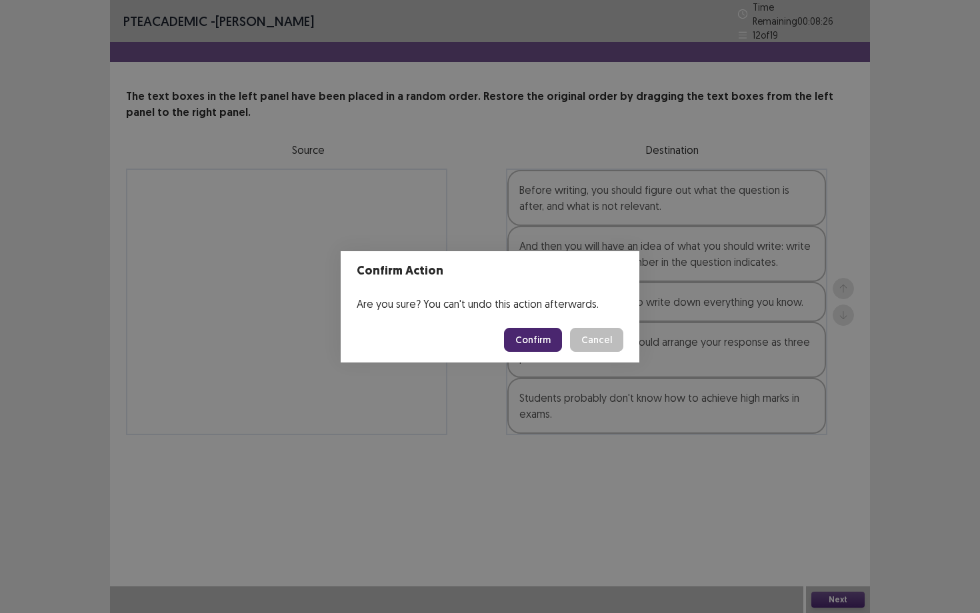
click at [527, 346] on button "Confirm" at bounding box center [533, 340] width 58 height 24
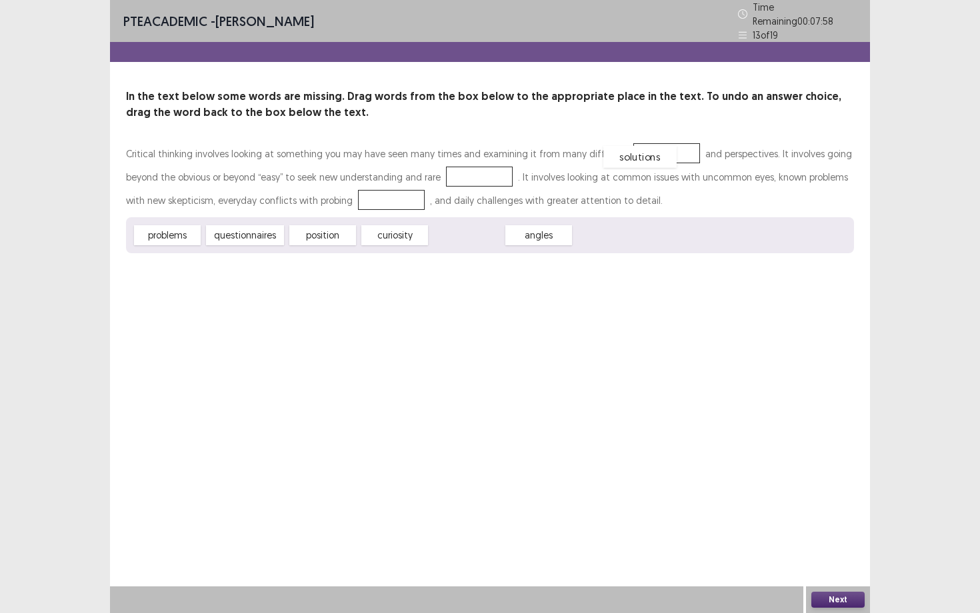
drag, startPoint x: 466, startPoint y: 229, endPoint x: 639, endPoint y: 150, distance: 190.6
drag, startPoint x: 639, startPoint y: 150, endPoint x: 558, endPoint y: 249, distance: 128.4
drag, startPoint x: 469, startPoint y: 237, endPoint x: 646, endPoint y: 155, distance: 195.1
drag, startPoint x: 389, startPoint y: 229, endPoint x: 489, endPoint y: 143, distance: 131.9
click at [489, 147] on div "curiosity" at bounding box center [481, 158] width 73 height 22
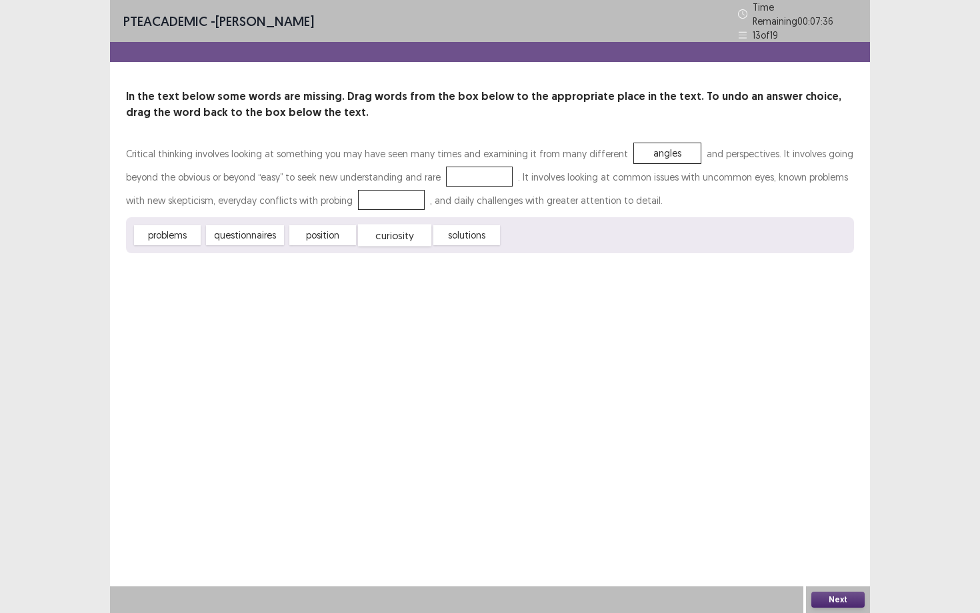
click at [411, 235] on div "curiosity" at bounding box center [394, 236] width 73 height 22
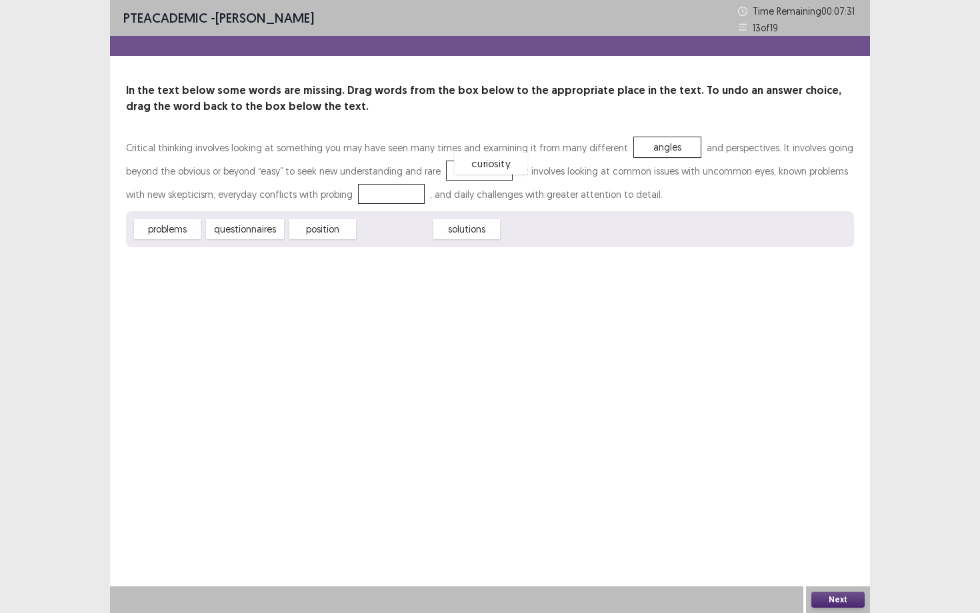
drag, startPoint x: 400, startPoint y: 227, endPoint x: 495, endPoint y: 160, distance: 116.3
drag, startPoint x: 163, startPoint y: 227, endPoint x: 400, endPoint y: 192, distance: 239.2
click at [799, 475] on button "Next" at bounding box center [837, 600] width 53 height 16
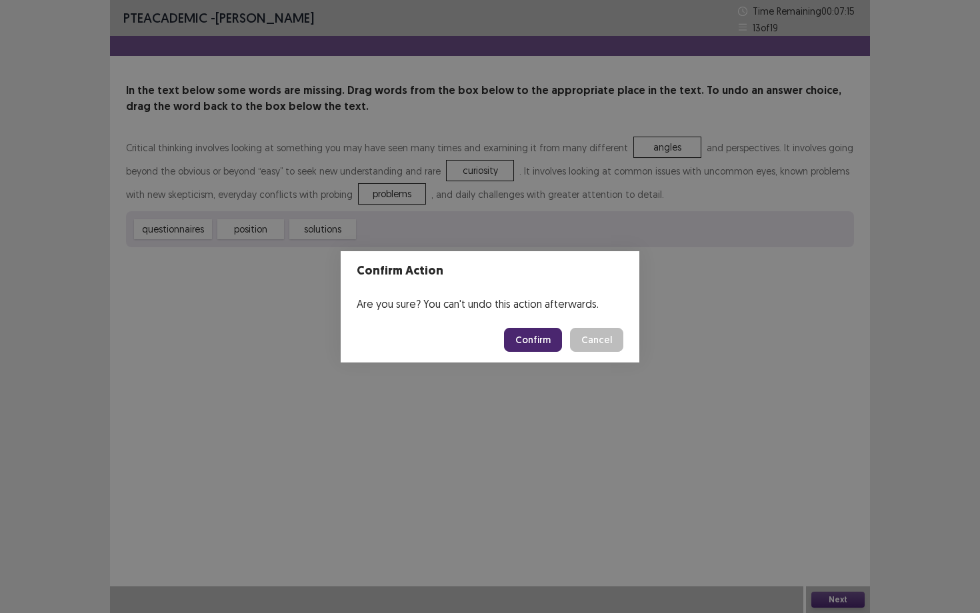
click at [551, 343] on button "Confirm" at bounding box center [533, 340] width 58 height 24
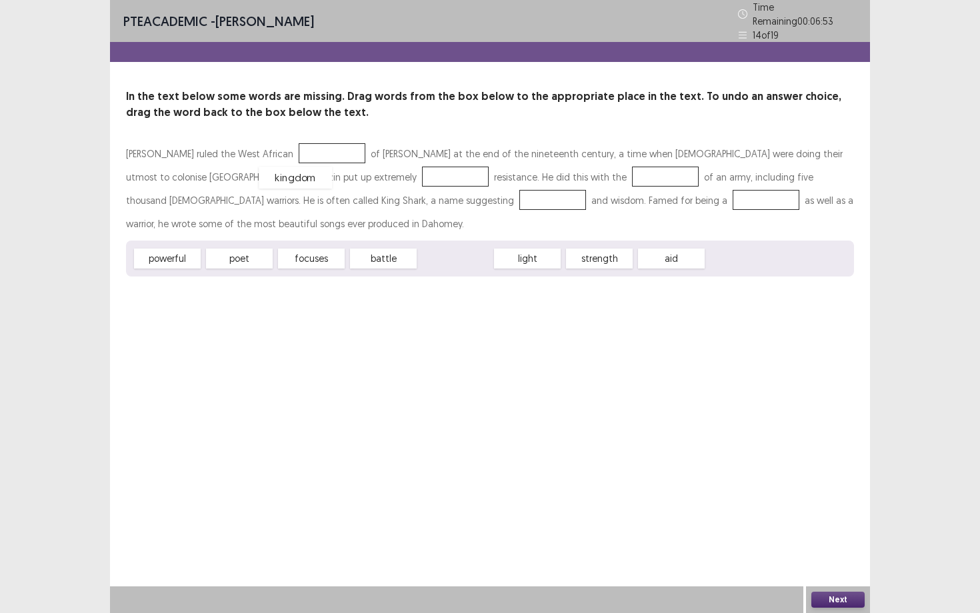
drag, startPoint x: 449, startPoint y: 228, endPoint x: 287, endPoint y: 145, distance: 181.8
drag, startPoint x: 167, startPoint y: 218, endPoint x: 207, endPoint y: 184, distance: 53.0
click at [209, 184] on div "[PERSON_NAME] ruled the West African kingdom of Dahomey at the end of the ninet…" at bounding box center [490, 209] width 728 height 135
drag, startPoint x: 173, startPoint y: 236, endPoint x: 238, endPoint y: 171, distance: 91.9
drag, startPoint x: 321, startPoint y: 232, endPoint x: 335, endPoint y: 229, distance: 14.4
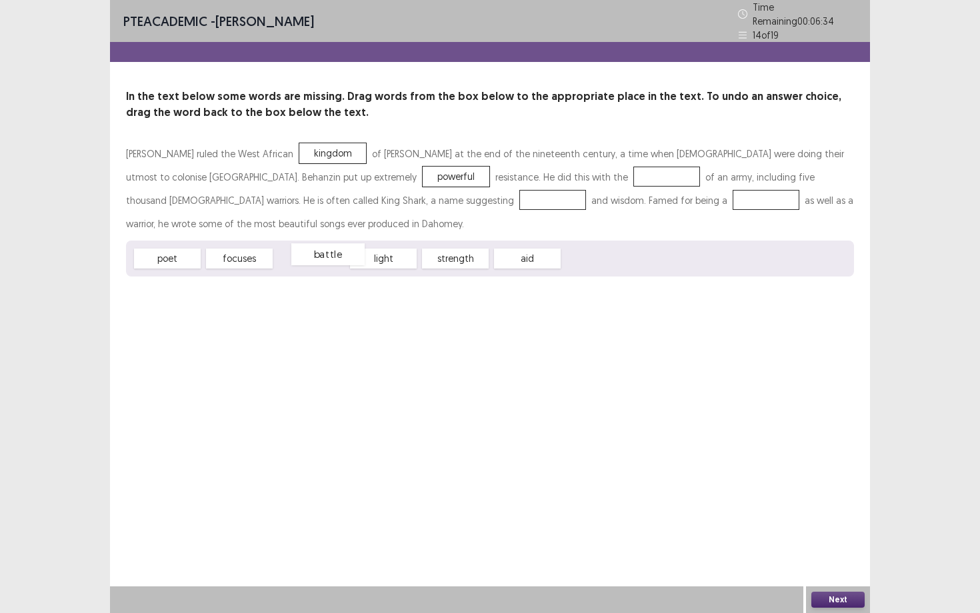
click at [335, 243] on div "battle" at bounding box center [327, 254] width 73 height 22
drag, startPoint x: 449, startPoint y: 232, endPoint x: 435, endPoint y: 175, distance: 58.5
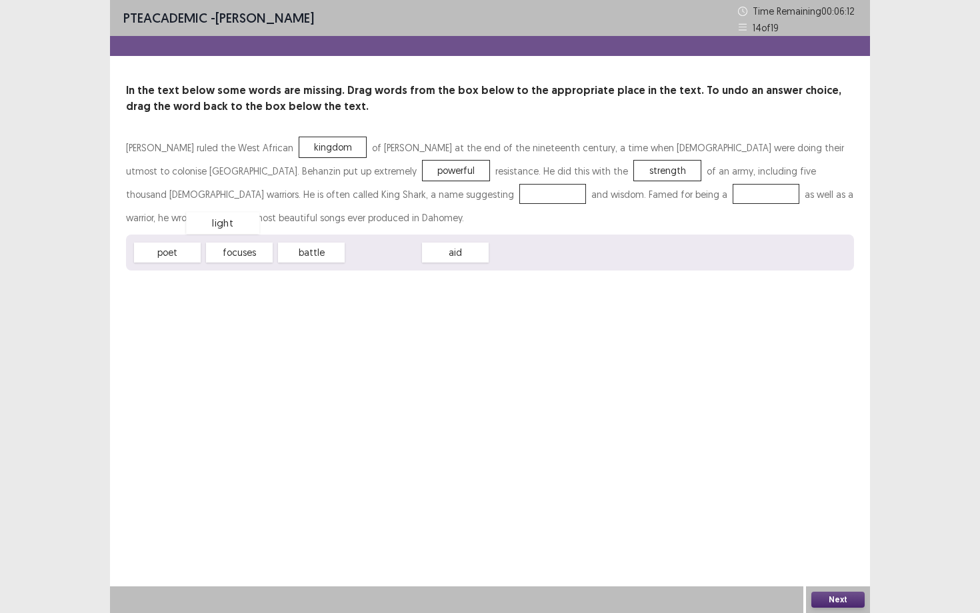
drag, startPoint x: 375, startPoint y: 227, endPoint x: 213, endPoint y: 196, distance: 165.6
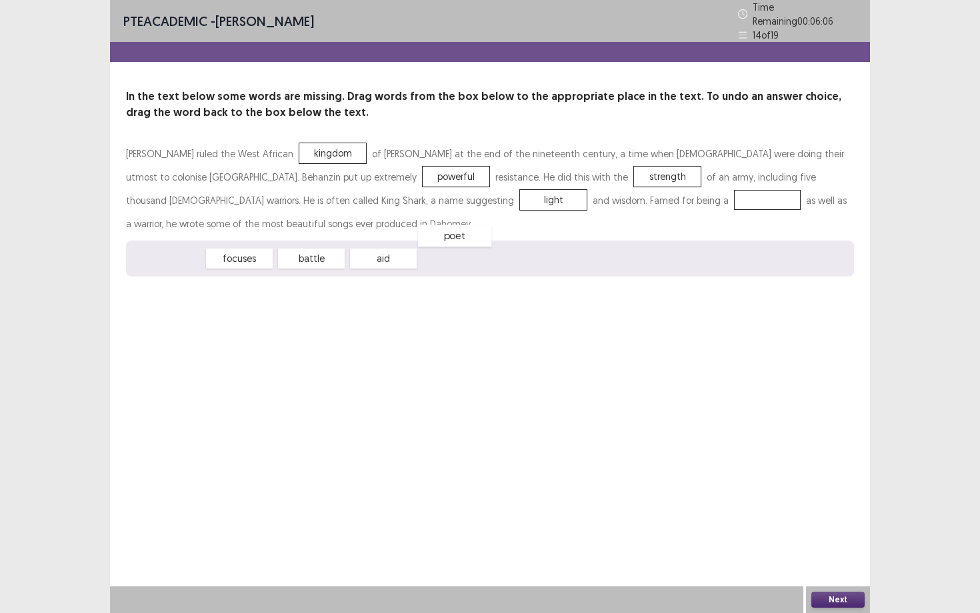
drag, startPoint x: 173, startPoint y: 227, endPoint x: 452, endPoint y: 193, distance: 281.4
click at [799, 475] on button "Next" at bounding box center [837, 600] width 53 height 16
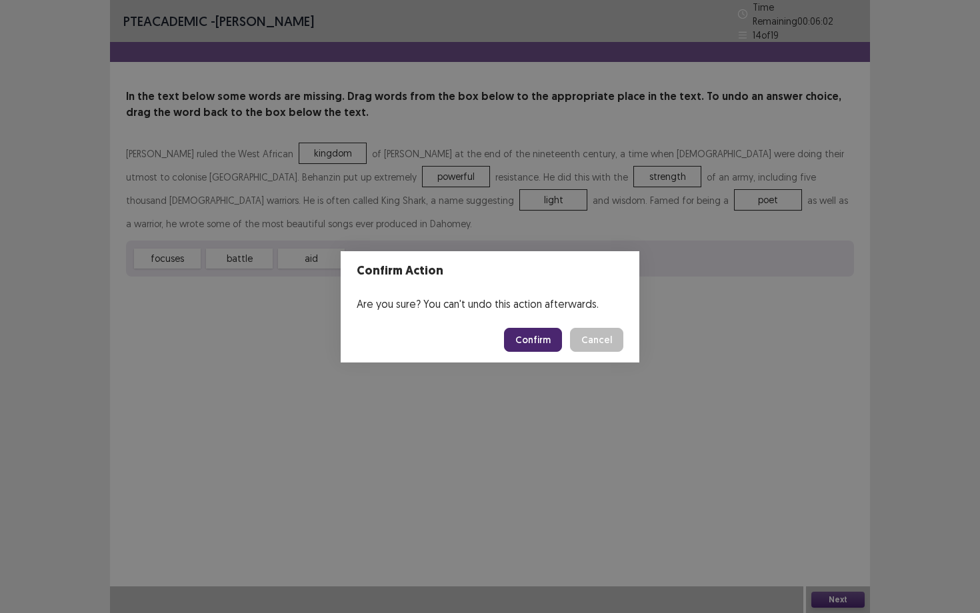
click at [533, 339] on button "Confirm" at bounding box center [533, 340] width 58 height 24
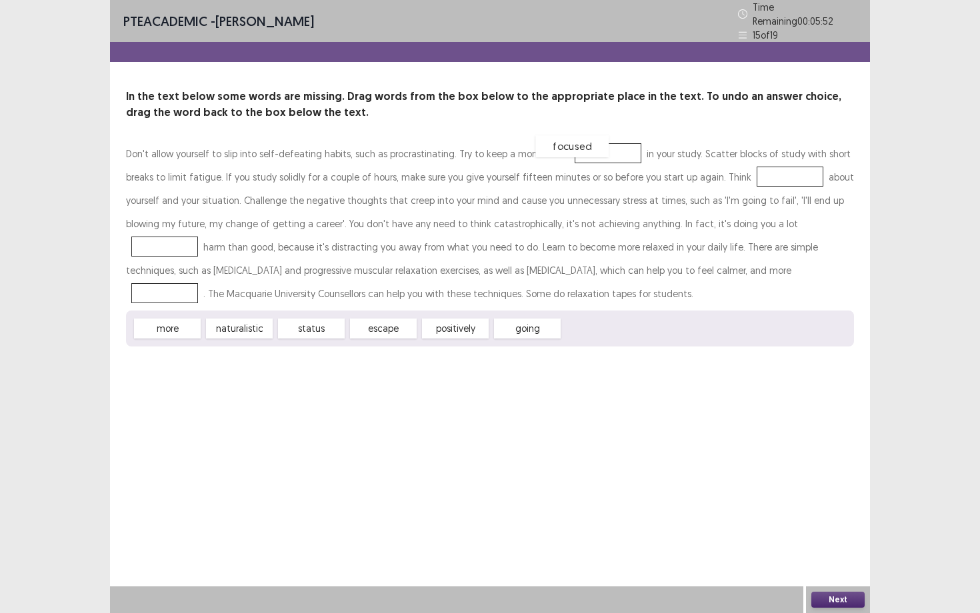
drag, startPoint x: 589, startPoint y: 320, endPoint x: 566, endPoint y: 137, distance: 184.8
drag, startPoint x: 453, startPoint y: 329, endPoint x: 736, endPoint y: 179, distance: 319.6
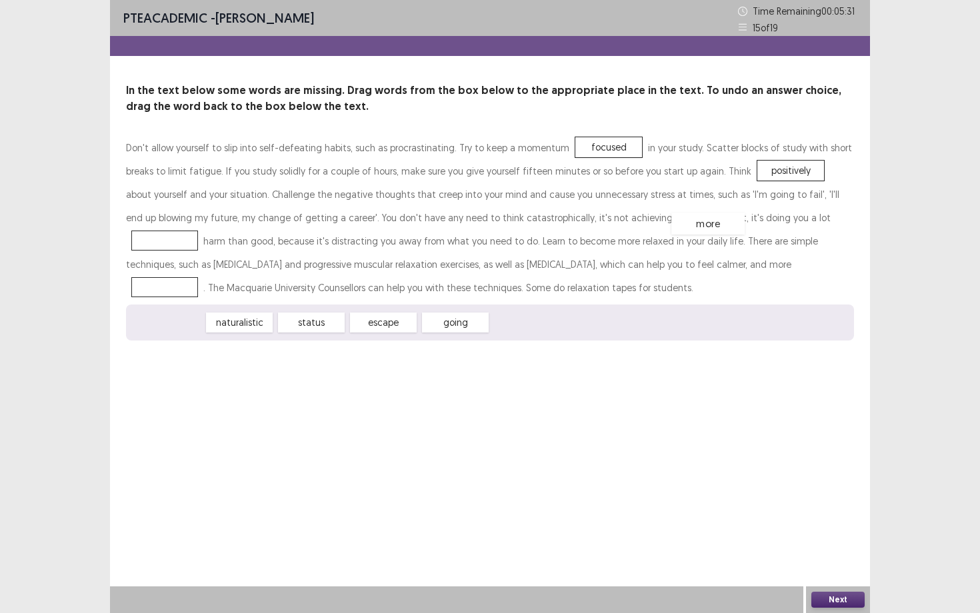
drag, startPoint x: 153, startPoint y: 317, endPoint x: 691, endPoint y: 213, distance: 548.5
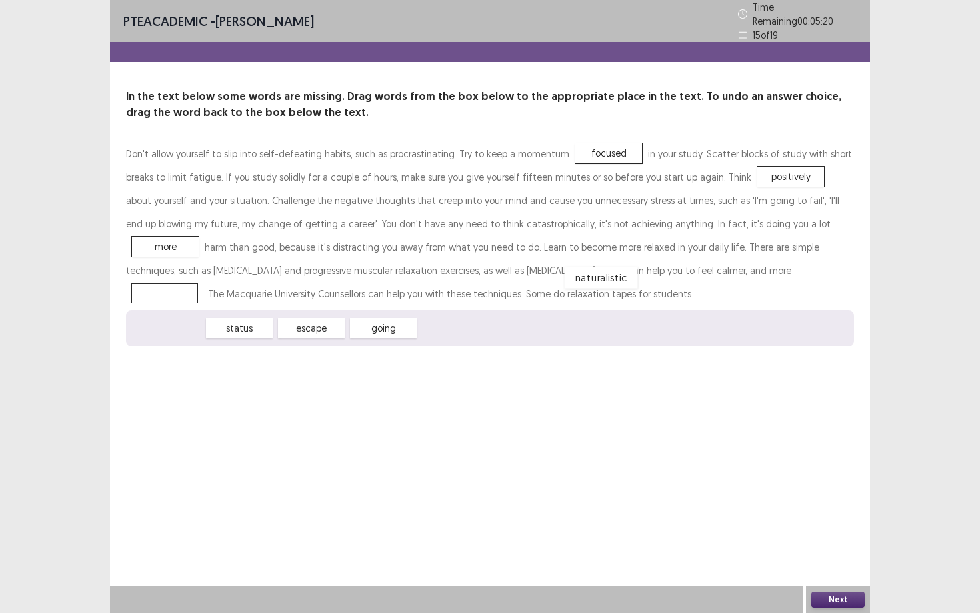
drag, startPoint x: 171, startPoint y: 321, endPoint x: 601, endPoint y: 262, distance: 433.3
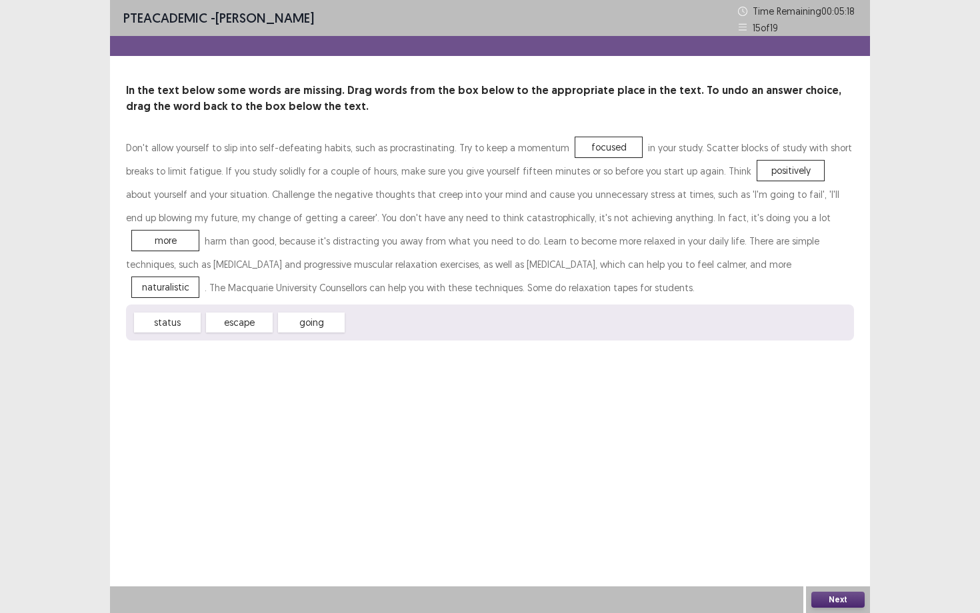
click at [799, 475] on button "Next" at bounding box center [837, 600] width 53 height 16
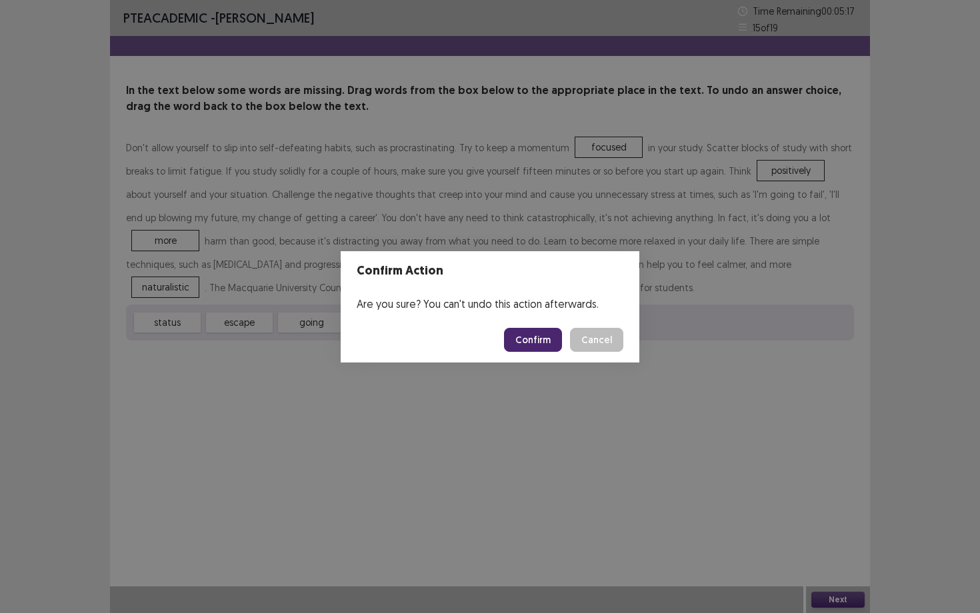
click at [546, 351] on button "Confirm" at bounding box center [533, 340] width 58 height 24
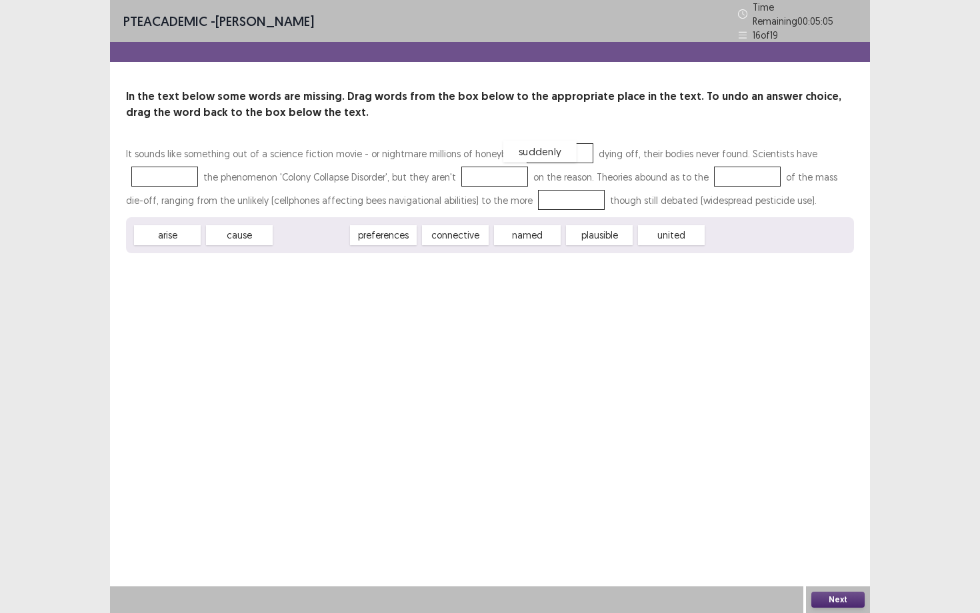
drag, startPoint x: 305, startPoint y: 235, endPoint x: 533, endPoint y: 151, distance: 242.9
drag, startPoint x: 453, startPoint y: 238, endPoint x: 173, endPoint y: 179, distance: 285.4
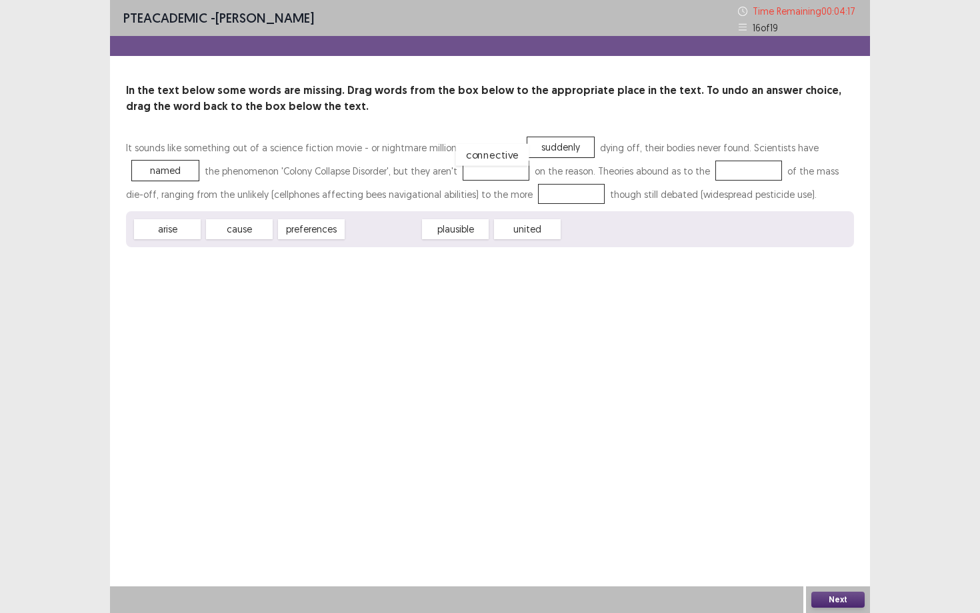
drag, startPoint x: 378, startPoint y: 229, endPoint x: 482, endPoint y: 155, distance: 128.0
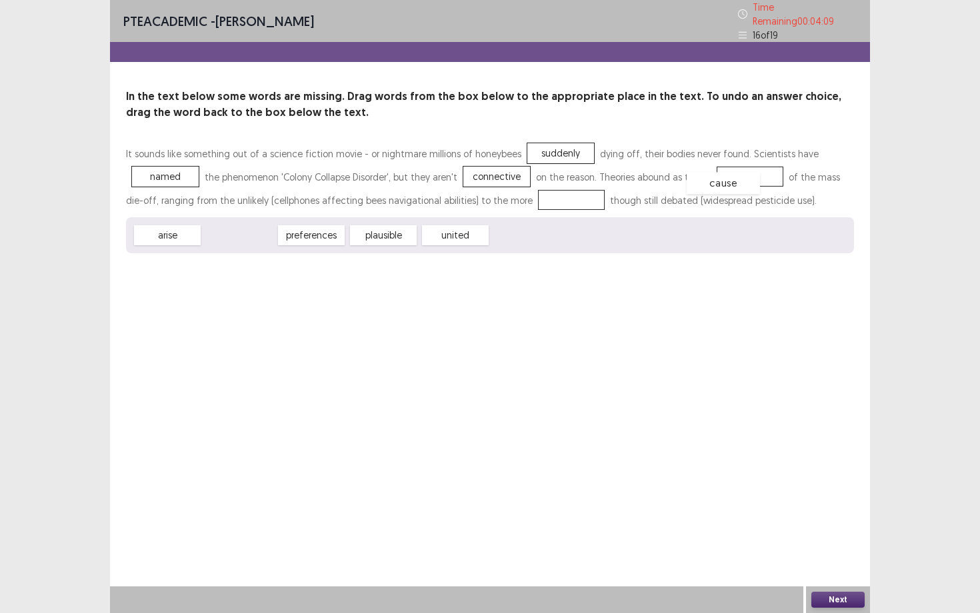
drag, startPoint x: 237, startPoint y: 229, endPoint x: 727, endPoint y: 175, distance: 493.0
drag, startPoint x: 175, startPoint y: 233, endPoint x: 543, endPoint y: 203, distance: 368.5
click at [799, 475] on div "Next" at bounding box center [838, 600] width 64 height 27
click at [799, 475] on button "Next" at bounding box center [837, 600] width 53 height 16
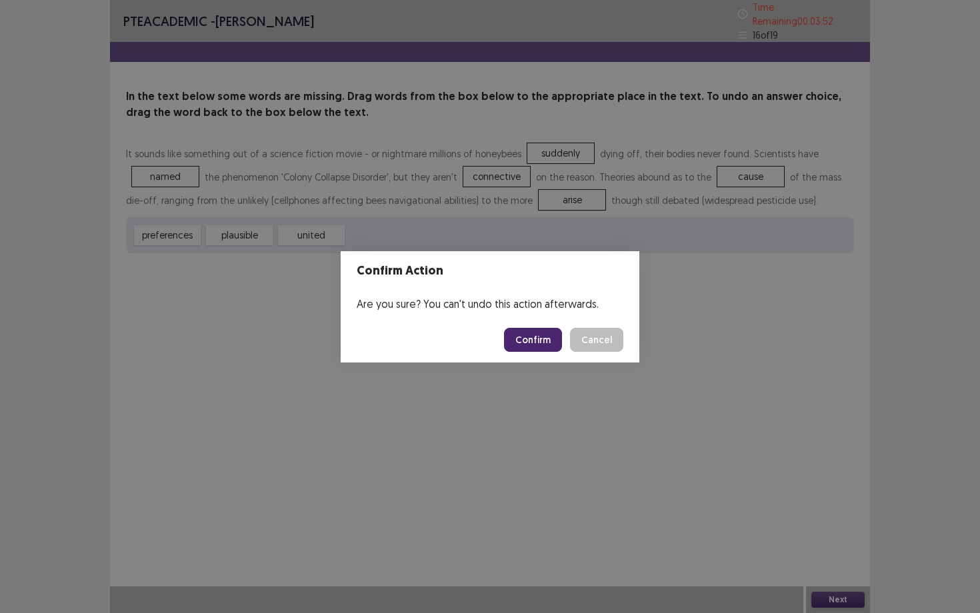
click at [540, 344] on button "Confirm" at bounding box center [533, 340] width 58 height 24
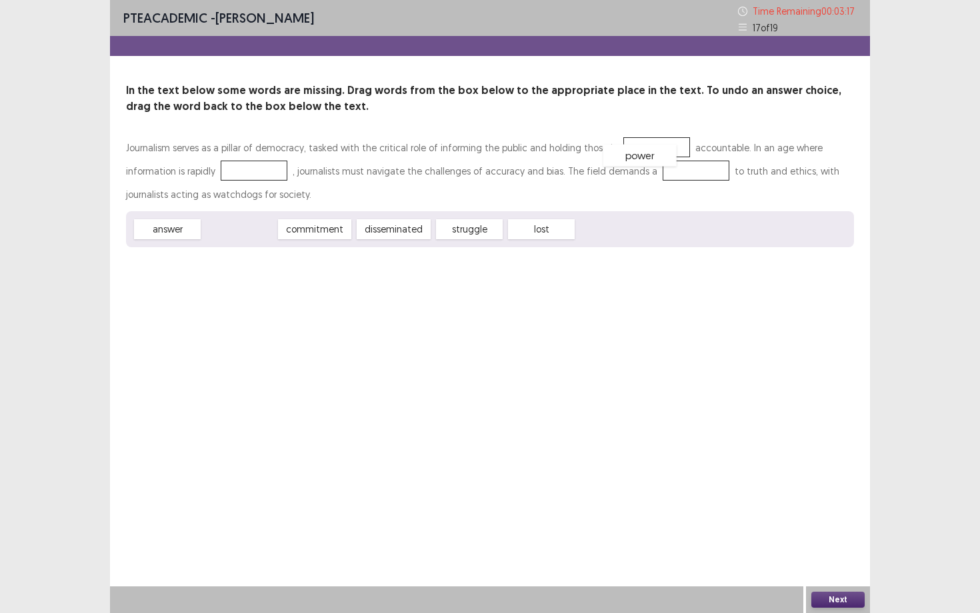
drag, startPoint x: 235, startPoint y: 221, endPoint x: 636, endPoint y: 147, distance: 407.4
drag, startPoint x: 309, startPoint y: 237, endPoint x: 198, endPoint y: 177, distance: 125.6
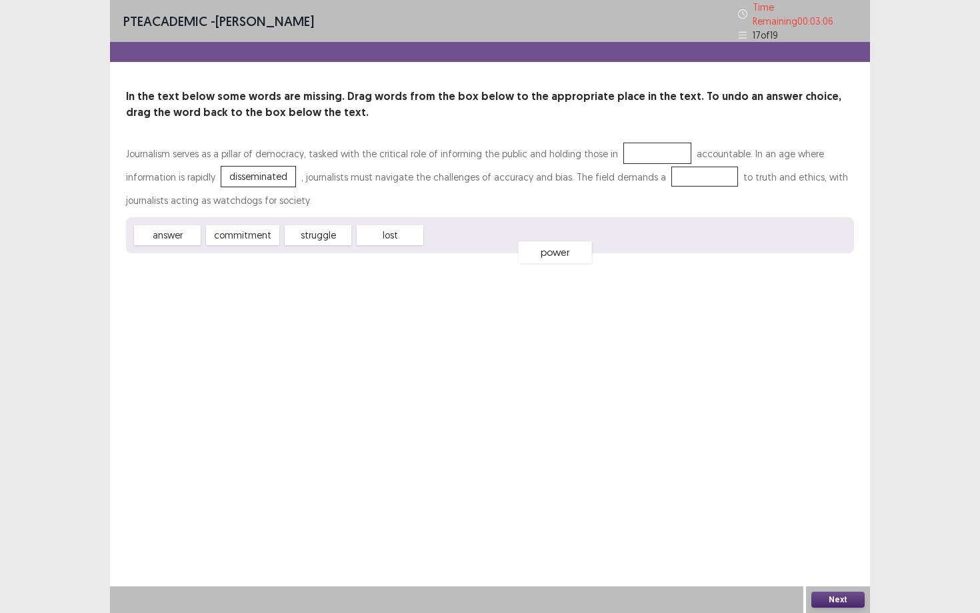
drag, startPoint x: 641, startPoint y: 141, endPoint x: 537, endPoint y: 238, distance: 141.5
drag, startPoint x: 232, startPoint y: 235, endPoint x: 632, endPoint y: 148, distance: 409.2
drag, startPoint x: 619, startPoint y: 142, endPoint x: 618, endPoint y: 167, distance: 24.7
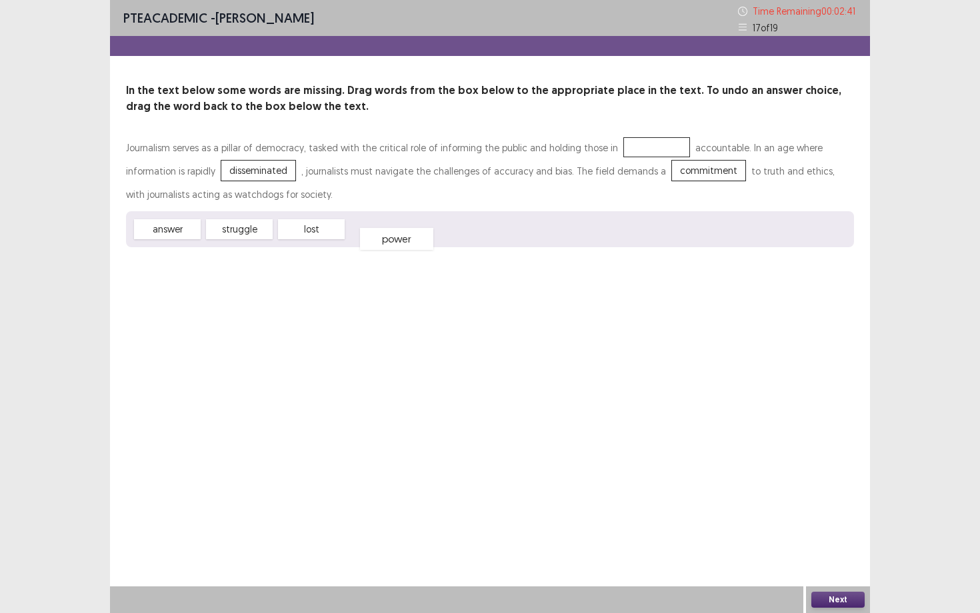
drag, startPoint x: 381, startPoint y: 228, endPoint x: 394, endPoint y: 236, distance: 15.0
click at [395, 237] on div "power" at bounding box center [396, 239] width 73 height 22
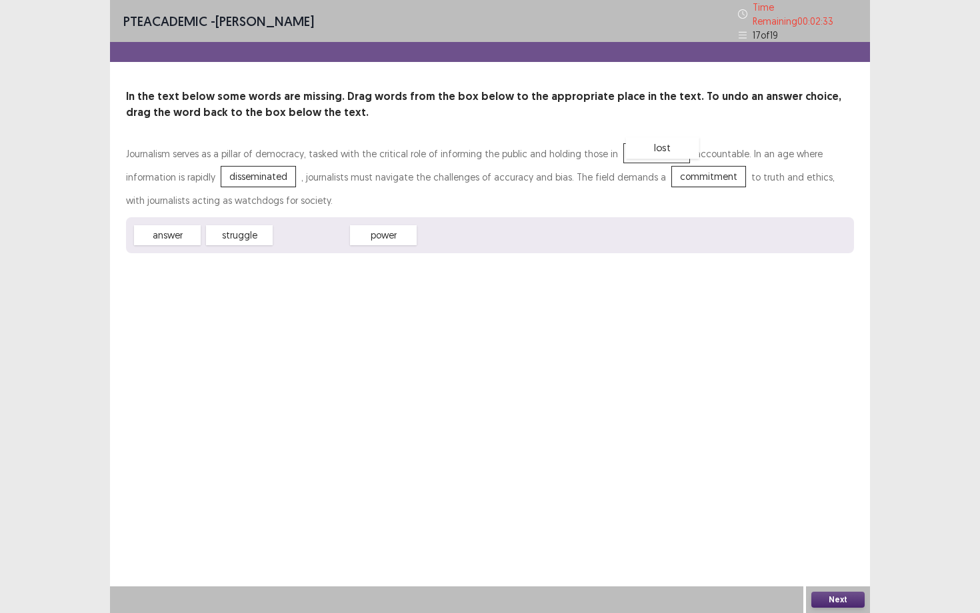
drag, startPoint x: 317, startPoint y: 228, endPoint x: 662, endPoint y: 138, distance: 356.2
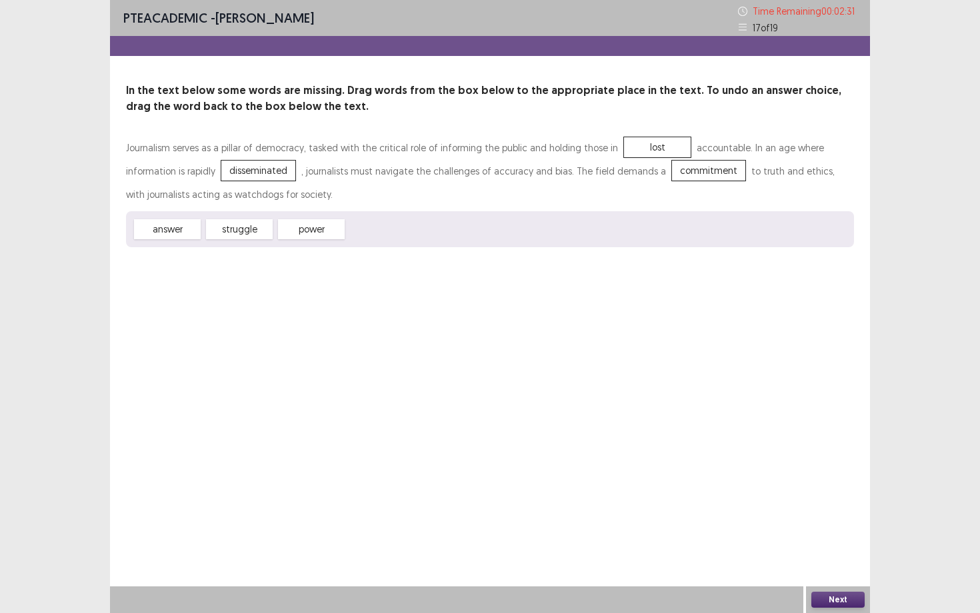
click at [799, 475] on button "Next" at bounding box center [837, 600] width 53 height 16
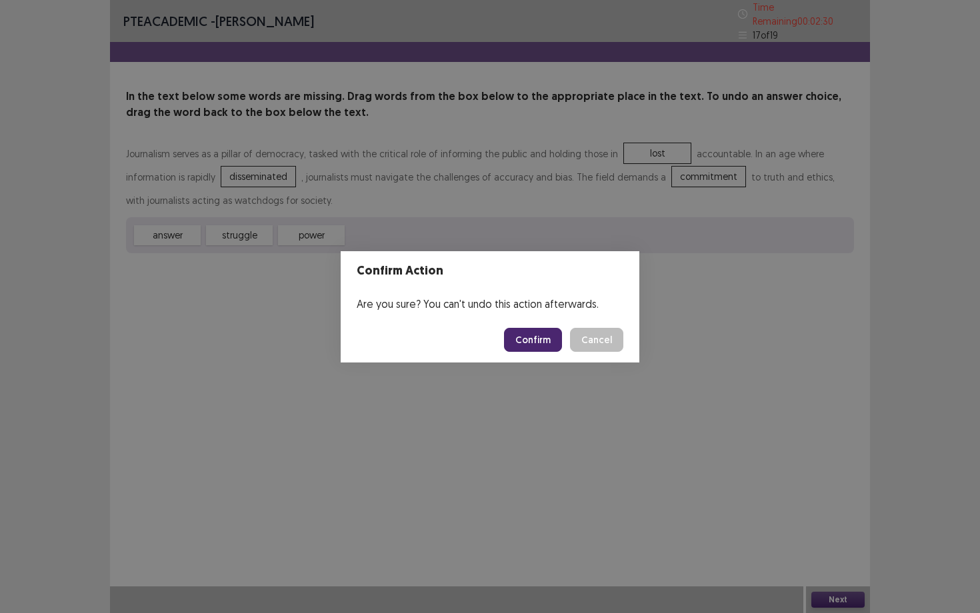
click at [565, 347] on div "Confirm Cancel" at bounding box center [563, 340] width 119 height 24
click at [539, 339] on button "Confirm" at bounding box center [533, 340] width 58 height 24
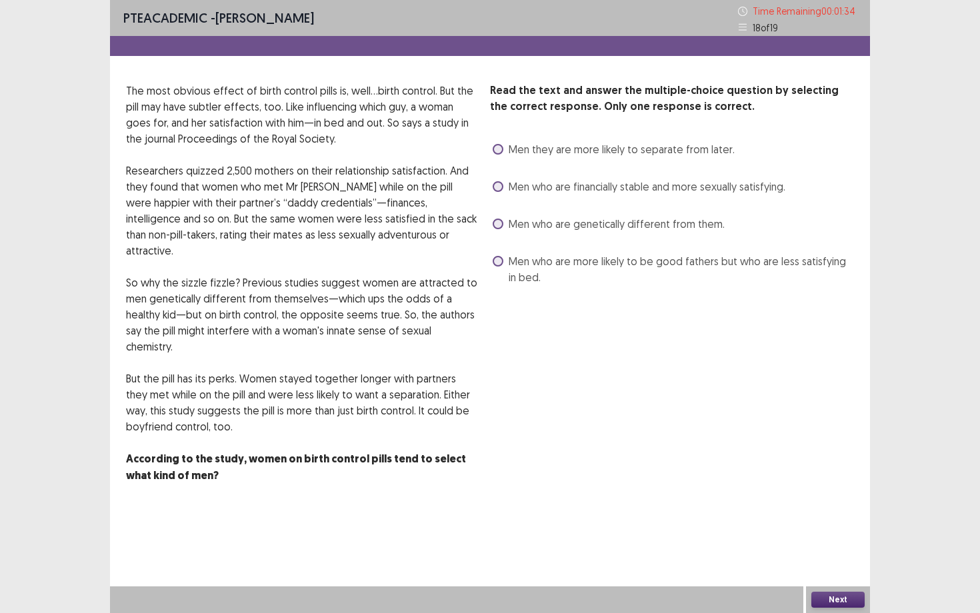
click at [569, 192] on span "Men who are financially stable and more sexually satisfying." at bounding box center [647, 187] width 277 height 16
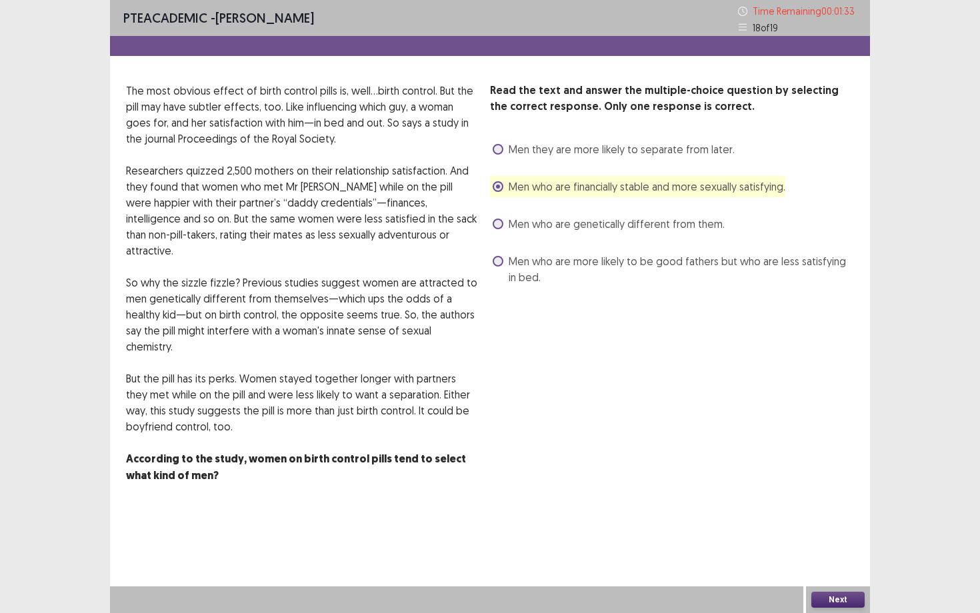
click at [799, 475] on button "Next" at bounding box center [837, 600] width 53 height 16
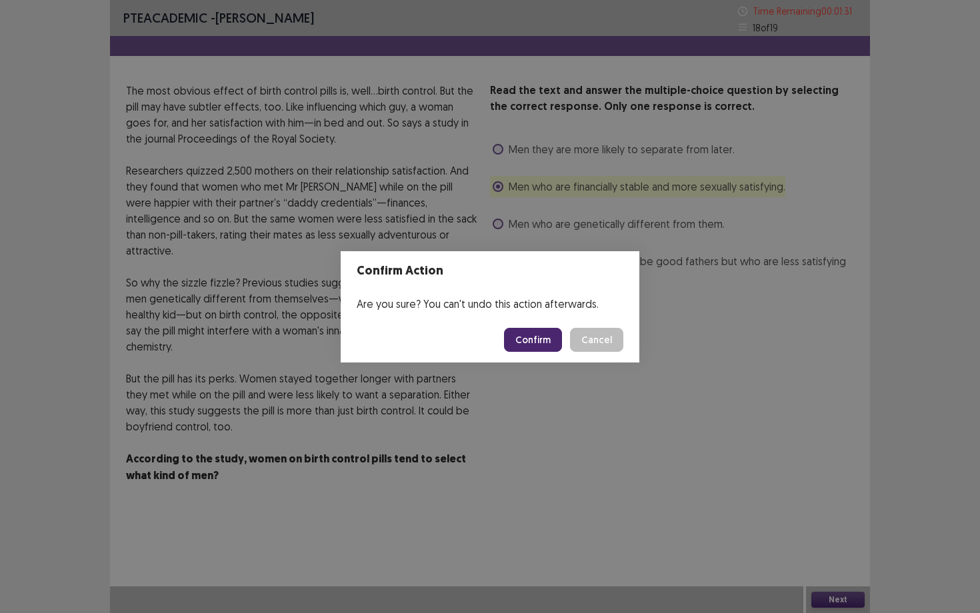
click at [544, 347] on button "Confirm" at bounding box center [533, 340] width 58 height 24
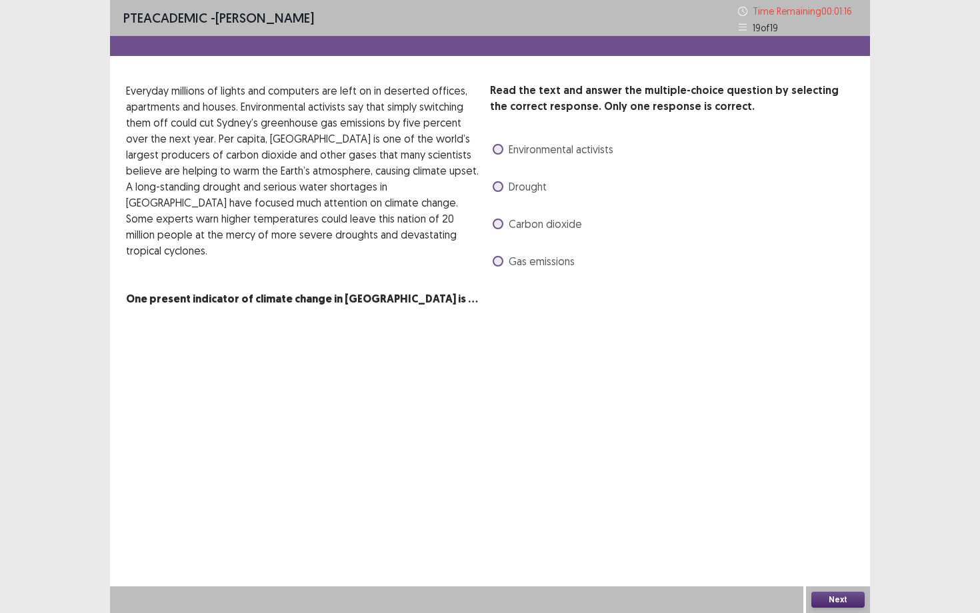
click at [531, 226] on span "Carbon dioxide" at bounding box center [545, 224] width 73 height 16
click at [799, 475] on button "Next" at bounding box center [837, 600] width 53 height 16
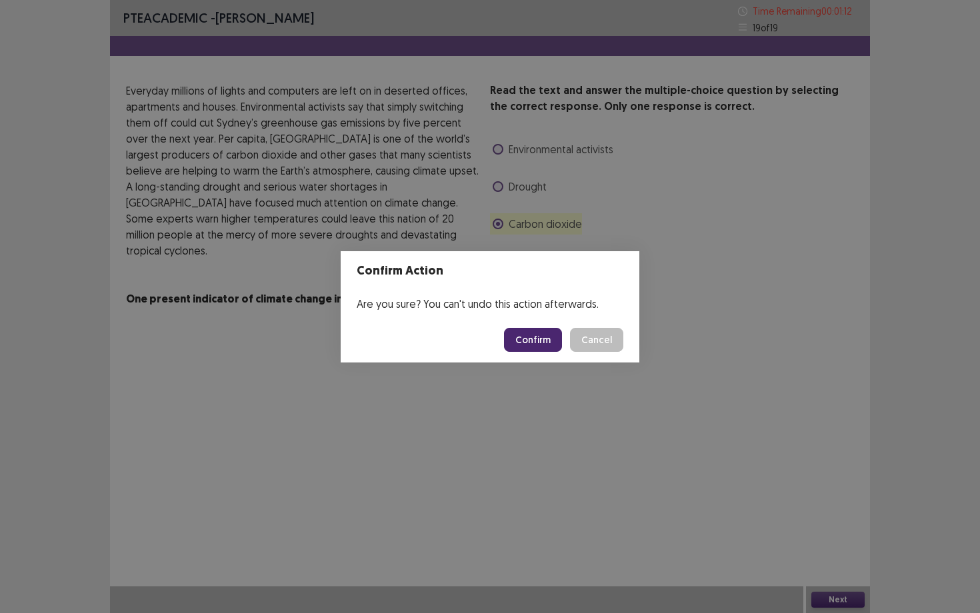
click at [539, 341] on button "Confirm" at bounding box center [533, 340] width 58 height 24
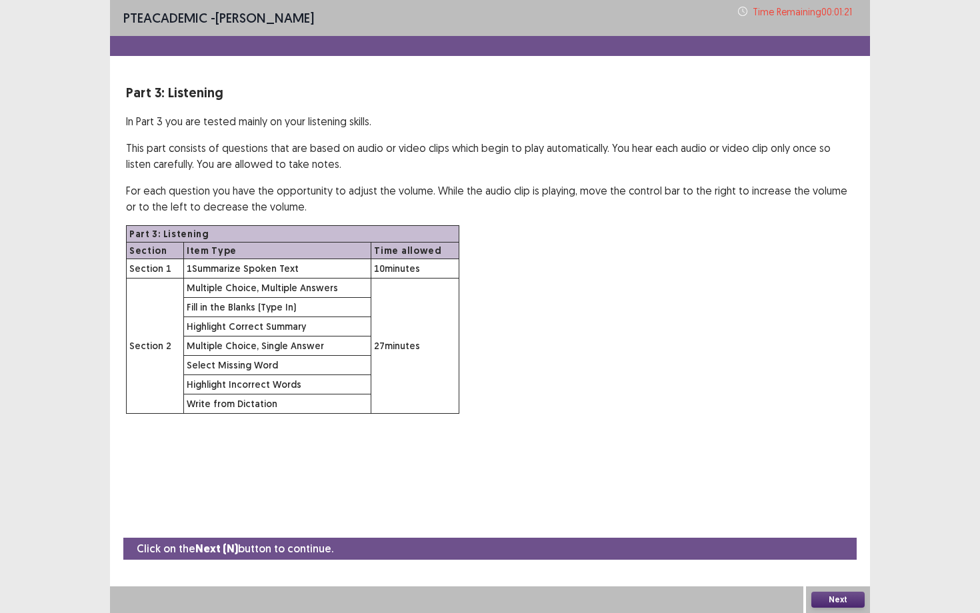
click at [799, 475] on button "Next" at bounding box center [837, 600] width 53 height 16
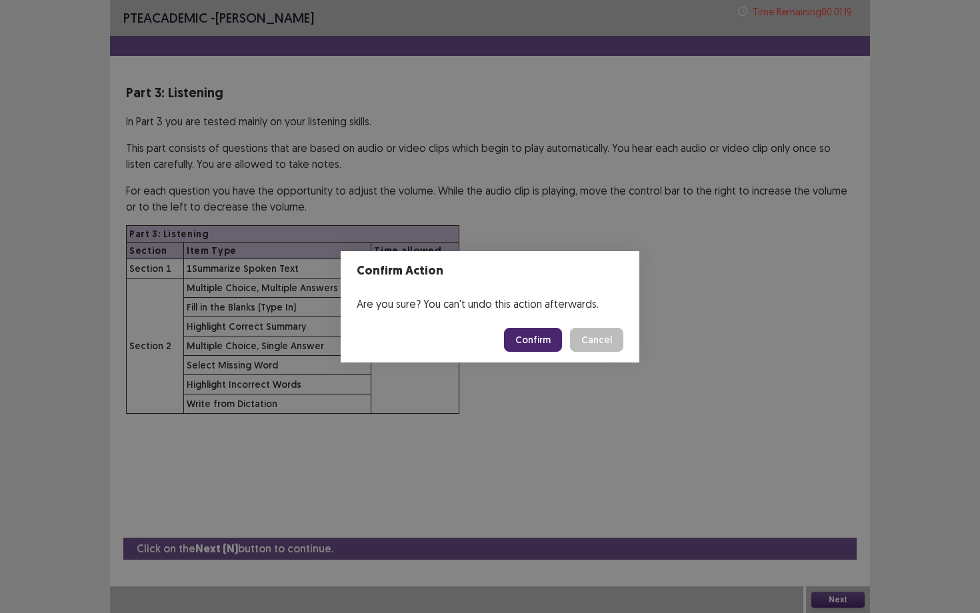
click at [531, 329] on button "Confirm" at bounding box center [533, 340] width 58 height 24
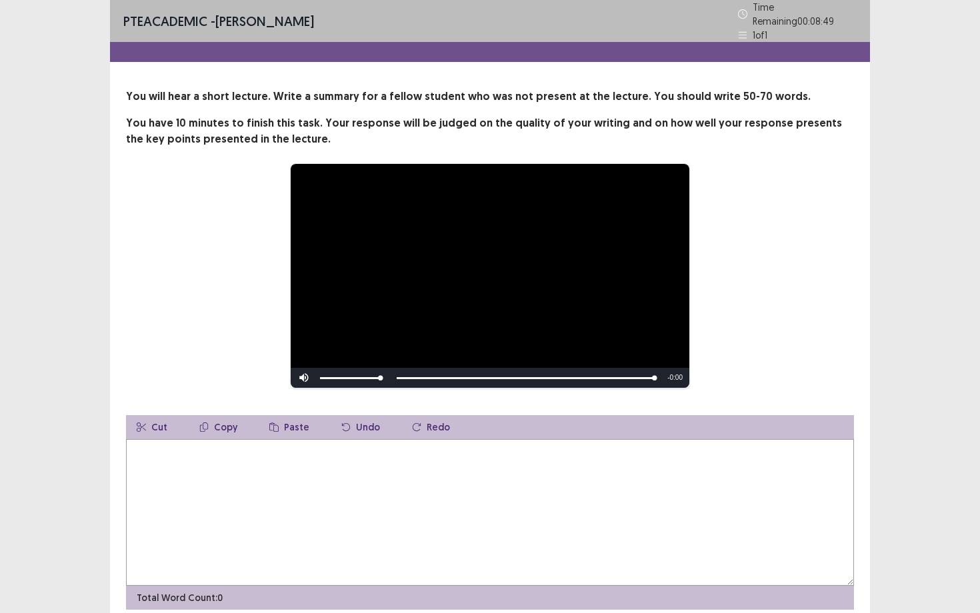
click at [145, 453] on textarea at bounding box center [490, 512] width 728 height 147
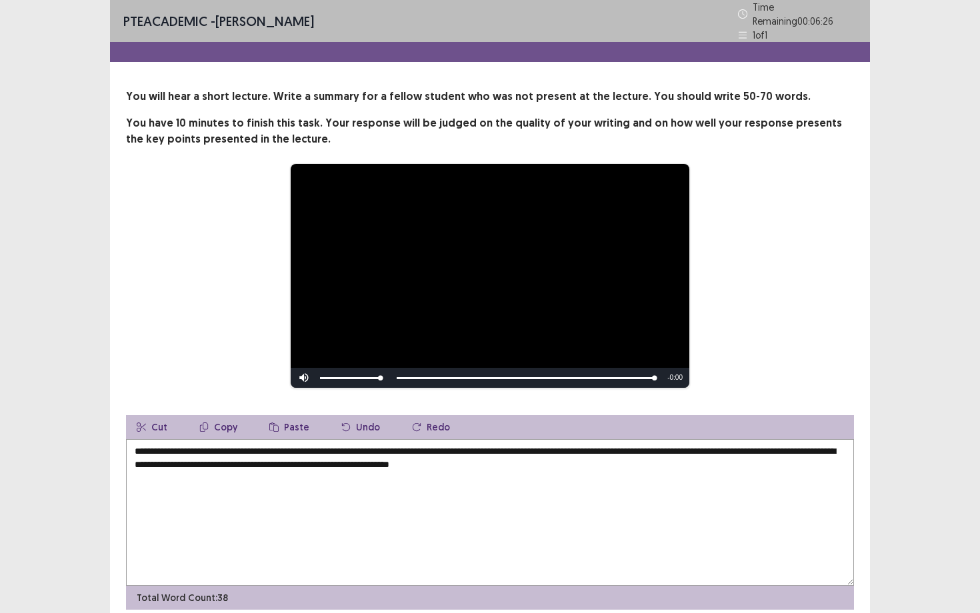
click at [587, 462] on textarea "**********" at bounding box center [490, 512] width 728 height 147
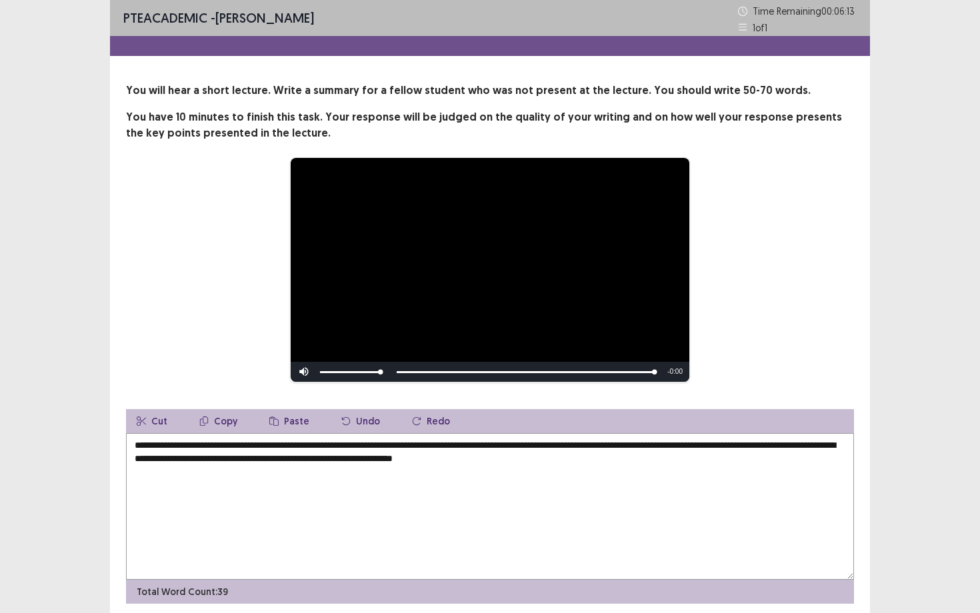
click at [625, 464] on textarea "**********" at bounding box center [490, 506] width 728 height 147
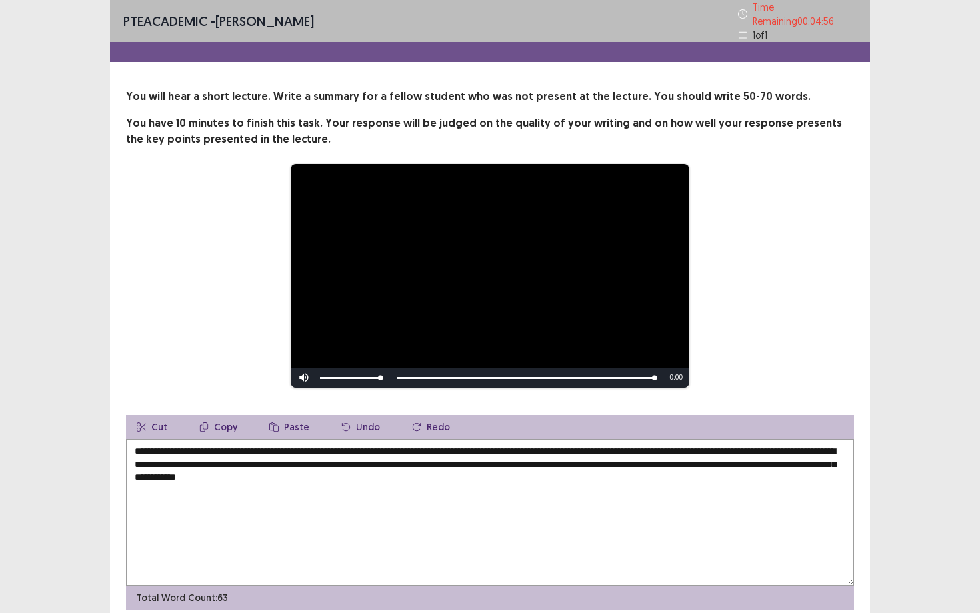
type textarea "**********"
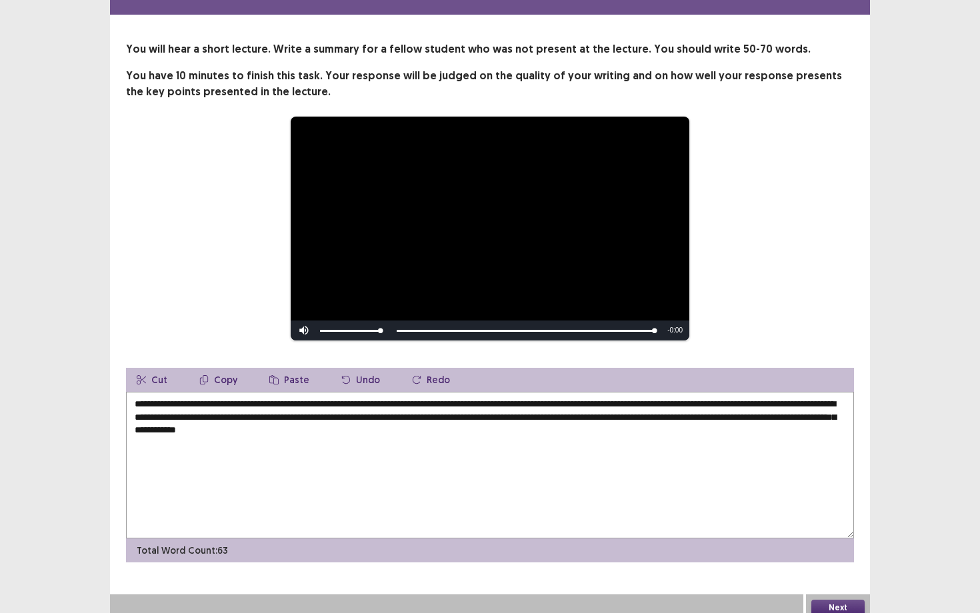
scroll to position [49, 0]
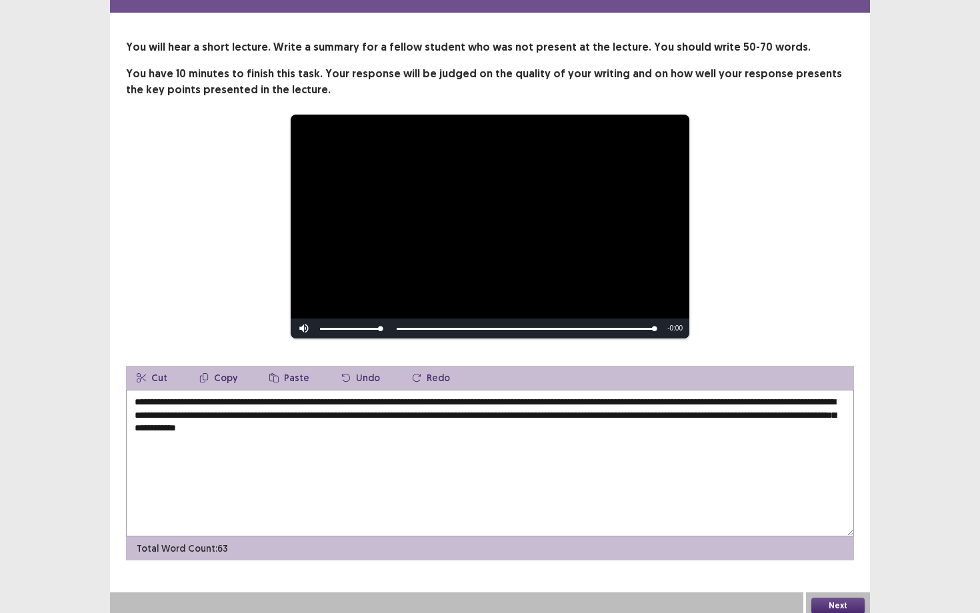
click at [799, 475] on div "**********" at bounding box center [490, 285] width 760 height 669
click at [799, 475] on button "Next" at bounding box center [837, 606] width 53 height 16
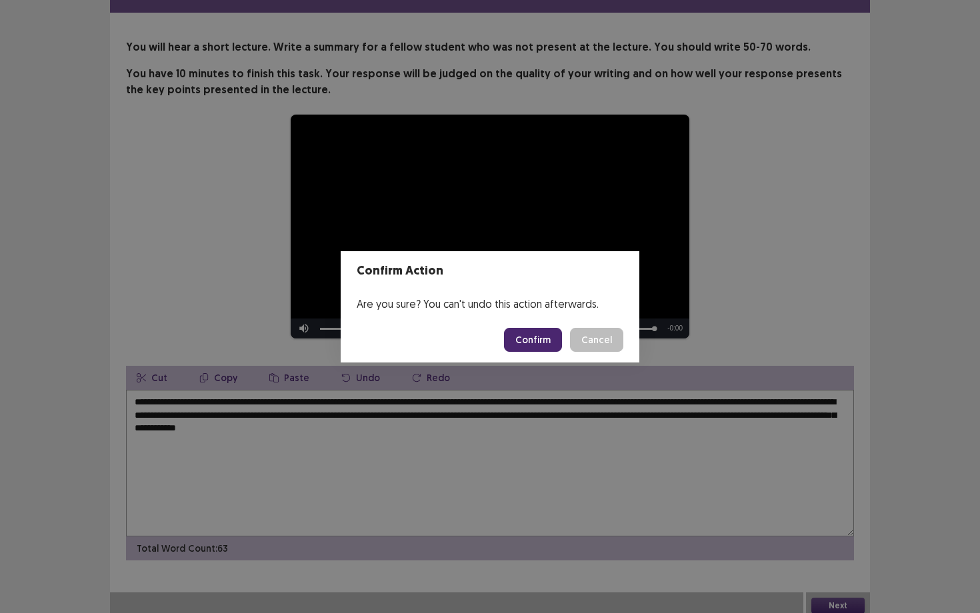
click at [540, 341] on button "Confirm" at bounding box center [533, 340] width 58 height 24
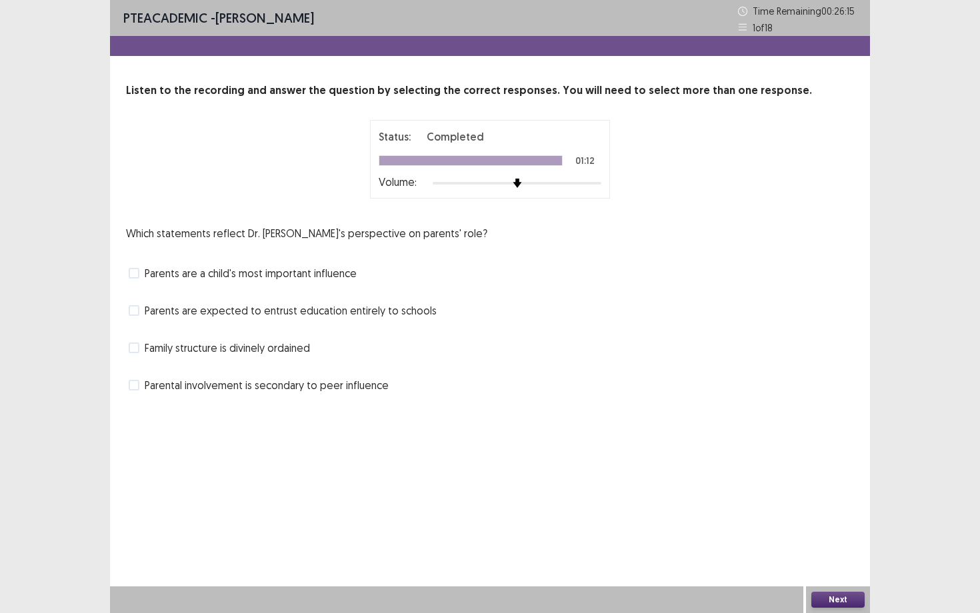
click at [318, 269] on span "Parents are a child's most important influence" at bounding box center [251, 273] width 212 height 16
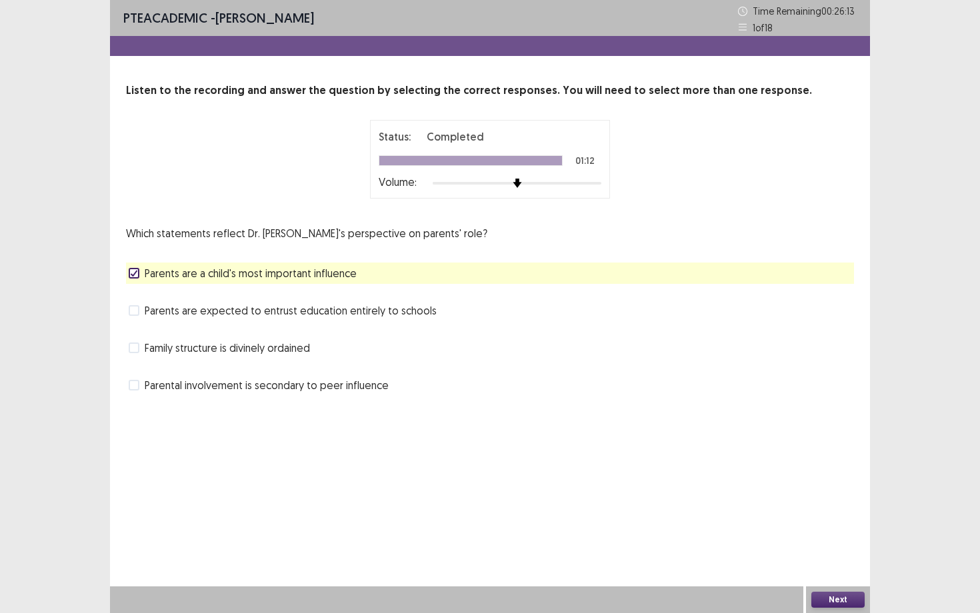
click at [799, 475] on button "Next" at bounding box center [837, 600] width 53 height 16
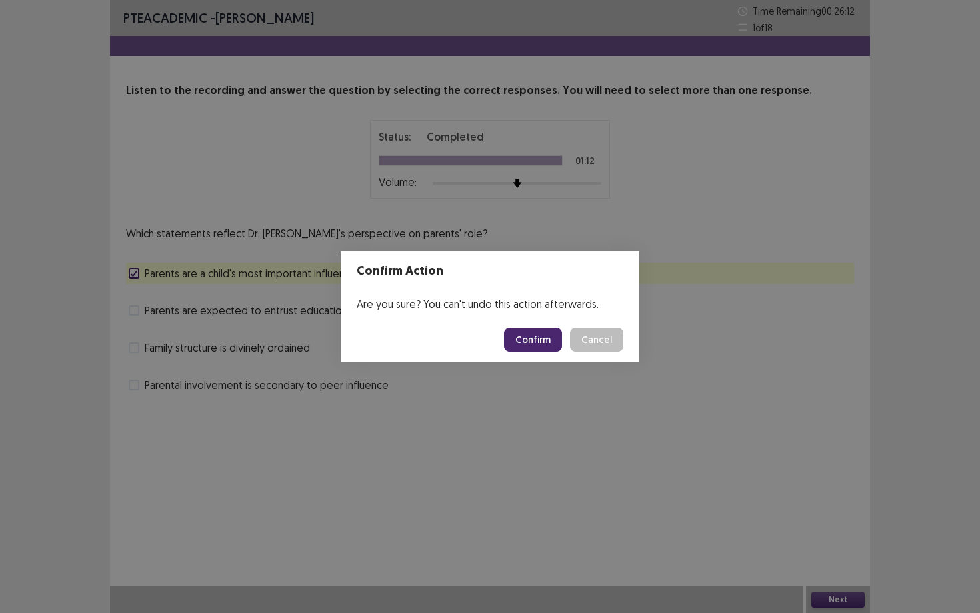
click at [535, 342] on button "Confirm" at bounding box center [533, 340] width 58 height 24
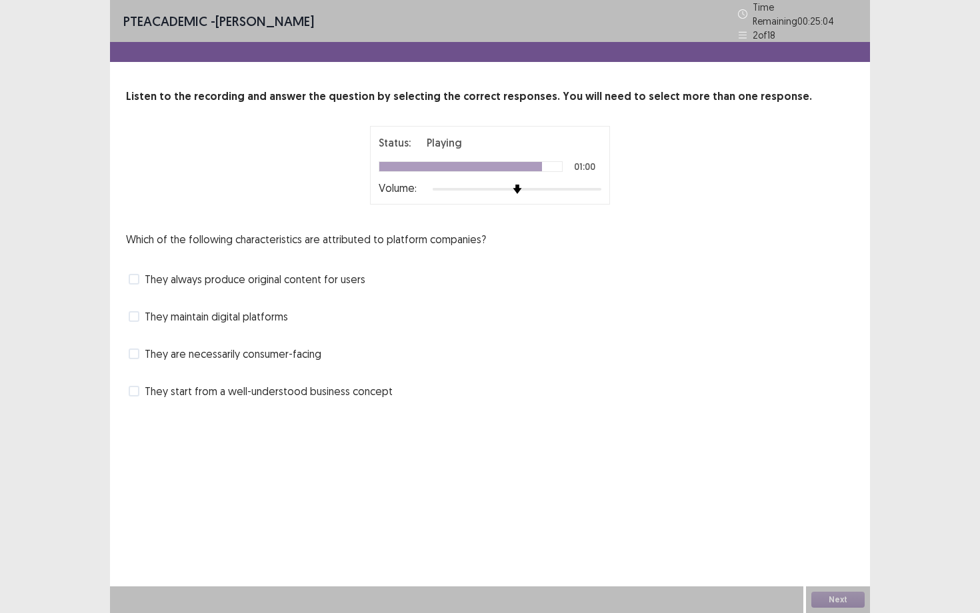
click at [383, 389] on span "They start from a well-understood business concept" at bounding box center [269, 391] width 248 height 16
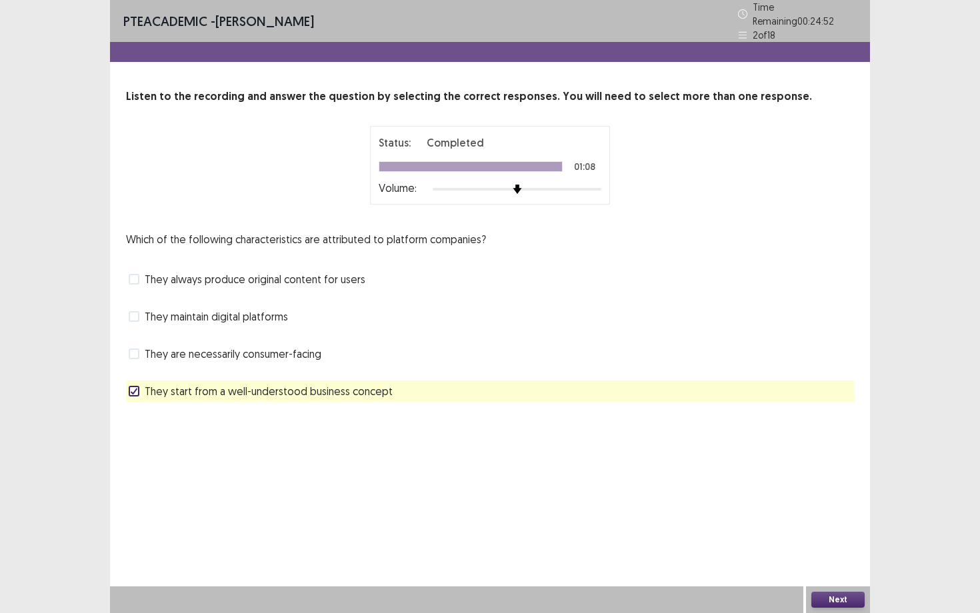
click at [268, 315] on span "They maintain digital platforms" at bounding box center [216, 317] width 143 height 16
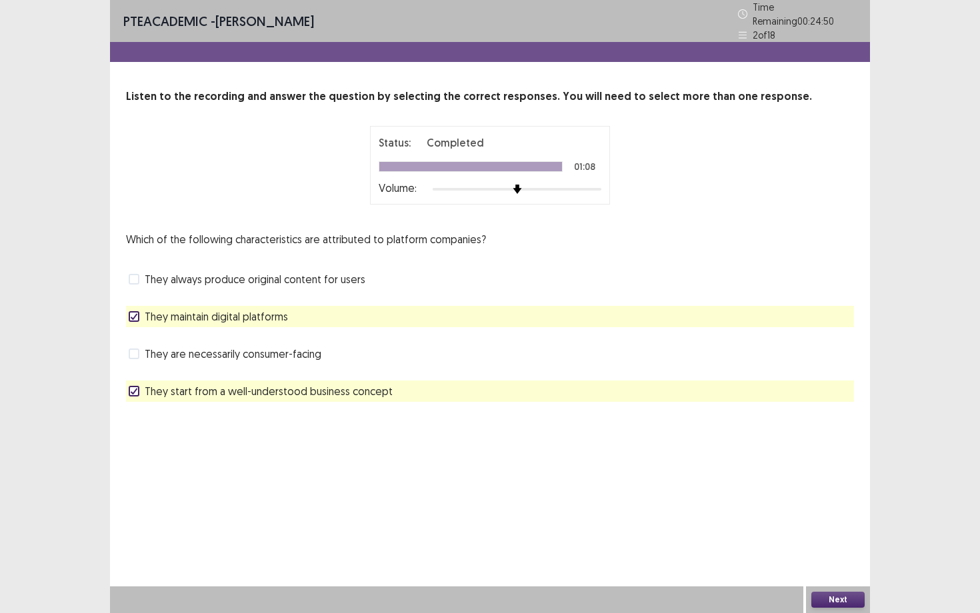
click at [799, 475] on button "Next" at bounding box center [837, 600] width 53 height 16
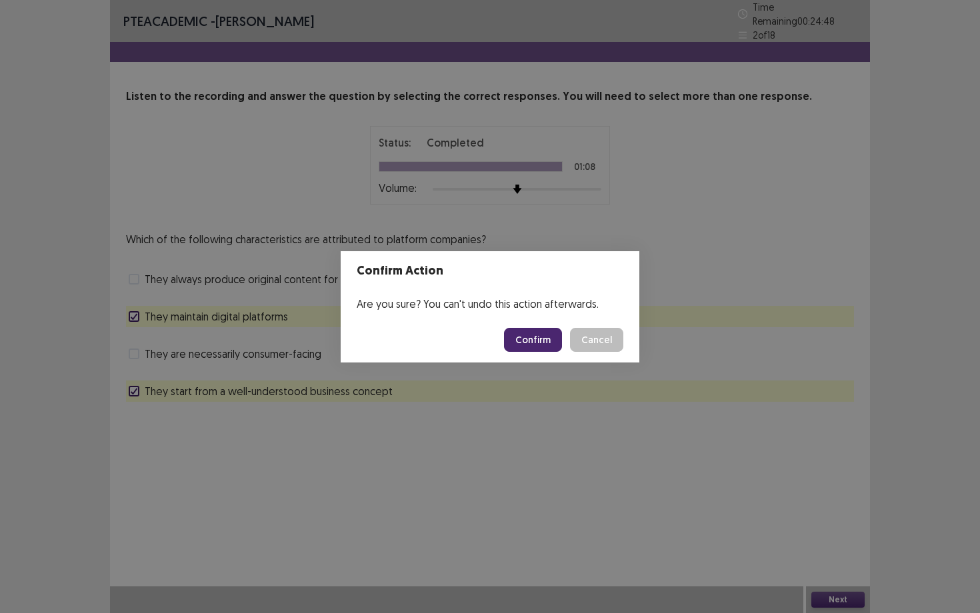
click at [537, 343] on button "Confirm" at bounding box center [533, 340] width 58 height 24
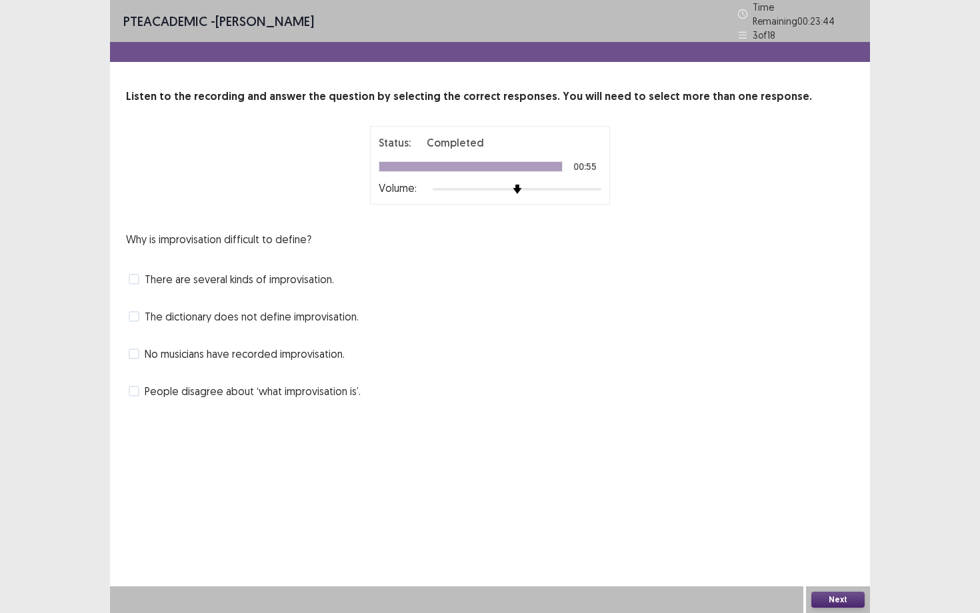
click at [328, 282] on div "There are several kinds of improvisation." at bounding box center [490, 279] width 728 height 21
click at [292, 281] on span "There are several kinds of improvisation." at bounding box center [239, 279] width 189 height 16
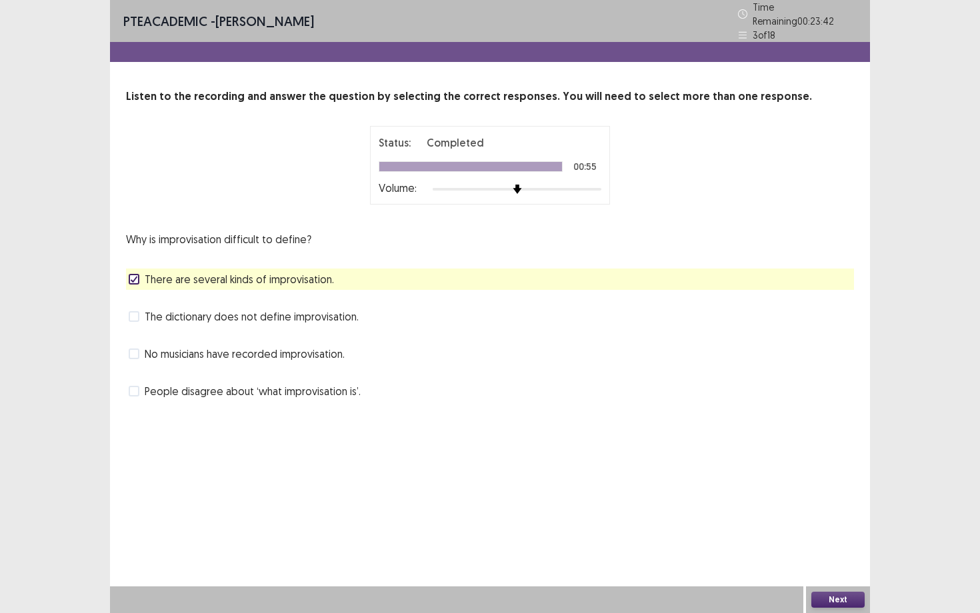
click at [799, 475] on button "Next" at bounding box center [837, 600] width 53 height 16
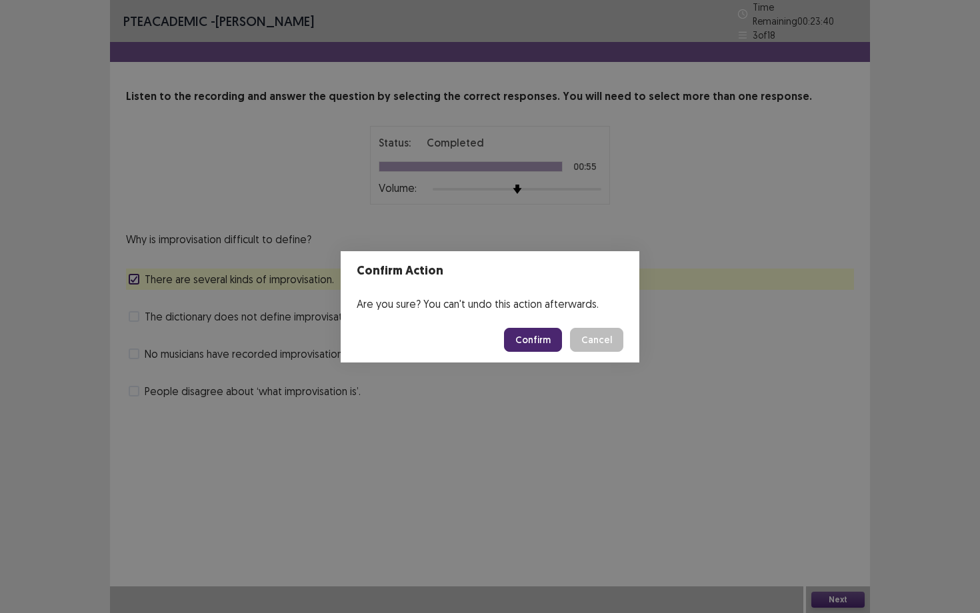
click at [547, 337] on button "Confirm" at bounding box center [533, 340] width 58 height 24
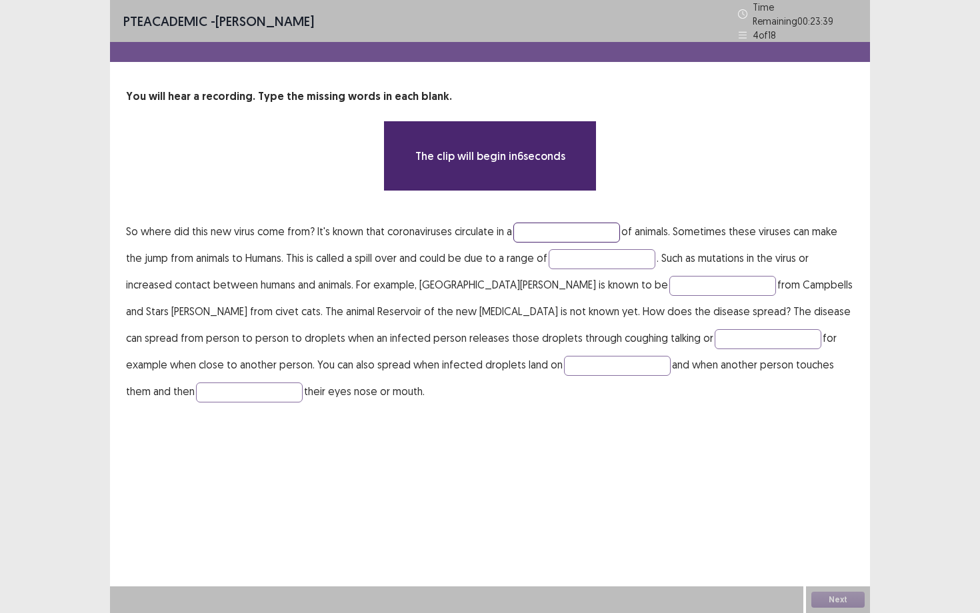
click at [545, 228] on input "text" at bounding box center [566, 233] width 107 height 20
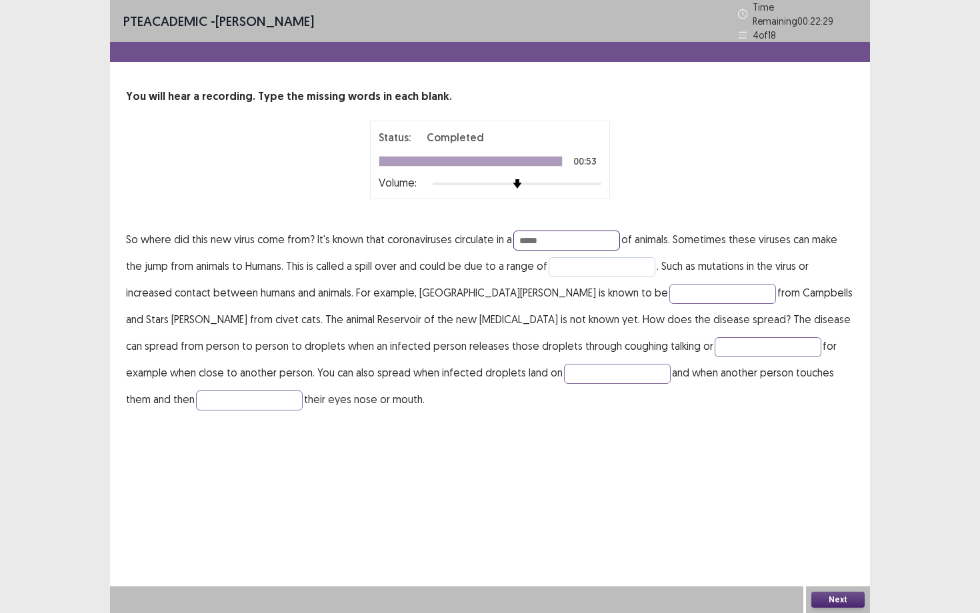
type input "*****"
click at [586, 263] on input "text" at bounding box center [602, 267] width 107 height 20
type input "*******"
click at [669, 290] on input "text" at bounding box center [722, 294] width 107 height 20
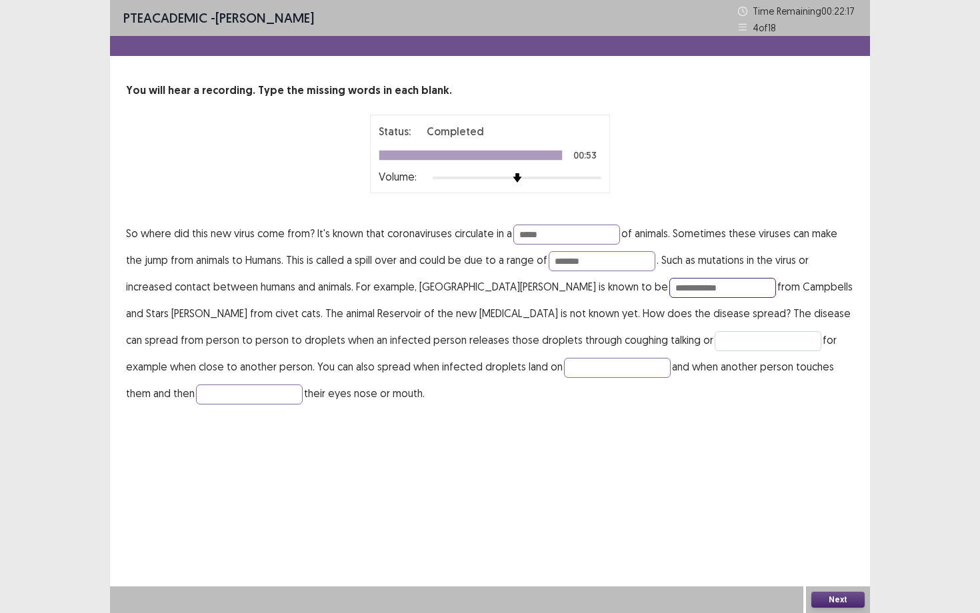
type input "**********"
click at [715, 336] on input "text" at bounding box center [768, 341] width 107 height 20
type input "********"
click at [564, 370] on input "text" at bounding box center [617, 368] width 107 height 20
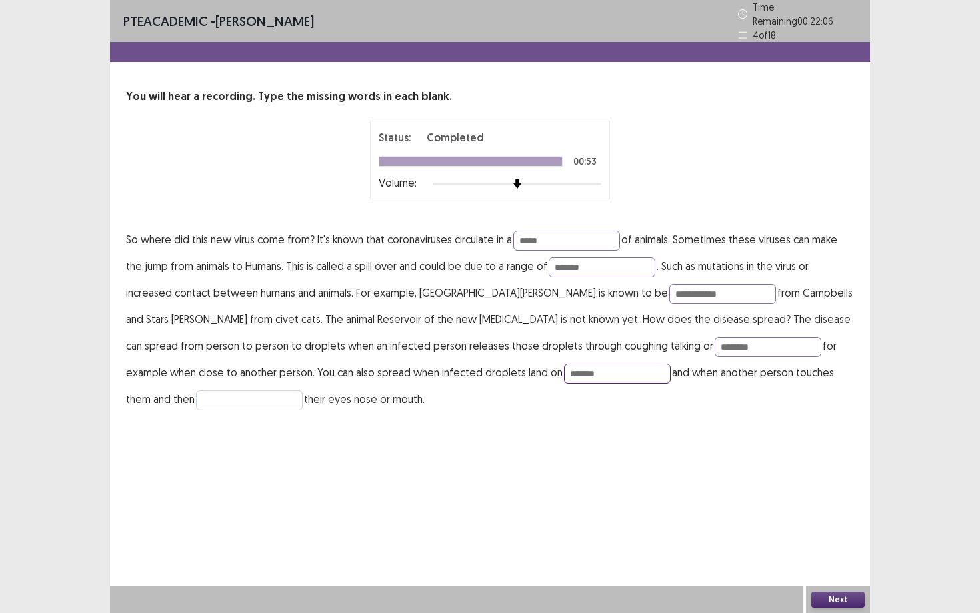
type input "*******"
click at [303, 391] on input "text" at bounding box center [249, 401] width 107 height 20
type input "*******"
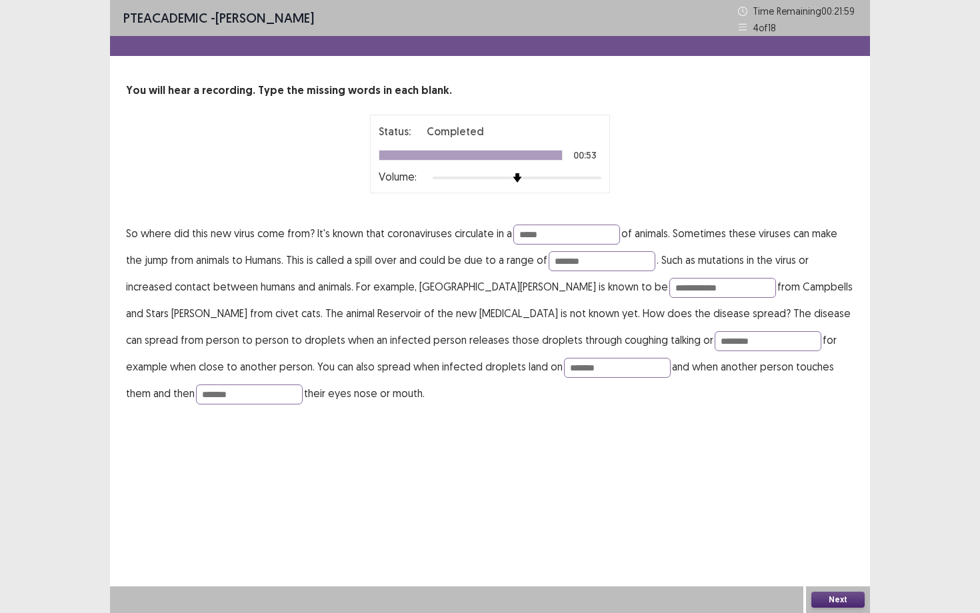
click at [799, 475] on button "Next" at bounding box center [837, 600] width 53 height 16
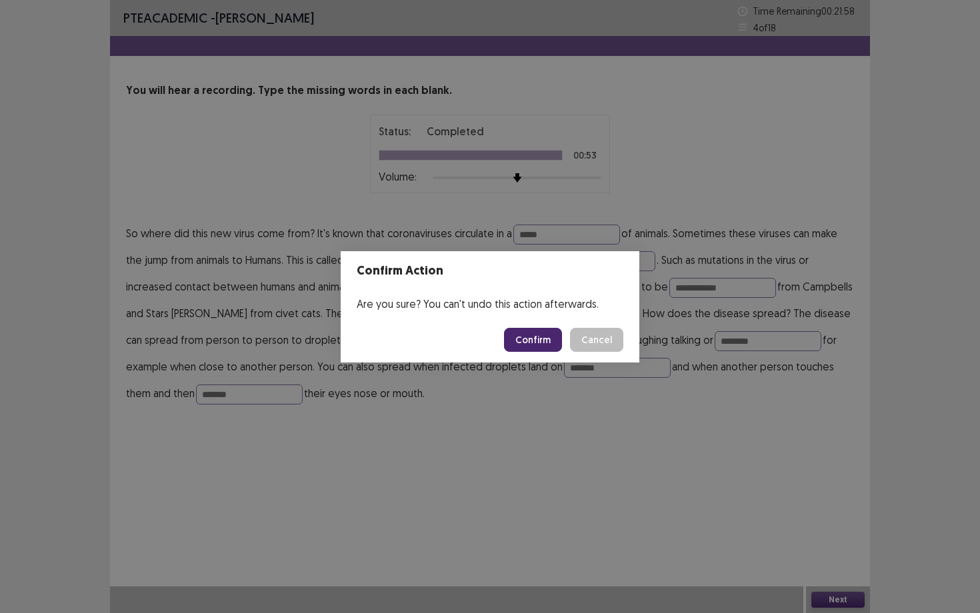
click at [523, 343] on button "Confirm" at bounding box center [533, 340] width 58 height 24
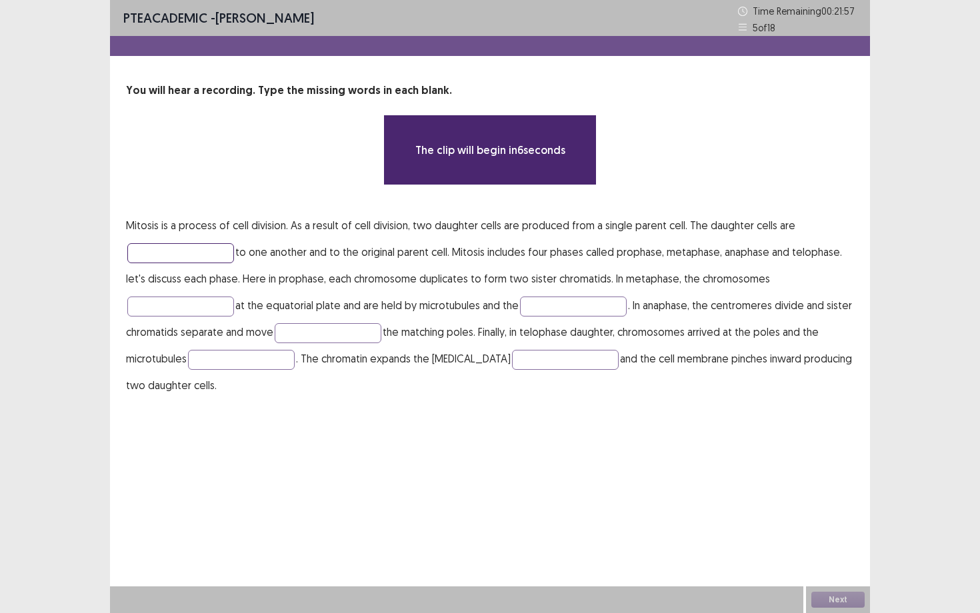
click at [171, 245] on input "text" at bounding box center [180, 253] width 107 height 20
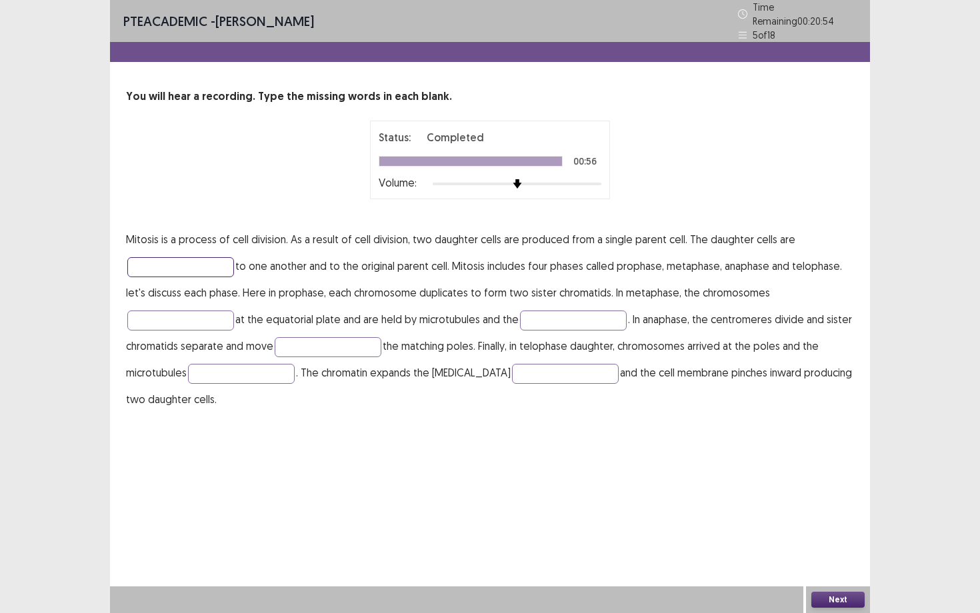
click at [141, 258] on input "text" at bounding box center [180, 267] width 107 height 20
type input "*********"
click at [186, 312] on input "text" at bounding box center [180, 321] width 107 height 20
type input "******"
click at [555, 313] on input "text" at bounding box center [573, 321] width 107 height 20
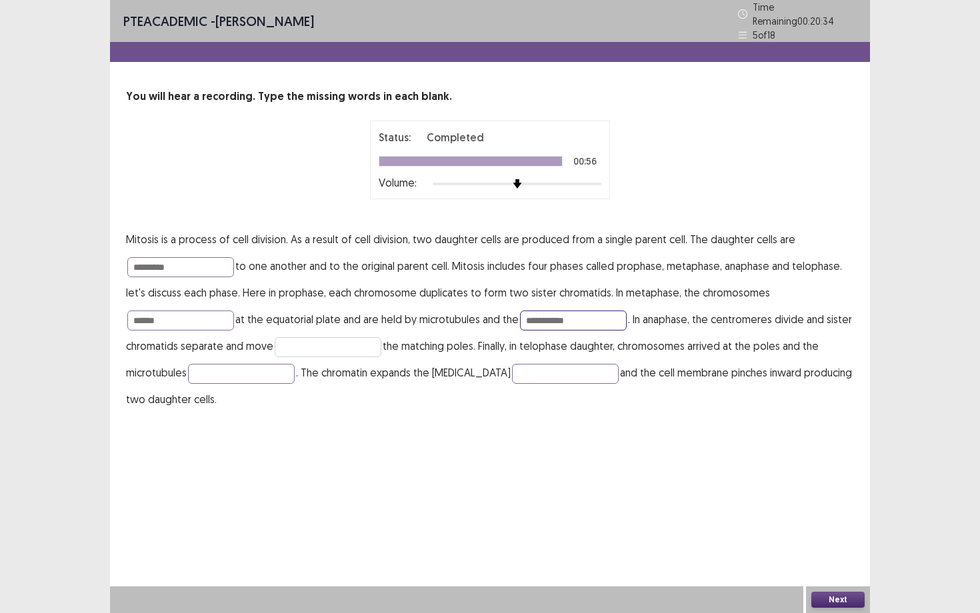
type input "**********"
click at [336, 337] on input "text" at bounding box center [328, 347] width 107 height 20
click at [308, 341] on input "******" at bounding box center [328, 347] width 107 height 20
type input "*******"
click at [265, 365] on input "text" at bounding box center [241, 374] width 107 height 20
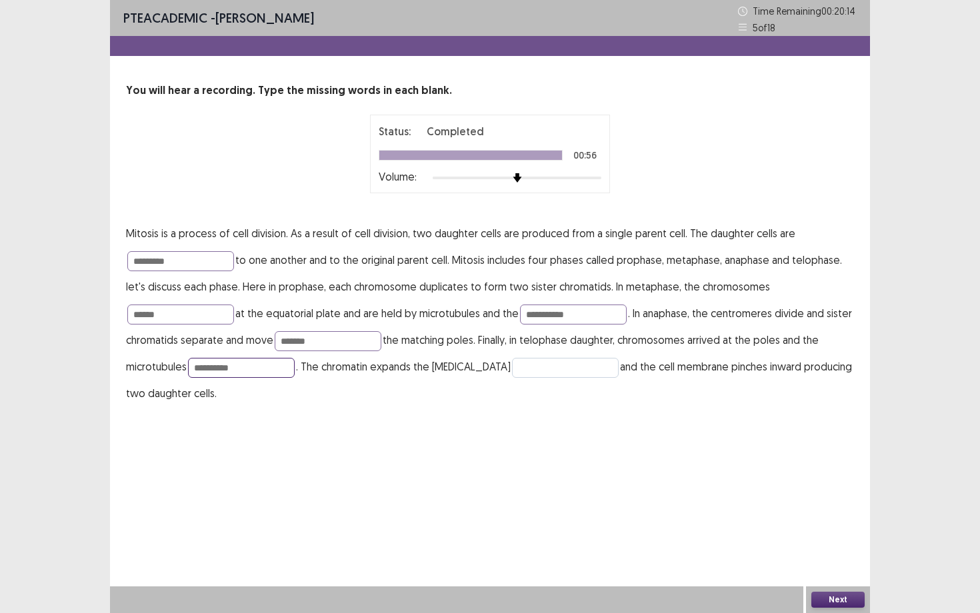
type input "**********"
click at [512, 369] on input "text" at bounding box center [565, 368] width 107 height 20
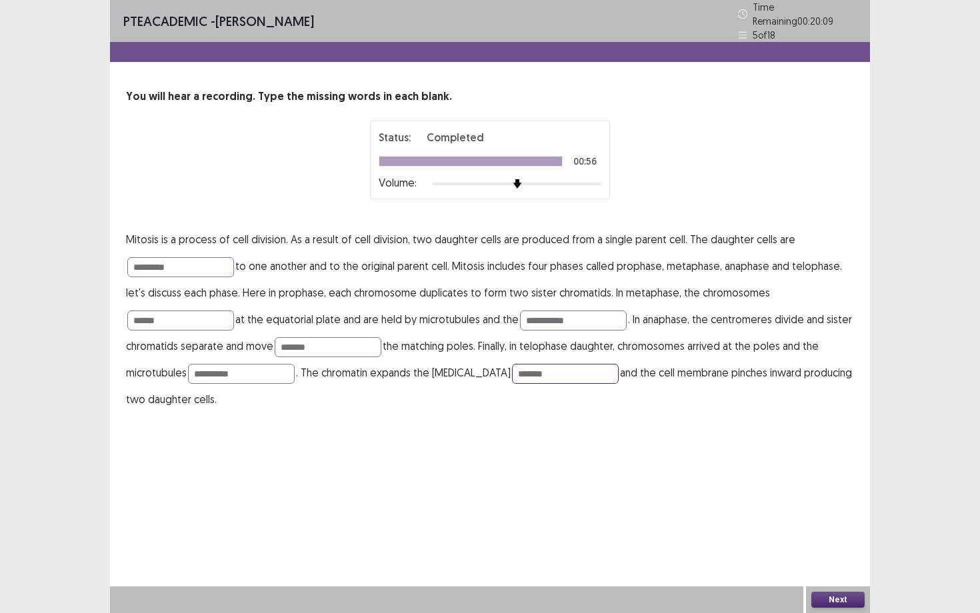
type input "*******"
click at [799, 475] on button "Next" at bounding box center [837, 600] width 53 height 16
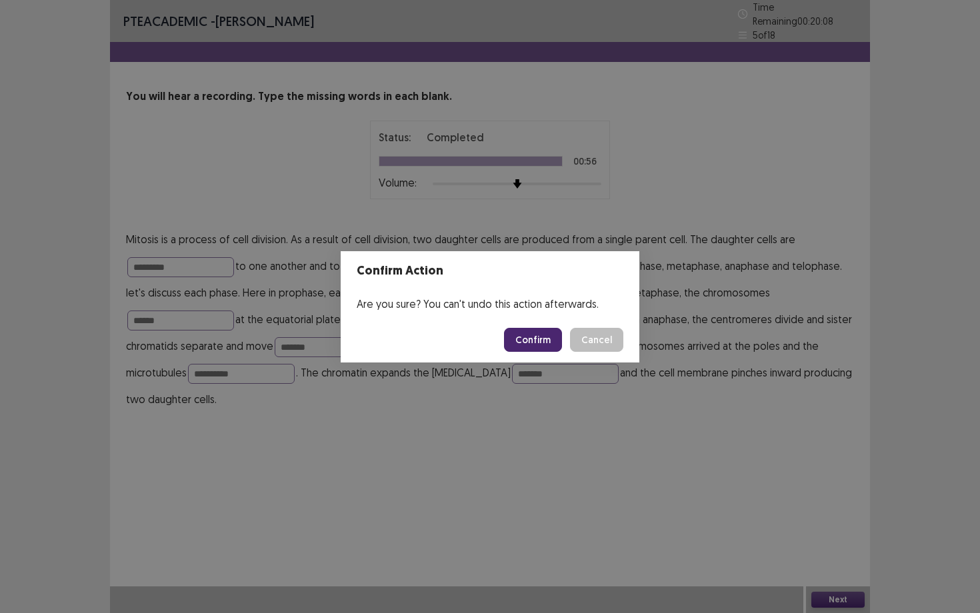
click at [536, 341] on button "Confirm" at bounding box center [533, 340] width 58 height 24
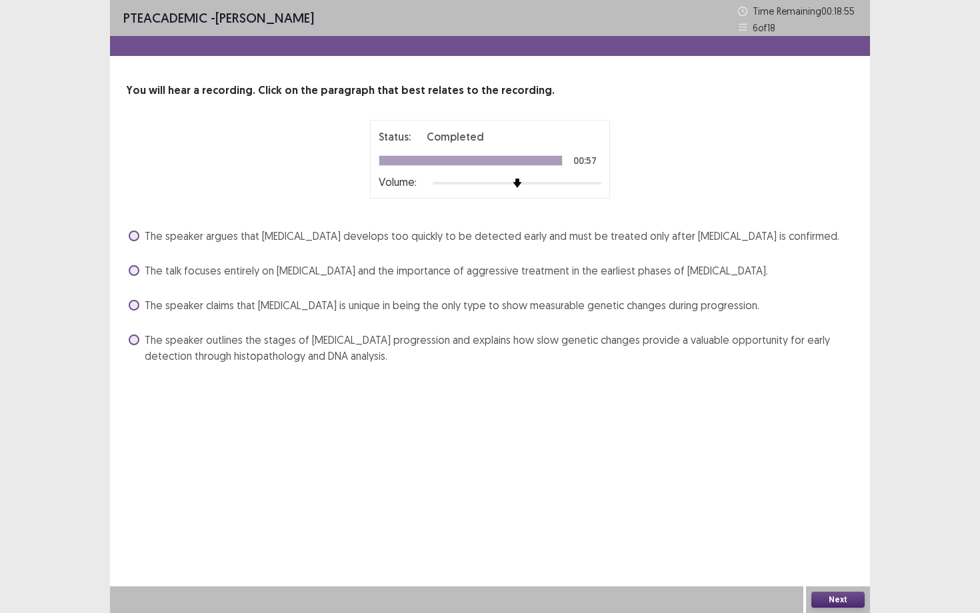
click at [269, 356] on span "The speaker outlines the stages of [MEDICAL_DATA] progression and explains how …" at bounding box center [499, 348] width 709 height 32
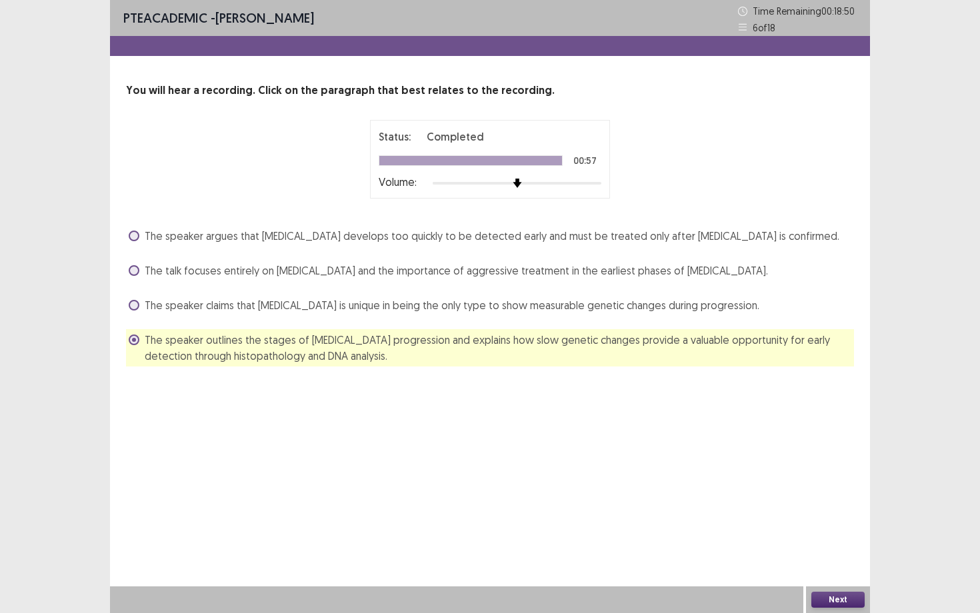
click at [799, 475] on button "Next" at bounding box center [837, 600] width 53 height 16
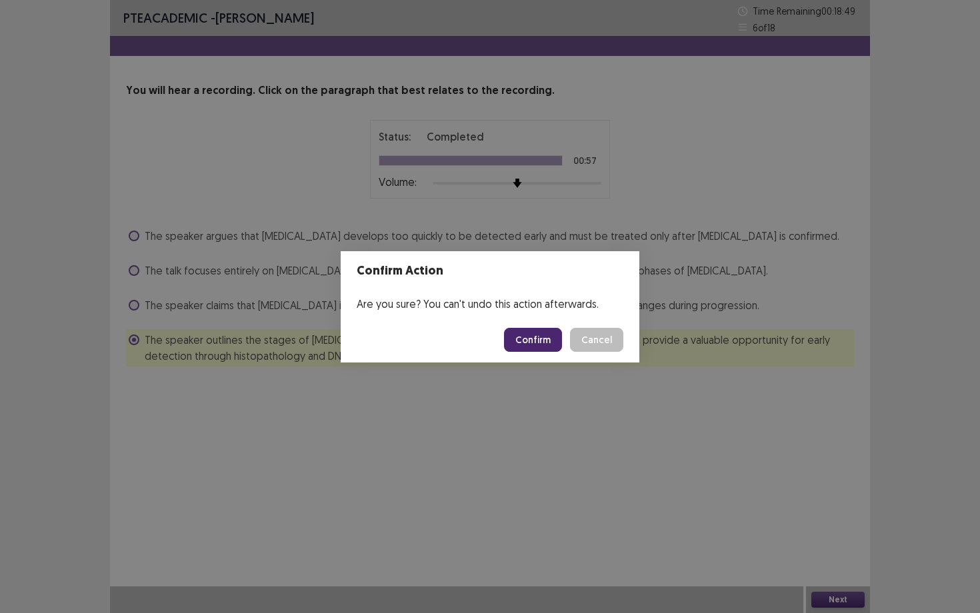
click at [533, 343] on button "Confirm" at bounding box center [533, 340] width 58 height 24
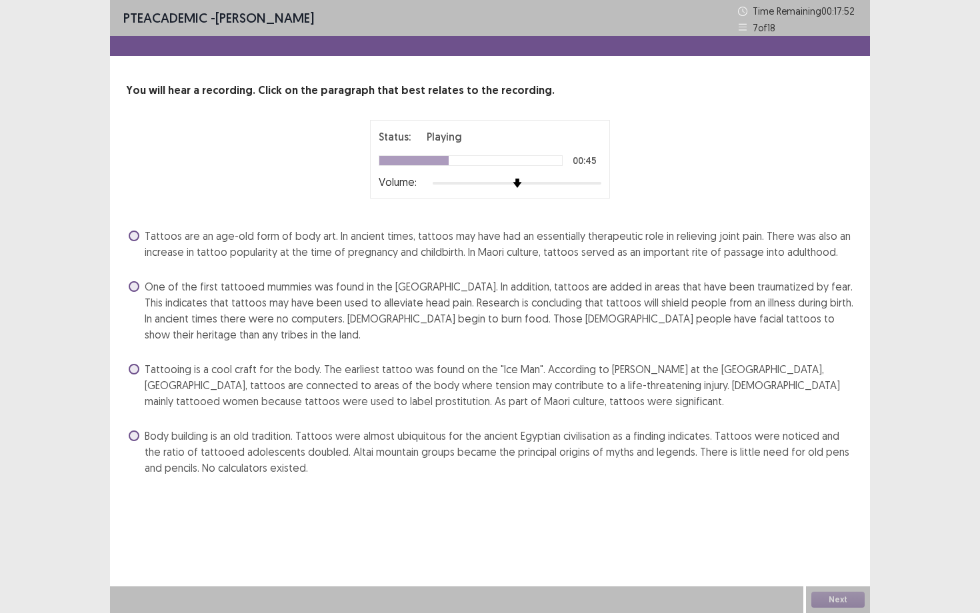
click at [523, 377] on span "Tattooing is a cool craft for the body. The earliest tattoo was found on the "I…" at bounding box center [499, 385] width 709 height 48
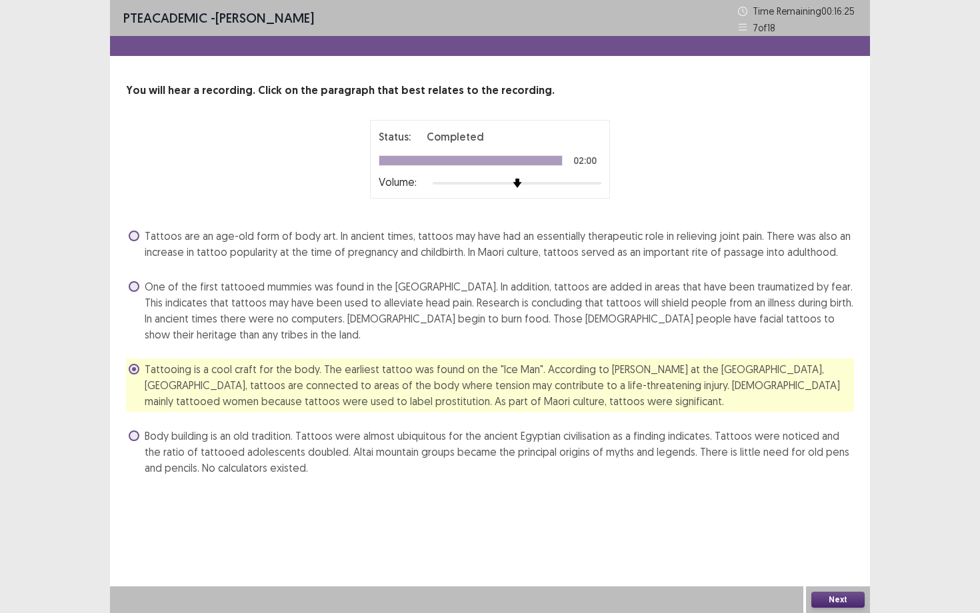
click at [797, 324] on span "One of the first tattooed mummies was found in the [GEOGRAPHIC_DATA]. In additi…" at bounding box center [499, 311] width 709 height 64
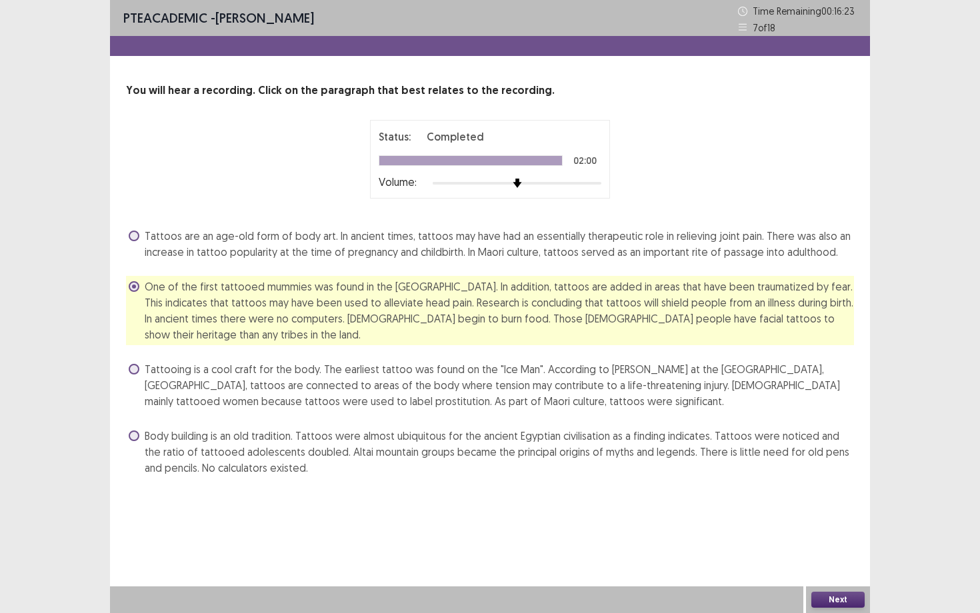
click at [799, 475] on button "Next" at bounding box center [837, 600] width 53 height 16
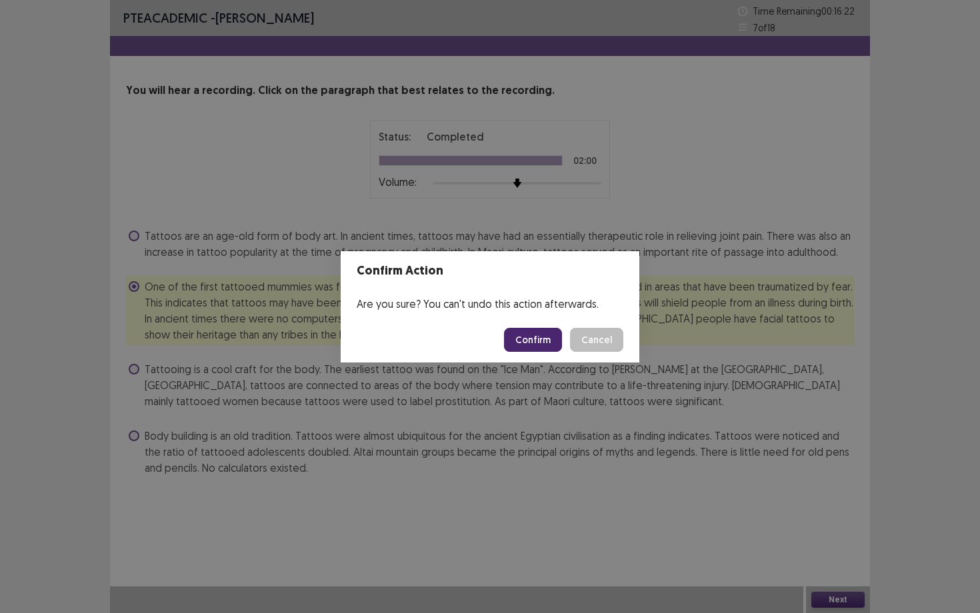
click at [530, 338] on button "Confirm" at bounding box center [533, 340] width 58 height 24
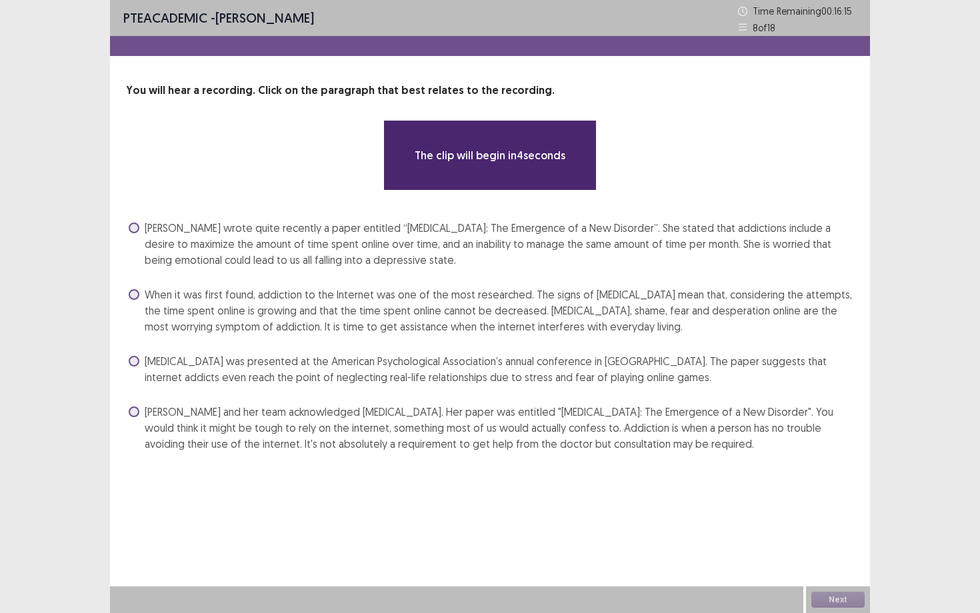
click at [539, 475] on div "PTE academic - [PERSON_NAME] Time Remaining 00 : 16 : 15 8 of 18 You will hear …" at bounding box center [490, 306] width 760 height 613
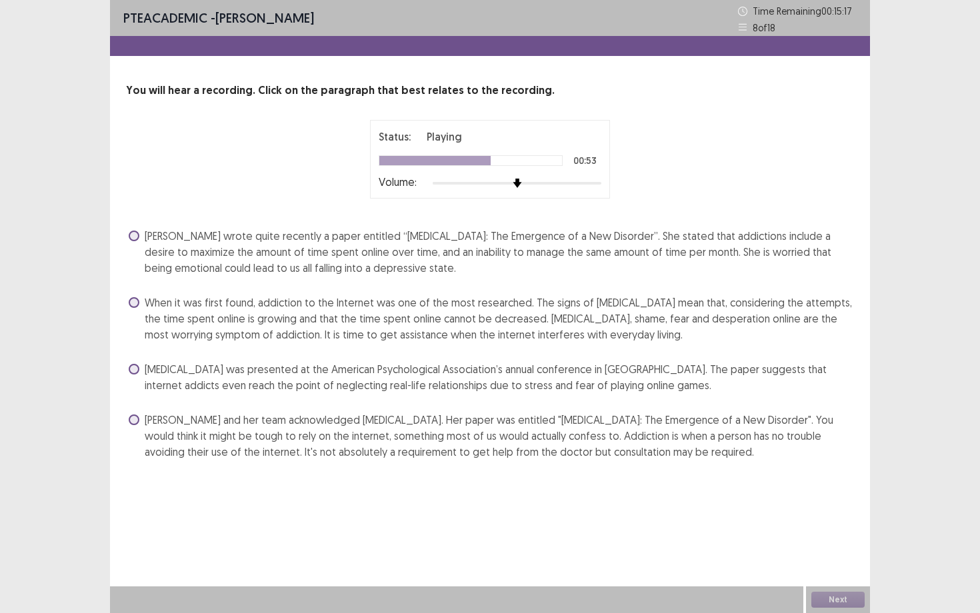
click at [476, 318] on span "When it was first found, addiction to the Internet was one of the most research…" at bounding box center [499, 319] width 709 height 48
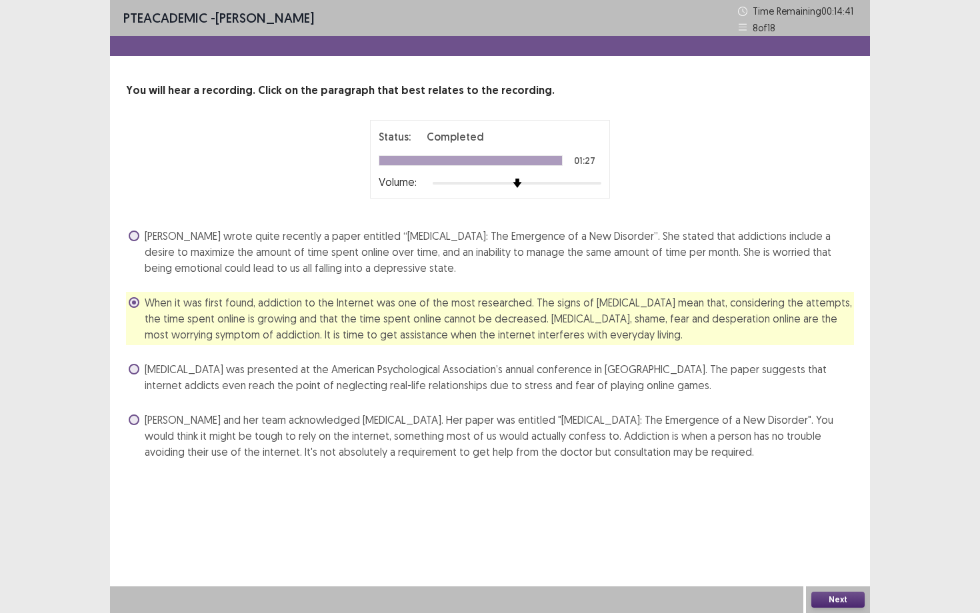
click at [651, 475] on div "PTE academic - [PERSON_NAME] Time Remaining 00 : 14 : 41 8 of 18 You will hear …" at bounding box center [490, 306] width 760 height 613
click at [652, 454] on span "[PERSON_NAME] and her team acknowledged [MEDICAL_DATA]. Her paper was entitled …" at bounding box center [499, 436] width 709 height 48
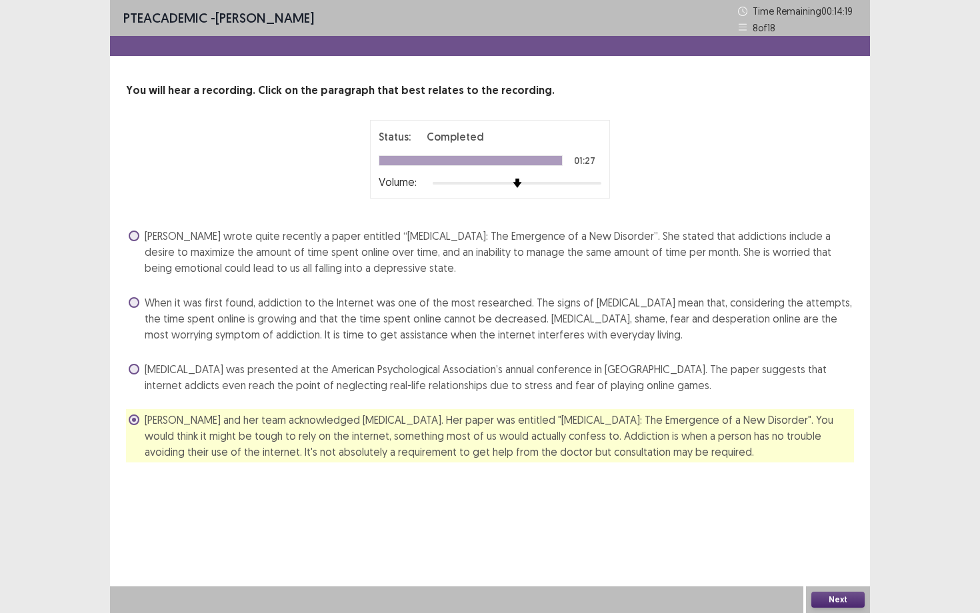
click at [637, 331] on span "When it was first found, addiction to the Internet was one of the most research…" at bounding box center [499, 319] width 709 height 48
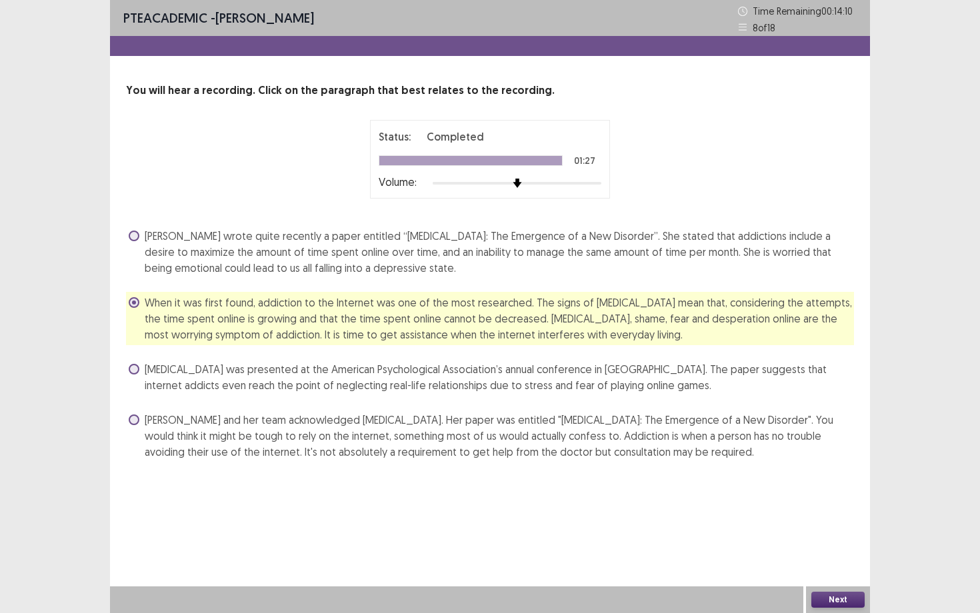
click at [675, 444] on span "[PERSON_NAME] and her team acknowledged [MEDICAL_DATA]. Her paper was entitled …" at bounding box center [499, 436] width 709 height 48
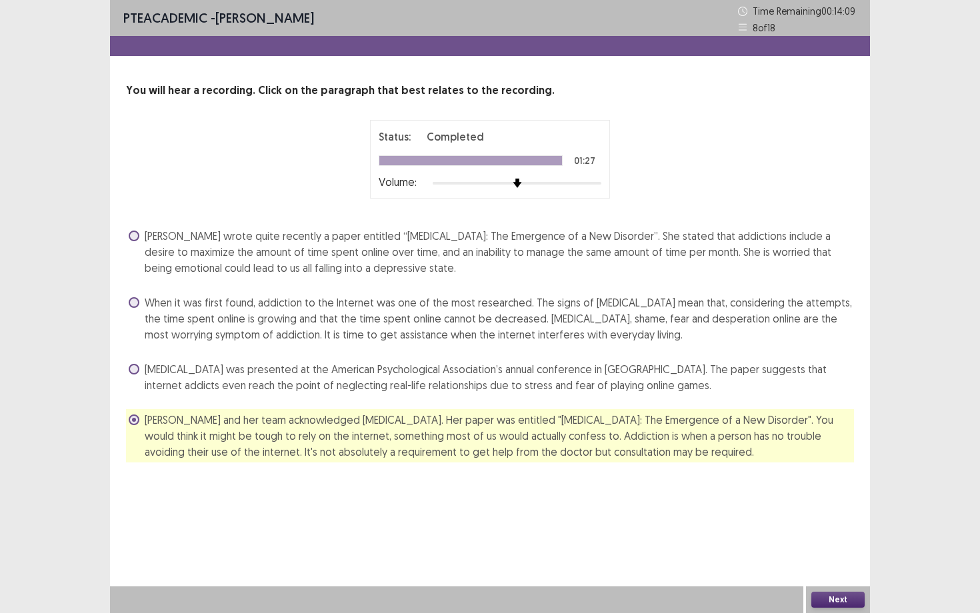
click at [799, 475] on button "Next" at bounding box center [837, 600] width 53 height 16
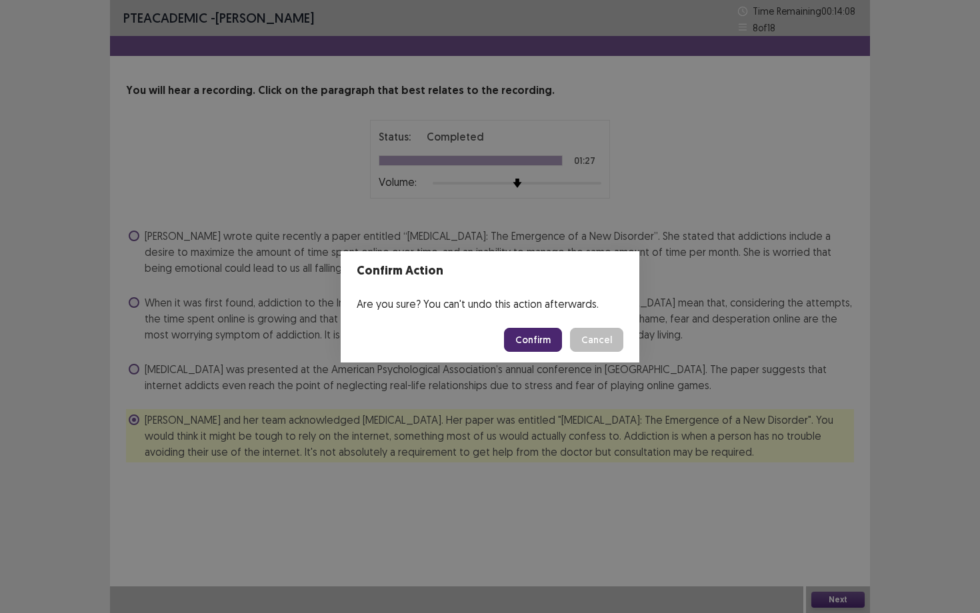
click at [540, 345] on button "Confirm" at bounding box center [533, 340] width 58 height 24
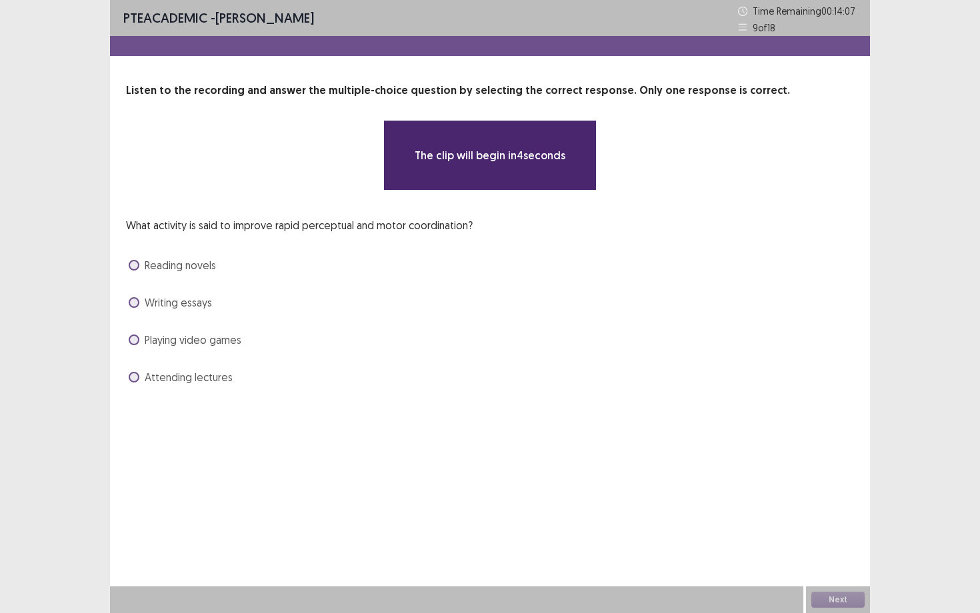
click at [549, 387] on div "Attending lectures" at bounding box center [490, 377] width 728 height 21
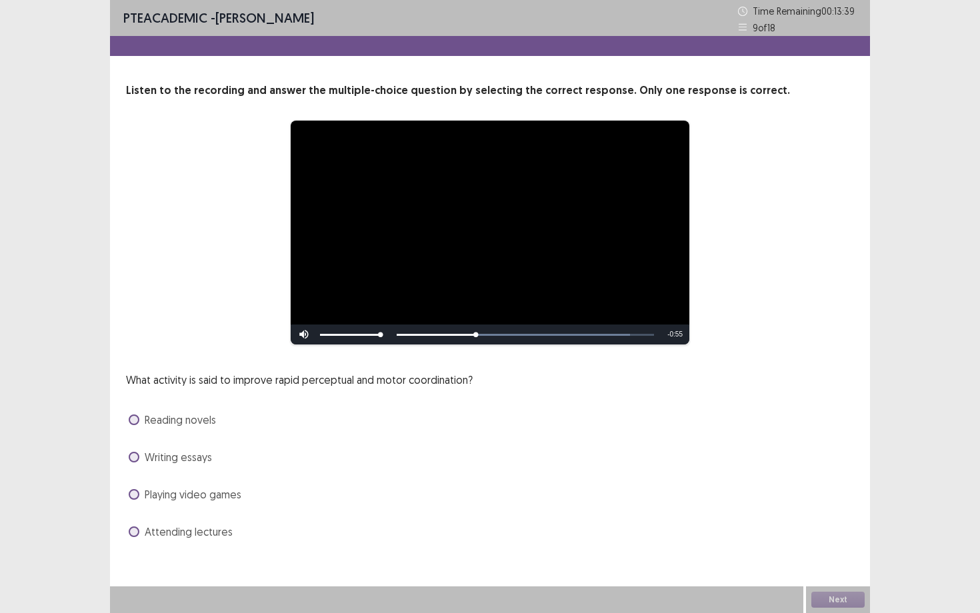
click at [227, 475] on span "Playing video games" at bounding box center [193, 495] width 97 height 16
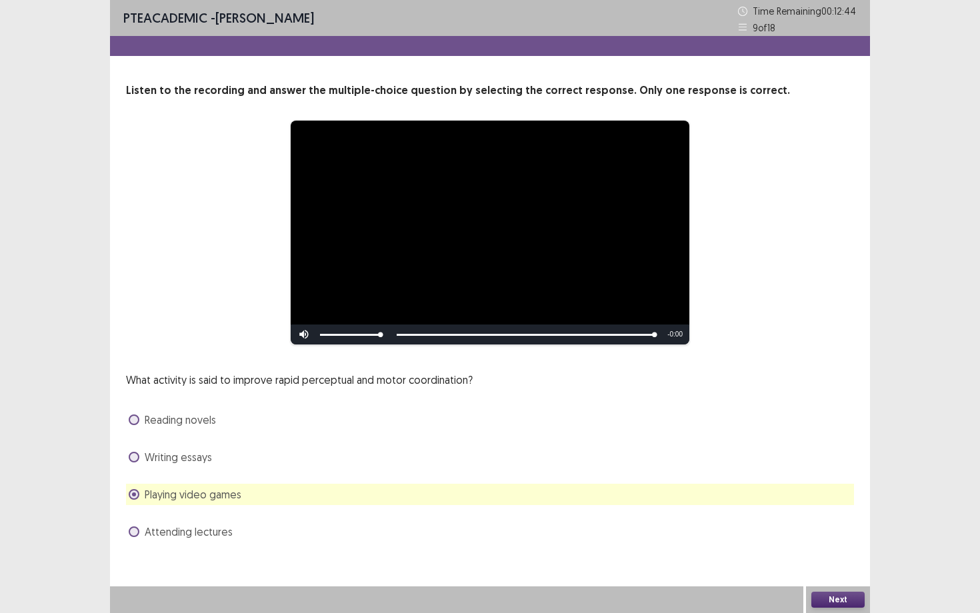
click at [799, 475] on button "Next" at bounding box center [837, 600] width 53 height 16
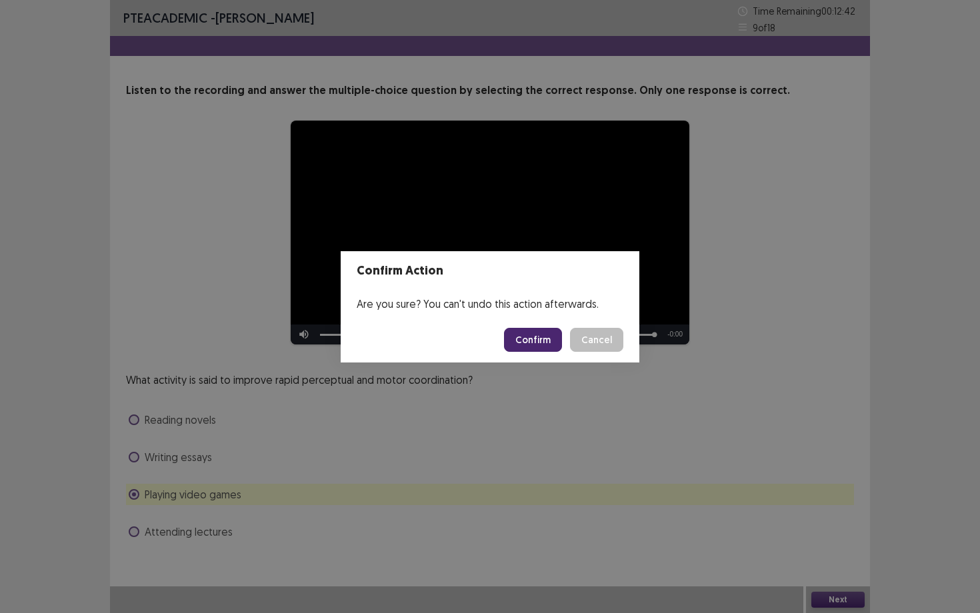
click at [523, 337] on button "Confirm" at bounding box center [533, 340] width 58 height 24
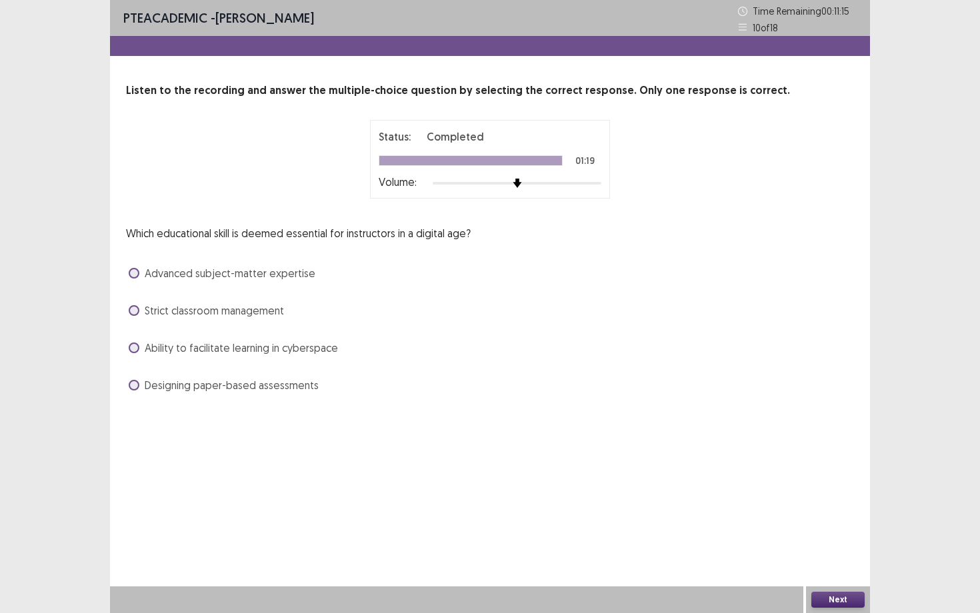
click at [293, 349] on span "Ability to facilitate learning in cyberspace" at bounding box center [241, 348] width 193 height 16
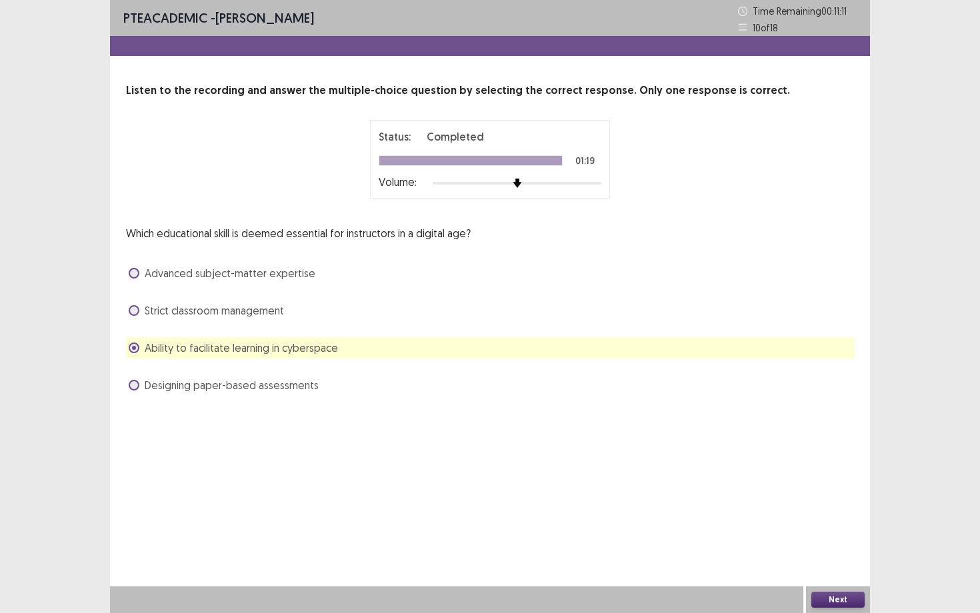
click at [799, 475] on button "Next" at bounding box center [837, 600] width 53 height 16
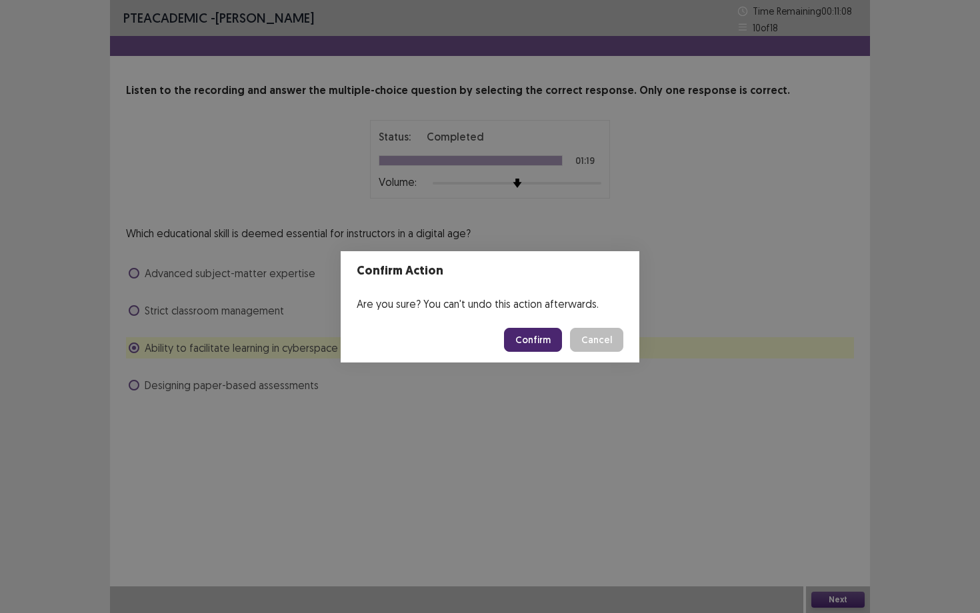
click at [555, 343] on button "Confirm" at bounding box center [533, 340] width 58 height 24
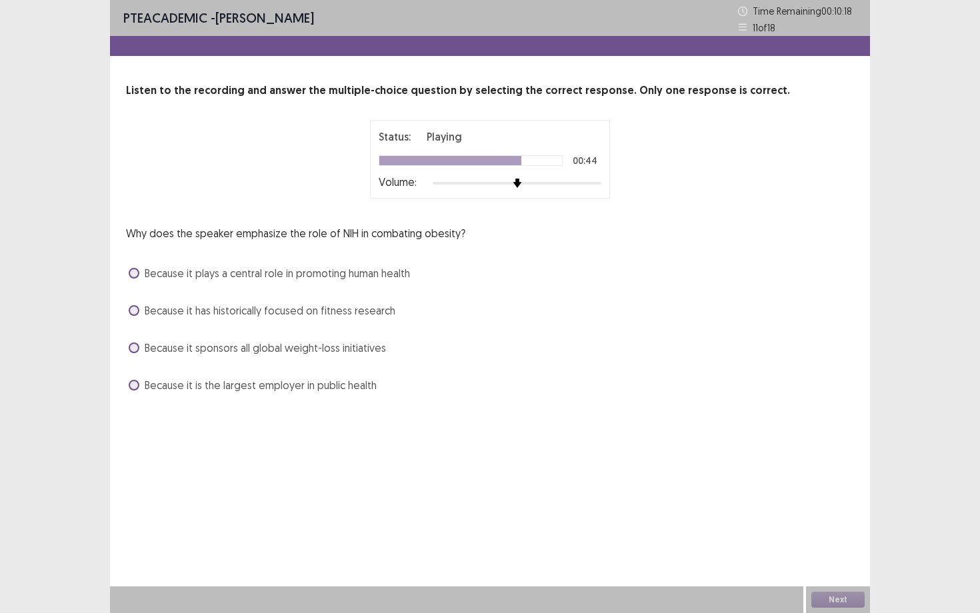
click at [367, 271] on span "Because it plays a central role in promoting human health" at bounding box center [277, 273] width 265 height 16
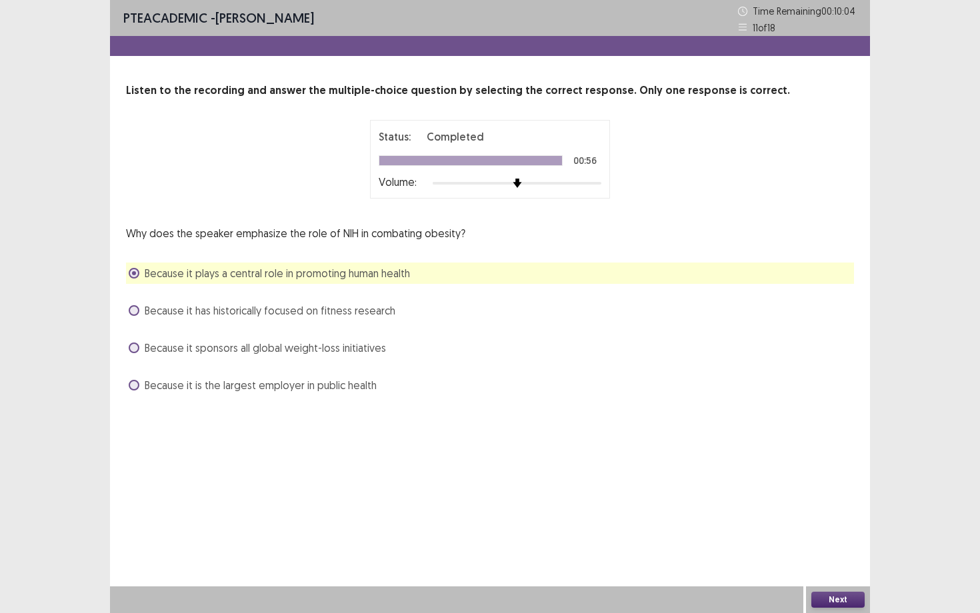
click at [799, 475] on button "Next" at bounding box center [837, 600] width 53 height 16
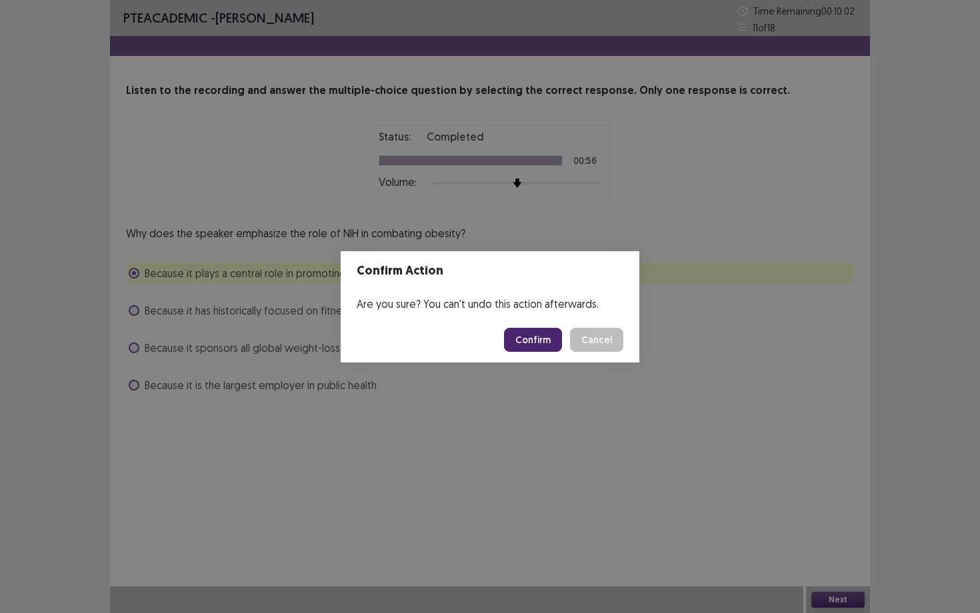
click at [541, 345] on button "Confirm" at bounding box center [533, 340] width 58 height 24
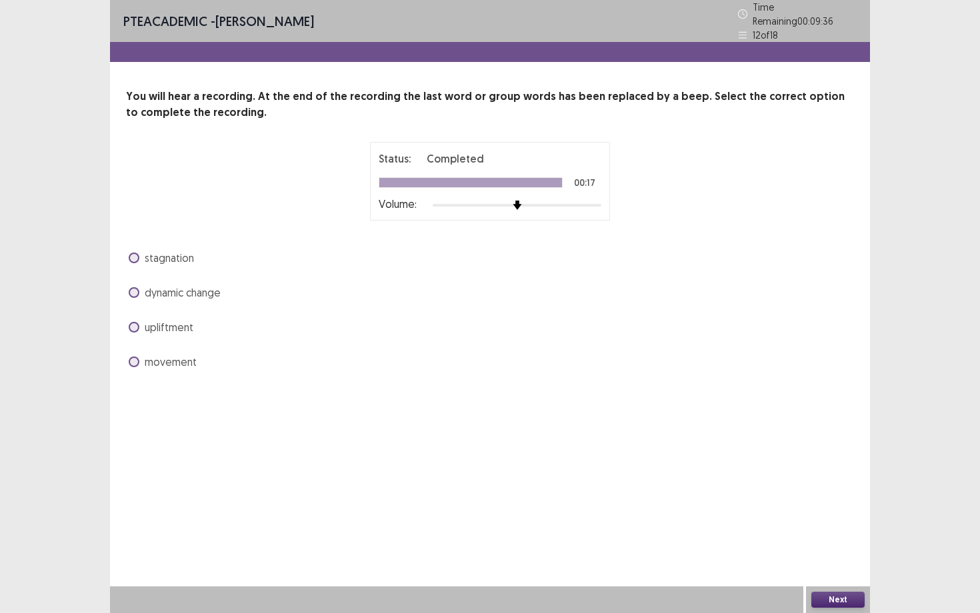
click at [159, 357] on span "movement" at bounding box center [171, 362] width 52 height 16
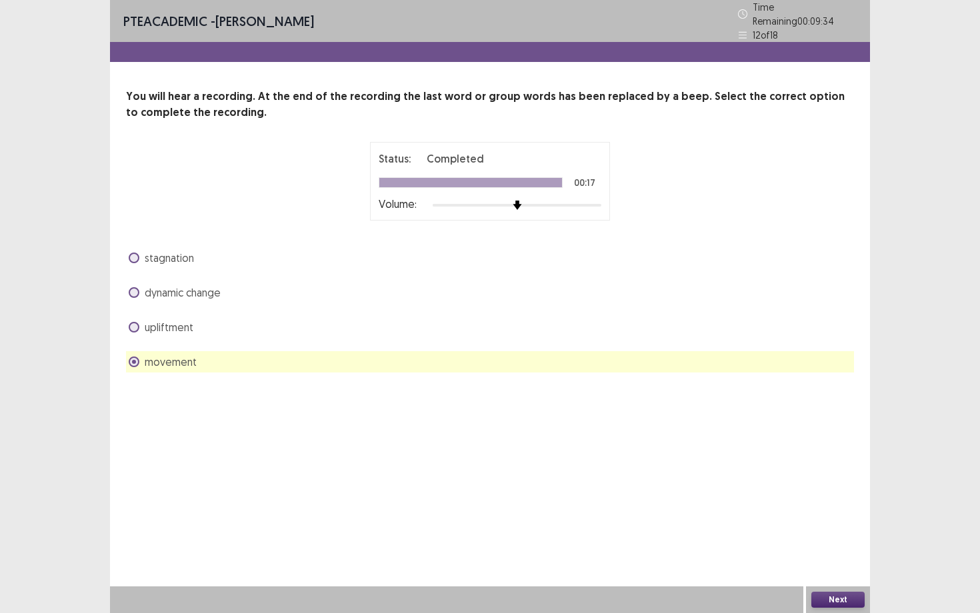
click at [799, 475] on button "Next" at bounding box center [837, 600] width 53 height 16
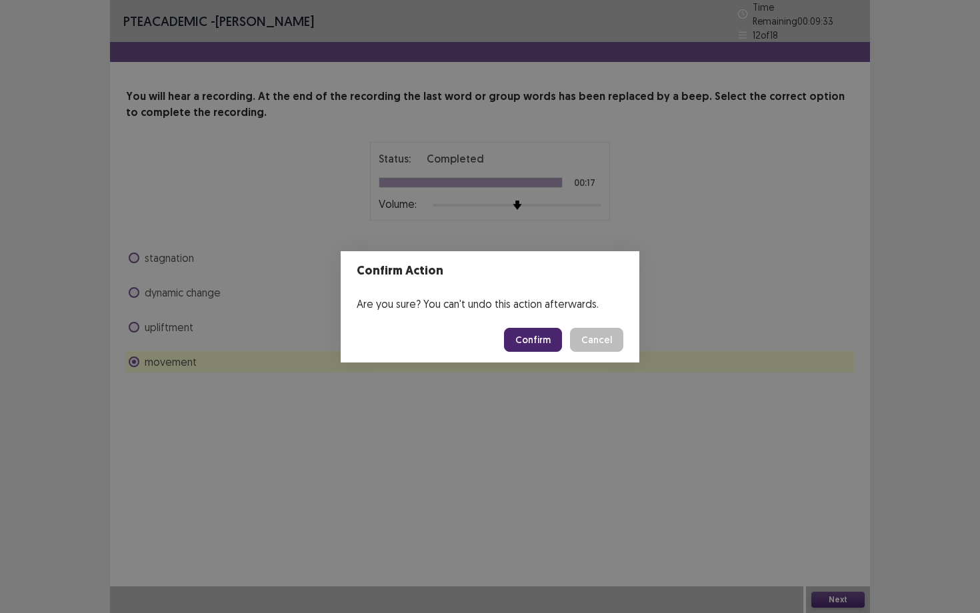
click at [527, 346] on button "Confirm" at bounding box center [533, 340] width 58 height 24
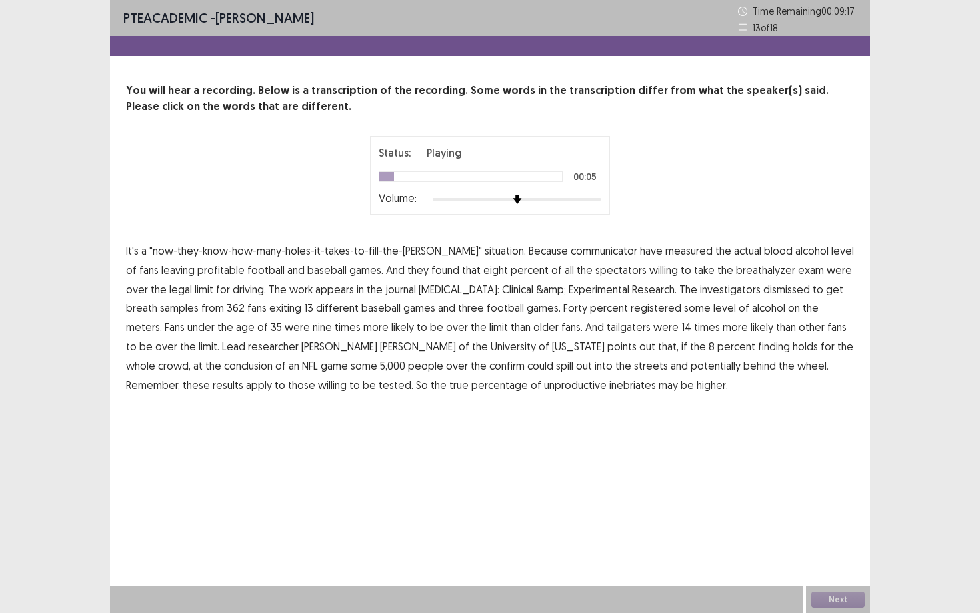
click at [579, 253] on span "communicator" at bounding box center [604, 251] width 67 height 16
click at [197, 275] on span "profitable" at bounding box center [220, 270] width 47 height 16
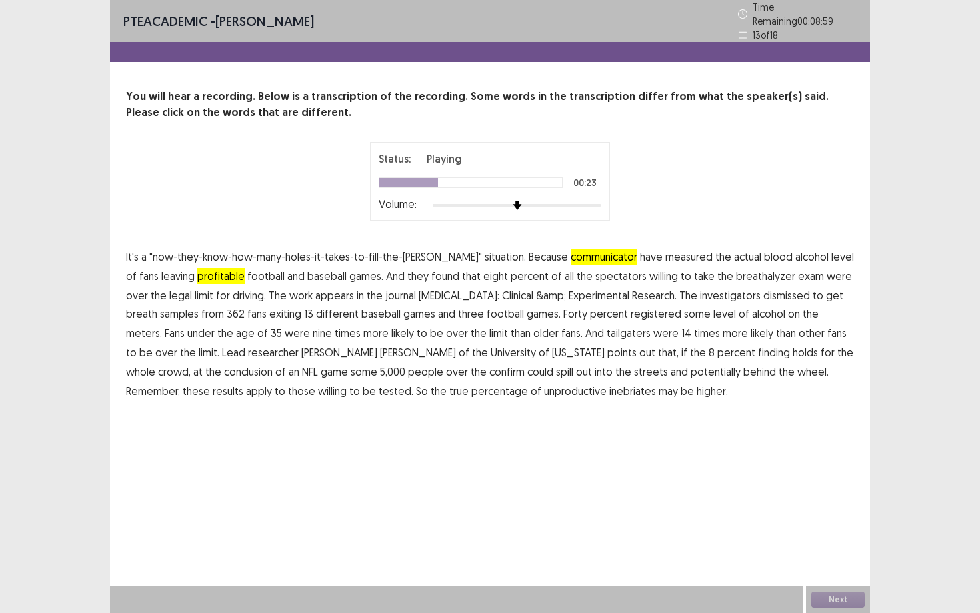
click at [536, 293] on span "&amp;" at bounding box center [551, 295] width 30 height 16
click at [536, 292] on span "&amp;" at bounding box center [551, 295] width 30 height 16
click at [763, 287] on span "dismissed" at bounding box center [786, 295] width 47 height 16
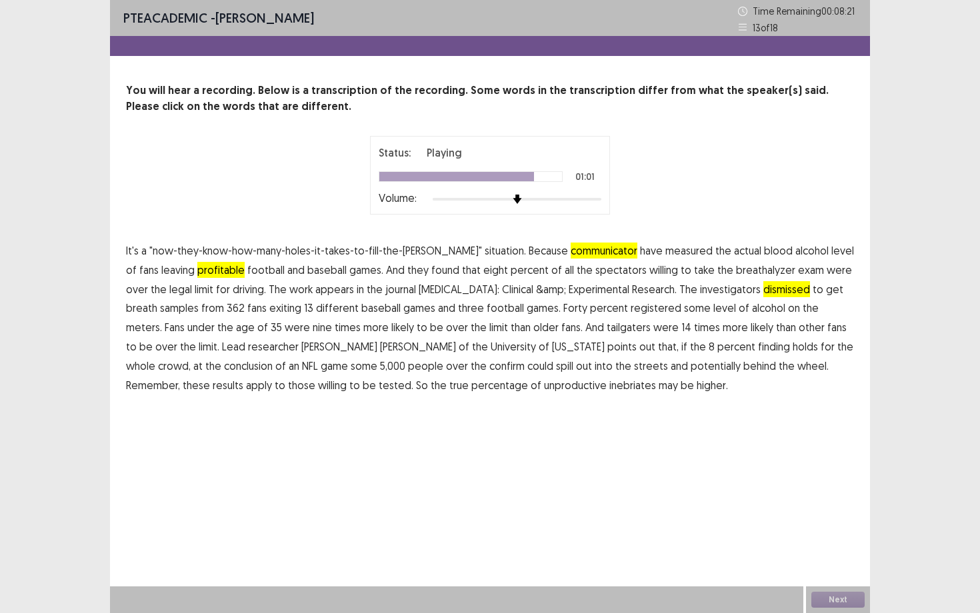
click at [489, 371] on span "confirm" at bounding box center [506, 366] width 35 height 16
click at [544, 387] on span "unproductive" at bounding box center [575, 385] width 63 height 16
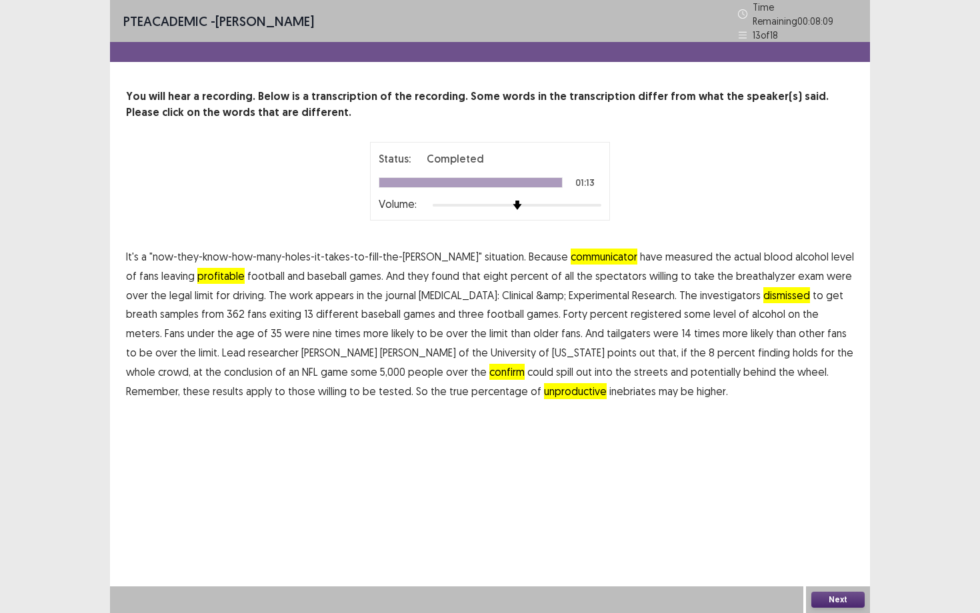
click at [799, 475] on button "Next" at bounding box center [837, 600] width 53 height 16
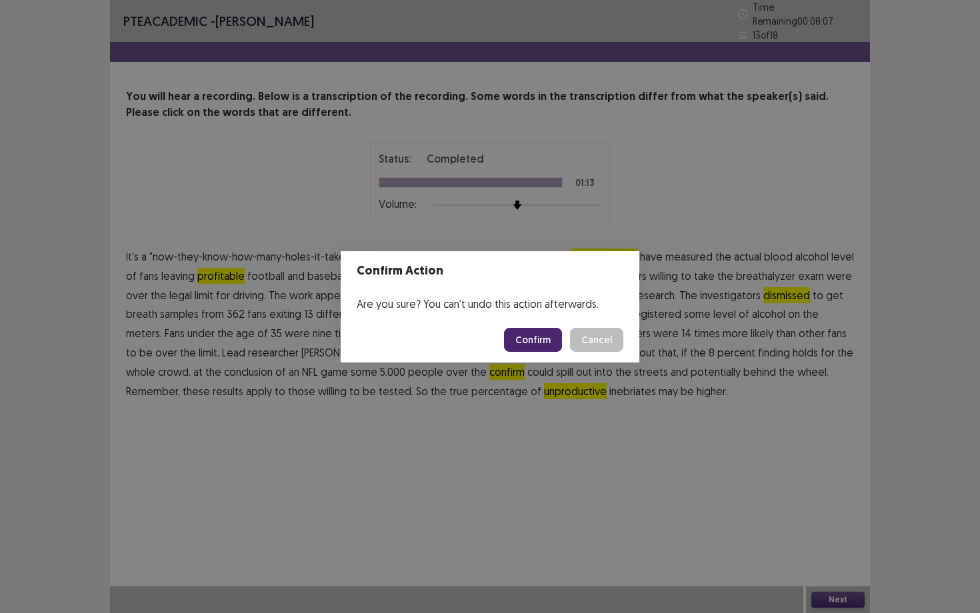
click at [553, 335] on button "Confirm" at bounding box center [533, 340] width 58 height 24
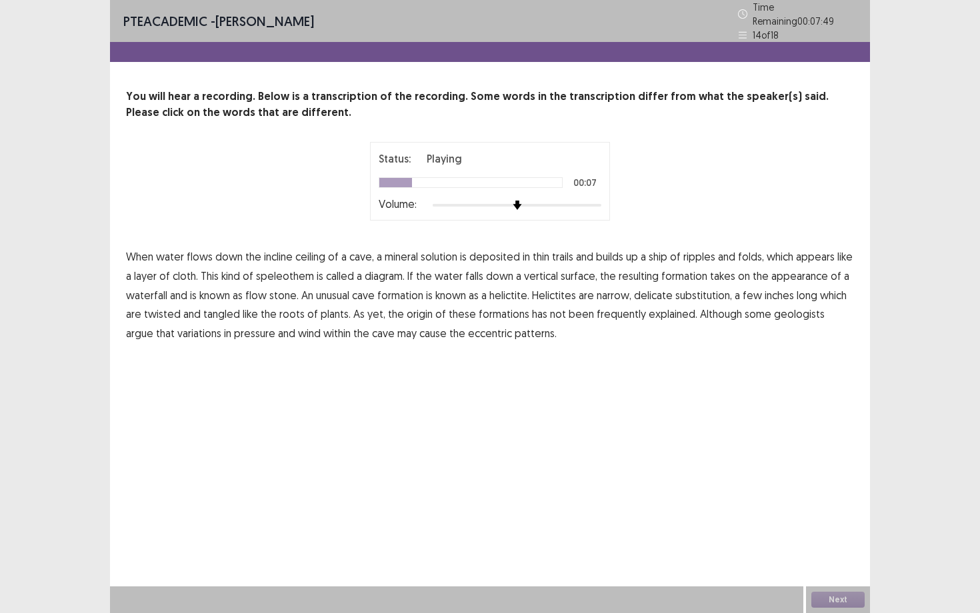
click at [663, 251] on span "ship" at bounding box center [658, 257] width 19 height 16
click at [391, 274] on span "diagram." at bounding box center [385, 276] width 40 height 16
click at [695, 292] on span "substitution," at bounding box center [703, 295] width 57 height 16
click at [601, 313] on span "frequently" at bounding box center [621, 314] width 49 height 16
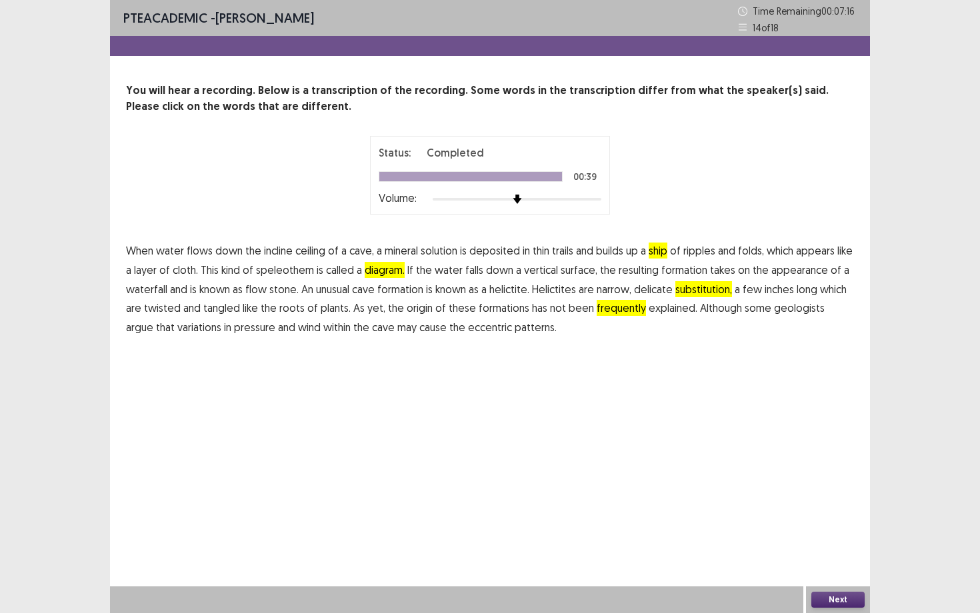
click at [799, 475] on button "Next" at bounding box center [837, 600] width 53 height 16
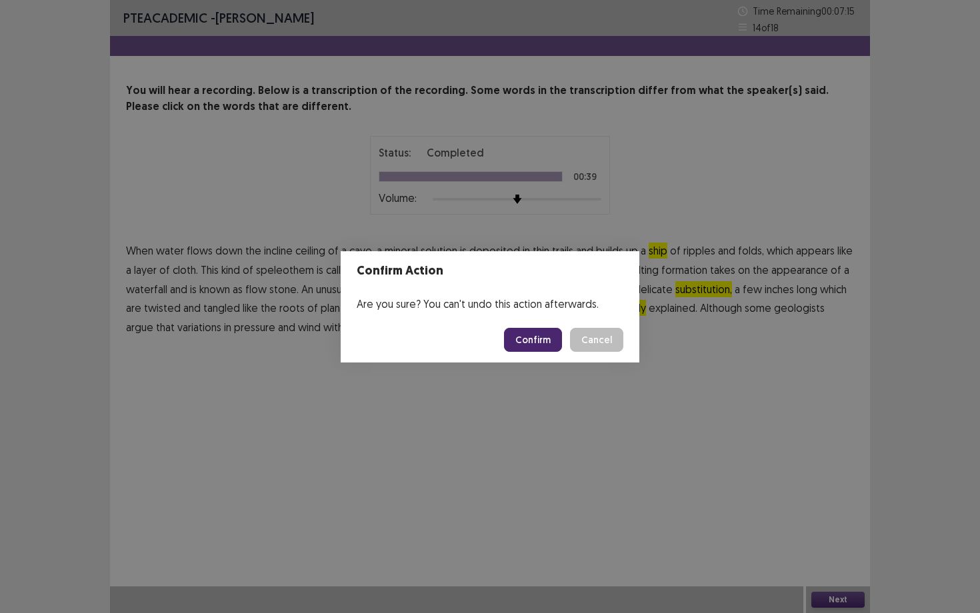
click at [536, 339] on button "Confirm" at bounding box center [533, 340] width 58 height 24
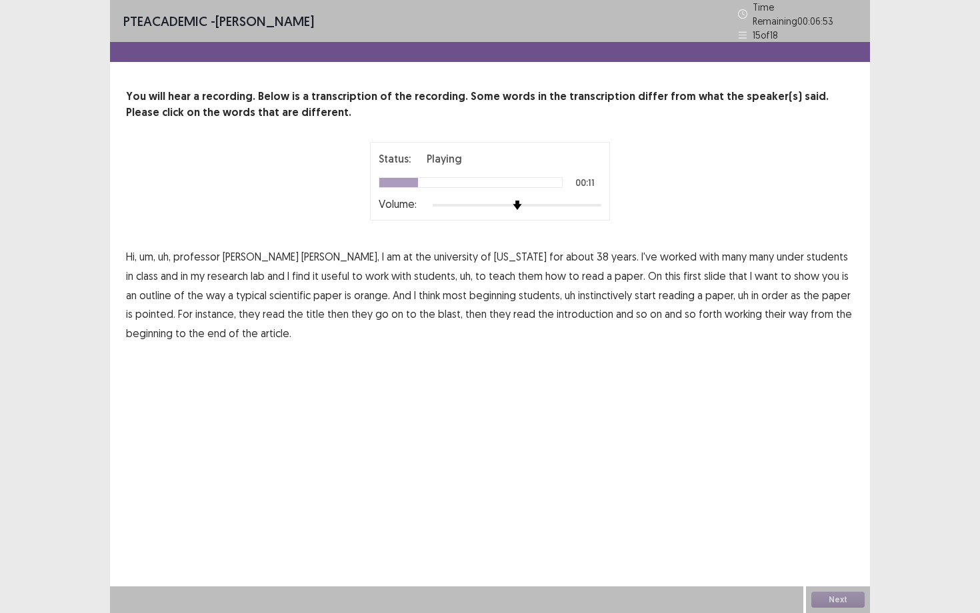
click at [777, 250] on span "under" at bounding box center [790, 257] width 27 height 16
click at [354, 293] on span "orange." at bounding box center [372, 295] width 36 height 16
click at [175, 306] on span "pointed." at bounding box center [155, 314] width 40 height 16
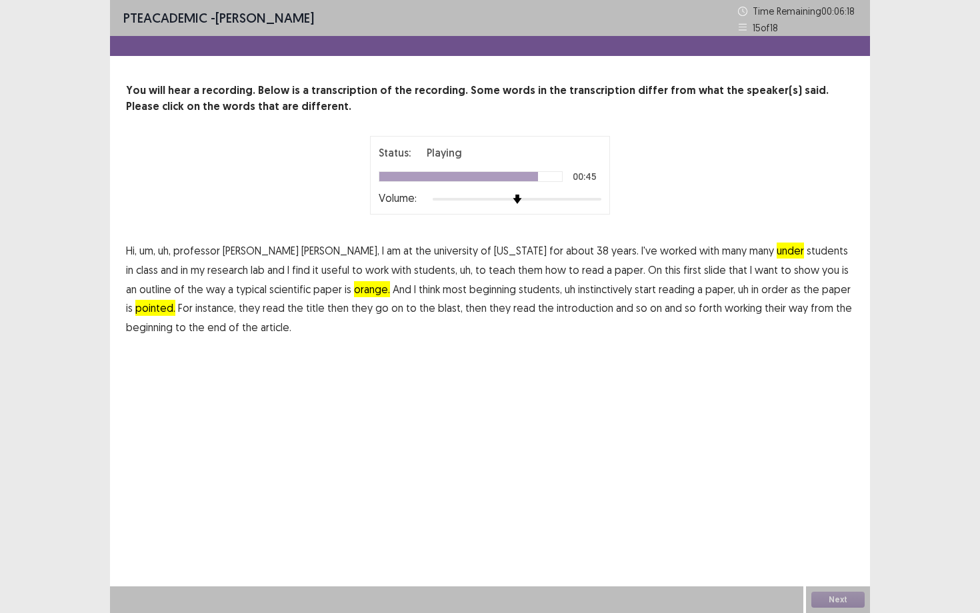
click at [438, 309] on span "blast," at bounding box center [450, 308] width 25 height 16
click at [799, 475] on button "Next" at bounding box center [837, 600] width 53 height 16
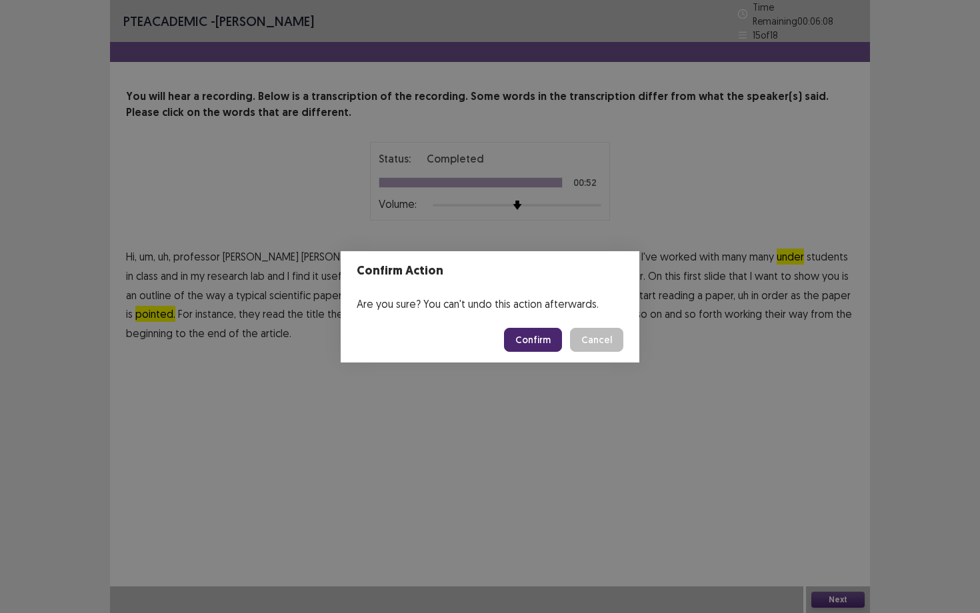
click at [517, 343] on button "Confirm" at bounding box center [533, 340] width 58 height 24
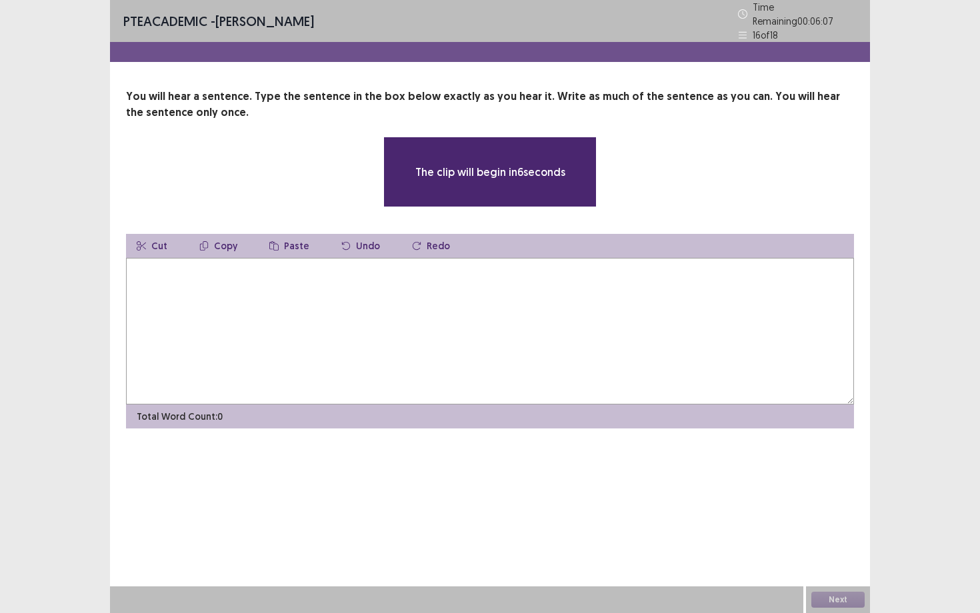
click at [180, 275] on textarea at bounding box center [490, 331] width 728 height 147
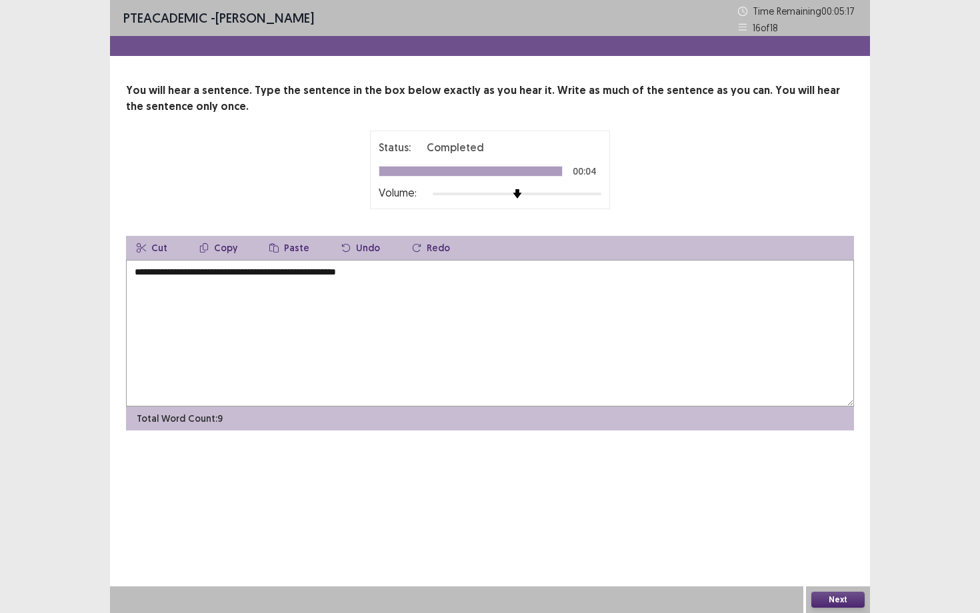
type textarea "**********"
click at [799, 475] on button "Next" at bounding box center [837, 600] width 53 height 16
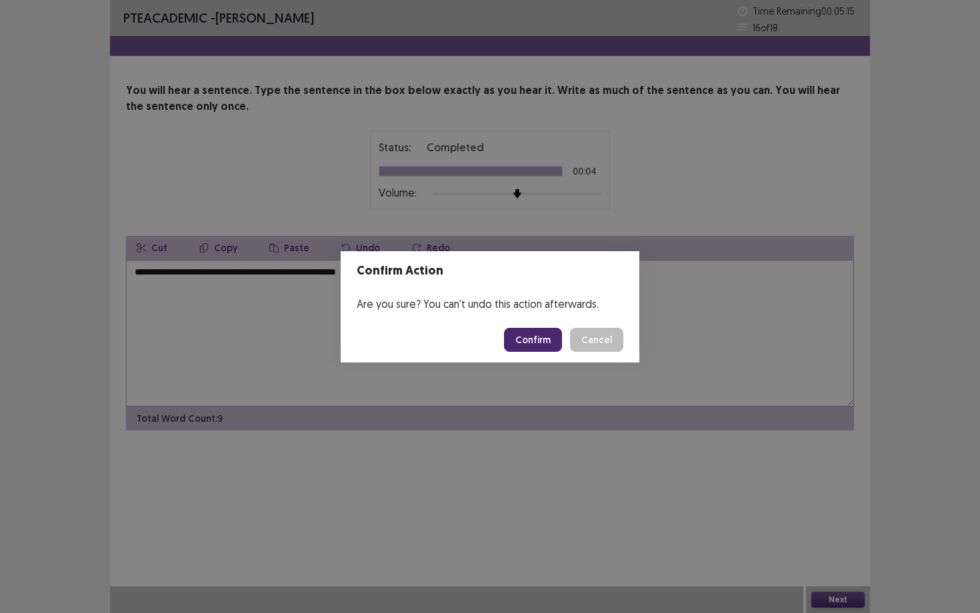
click at [549, 347] on button "Confirm" at bounding box center [533, 340] width 58 height 24
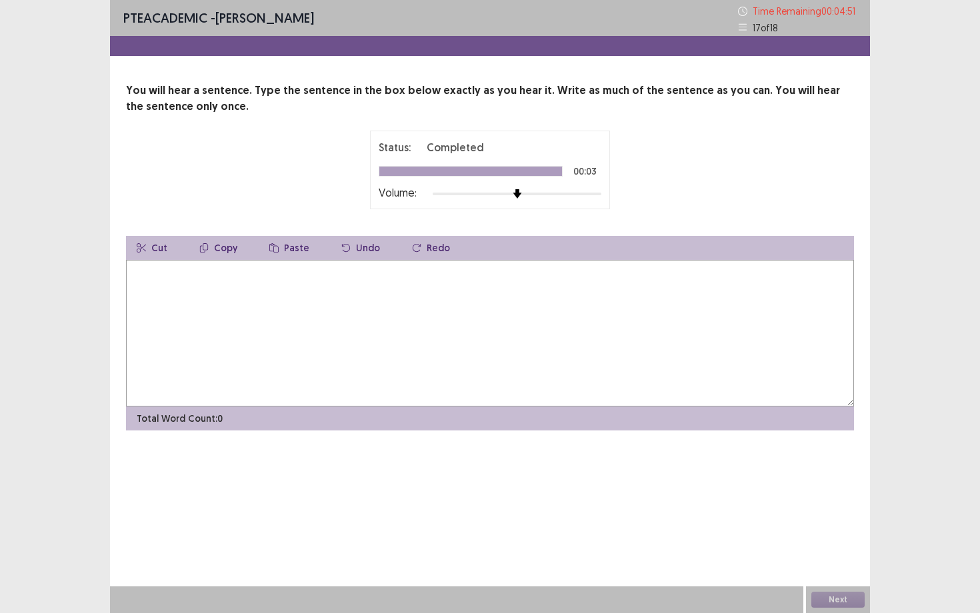
click at [139, 300] on textarea at bounding box center [490, 333] width 728 height 147
type textarea "**********"
click at [799, 475] on button "Next" at bounding box center [837, 600] width 53 height 16
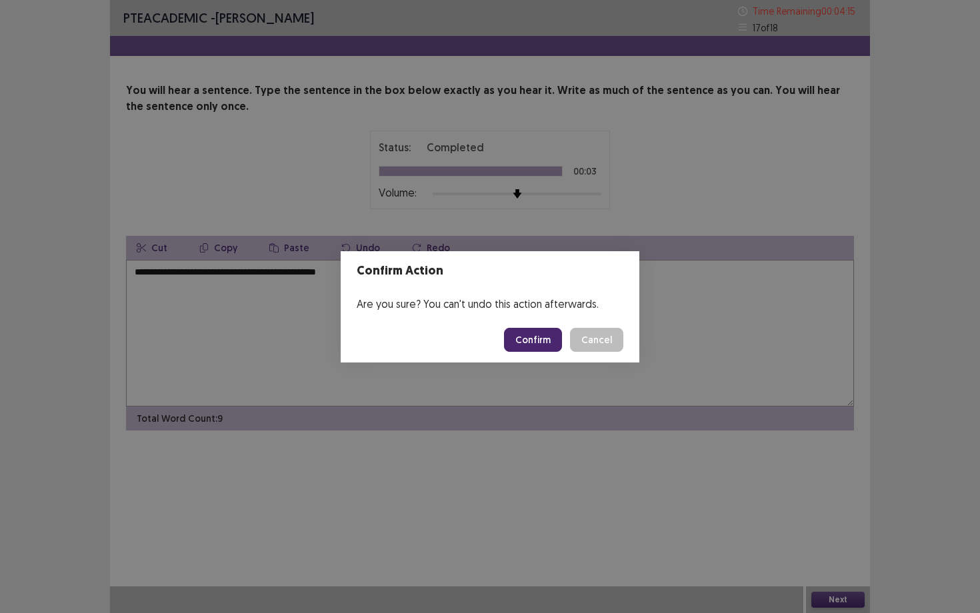
click at [547, 343] on button "Confirm" at bounding box center [533, 340] width 58 height 24
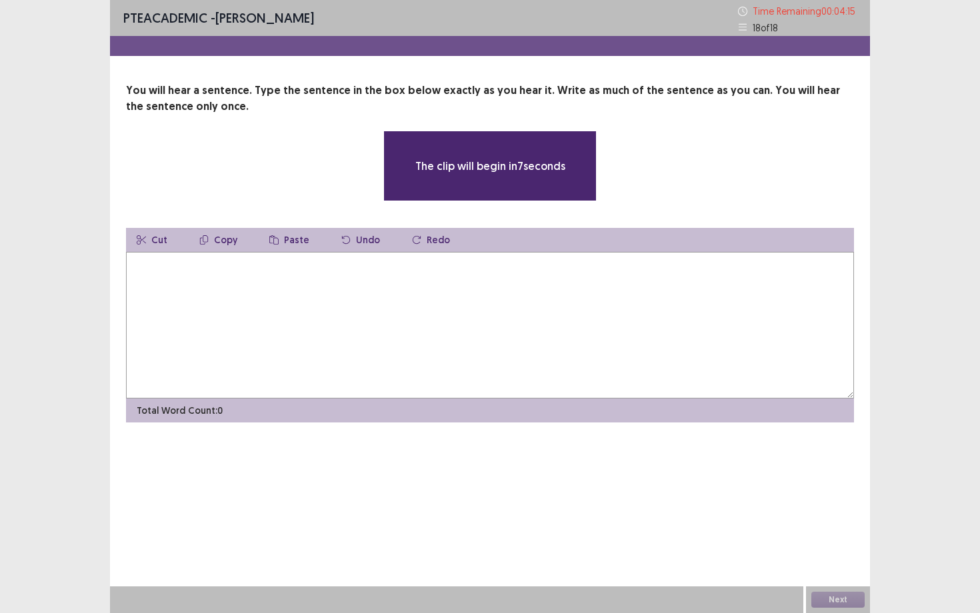
click at [223, 275] on textarea at bounding box center [490, 325] width 728 height 147
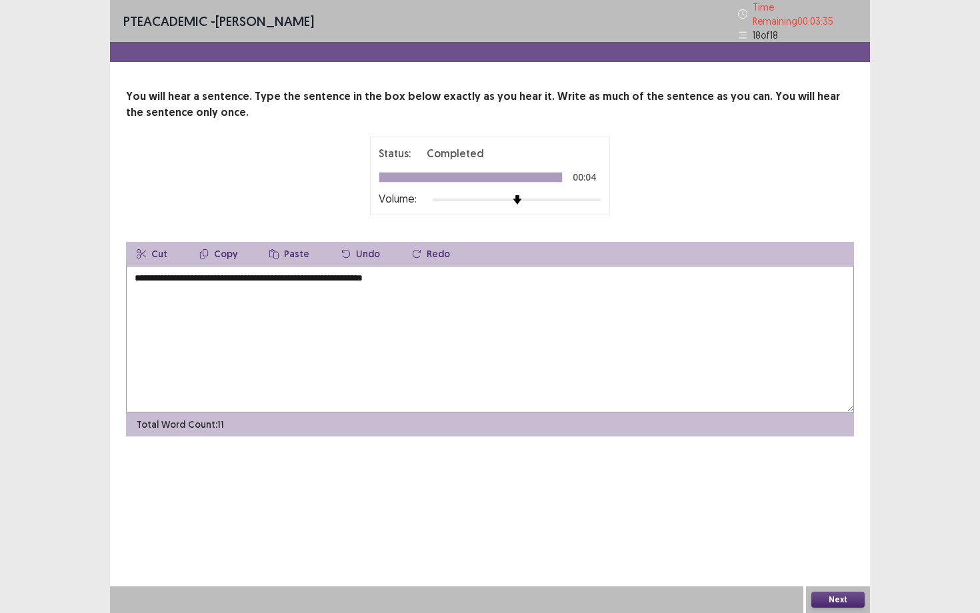
type textarea "**********"
click at [799, 475] on button "Next" at bounding box center [837, 600] width 53 height 16
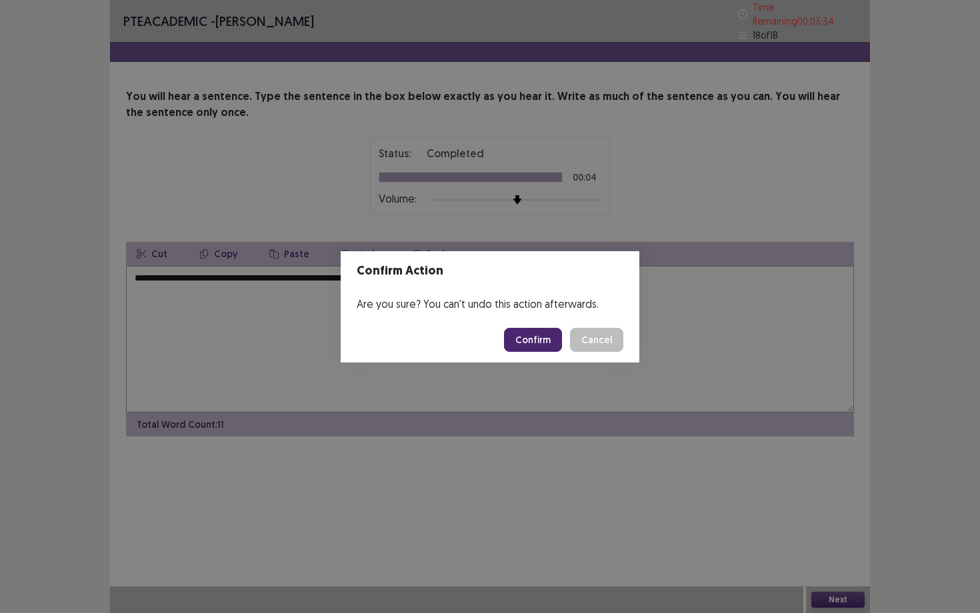
click at [541, 337] on button "Confirm" at bounding box center [533, 340] width 58 height 24
